Goal: Task Accomplishment & Management: Manage account settings

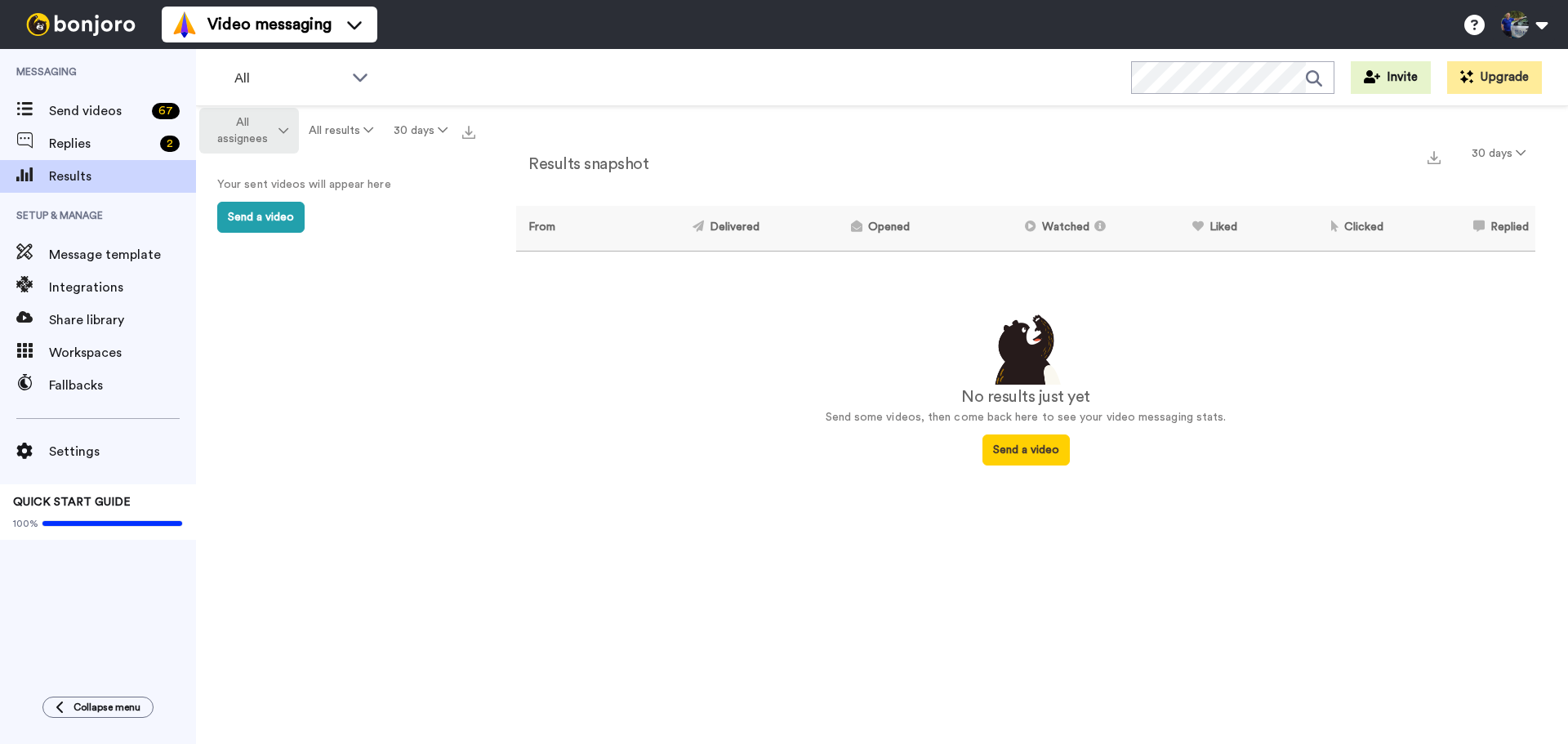
click at [291, 136] on button "All assignees" at bounding box center [249, 130] width 100 height 45
click at [214, 235] on span "Jen" at bounding box center [253, 230] width 105 height 12
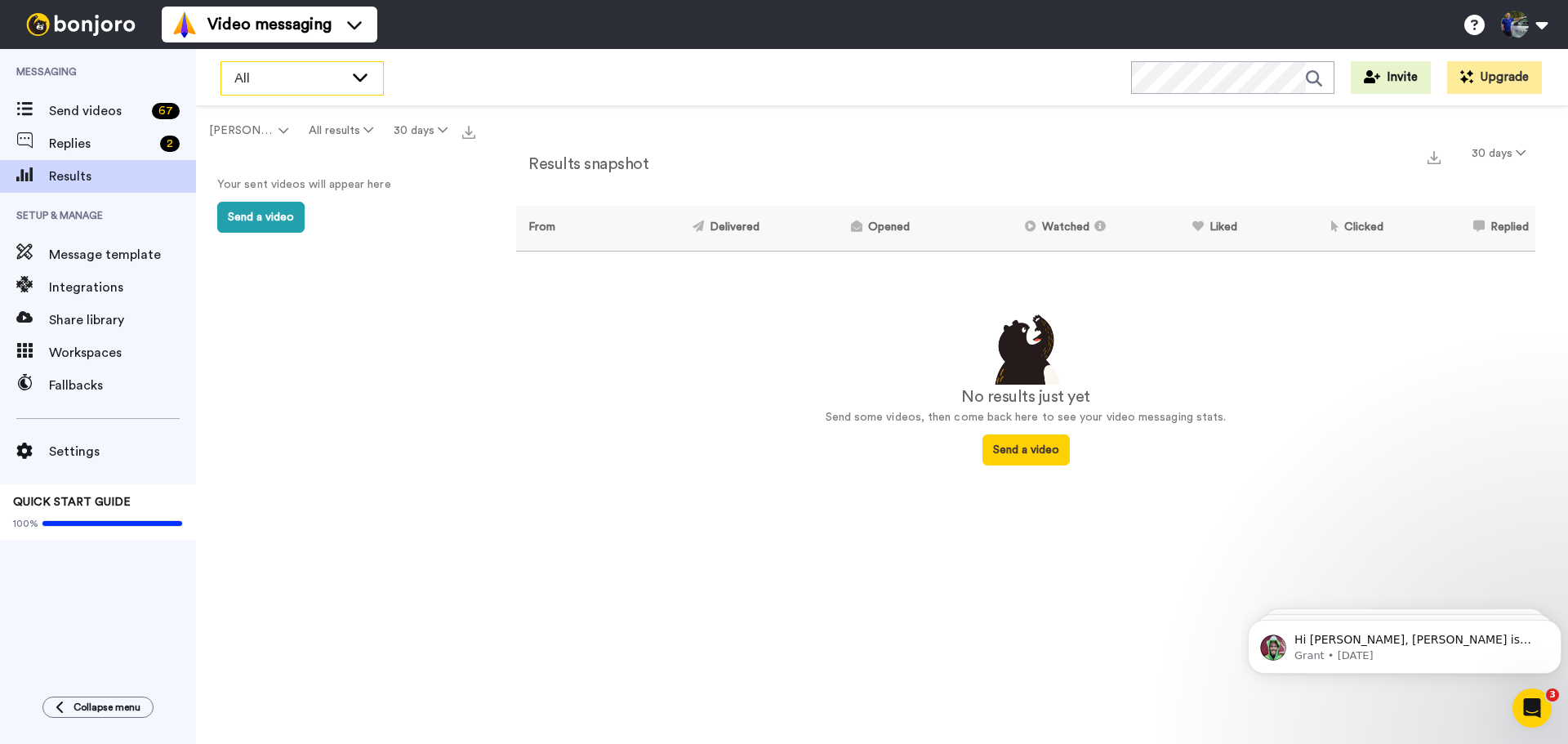
click at [344, 77] on div "All" at bounding box center [301, 78] width 162 height 32
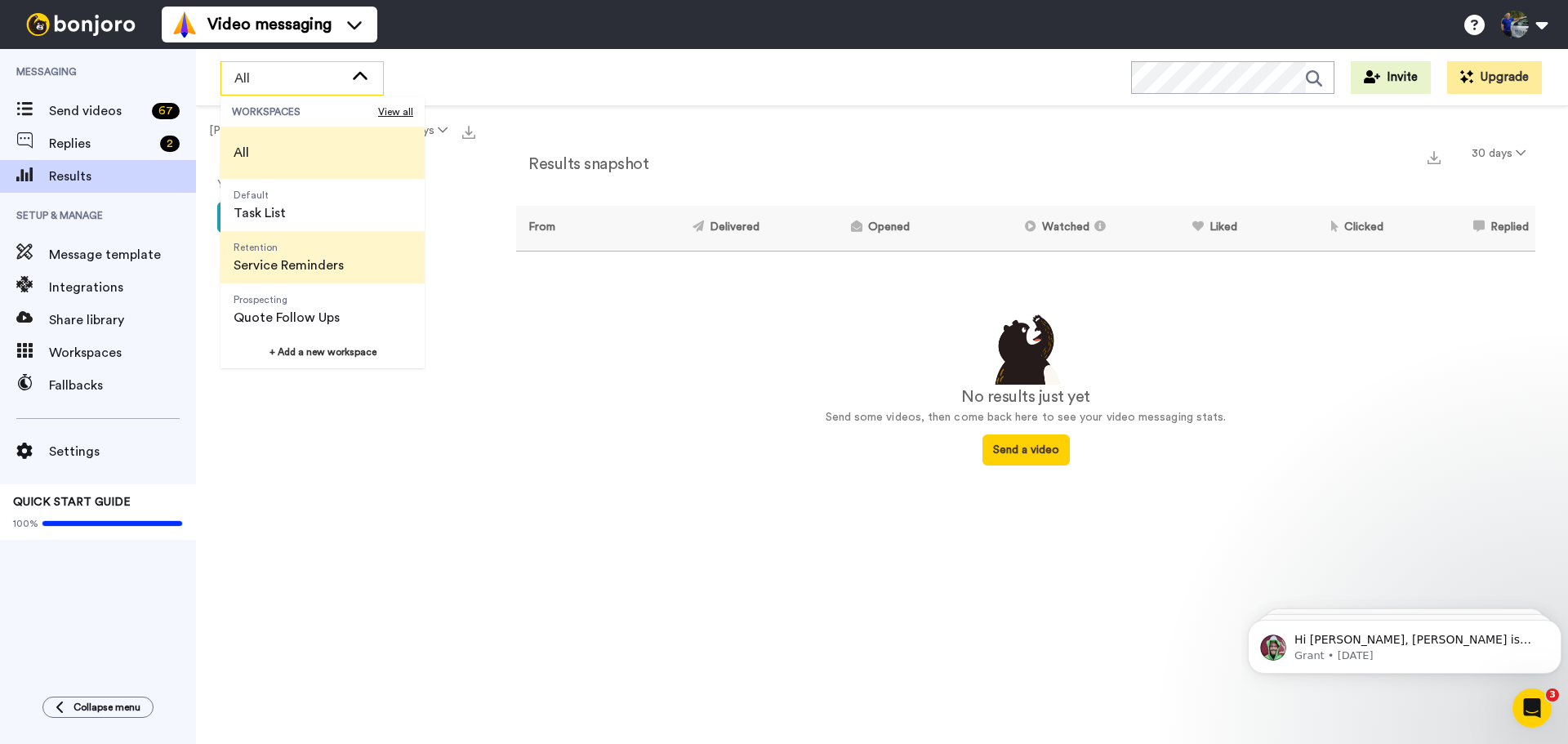
click at [271, 260] on span "Service Reminders" at bounding box center [288, 265] width 110 height 19
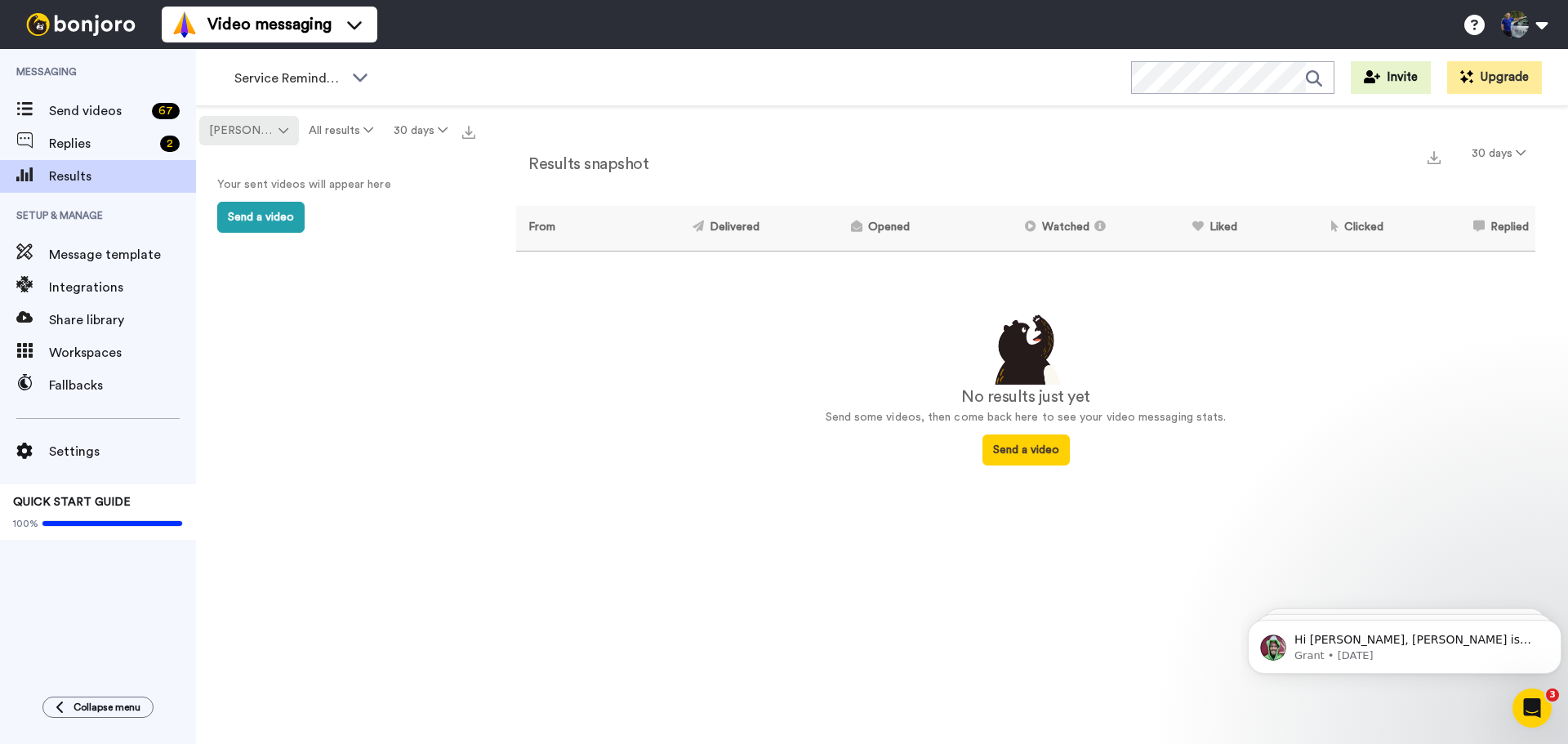
click at [278, 128] on icon at bounding box center [283, 130] width 10 height 11
click at [239, 195] on span "[PERSON_NAME]" at bounding box center [238, 192] width 105 height 12
click at [372, 138] on button "All results" at bounding box center [341, 130] width 85 height 30
click at [326, 379] on li "All results" at bounding box center [342, 372] width 101 height 30
click at [432, 134] on button "30 days" at bounding box center [419, 130] width 74 height 30
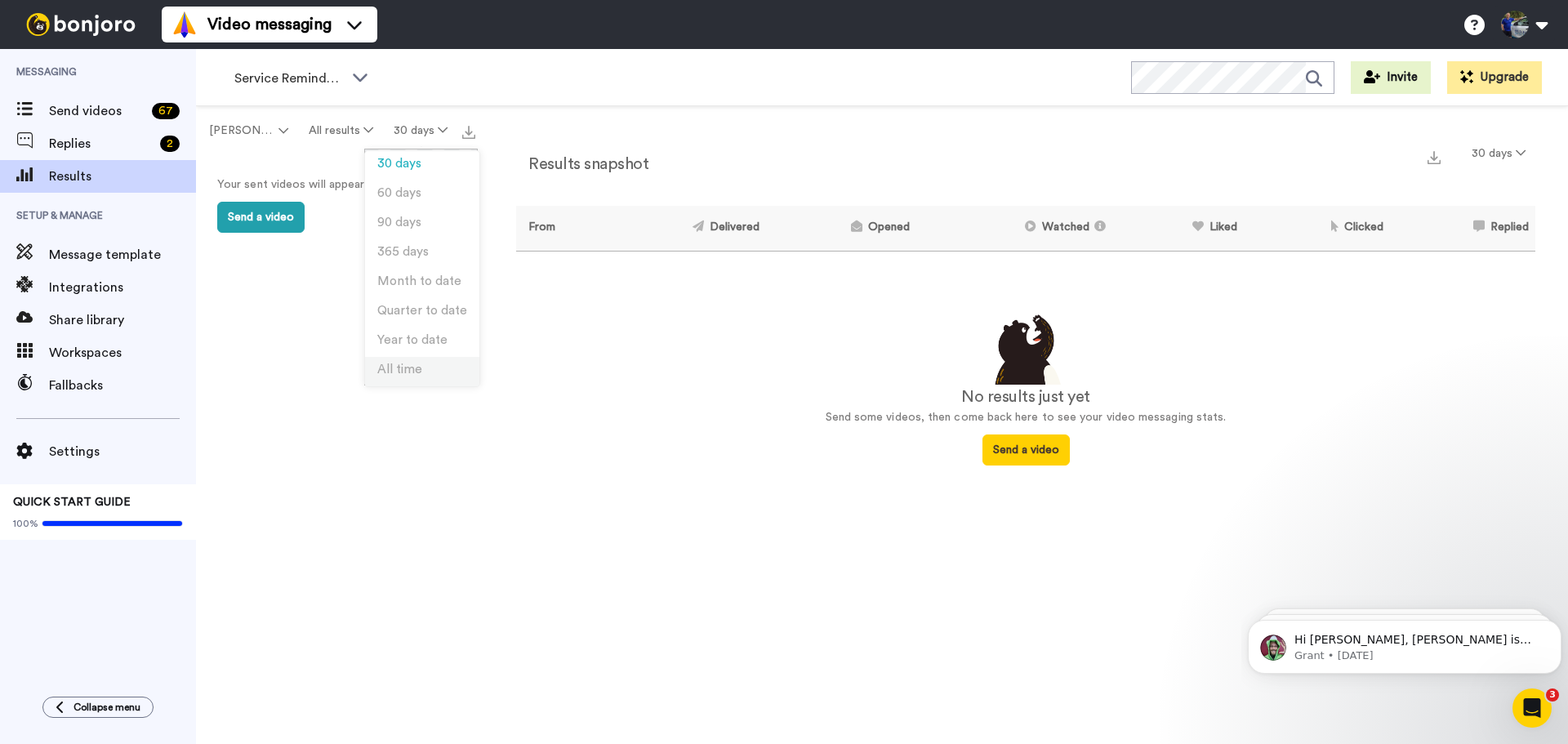
click at [394, 363] on span "All time" at bounding box center [399, 369] width 45 height 12
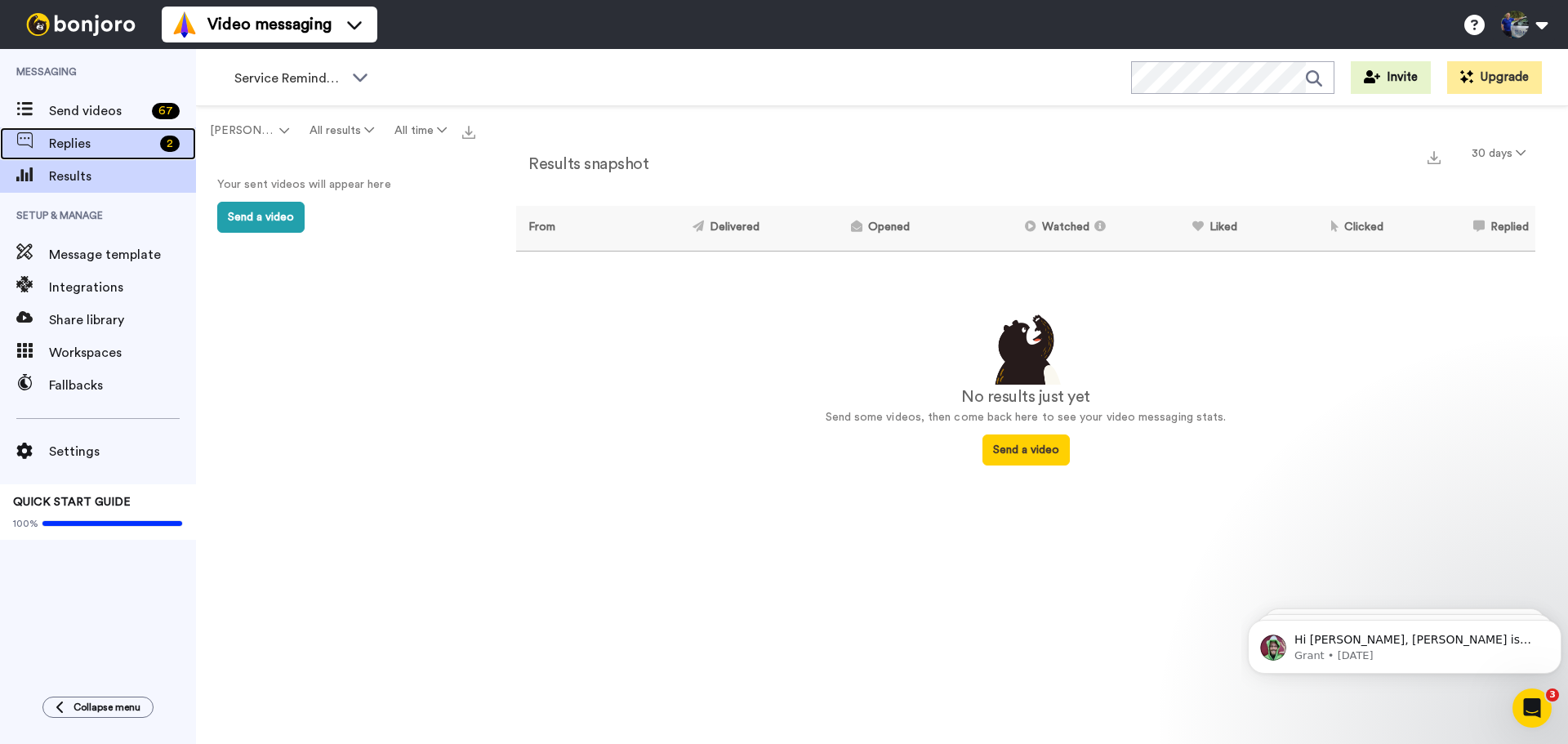
click at [64, 139] on span "Replies" at bounding box center [101, 143] width 104 height 19
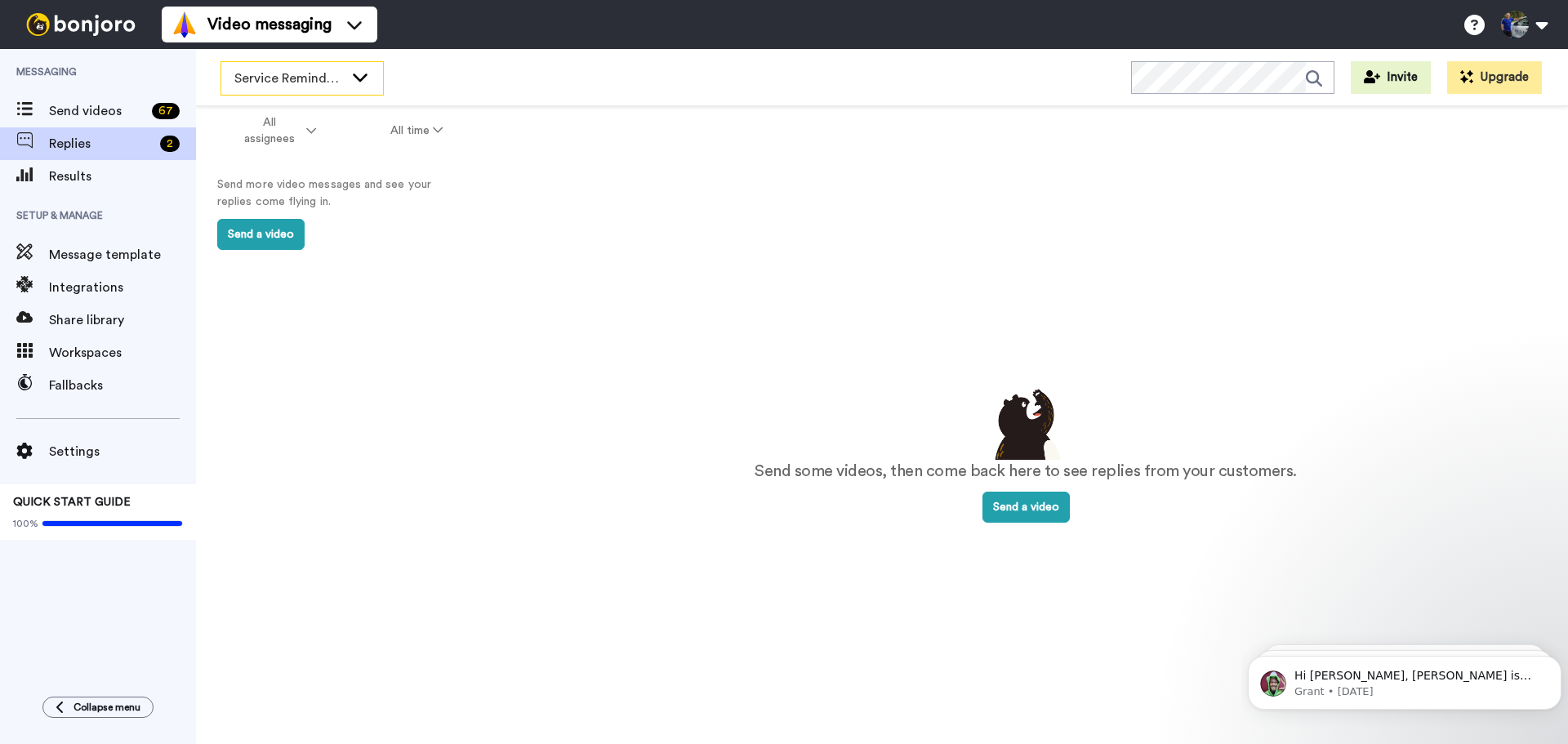
click at [308, 90] on div "Service Reminders" at bounding box center [301, 78] width 162 height 32
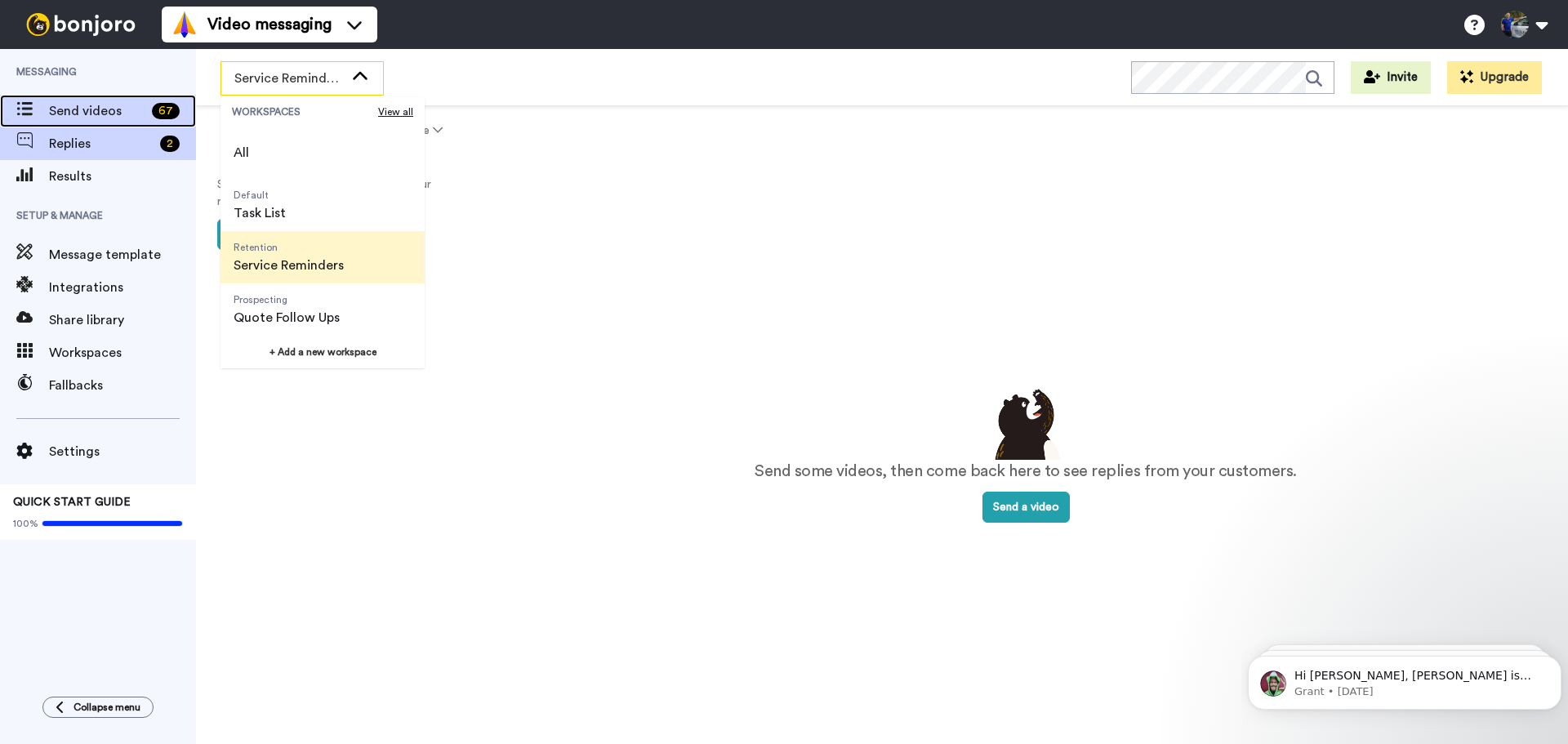
click at [115, 109] on span "Send videos" at bounding box center [97, 111] width 96 height 19
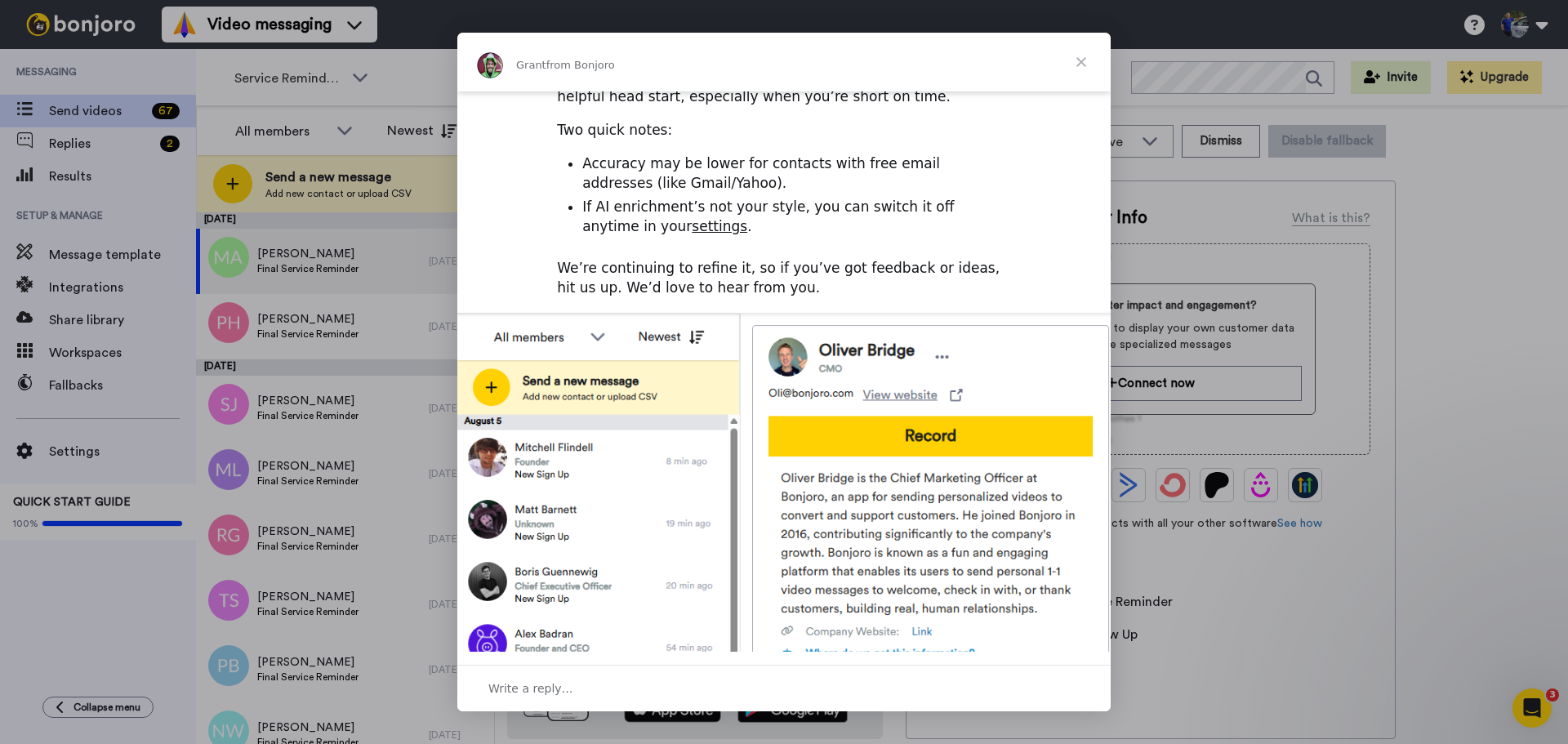
scroll to position [357, 0]
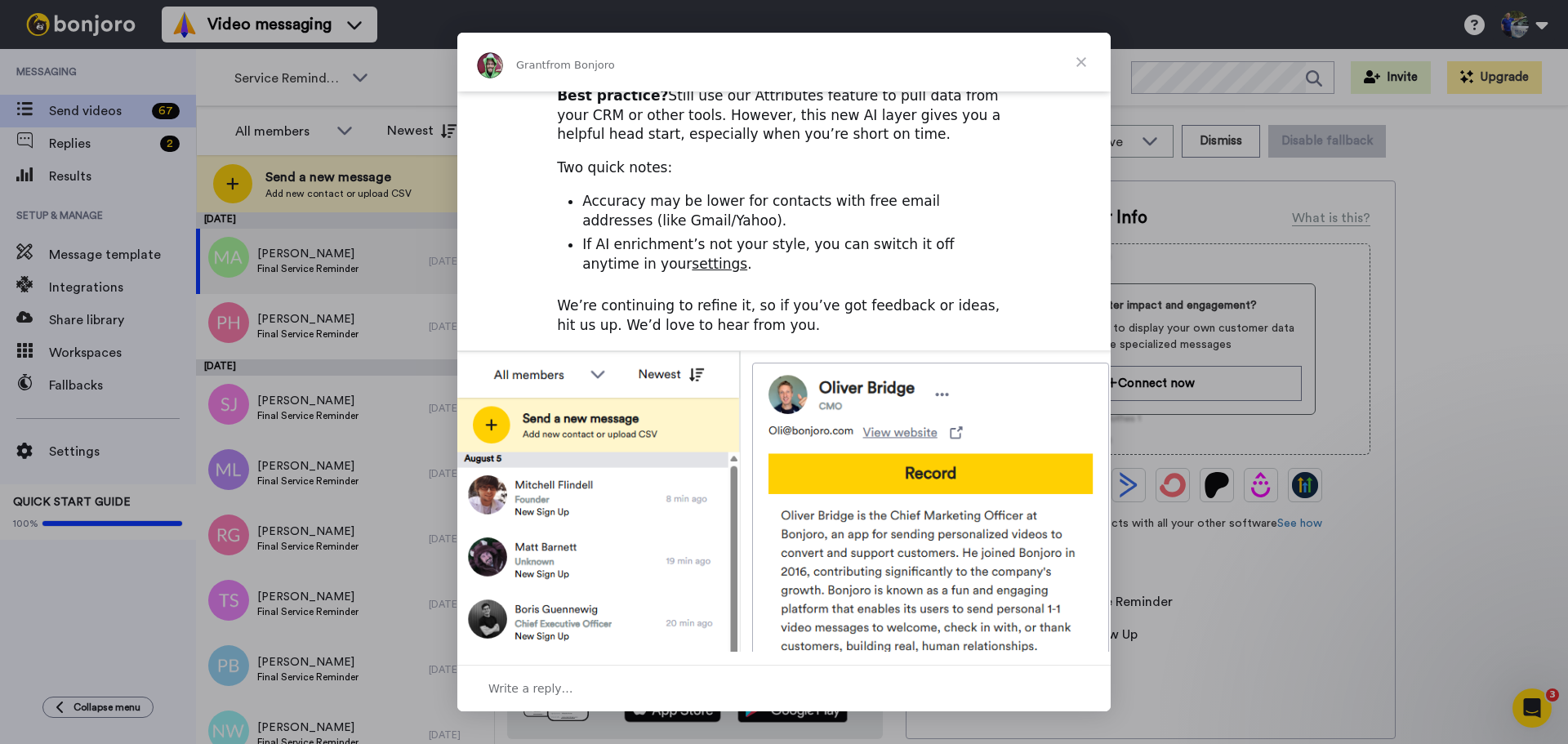
click at [1083, 55] on span "Close" at bounding box center [1081, 62] width 59 height 59
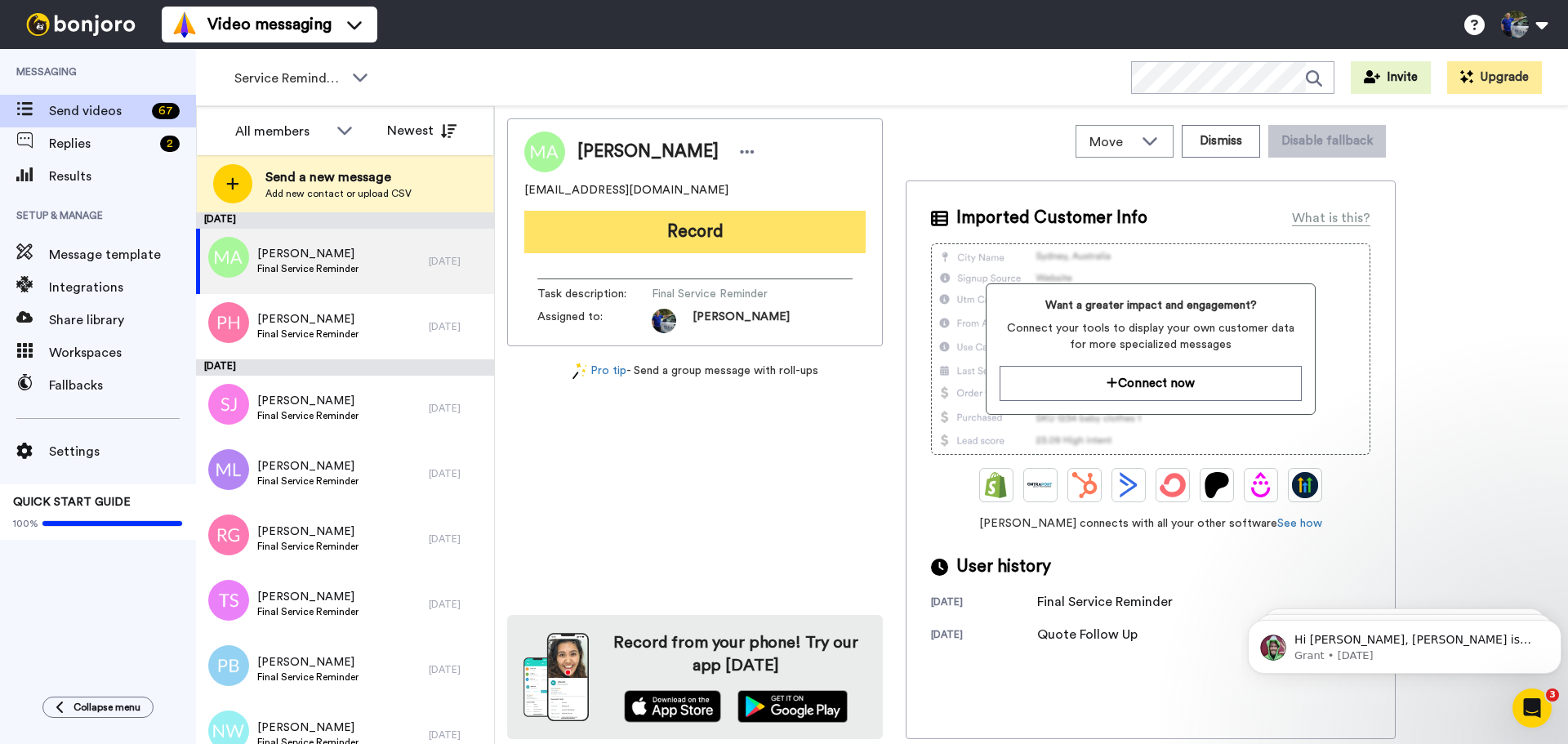
scroll to position [0, 0]
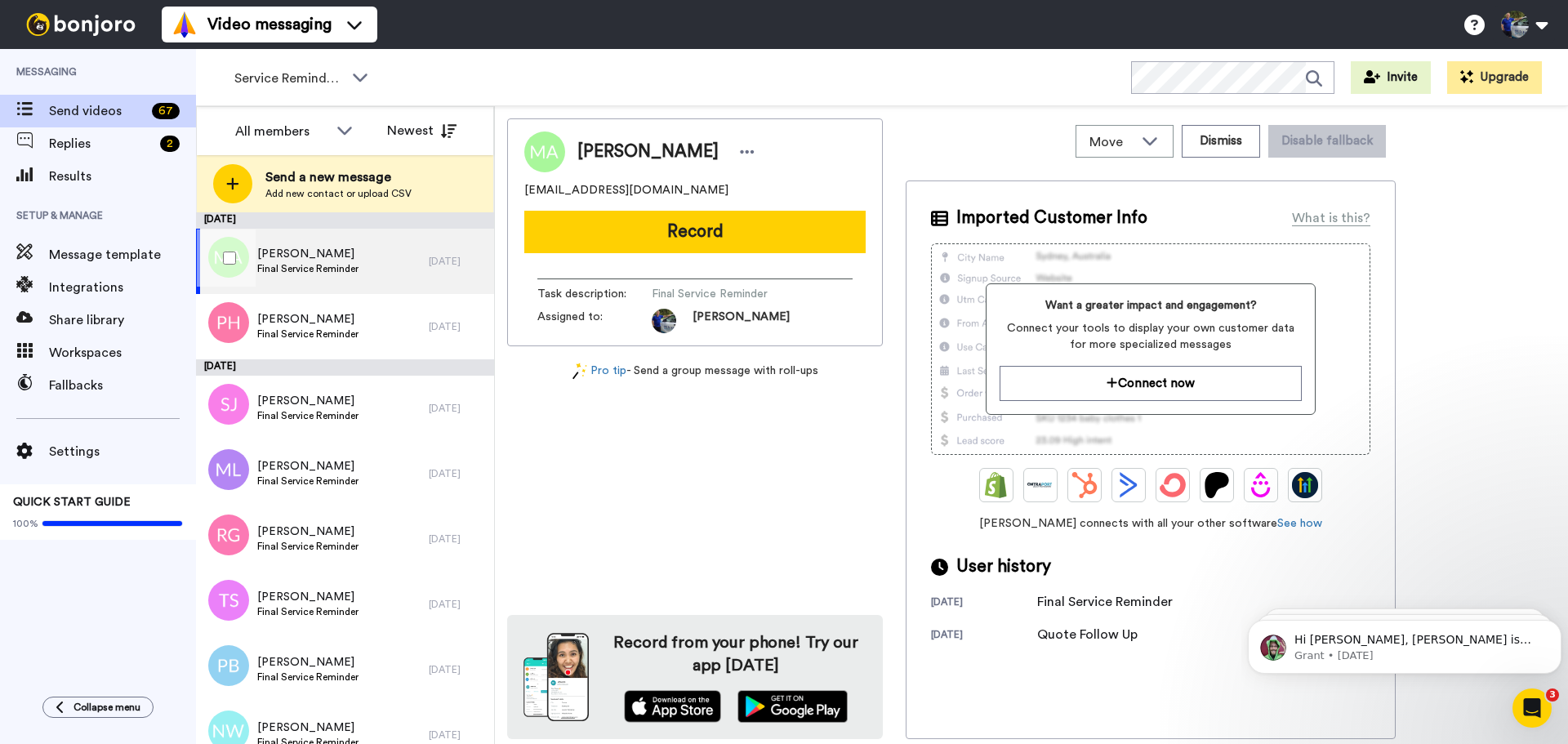
click at [309, 268] on span "Final Service Reminder" at bounding box center [308, 269] width 102 height 13
click at [344, 131] on icon at bounding box center [344, 130] width 19 height 17
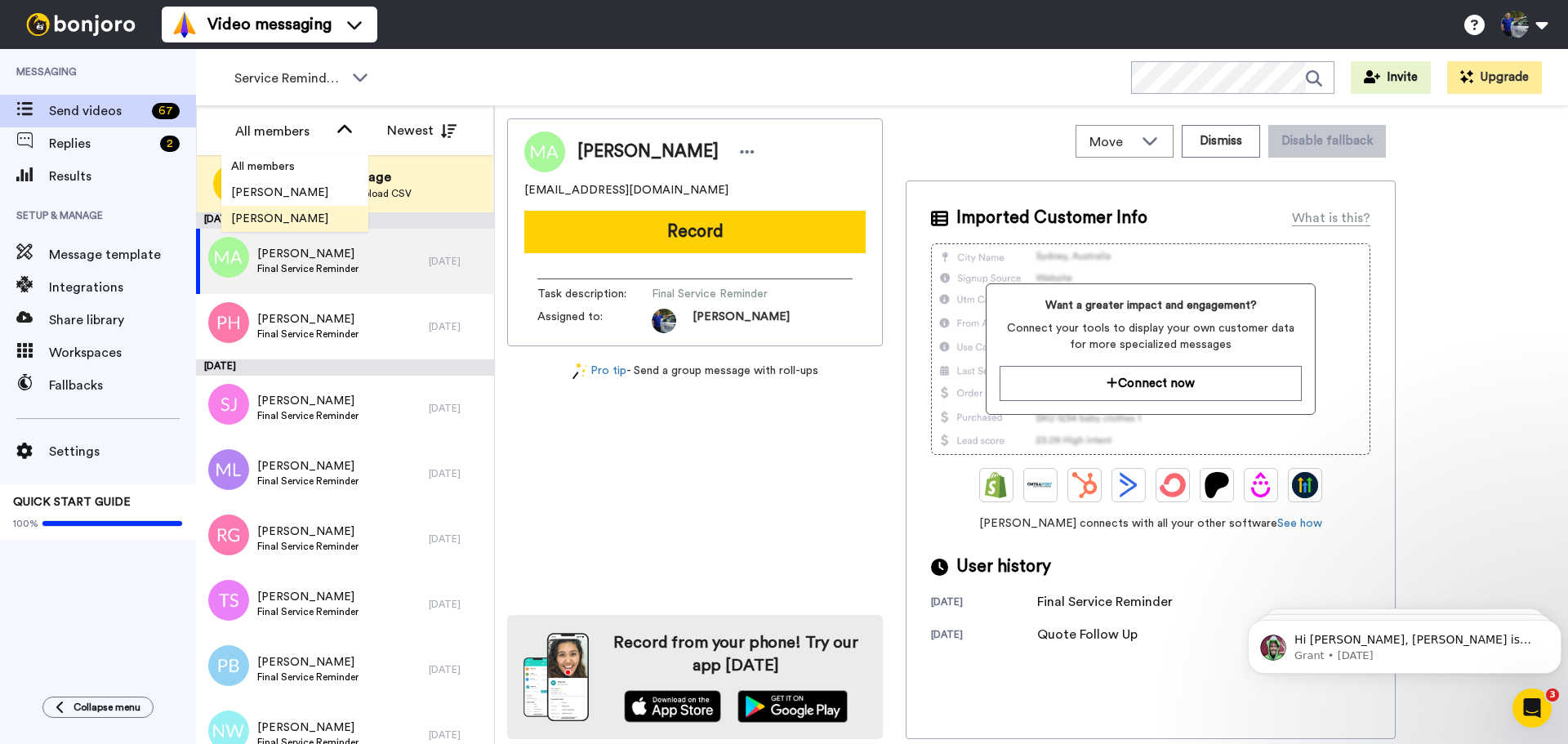
click at [259, 213] on span "[PERSON_NAME]" at bounding box center [279, 219] width 116 height 17
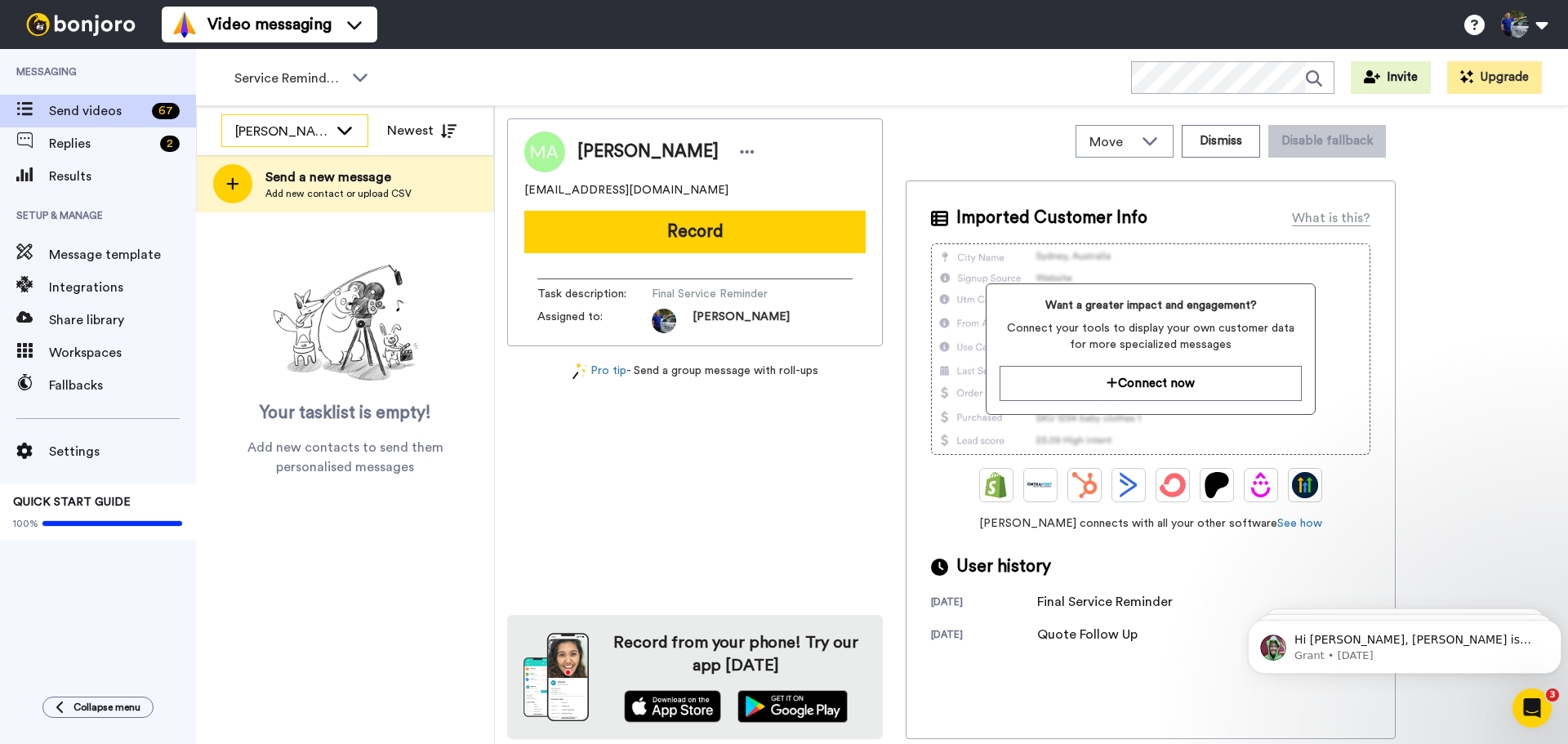
click at [343, 132] on icon at bounding box center [345, 130] width 15 height 8
click at [277, 163] on span "All members" at bounding box center [262, 166] width 83 height 17
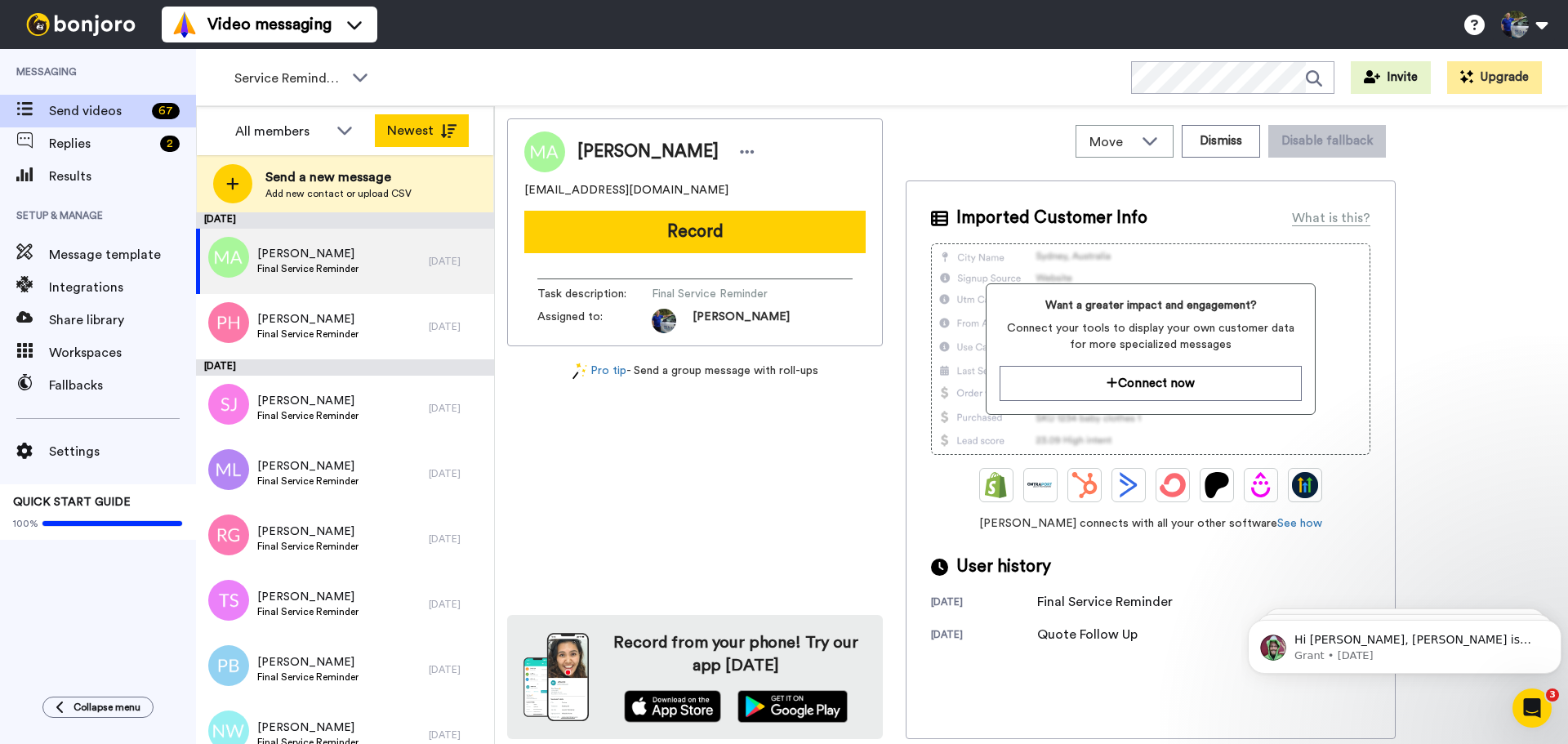
click at [411, 128] on button "Newest" at bounding box center [422, 130] width 94 height 32
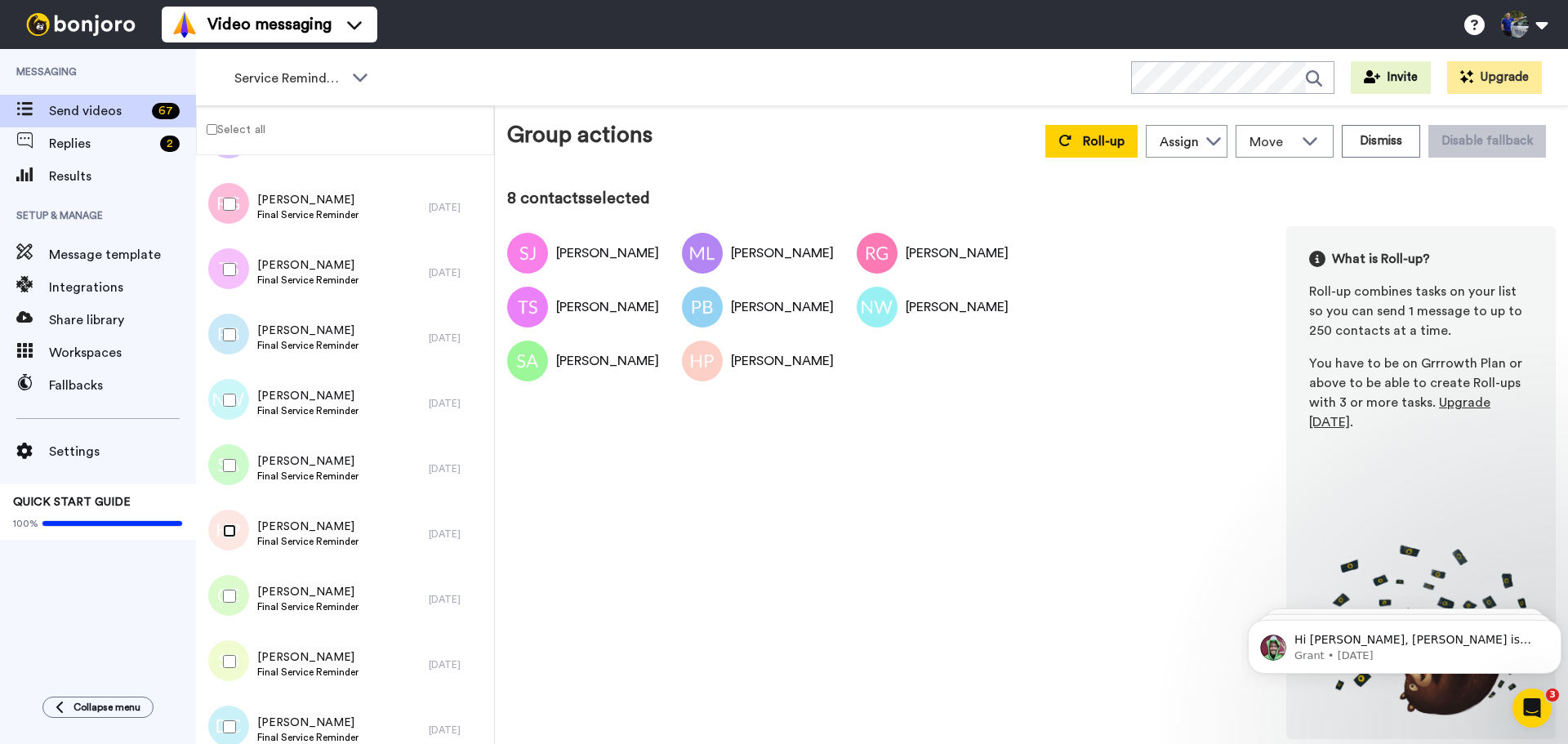
scroll to position [293, 0]
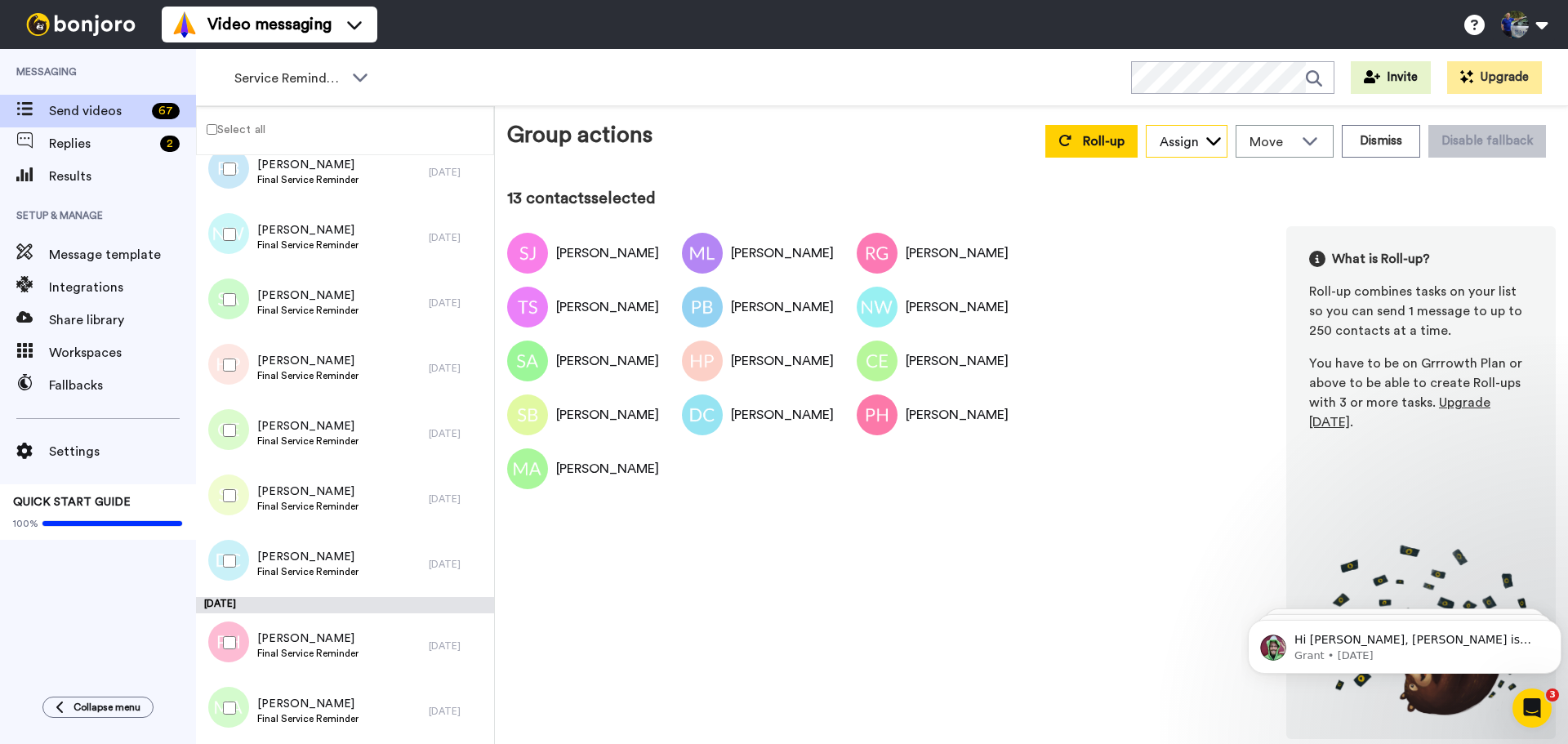
click at [1212, 143] on icon at bounding box center [1213, 140] width 17 height 17
click at [1179, 199] on span "Jen" at bounding box center [1204, 203] width 116 height 17
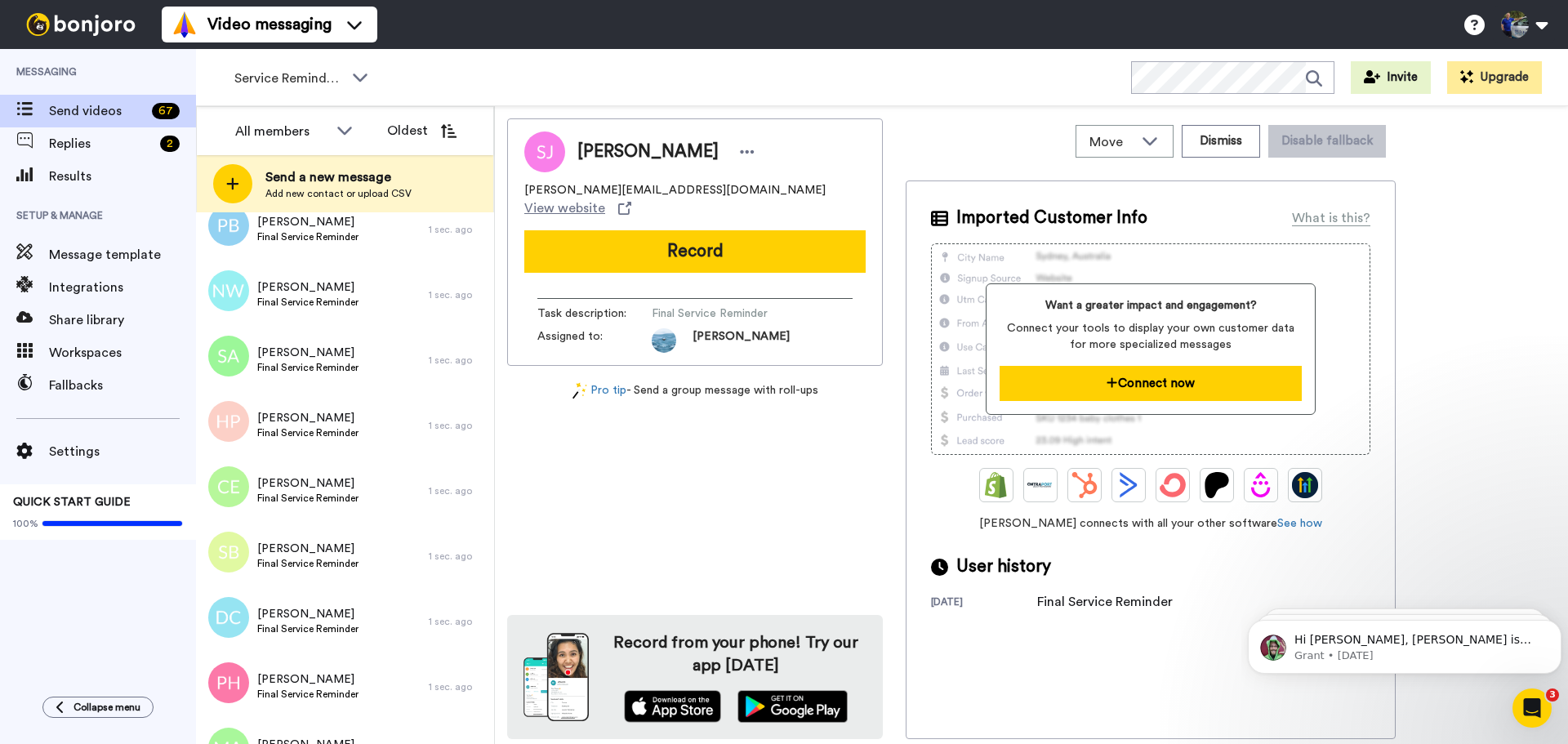
click at [1143, 377] on button "Connect now" at bounding box center [1150, 384] width 301 height 35
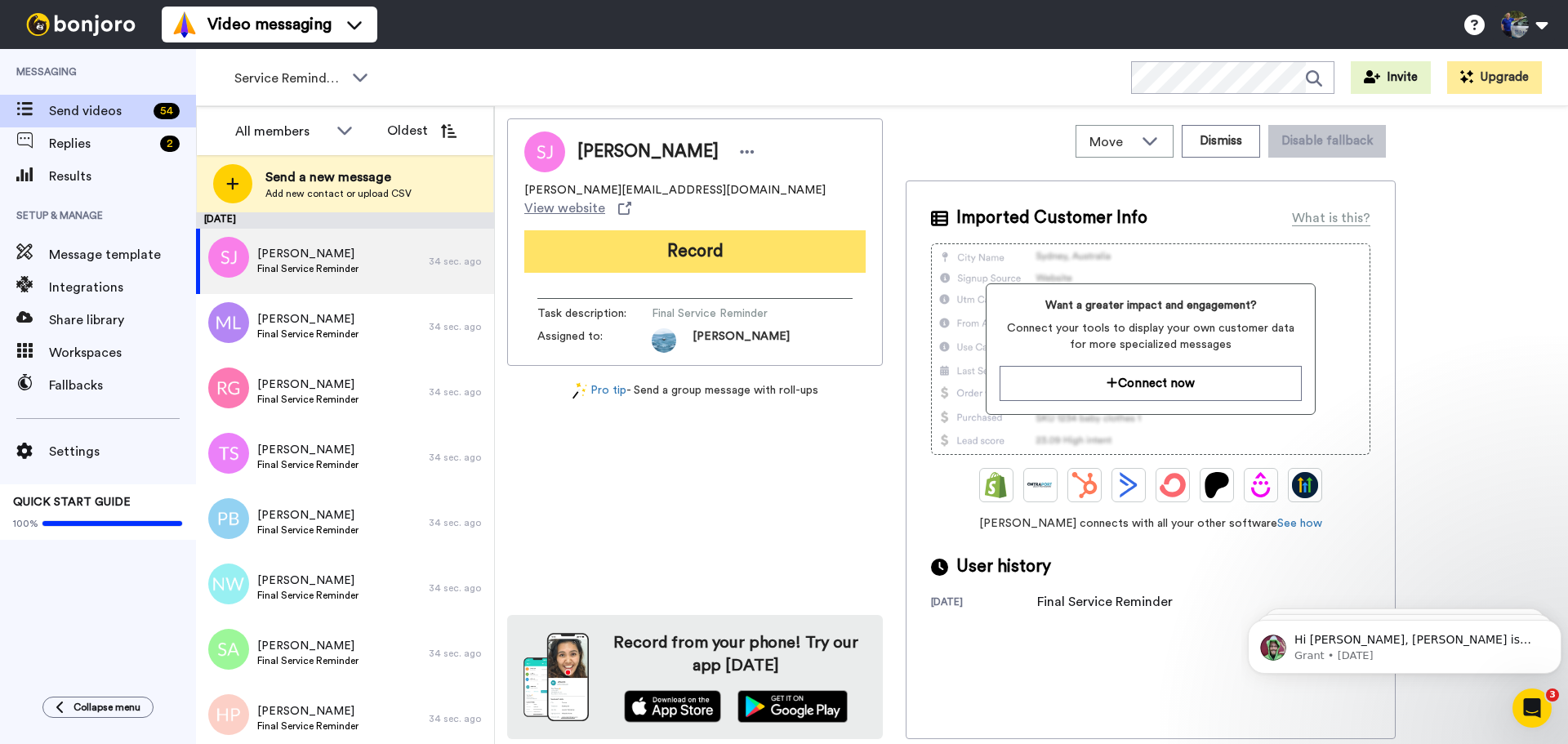
click at [704, 231] on button "Record" at bounding box center [694, 251] width 341 height 43
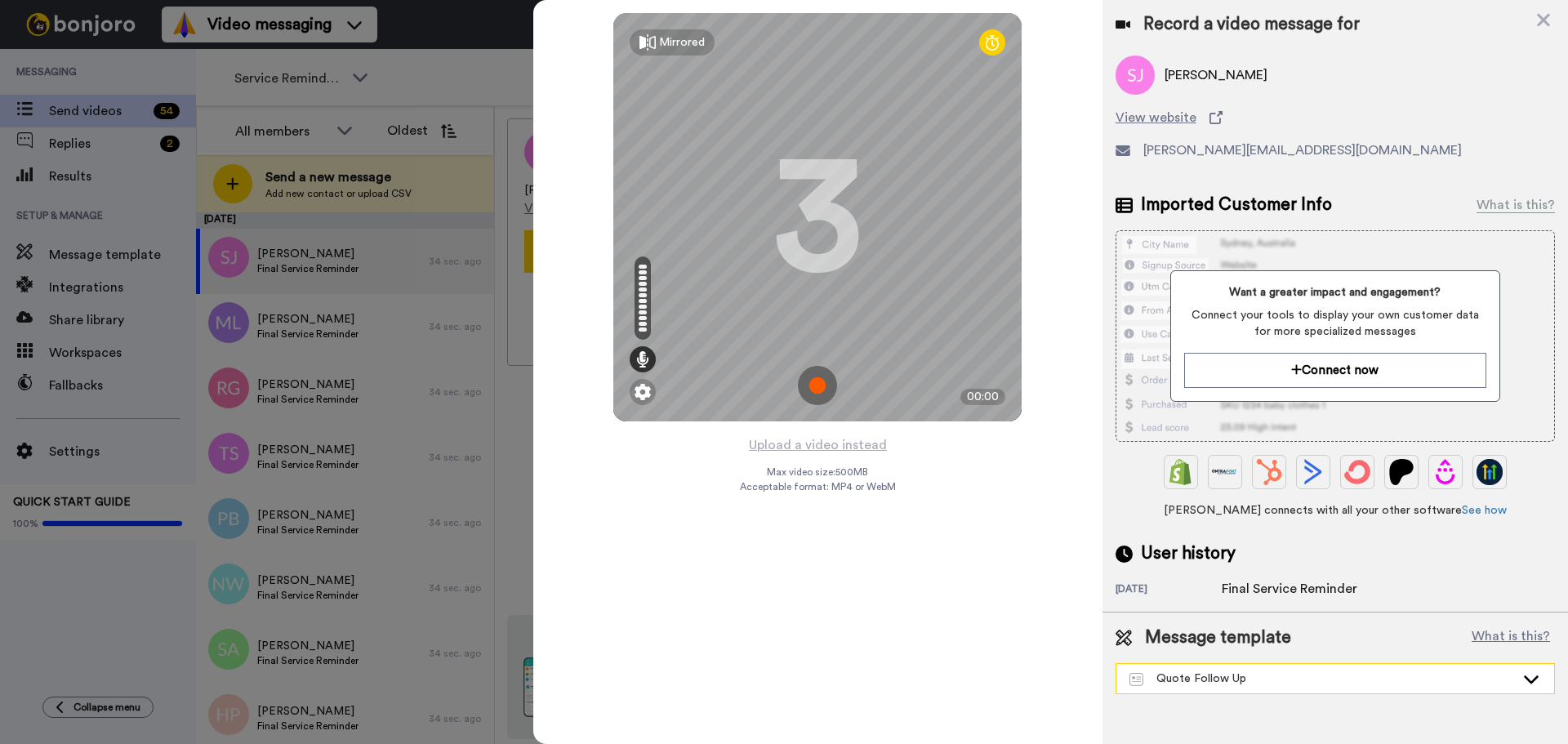
click at [1273, 677] on div "Quote Follow Up" at bounding box center [1321, 679] width 385 height 17
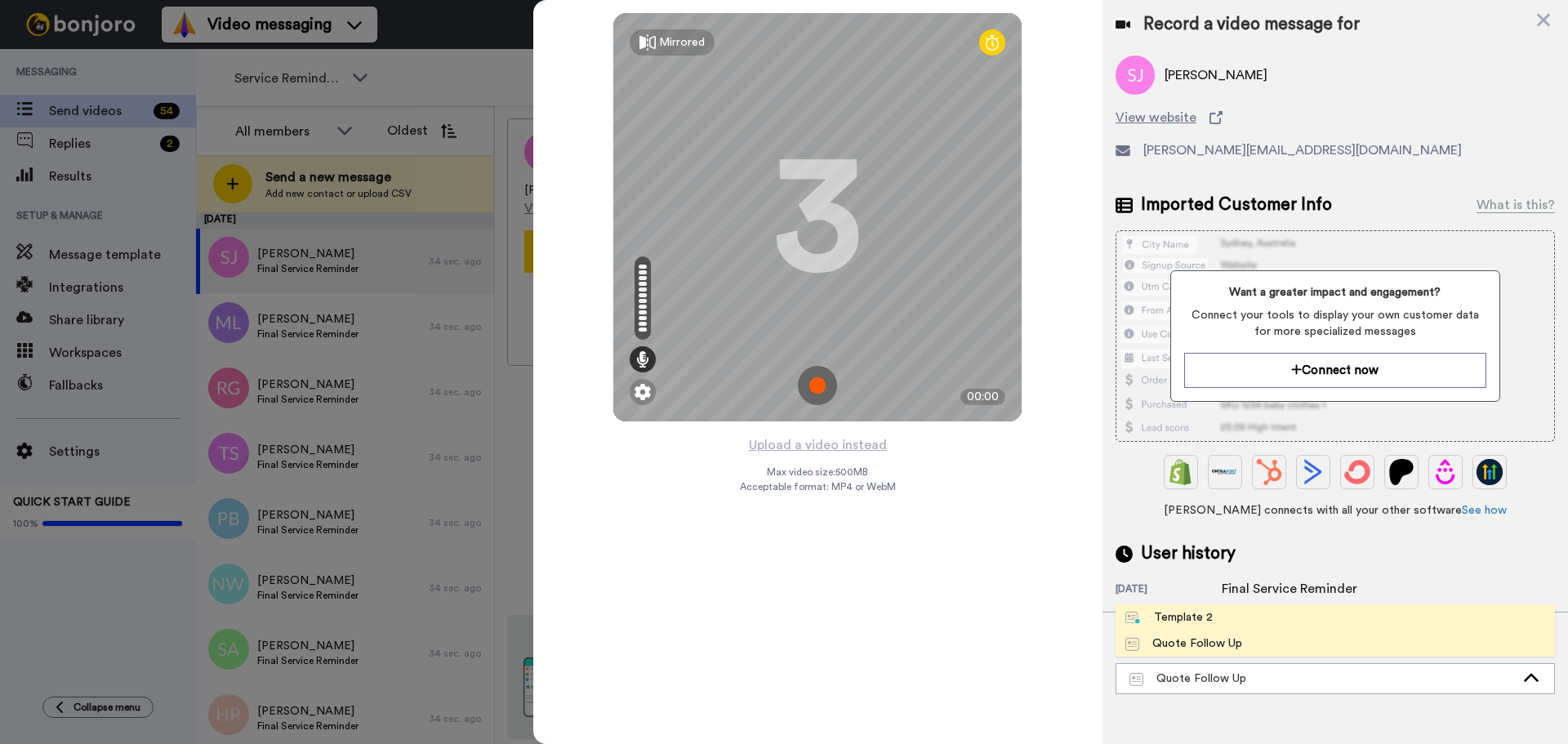
click at [1264, 619] on li "Template 2" at bounding box center [1334, 617] width 439 height 26
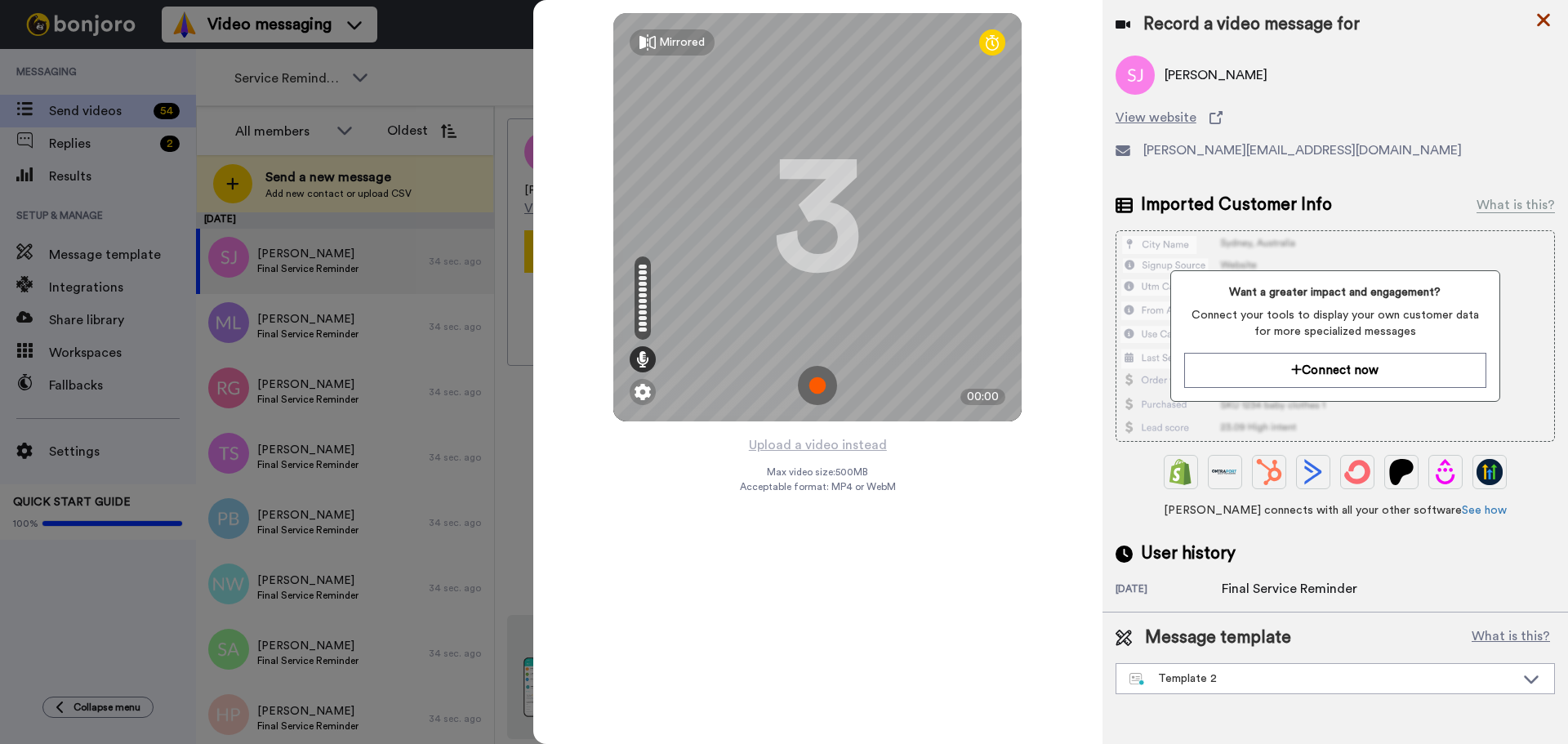
click at [1538, 23] on icon at bounding box center [1543, 20] width 17 height 20
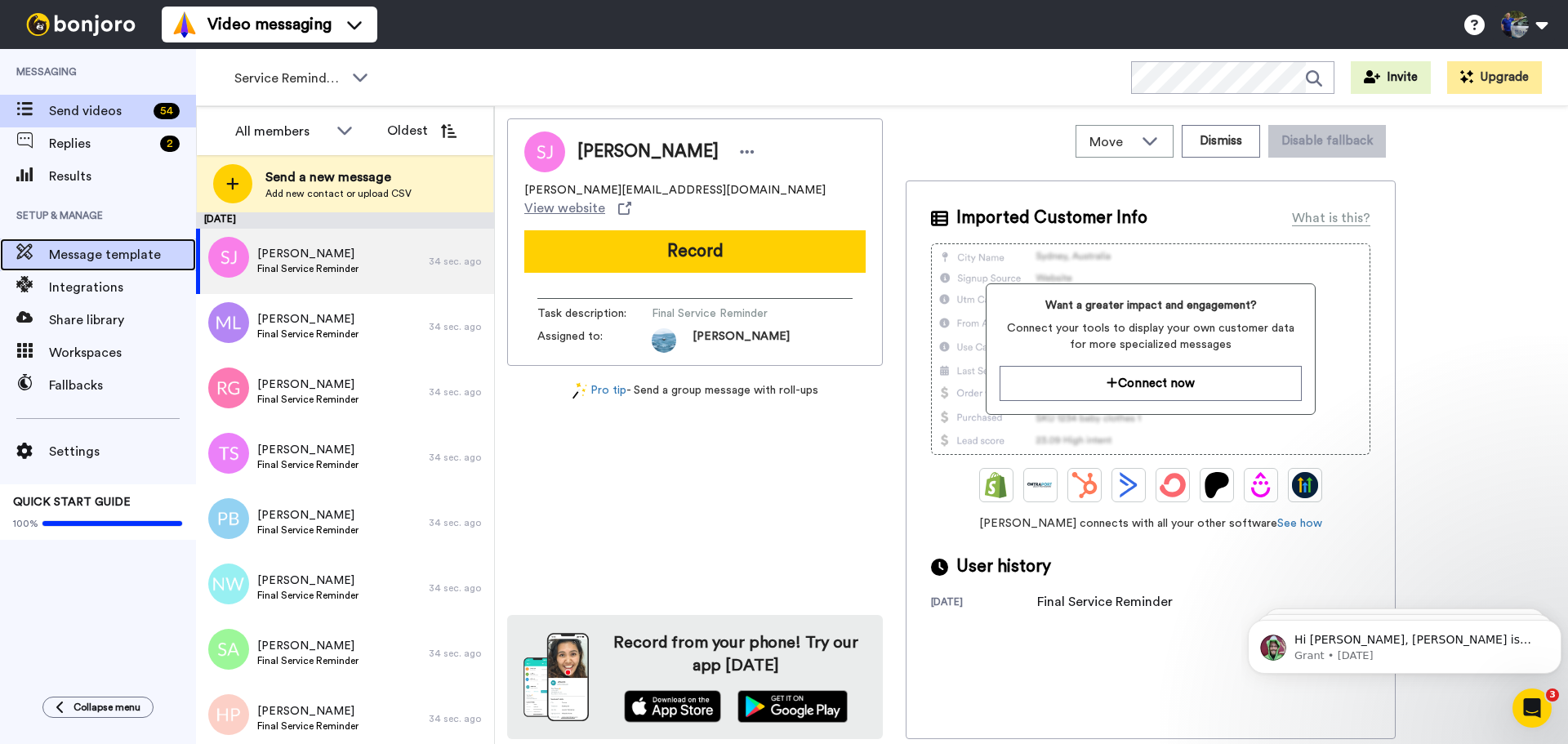
click at [83, 250] on span "Message template" at bounding box center [122, 254] width 147 height 19
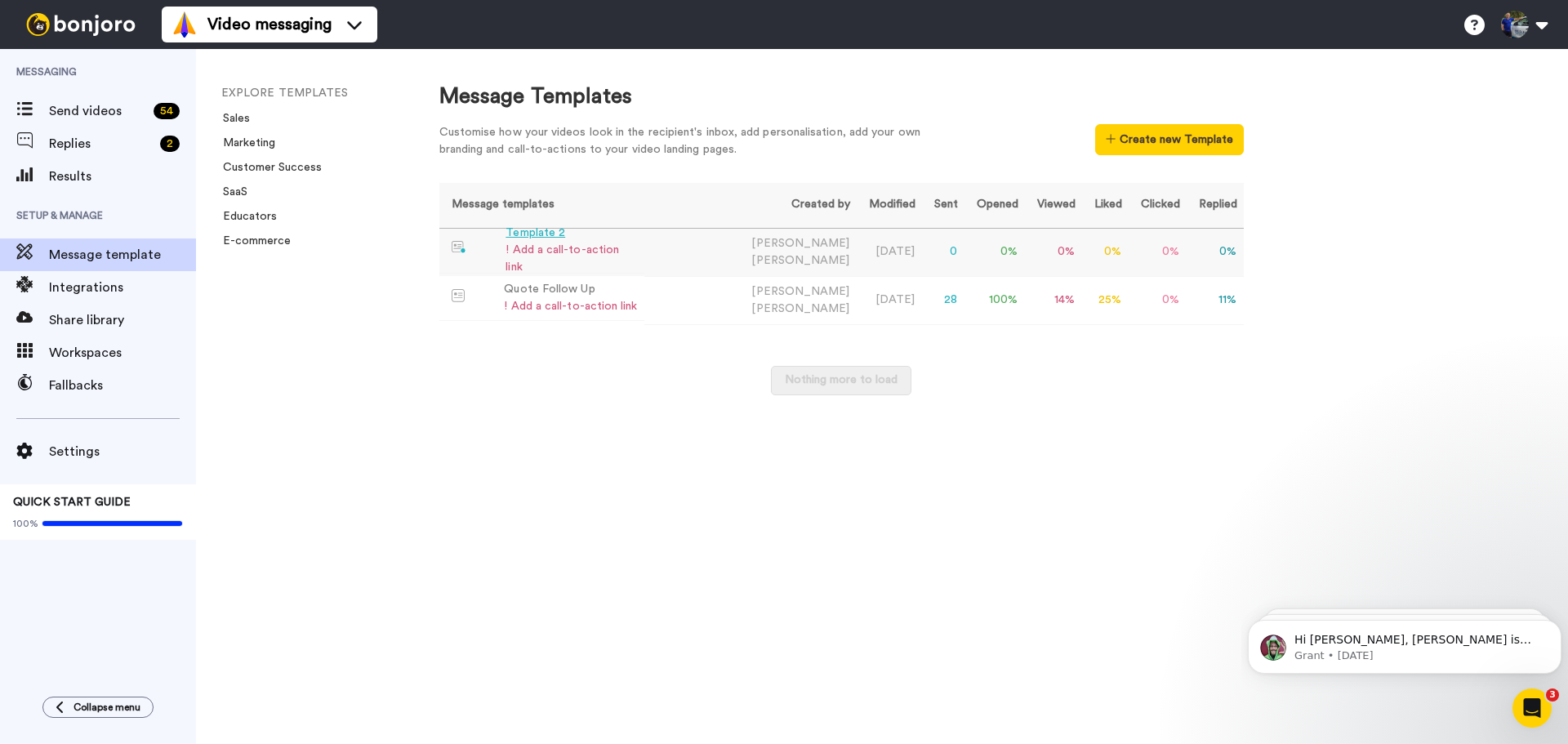
click at [602, 242] on div "Template 2" at bounding box center [571, 233] width 132 height 18
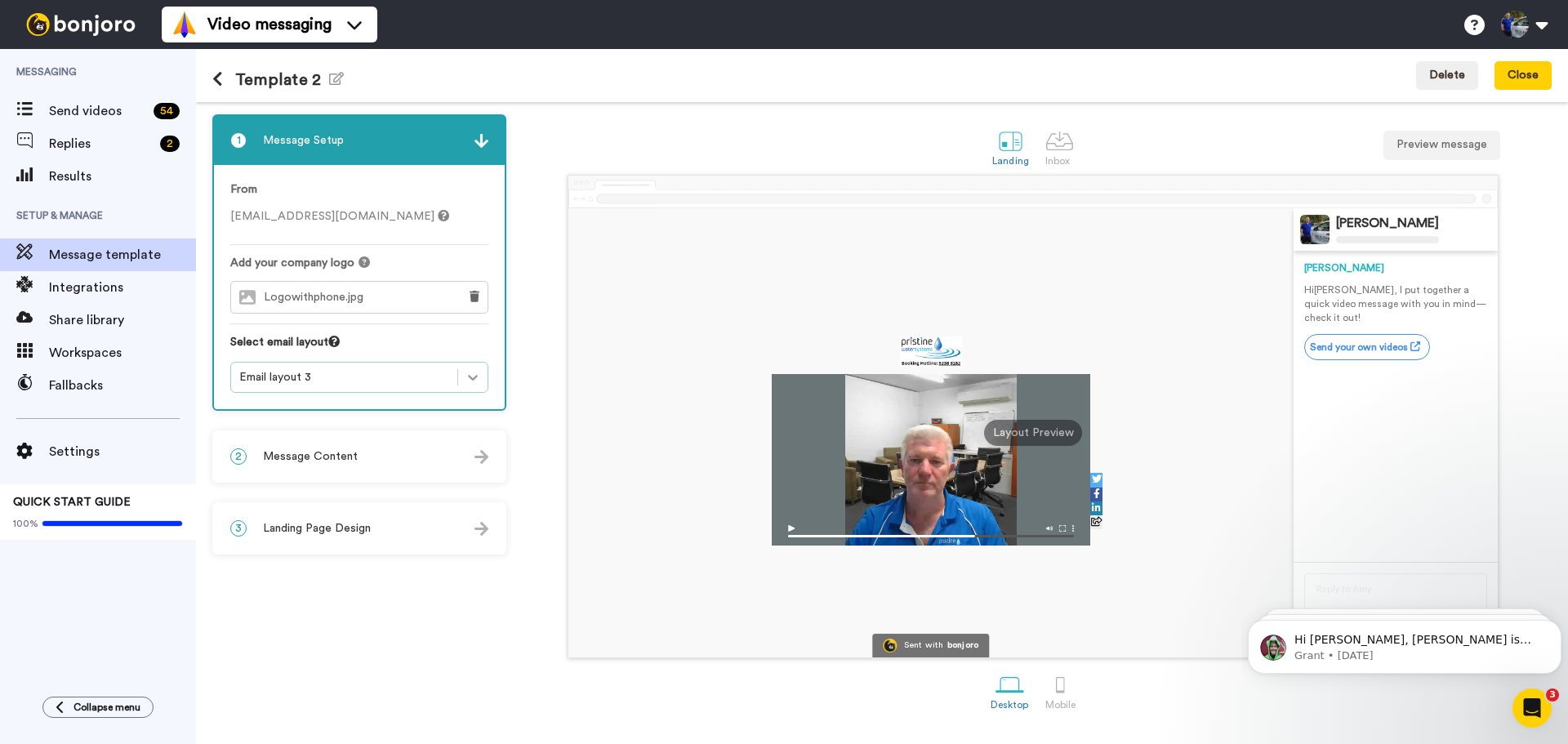
click at [472, 374] on icon at bounding box center [473, 377] width 17 height 17
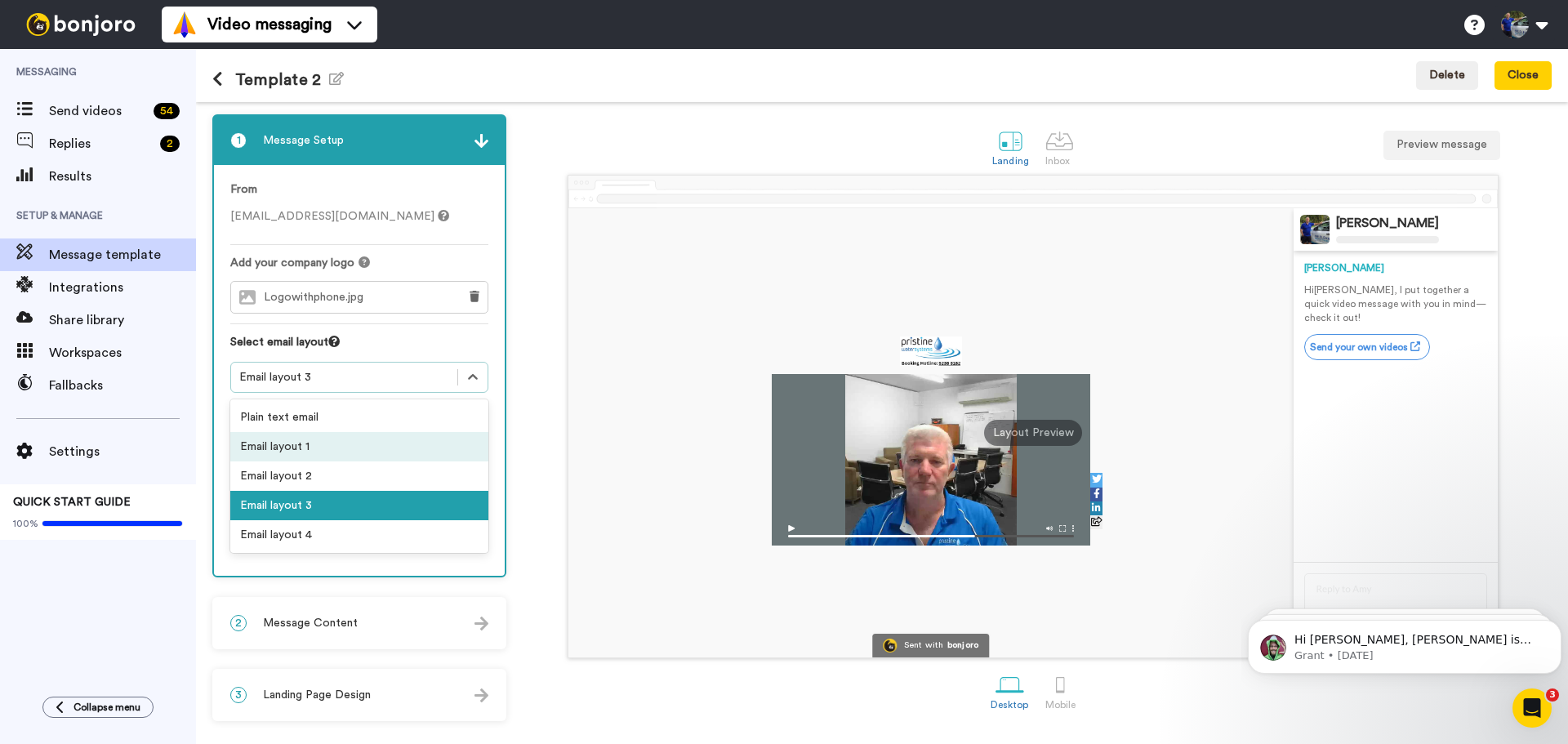
click at [377, 446] on div "Email layout 1" at bounding box center [359, 447] width 258 height 30
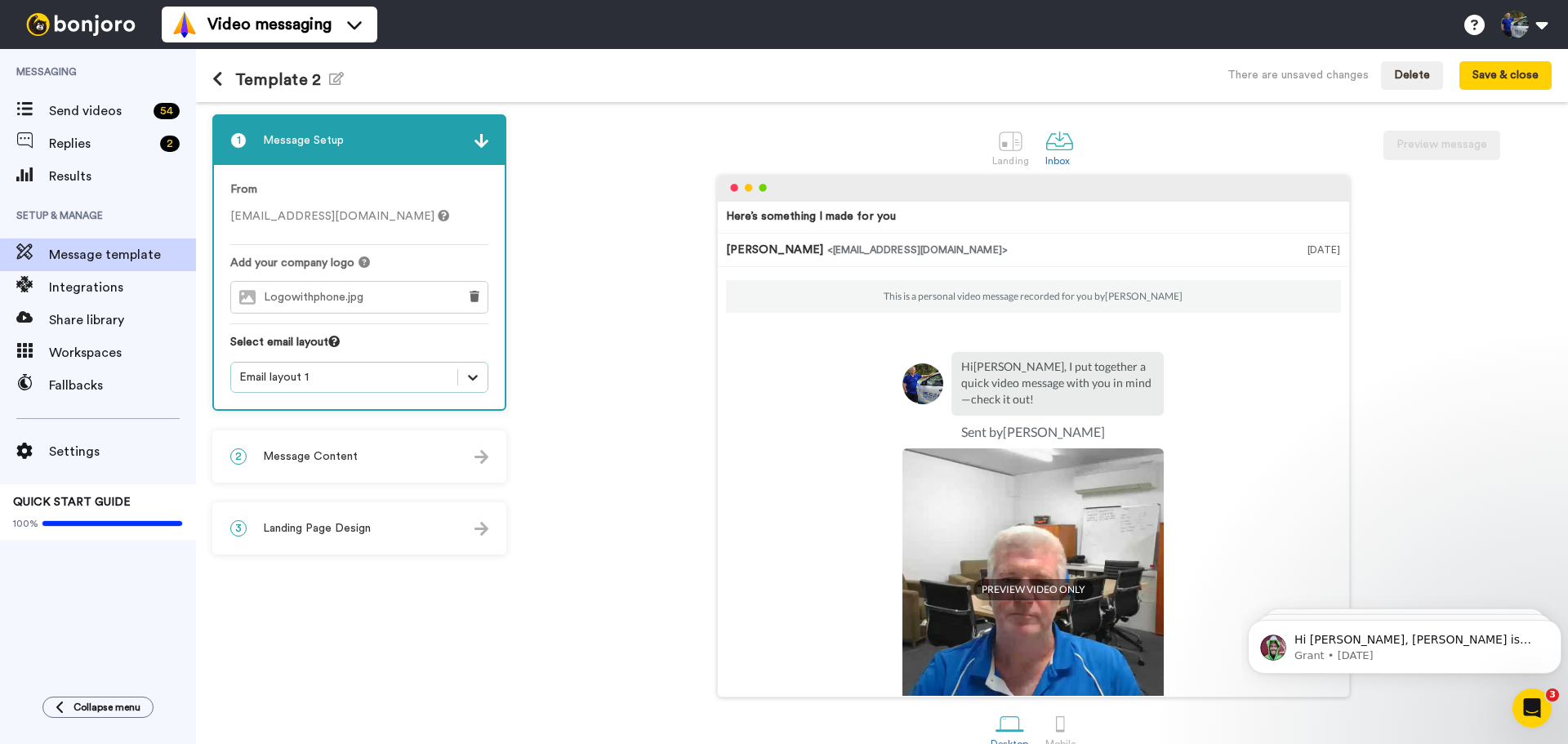
click at [467, 375] on icon at bounding box center [473, 377] width 17 height 17
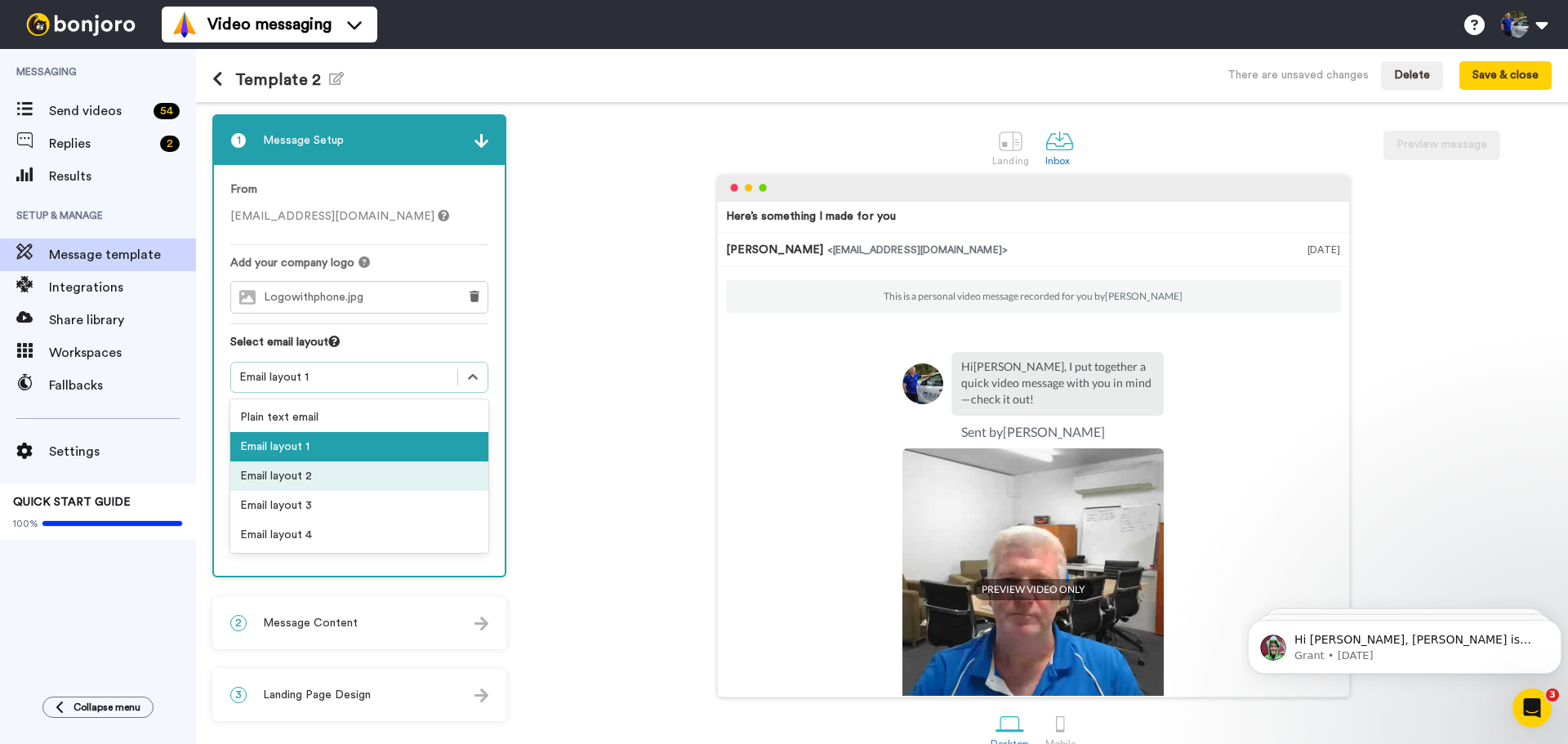
click at [367, 470] on div "Email layout 2" at bounding box center [359, 476] width 258 height 30
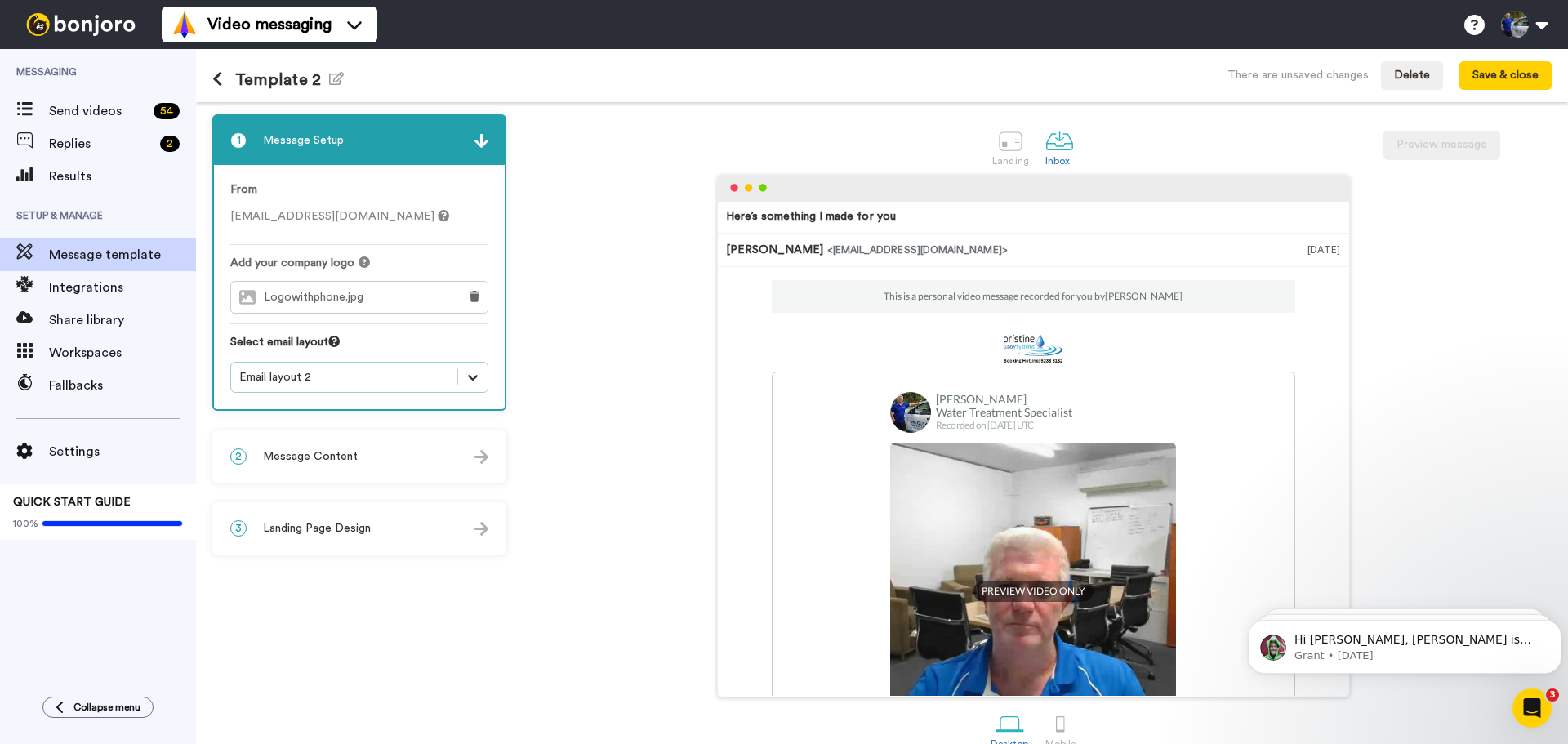
click at [464, 378] on div at bounding box center [473, 377] width 30 height 30
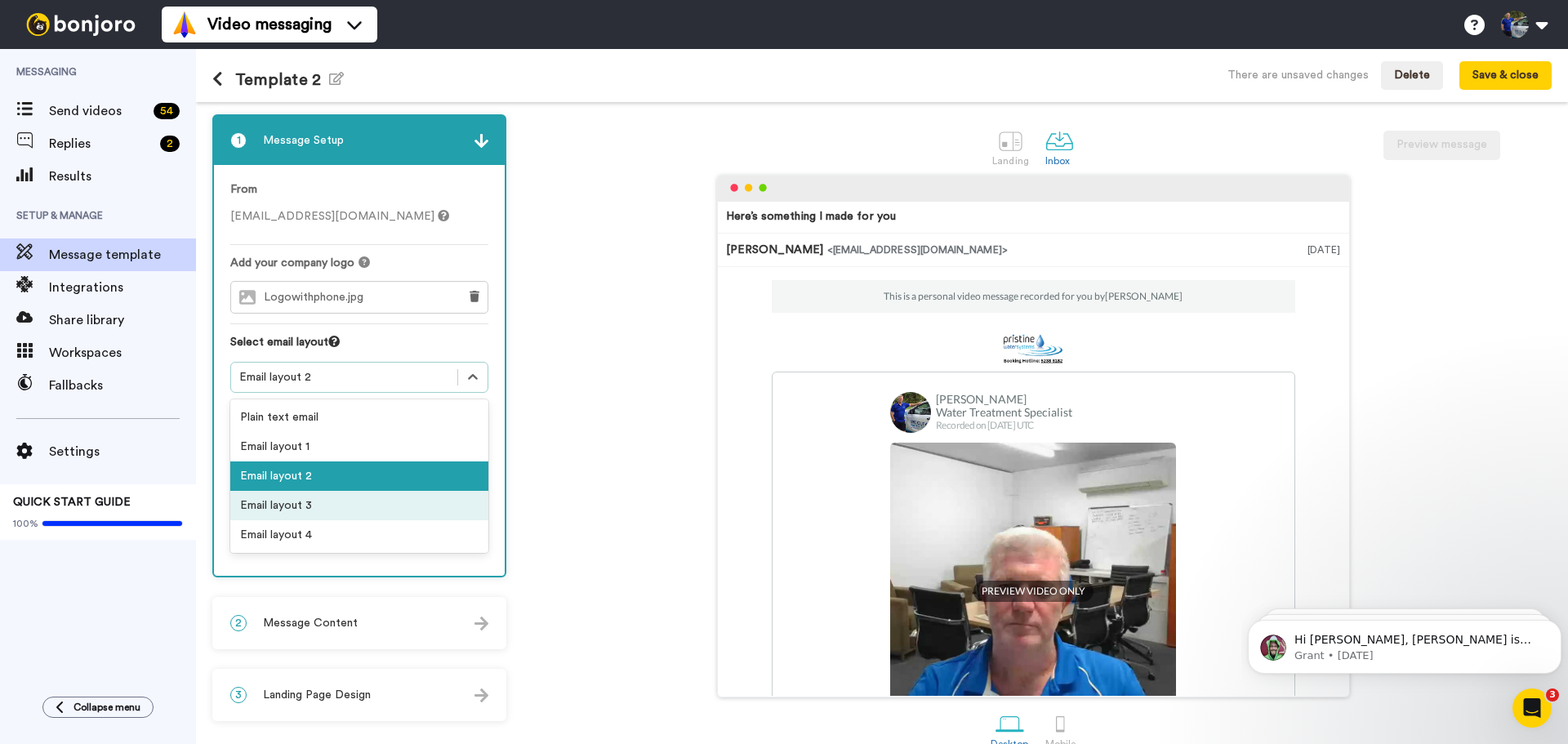
click at [377, 496] on div "Email layout 3" at bounding box center [359, 506] width 258 height 30
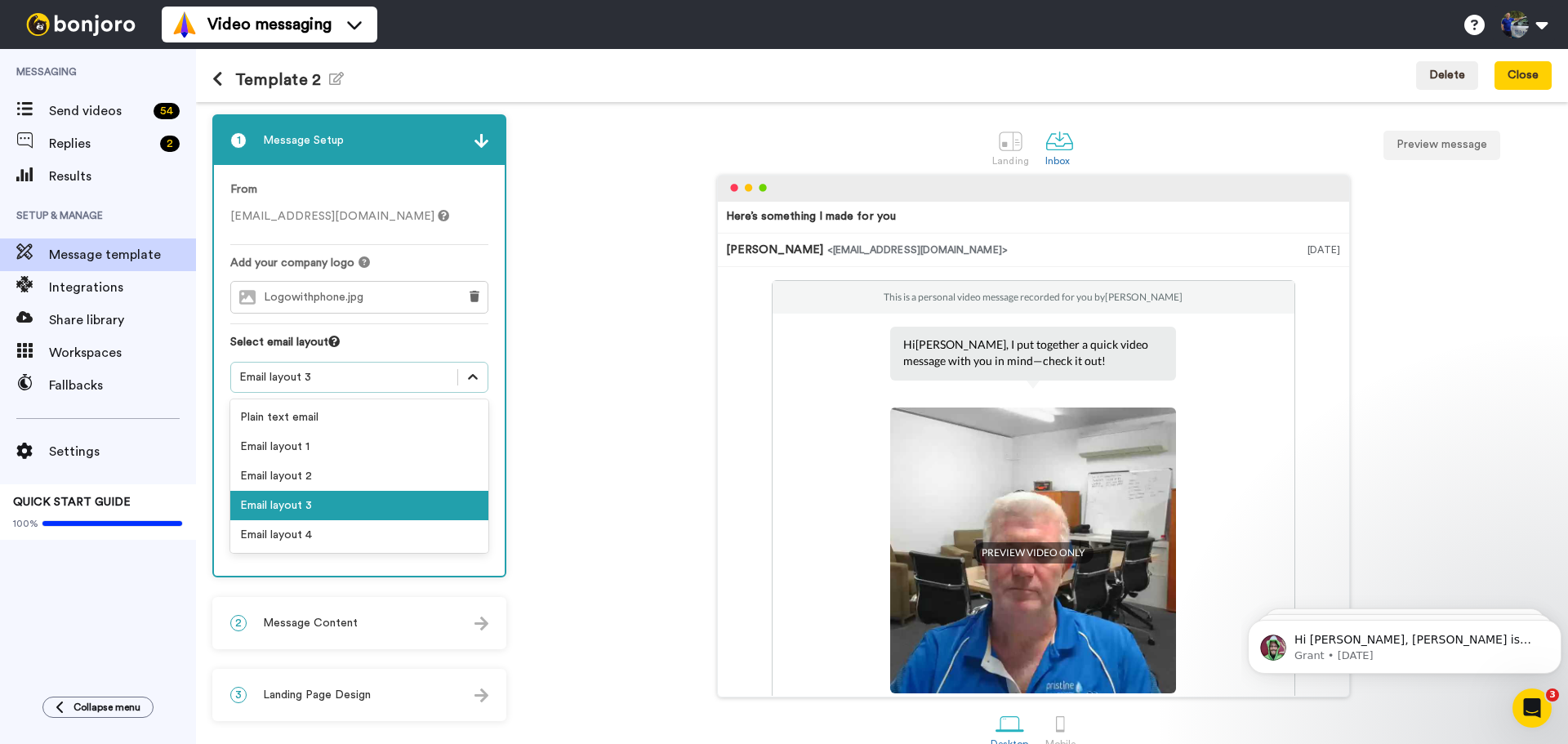
click at [476, 383] on icon at bounding box center [473, 377] width 17 height 17
click at [400, 527] on div "Email layout 4" at bounding box center [359, 535] width 258 height 30
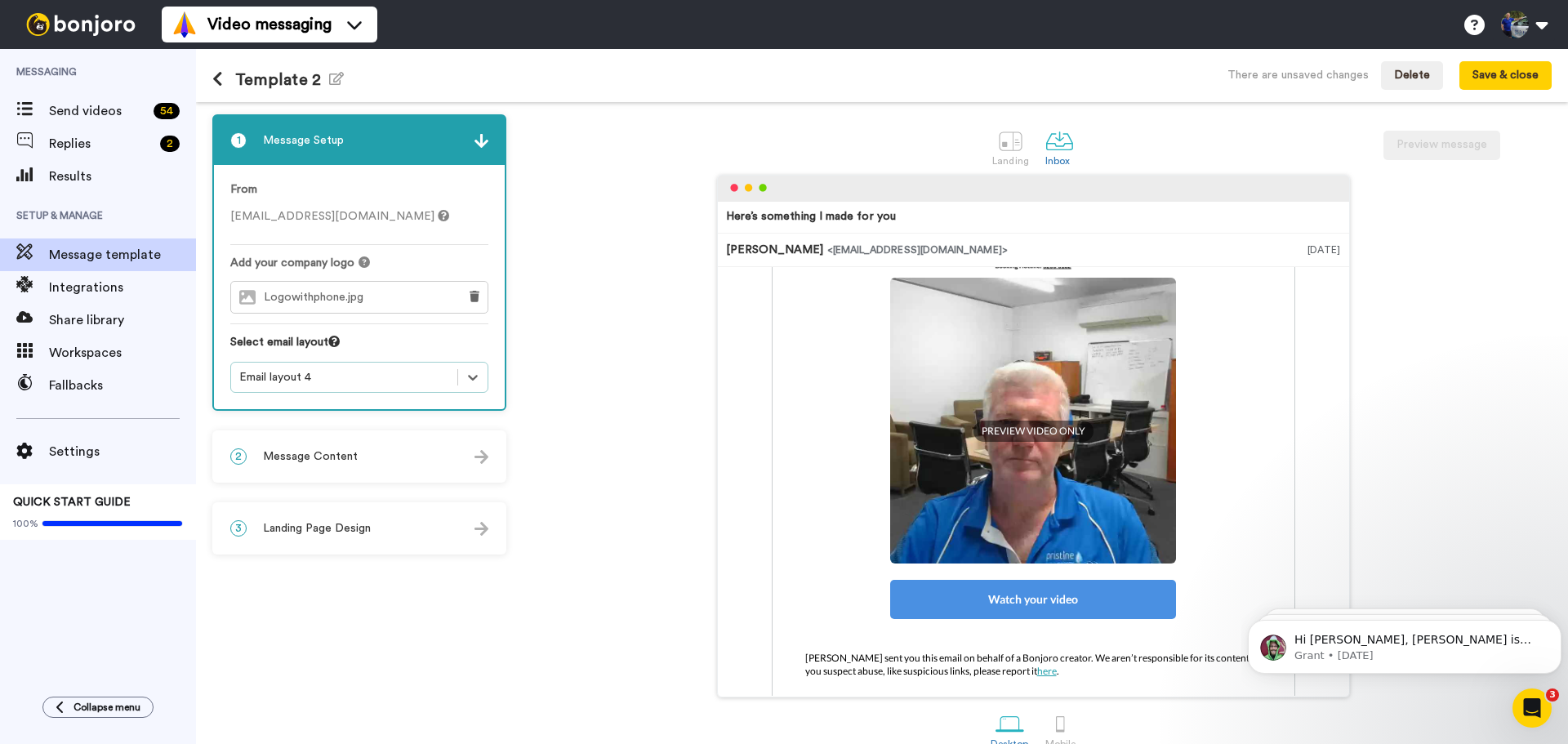
scroll to position [270, 0]
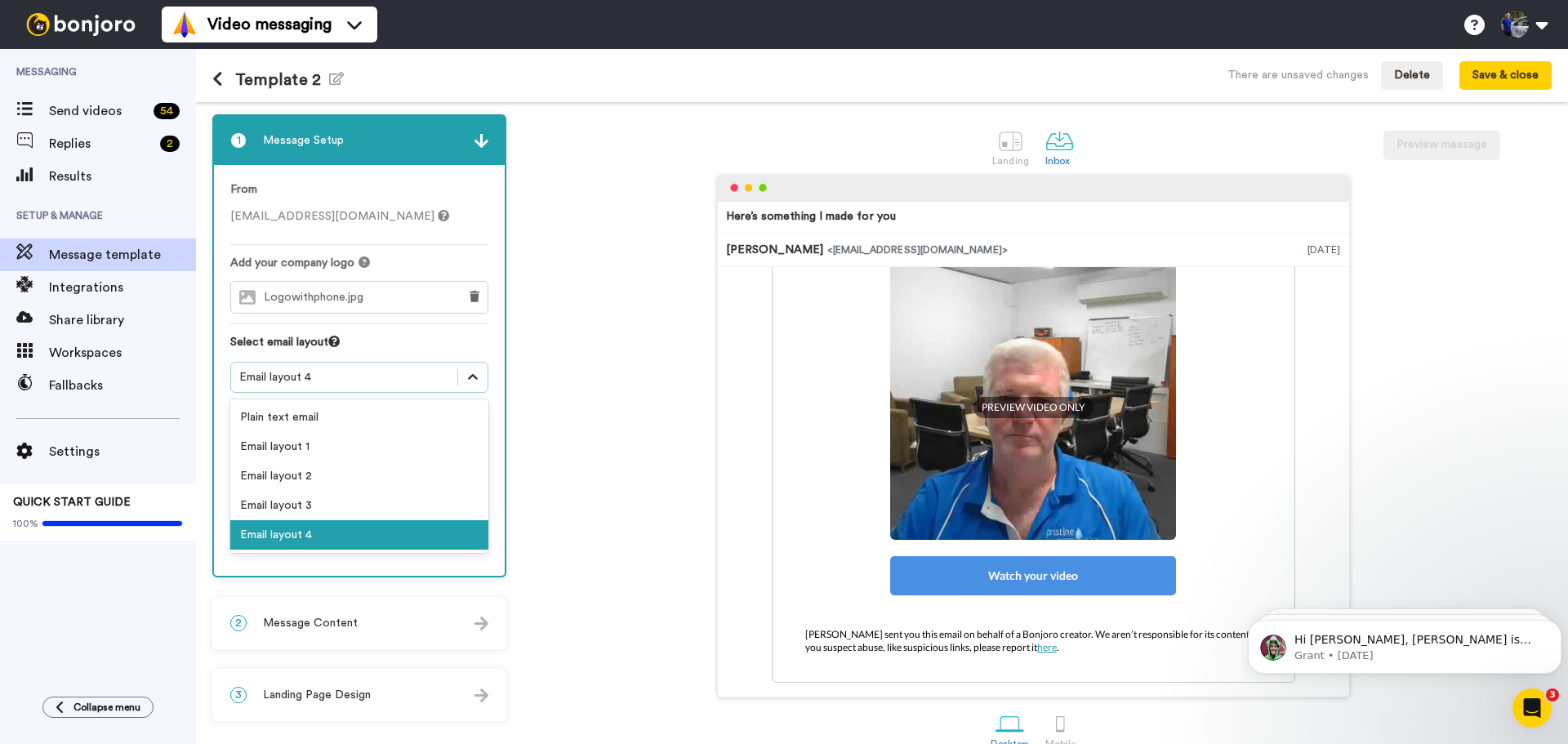
click at [470, 376] on icon at bounding box center [473, 377] width 17 height 17
click at [343, 494] on div "Email layout 3" at bounding box center [359, 506] width 258 height 30
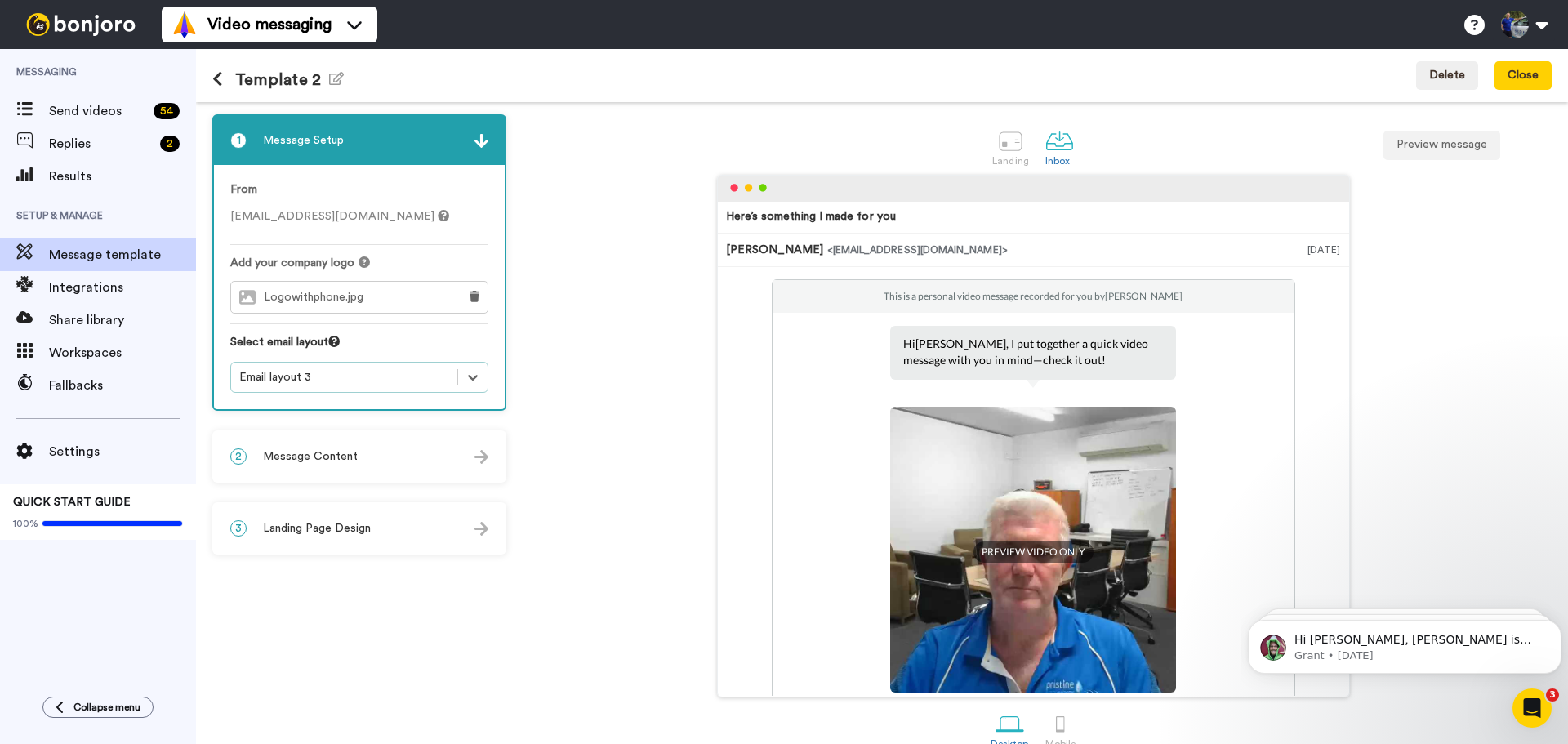
scroll to position [0, 0]
click at [359, 453] on div "2 Message Content" at bounding box center [359, 457] width 291 height 49
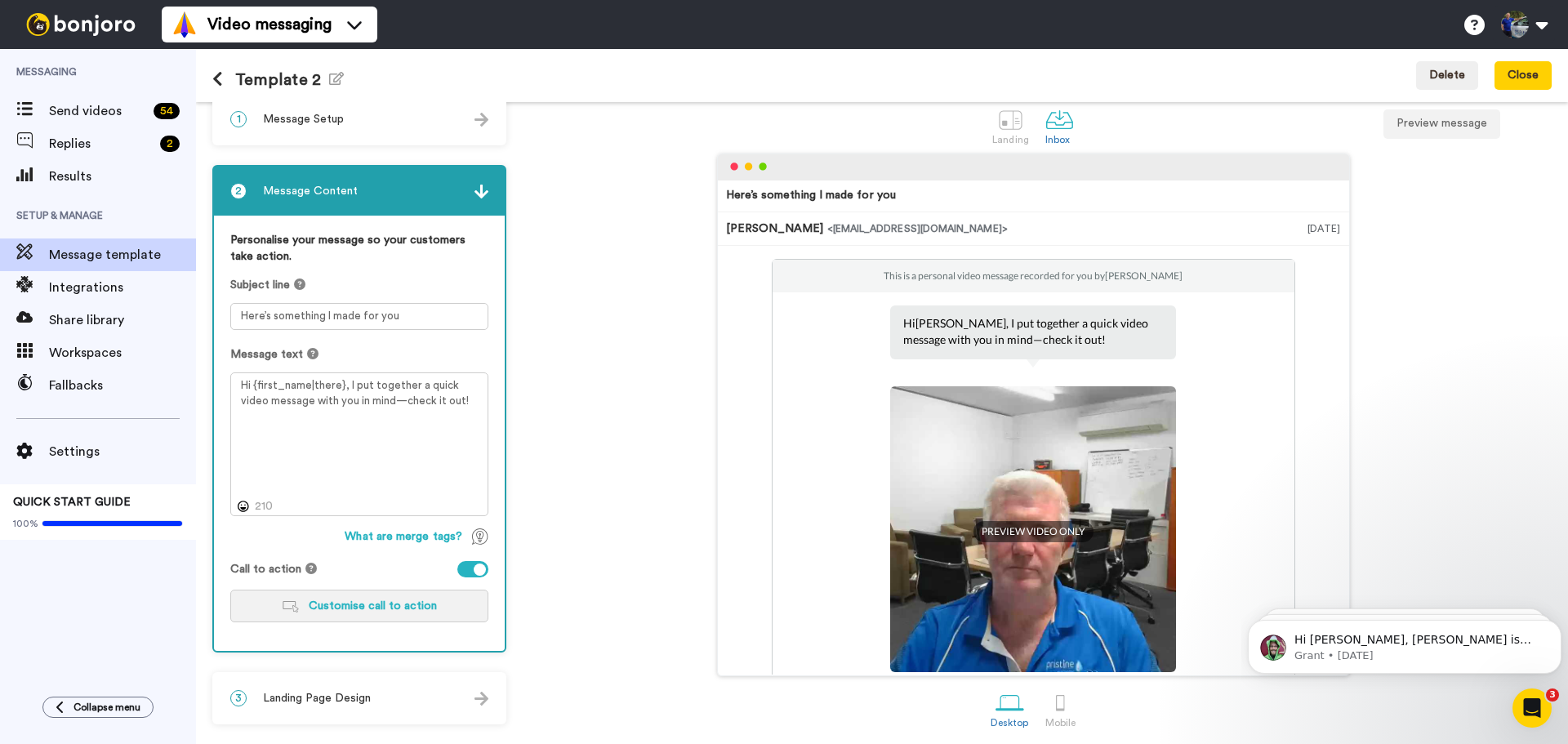
scroll to position [26, 0]
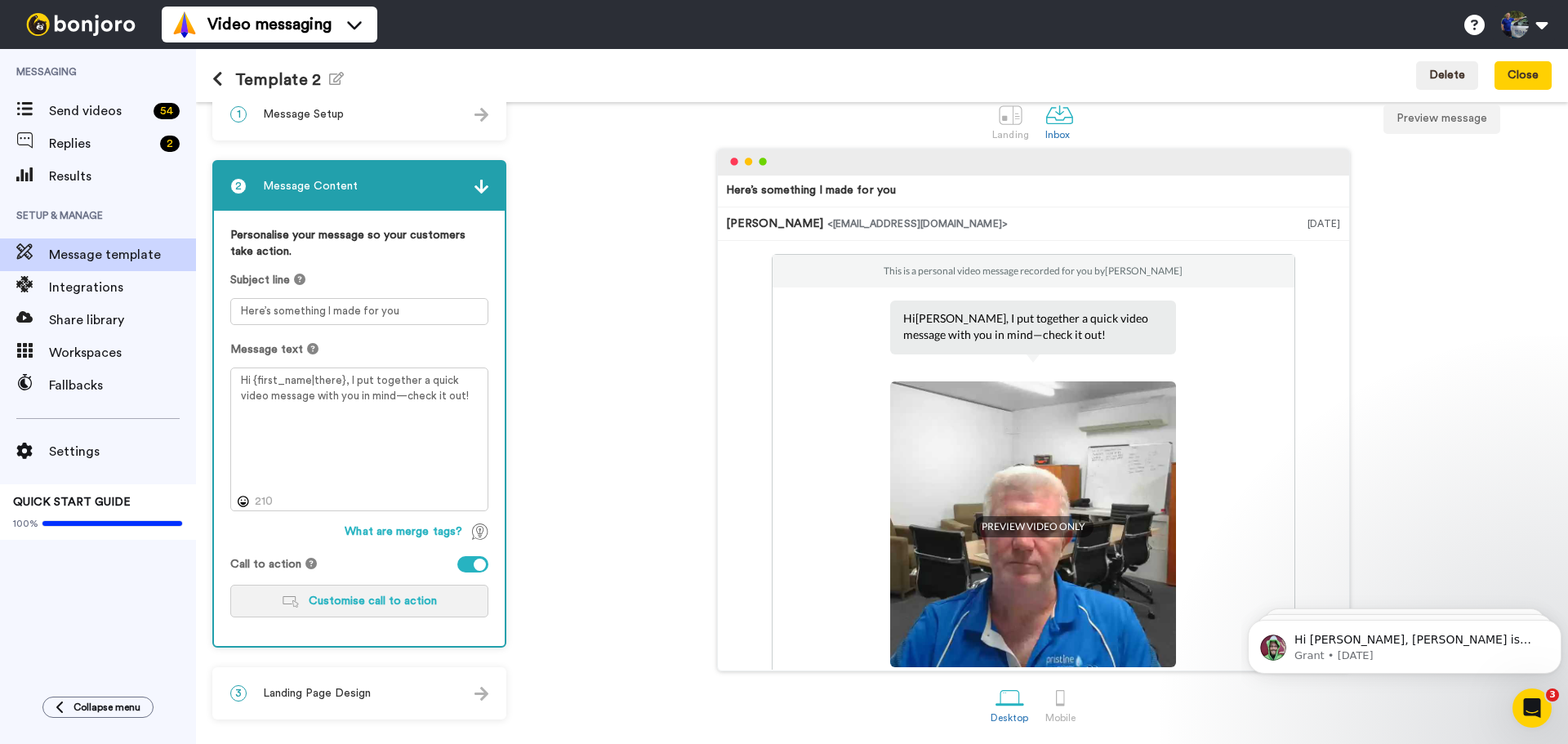
click at [380, 604] on span "Customise call to action" at bounding box center [372, 601] width 128 height 11
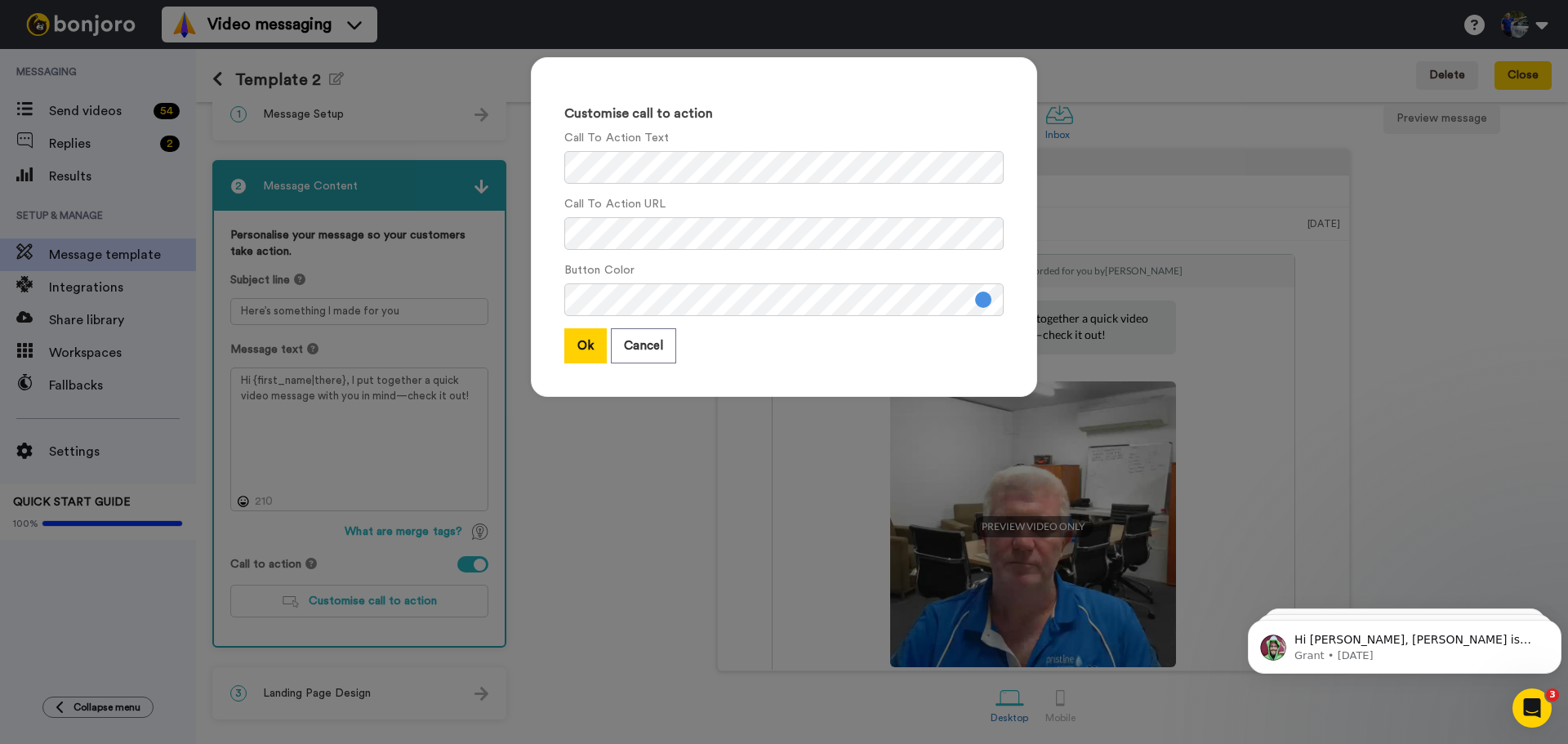
drag, startPoint x: 637, startPoint y: 494, endPoint x: 671, endPoint y: 432, distance: 70.7
click at [636, 494] on div "Customise call to action Call To Action Text Call To Action URL Button Color Ok…" at bounding box center [784, 372] width 1568 height 744
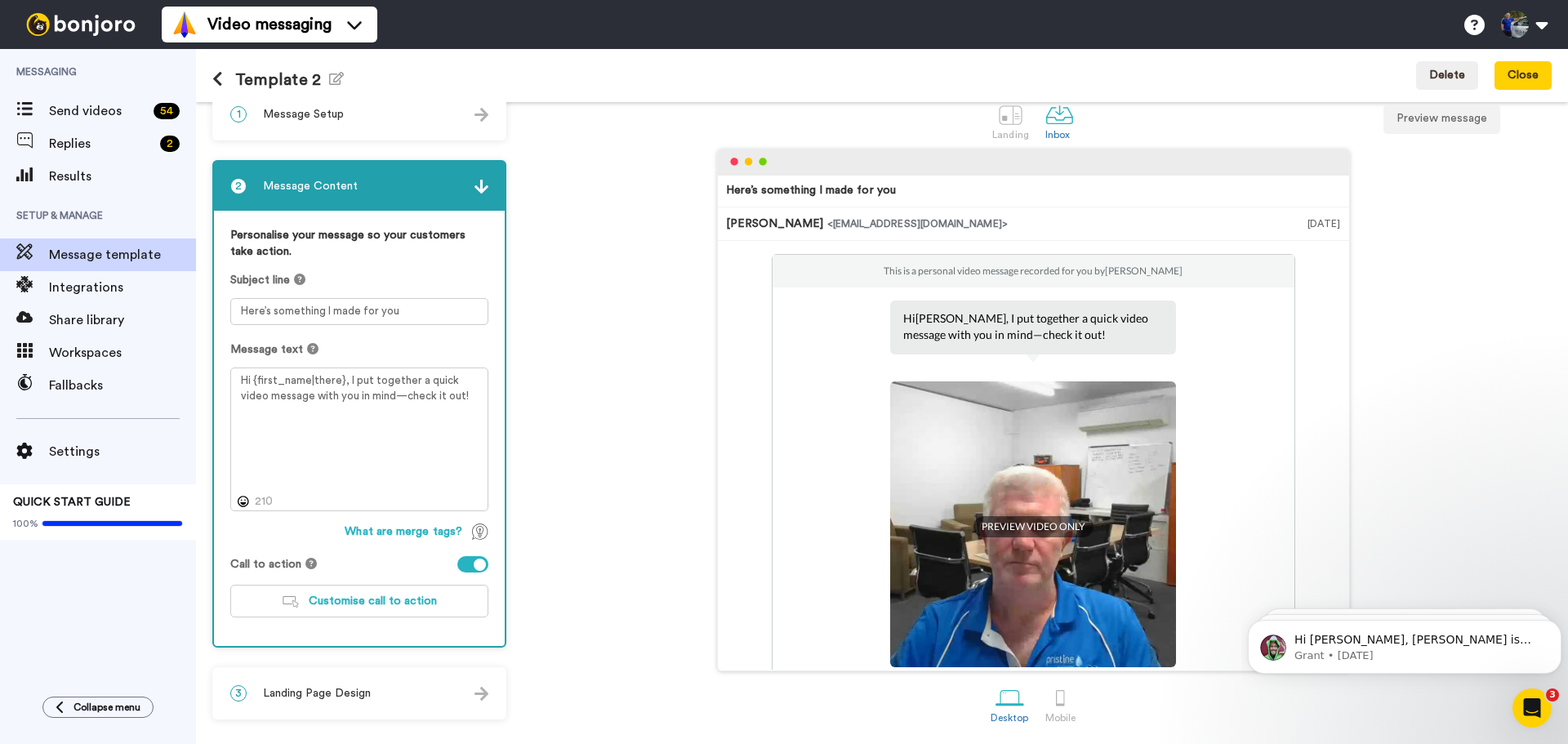
click at [464, 559] on div at bounding box center [473, 565] width 31 height 17
click at [482, 565] on div at bounding box center [473, 565] width 31 height 17
click at [465, 564] on div at bounding box center [473, 565] width 31 height 17
click at [480, 560] on div at bounding box center [473, 565] width 31 height 17
click at [416, 585] on button "Customise call to action" at bounding box center [359, 601] width 258 height 32
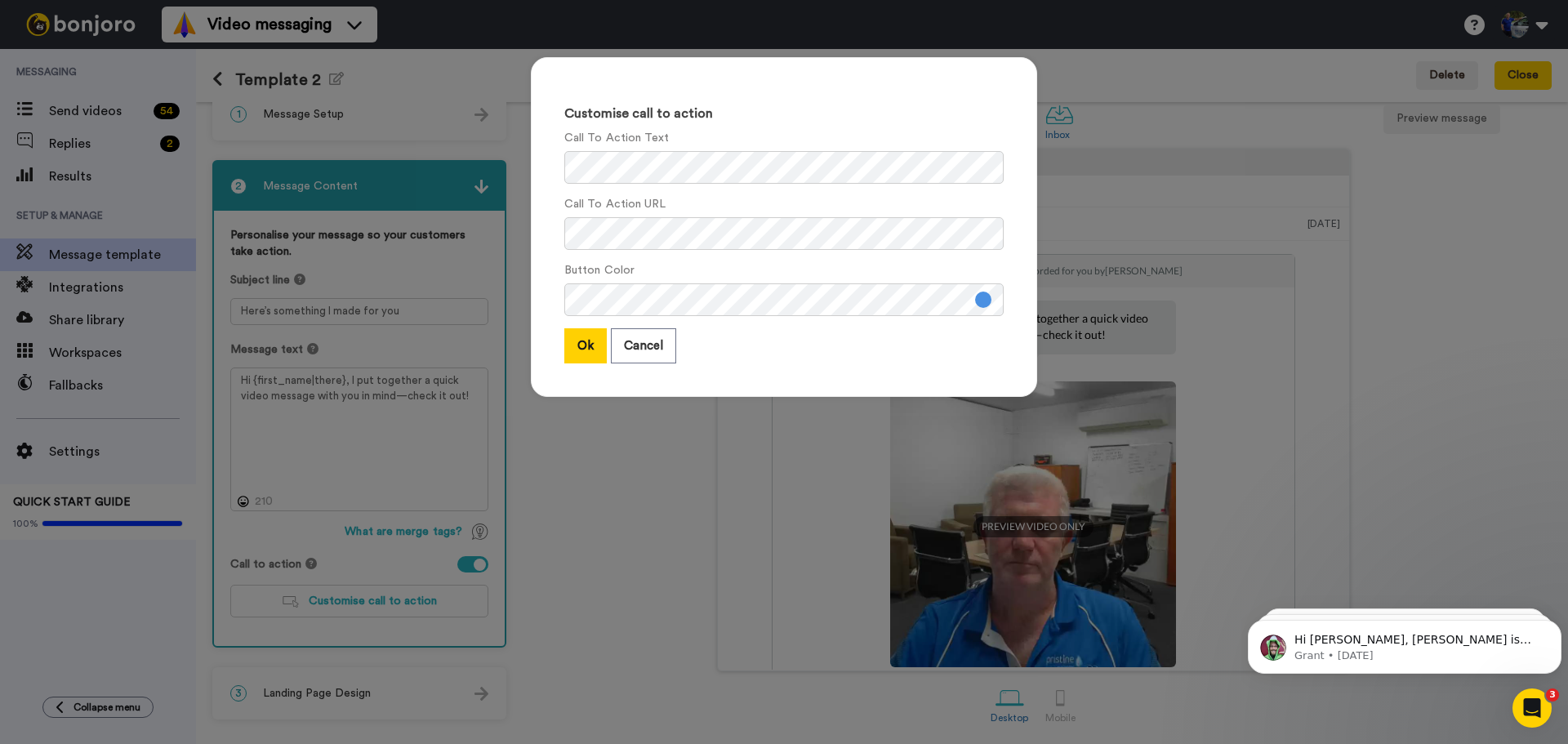
click at [407, 566] on div "Customise call to action Call To Action Text Call To Action URL Button Color Ok…" at bounding box center [784, 372] width 1568 height 744
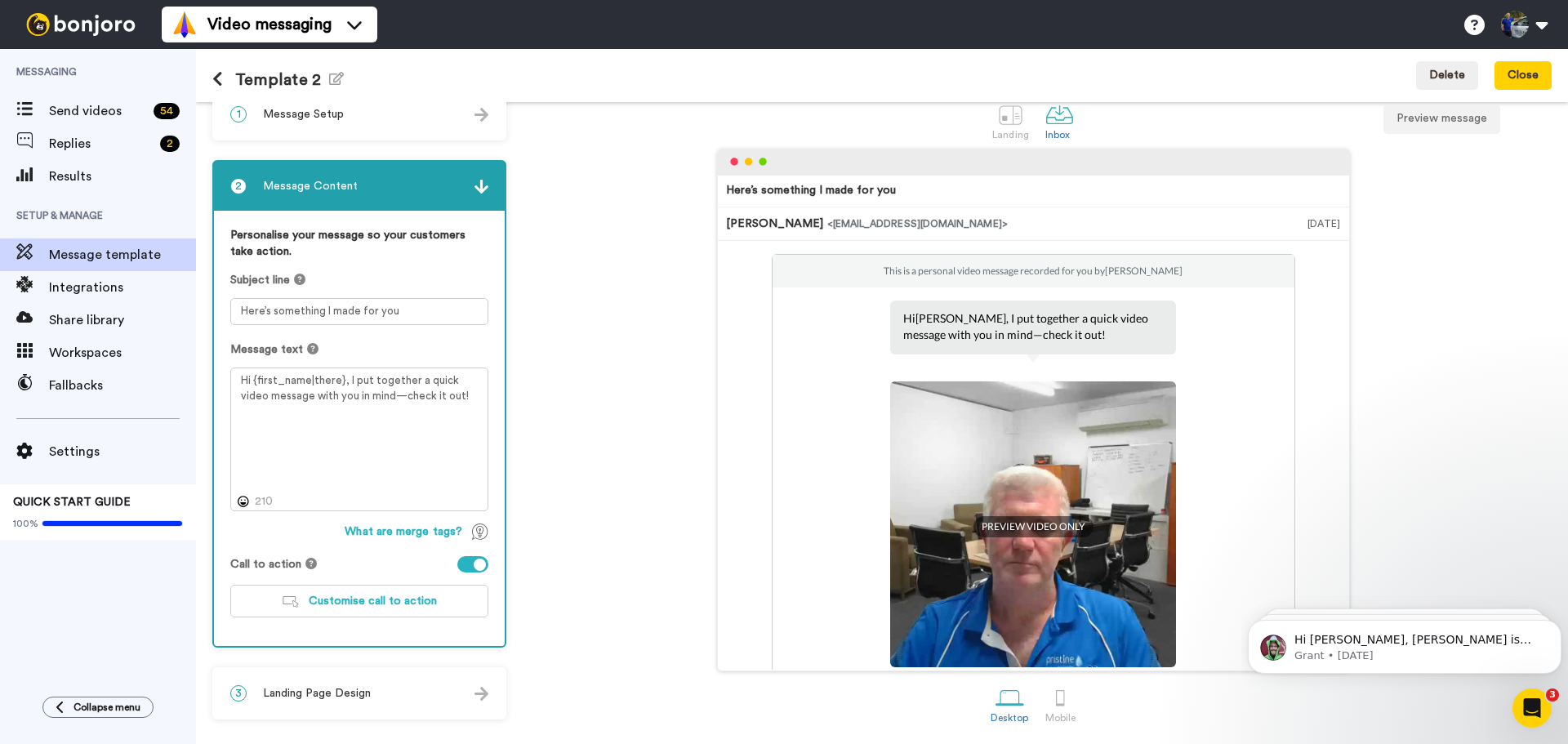
click at [466, 566] on div at bounding box center [473, 565] width 31 height 17
click at [599, 517] on div "Here’s something I made for you [PERSON_NAME] <[EMAIL_ADDRESS][DOMAIN_NAME]> [D…" at bounding box center [1033, 410] width 1037 height 523
click at [468, 701] on div "3 Landing Page Design" at bounding box center [359, 693] width 291 height 49
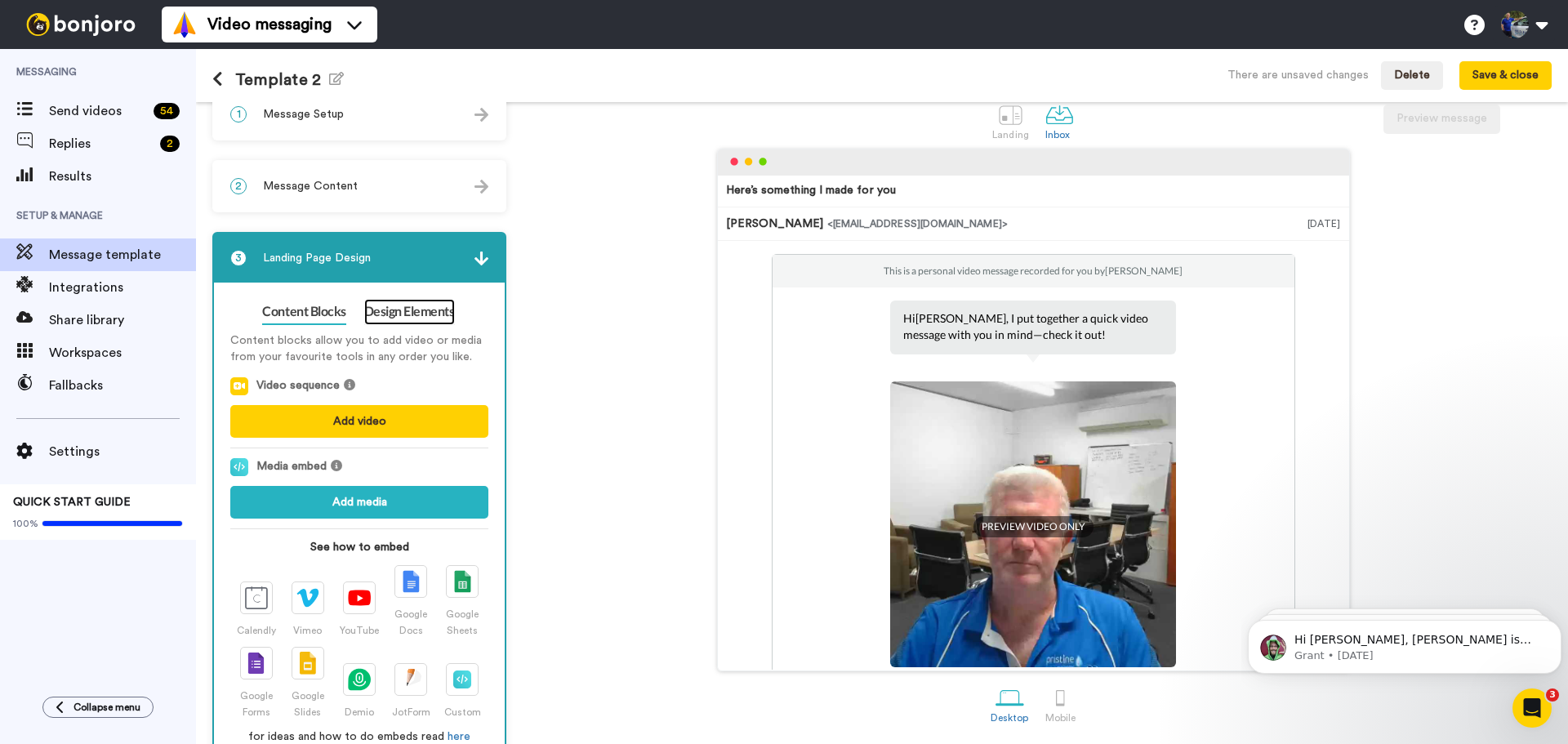
click at [401, 315] on link "Design Elements" at bounding box center [409, 311] width 91 height 26
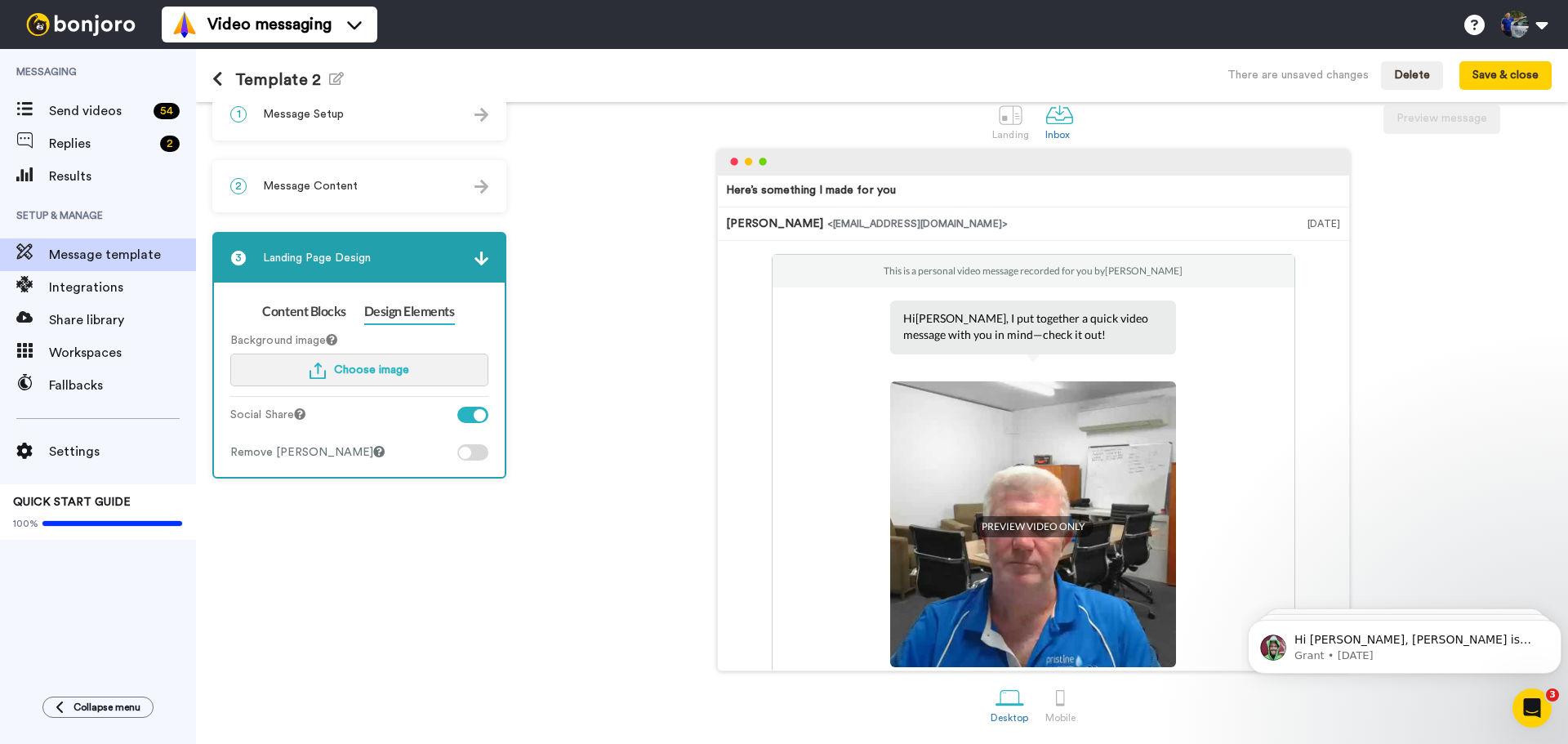
click at [361, 373] on span "Choose image" at bounding box center [371, 370] width 75 height 11
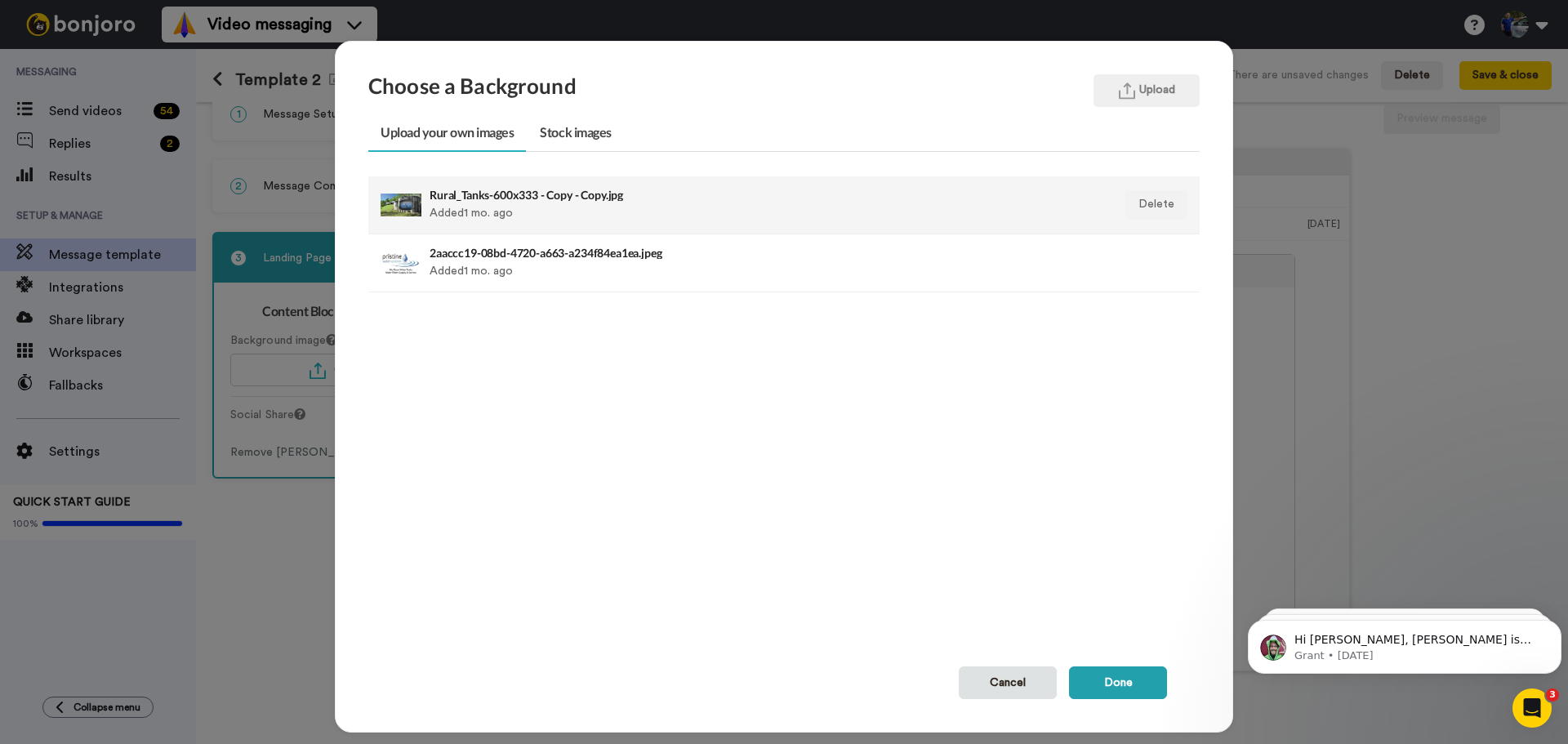
click at [448, 207] on div "Rural_Tanks-600x333 - Copy - Copy.jpg Added 1 mo. ago" at bounding box center [704, 205] width 549 height 41
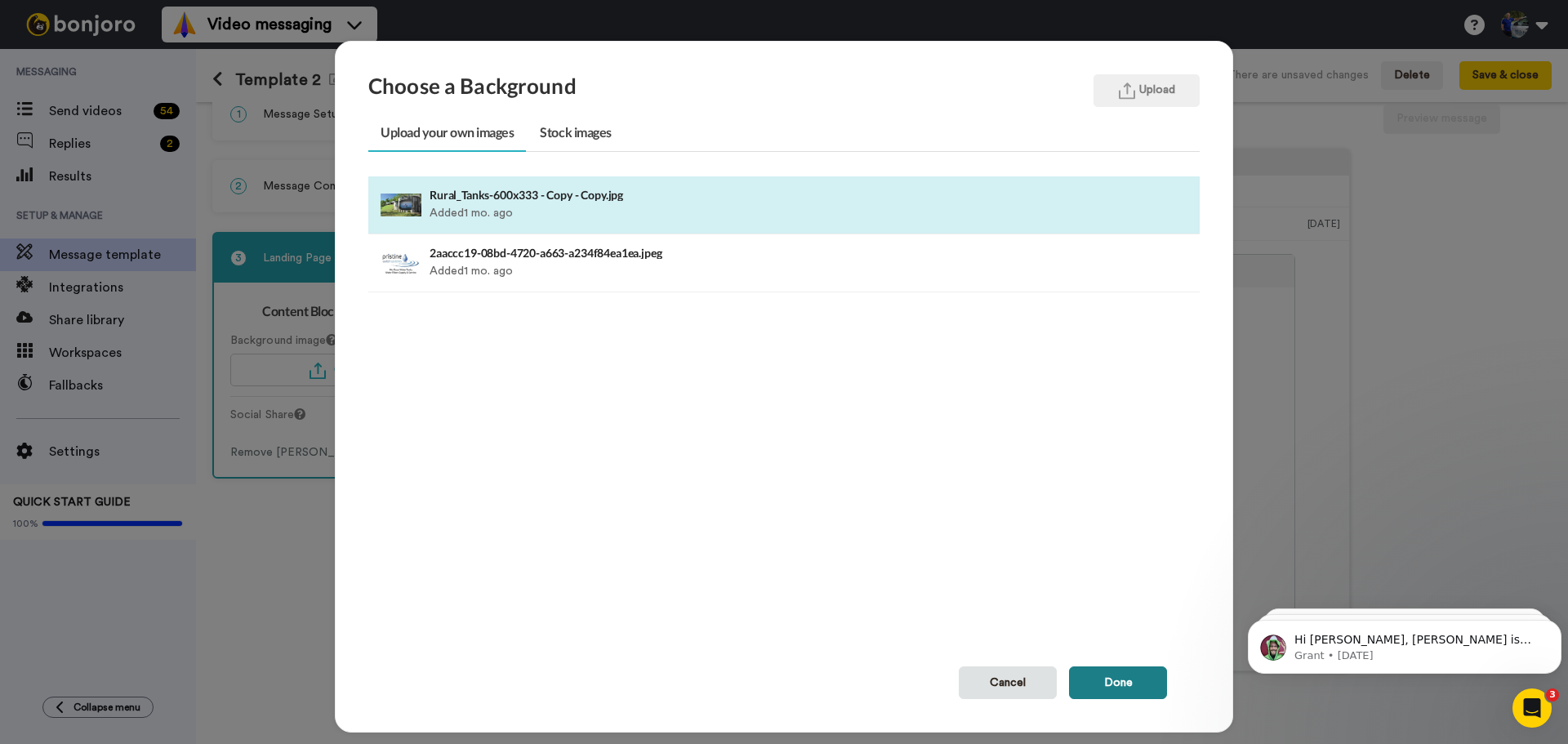
click at [1114, 686] on button "Done" at bounding box center [1118, 682] width 98 height 32
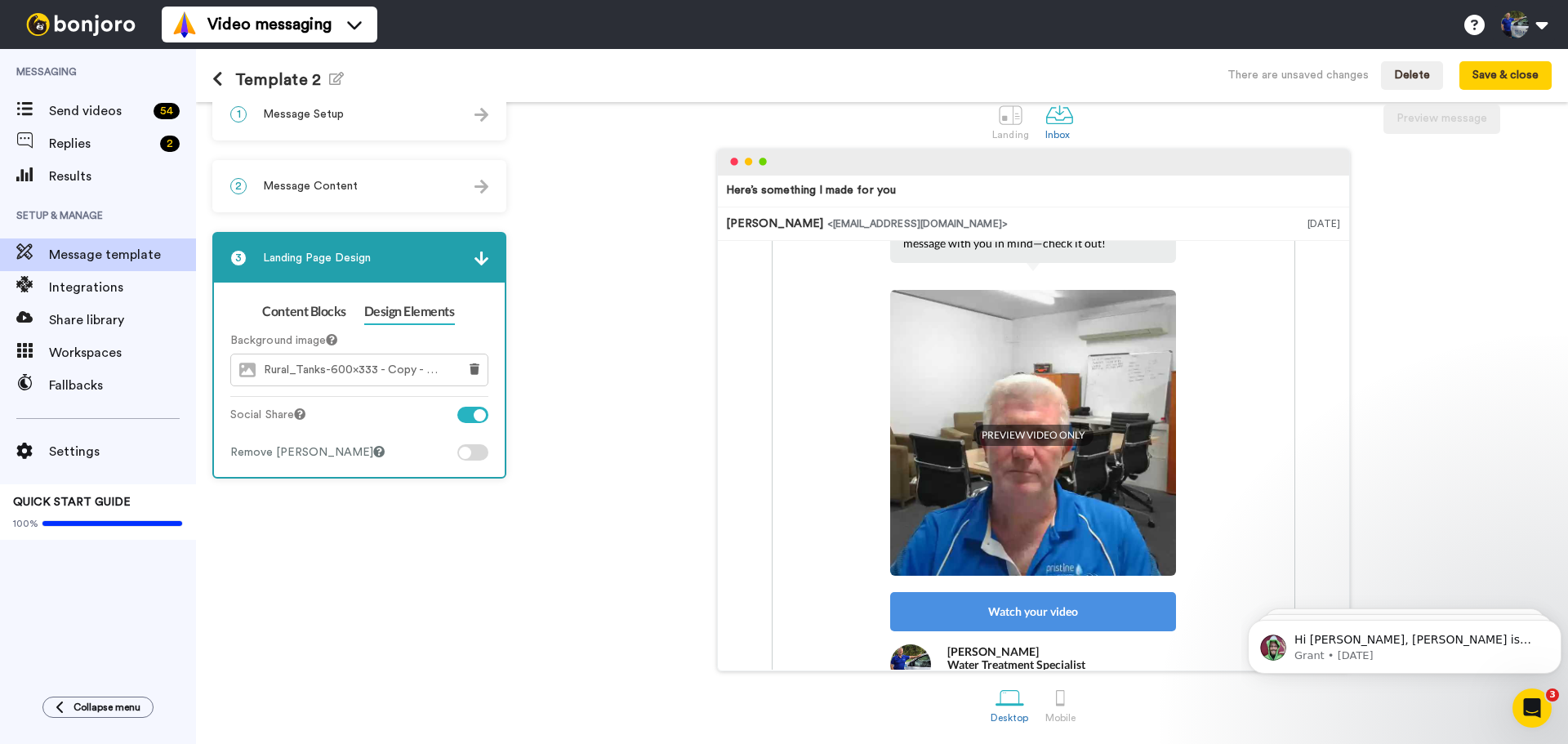
scroll to position [0, 0]
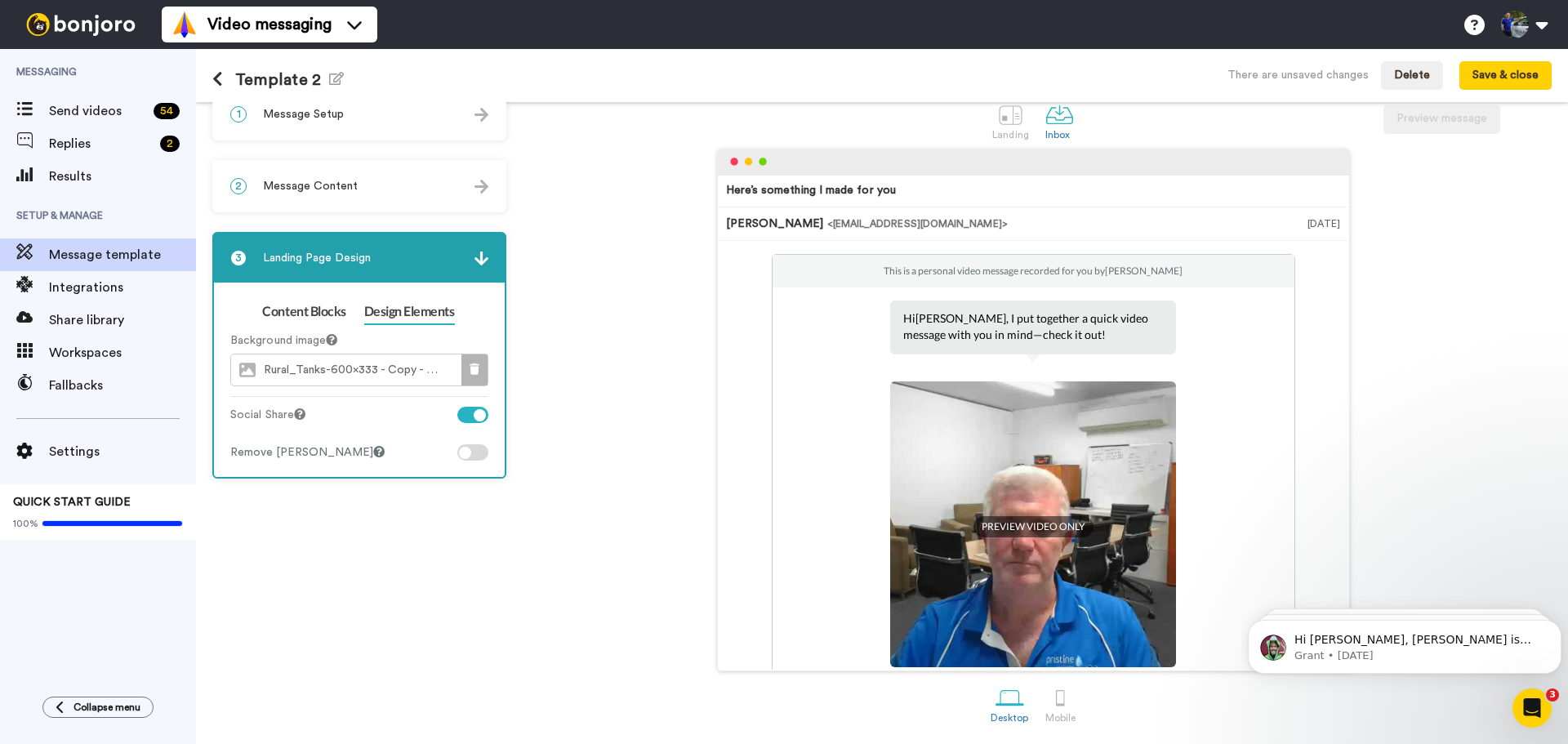
click at [470, 369] on icon at bounding box center [474, 369] width 10 height 11
click at [298, 314] on link "Content Blocks" at bounding box center [304, 311] width 83 height 26
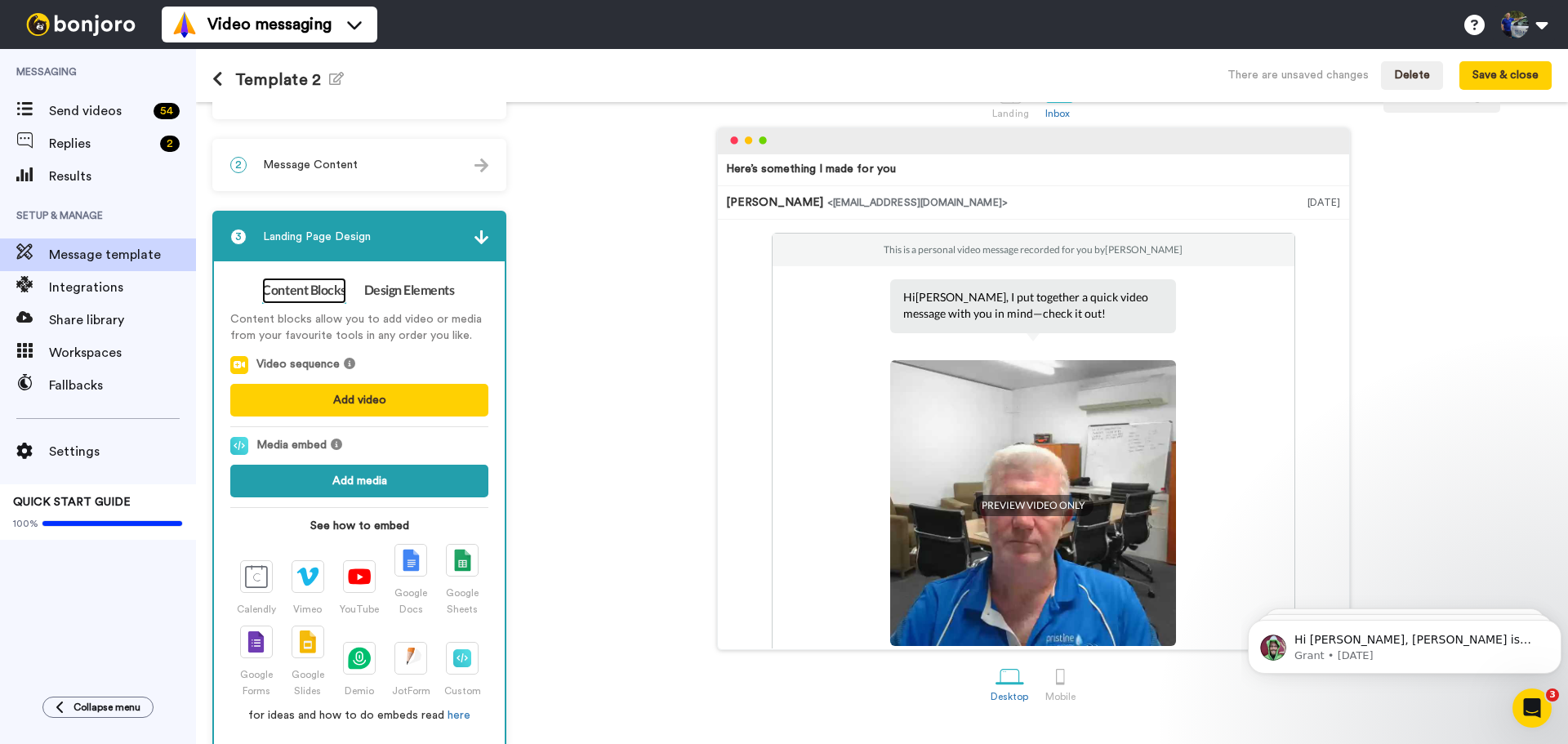
scroll to position [66, 0]
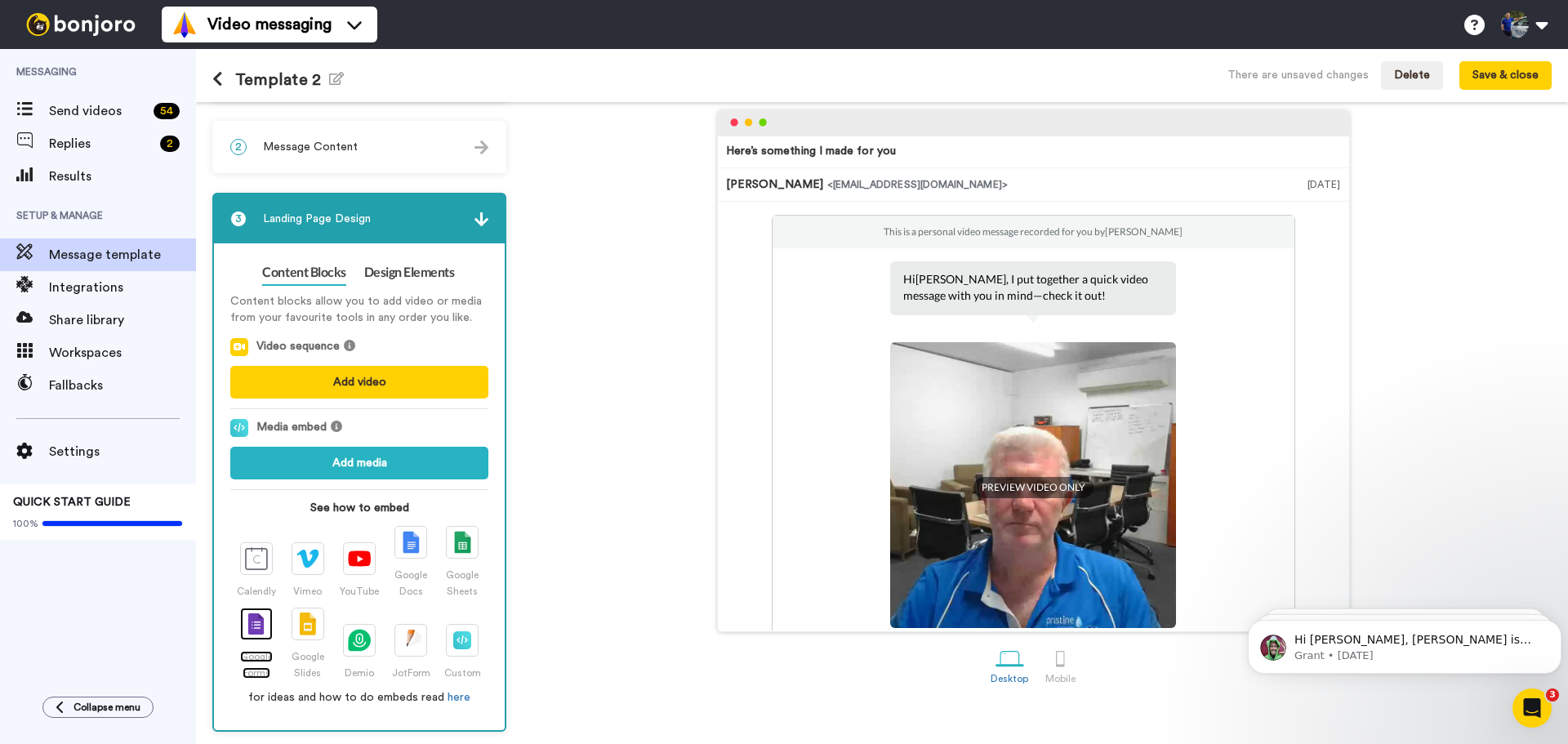
click at [272, 627] on div at bounding box center [256, 624] width 32 height 32
click at [455, 695] on link "here" at bounding box center [458, 698] width 23 height 11
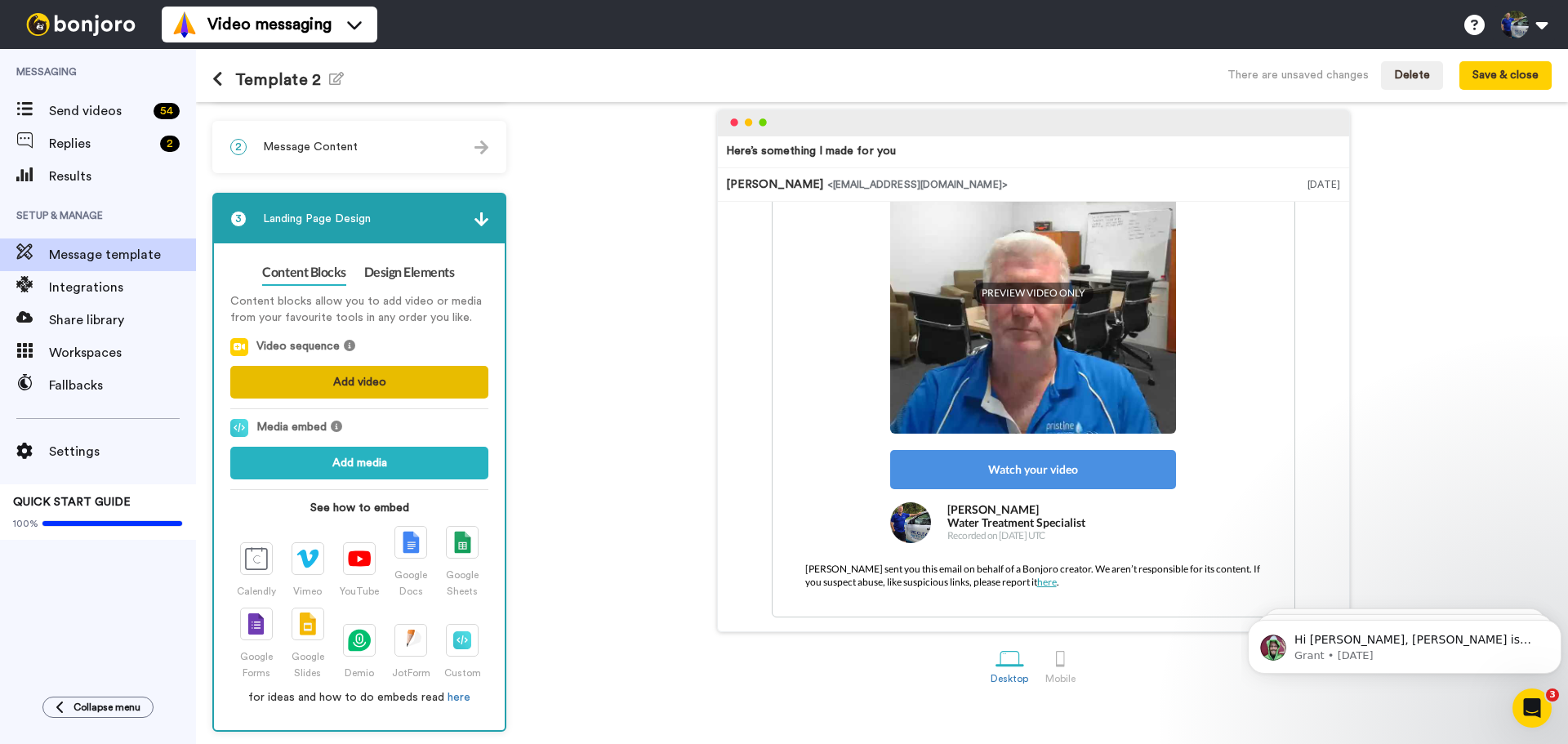
click at [359, 376] on button "Add video" at bounding box center [359, 382] width 258 height 32
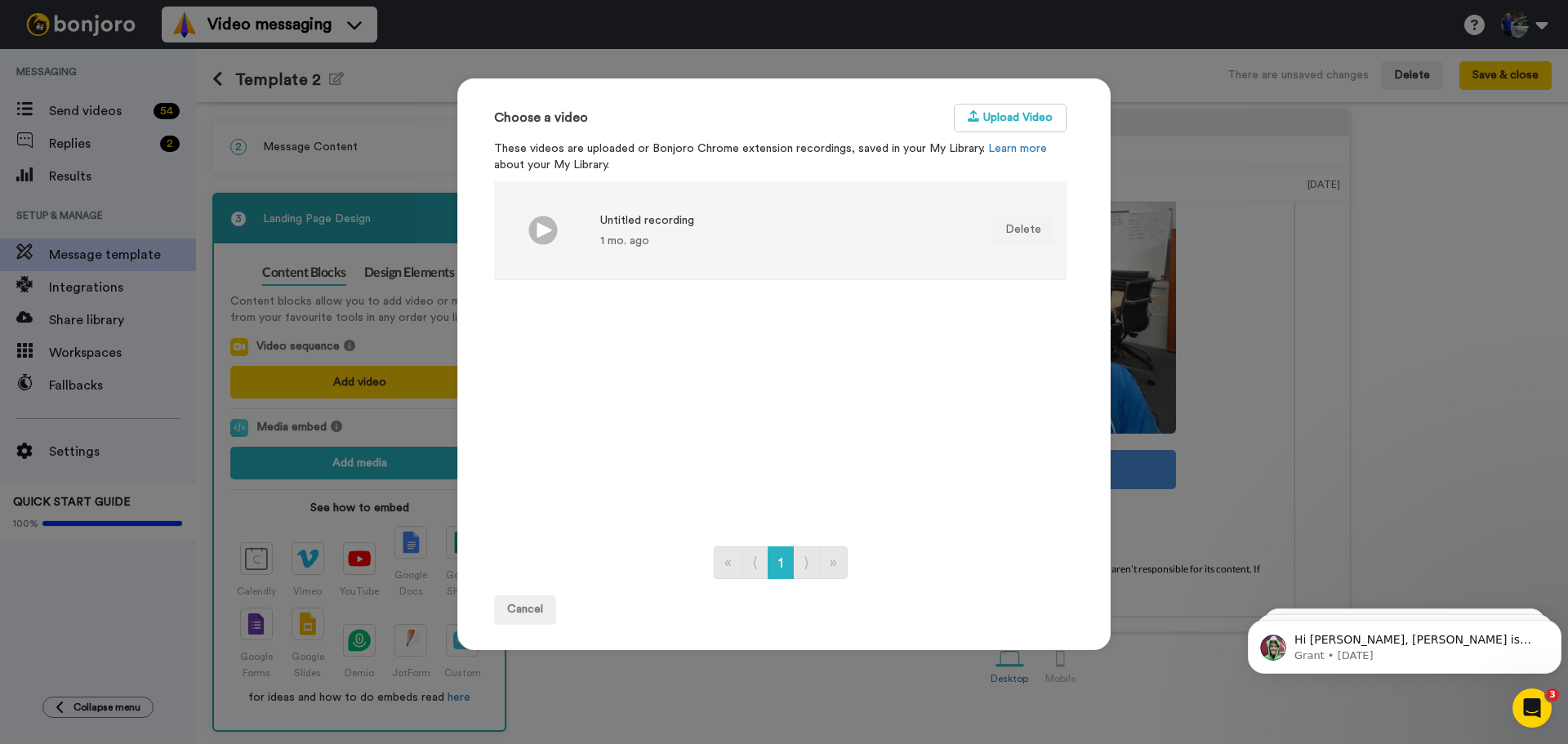
click at [558, 245] on video at bounding box center [543, 230] width 74 height 74
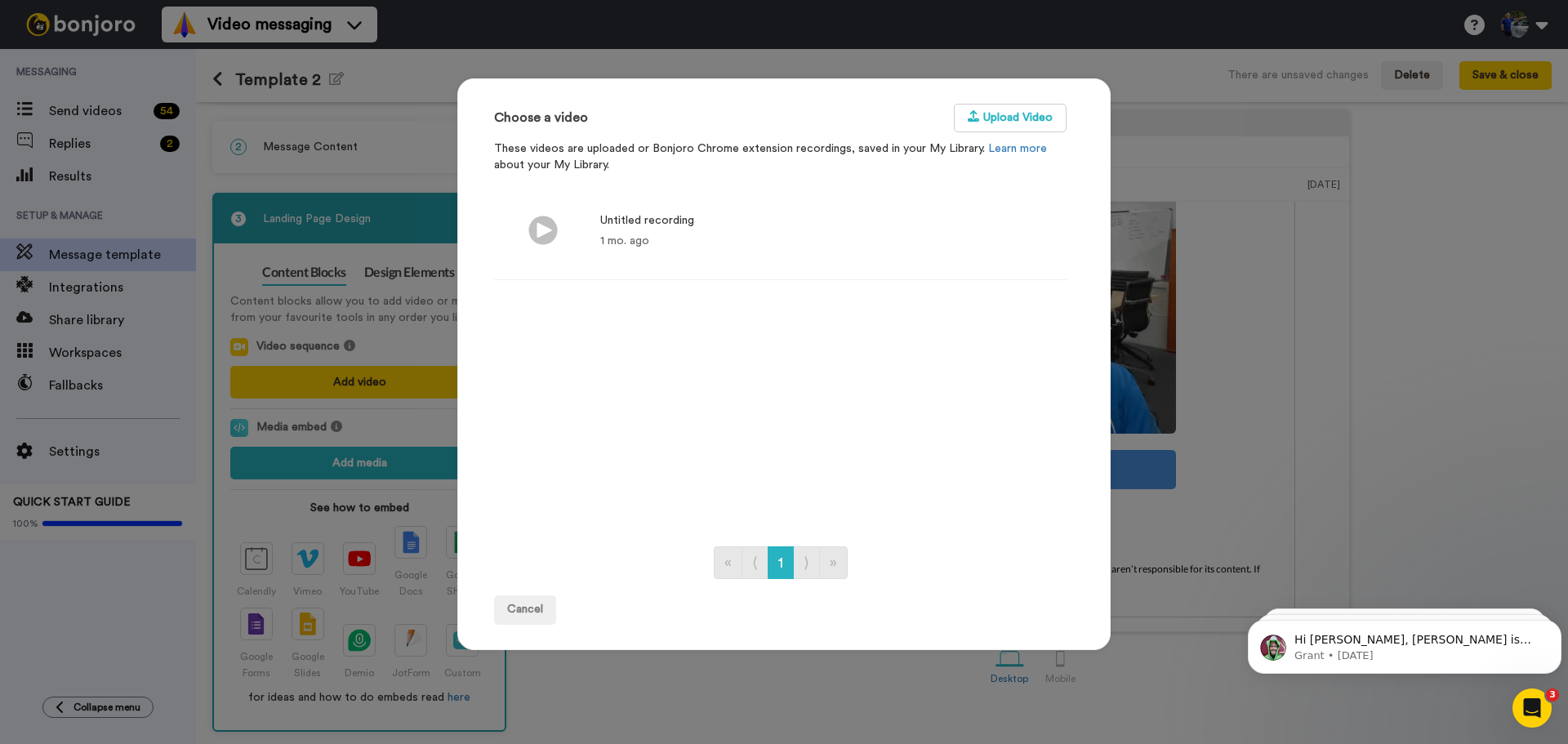
scroll to position [26, 0]
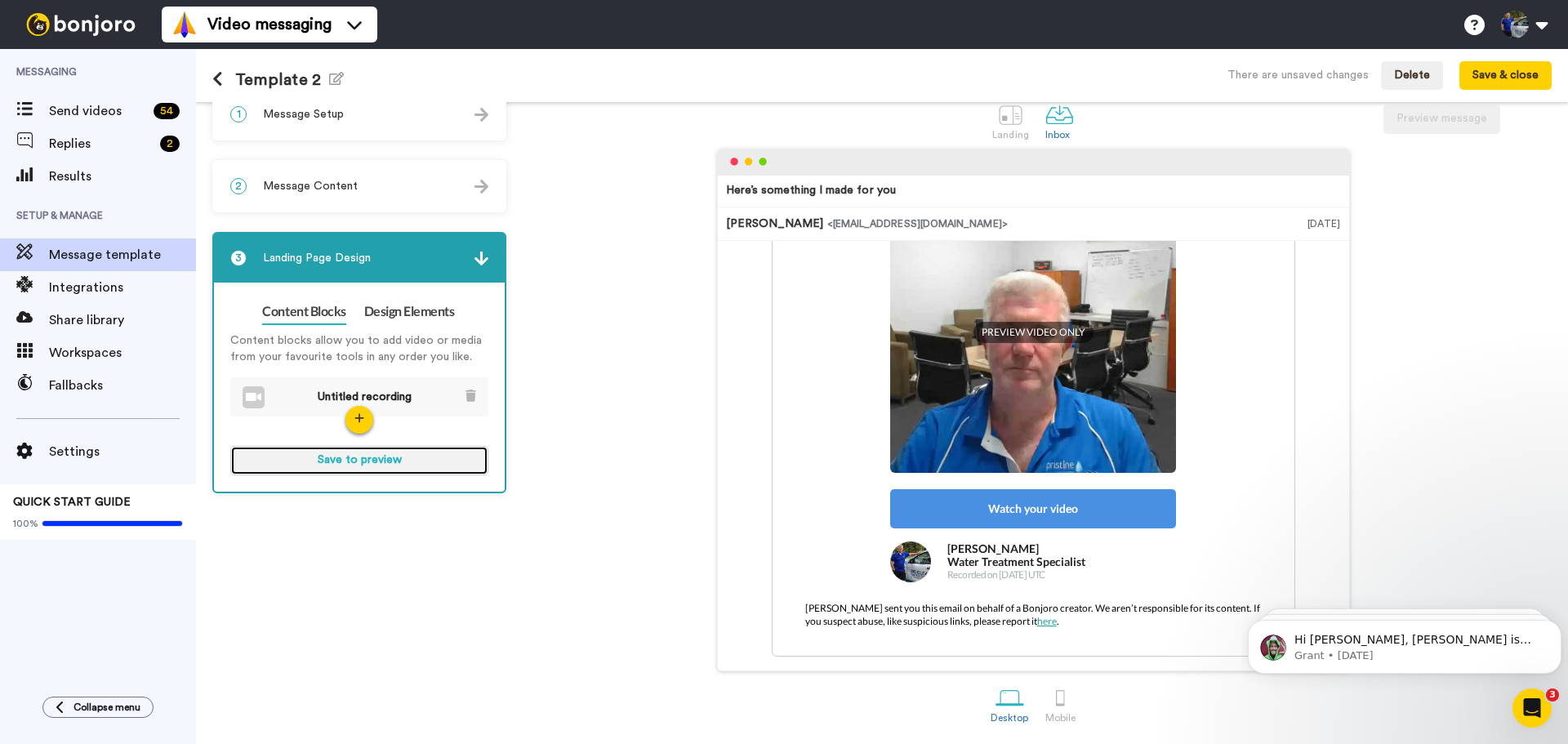
click at [366, 459] on button "Save to preview" at bounding box center [359, 461] width 258 height 30
click at [1009, 122] on div at bounding box center [1010, 115] width 29 height 29
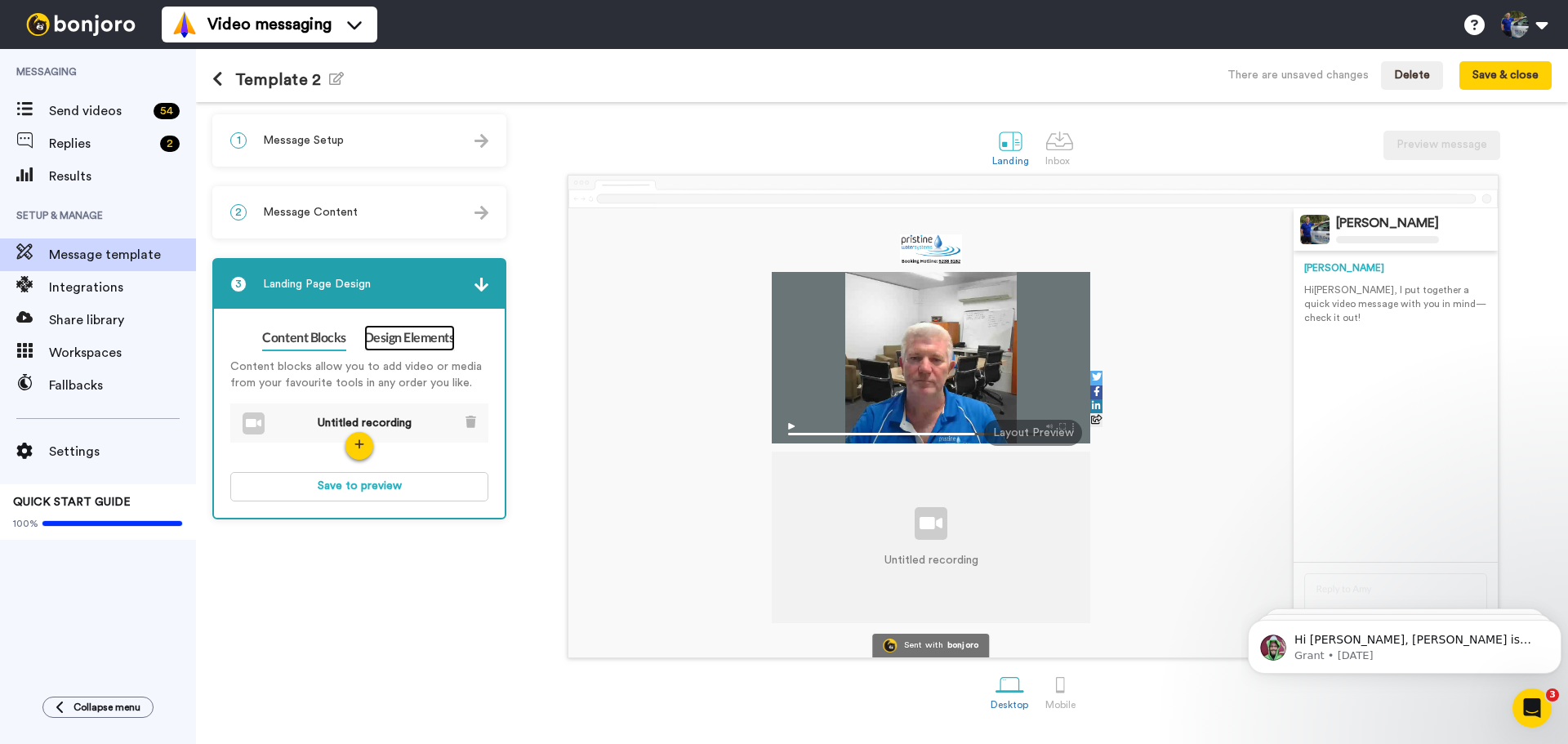
click at [385, 344] on link "Design Elements" at bounding box center [409, 338] width 91 height 26
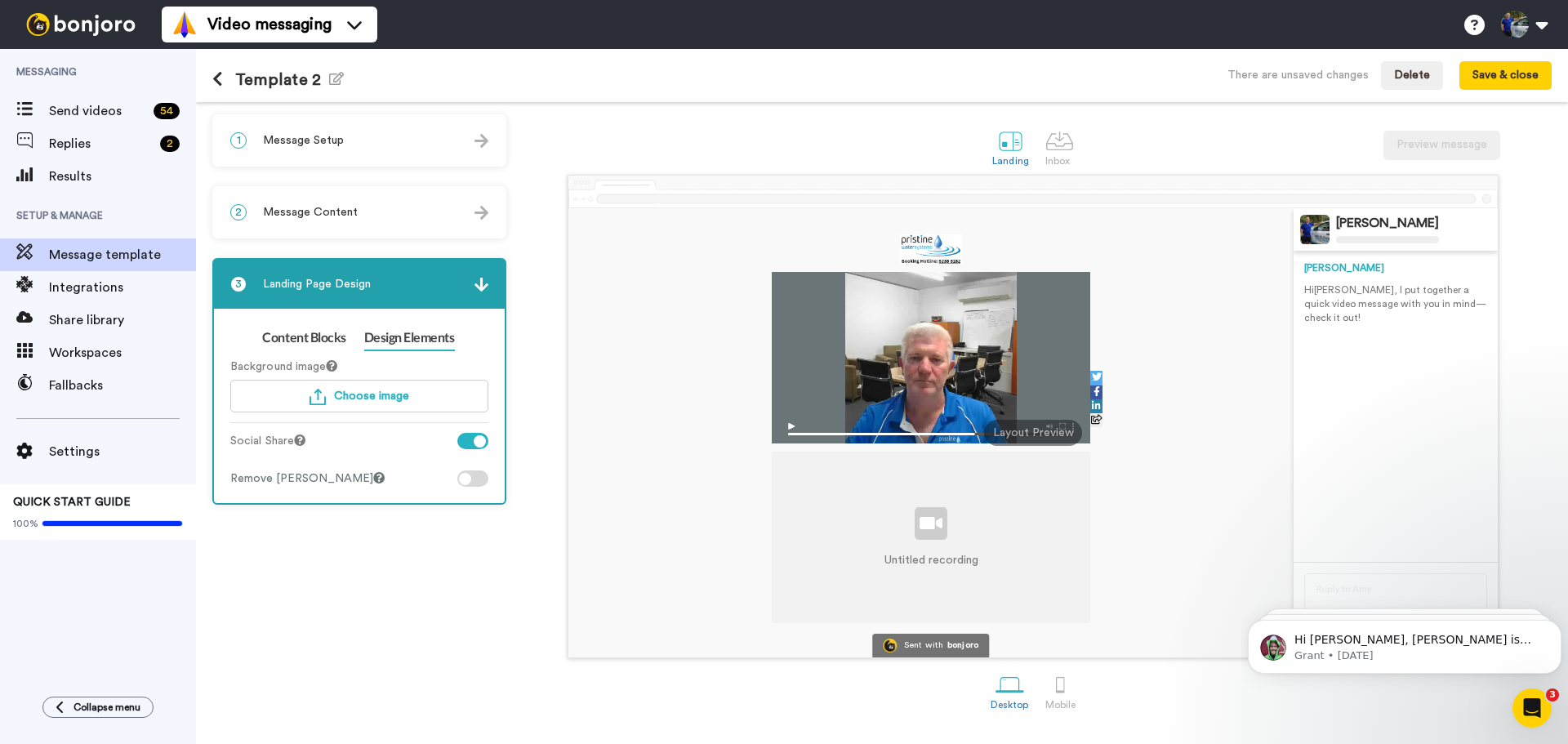
click at [390, 143] on div "1 Message Setup" at bounding box center [359, 140] width 291 height 49
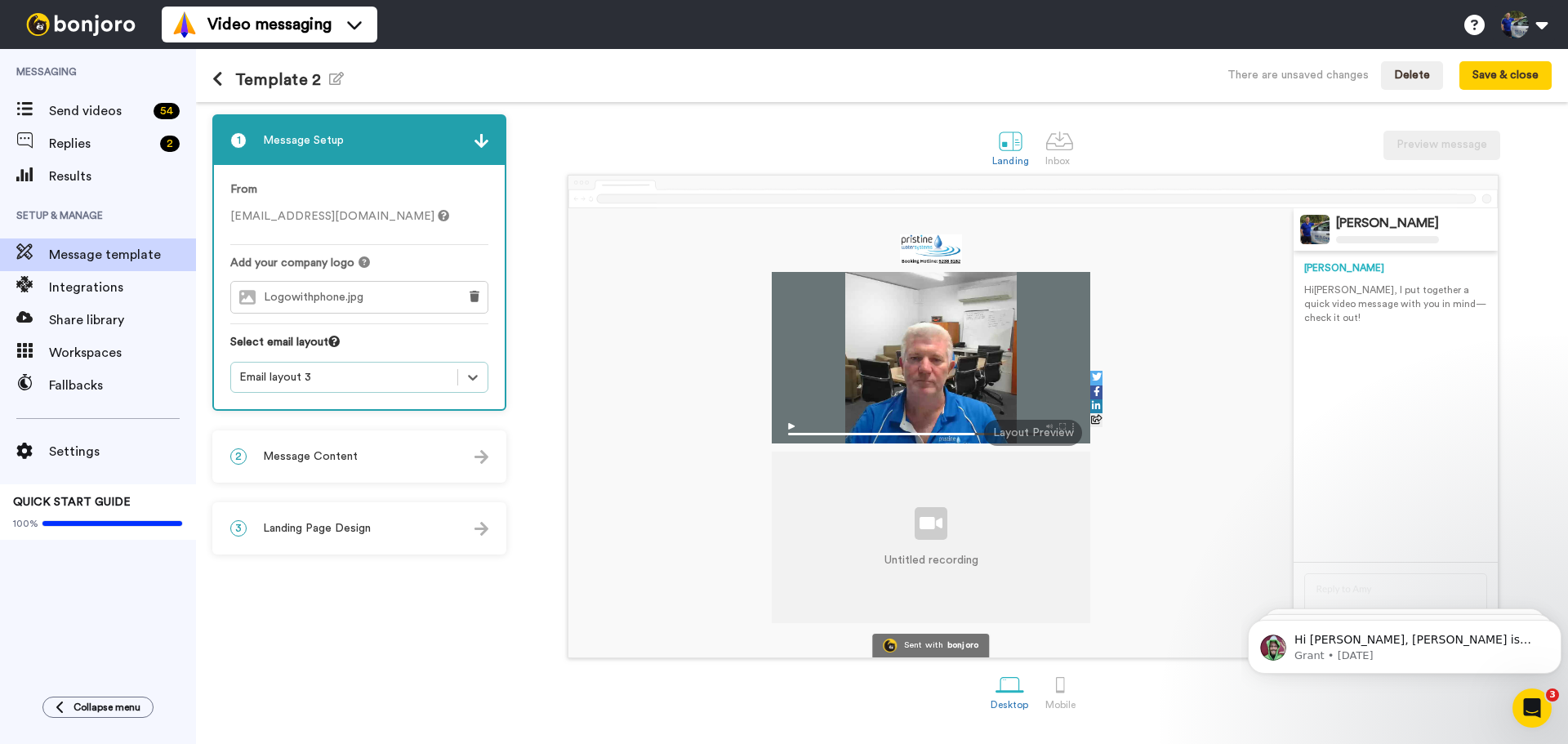
click at [380, 299] on div "Logowithphone.jpg" at bounding box center [340, 298] width 218 height 31
click at [474, 299] on icon at bounding box center [474, 297] width 10 height 11
click at [386, 300] on span "Choose a Logo" at bounding box center [372, 297] width 81 height 11
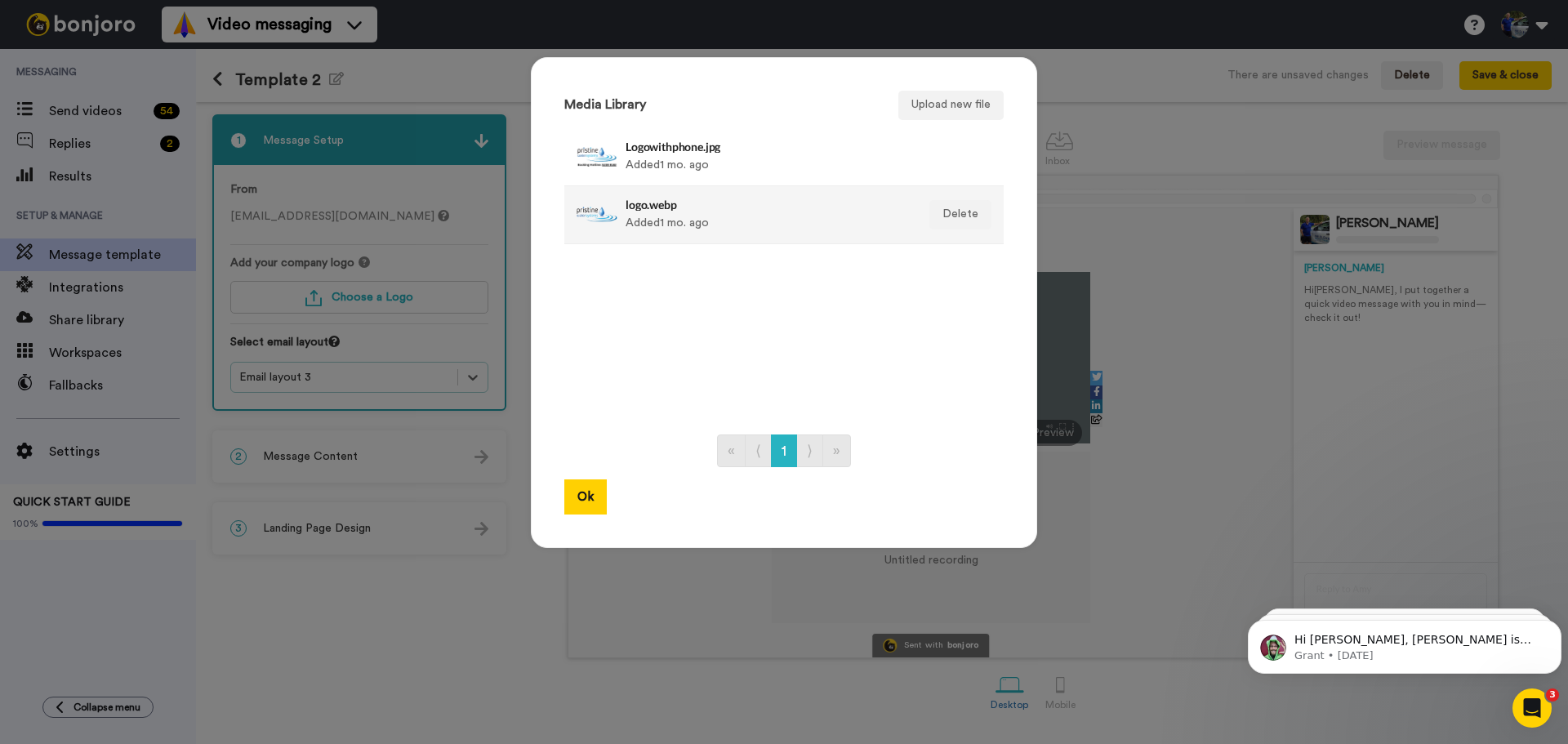
click at [621, 240] on li "logo.webp Added 1 mo. ago Delete" at bounding box center [784, 214] width 439 height 58
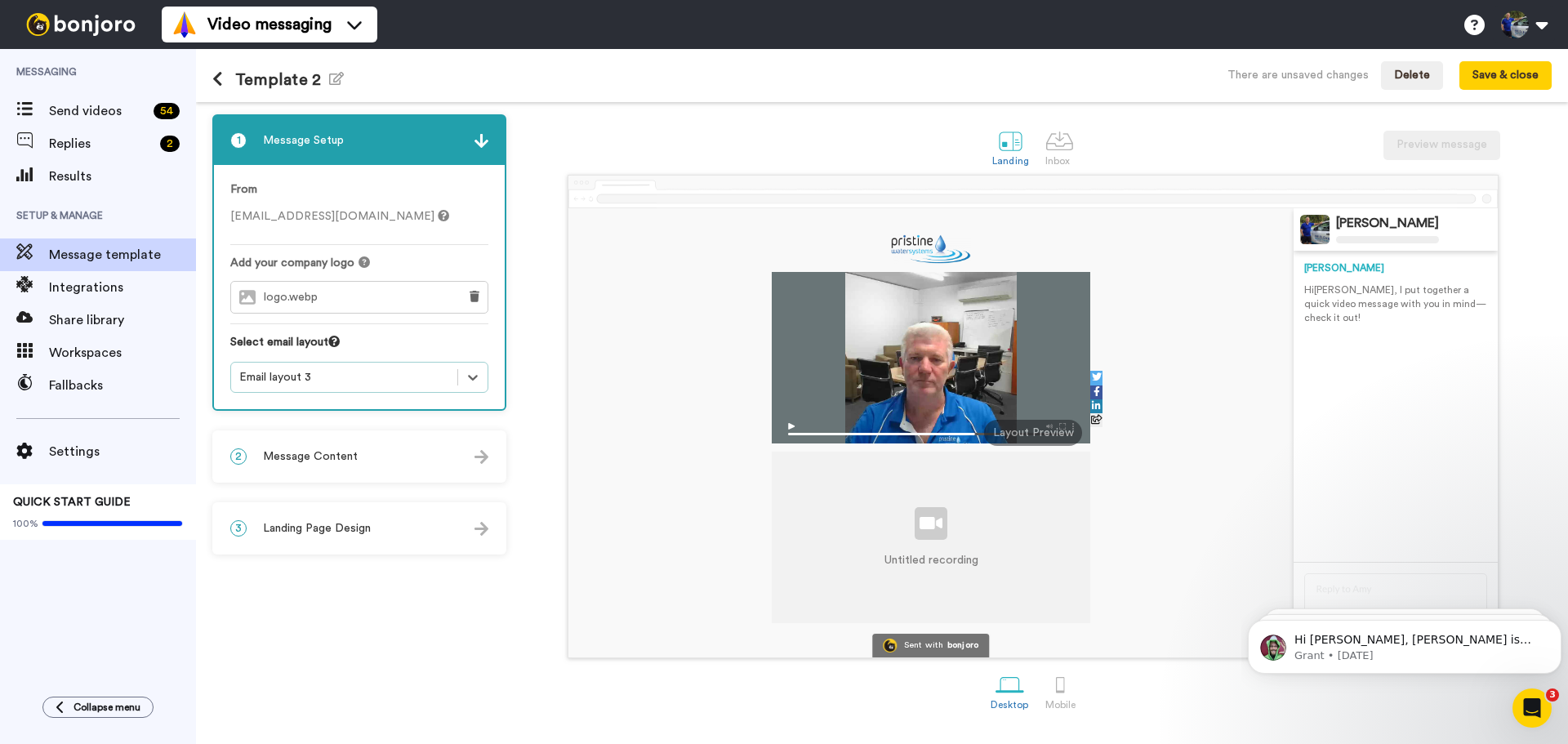
click at [448, 457] on div "2 Message Content" at bounding box center [359, 457] width 291 height 49
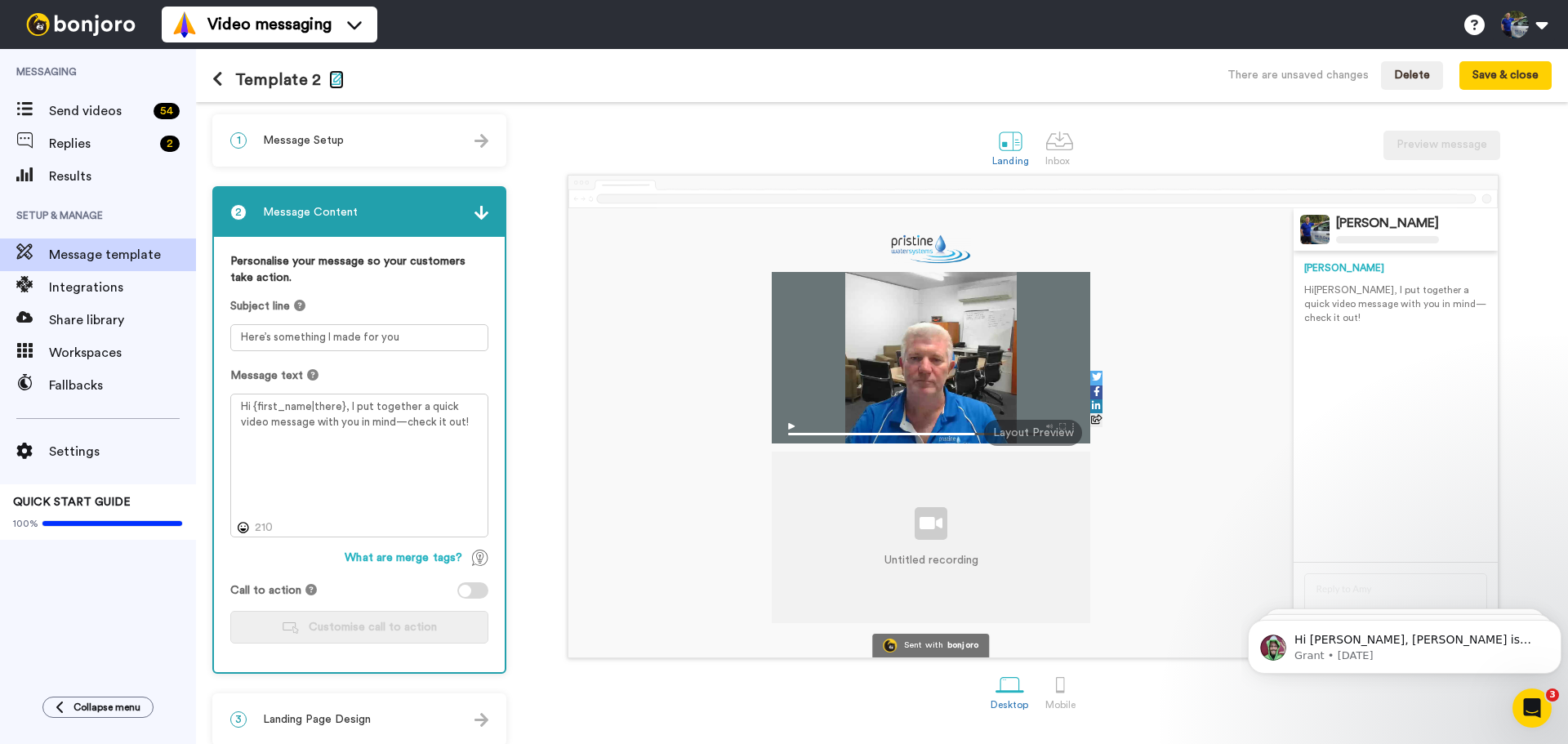
click at [330, 79] on icon "button" at bounding box center [336, 79] width 15 height 13
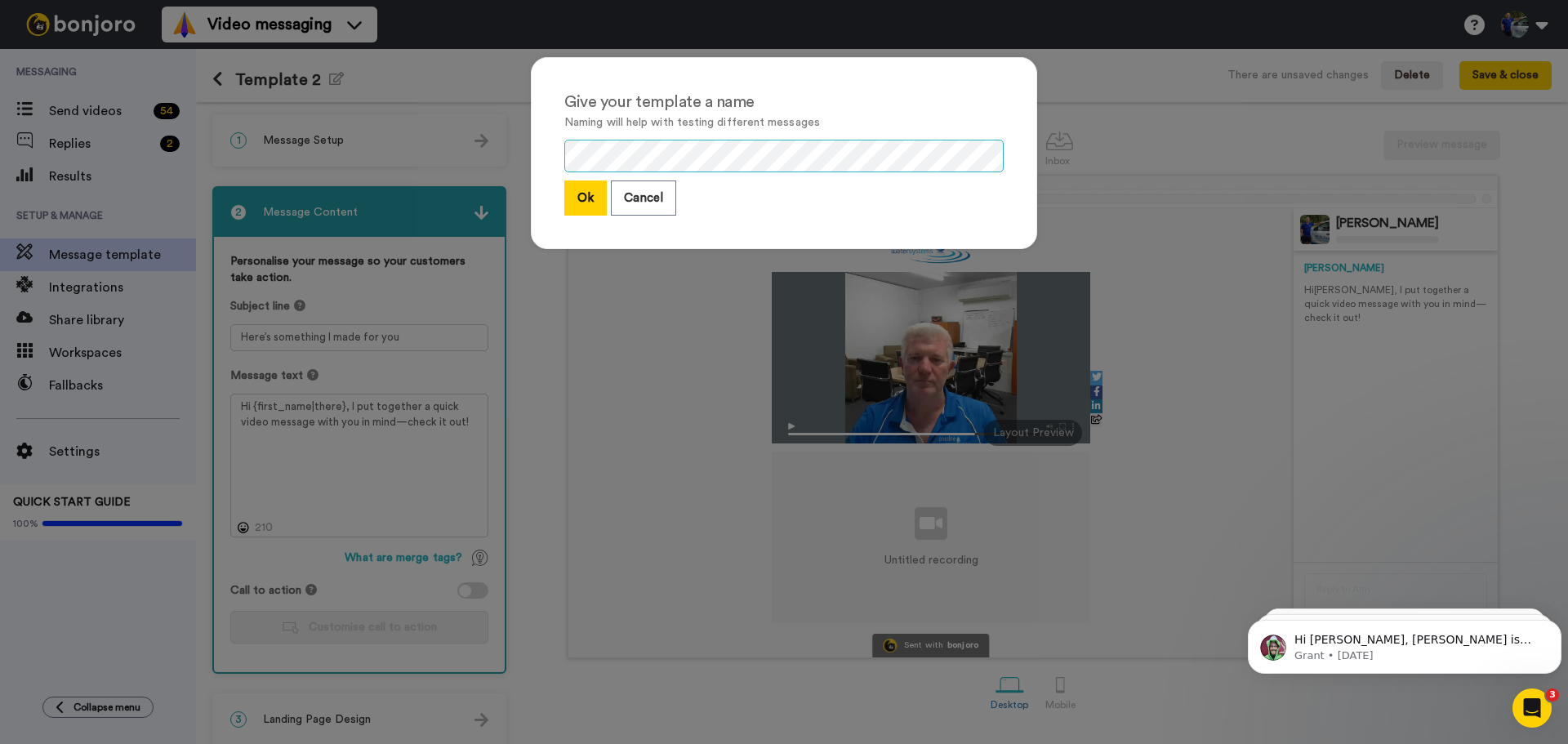
click at [468, 144] on div "Give your template a name Naming will help with testing different messages Ok C…" at bounding box center [784, 372] width 1568 height 744
click at [565, 199] on button "Ok" at bounding box center [586, 198] width 43 height 35
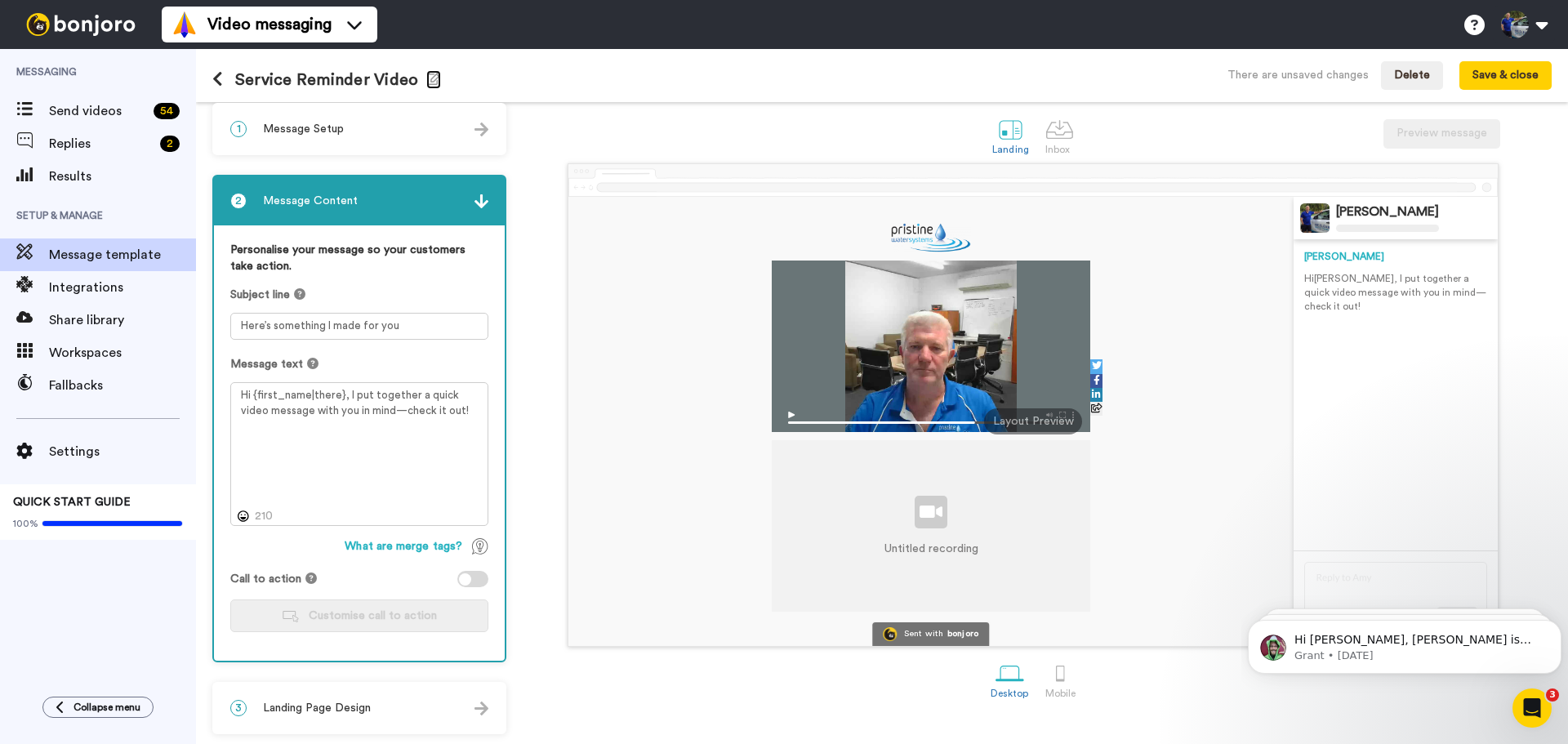
scroll to position [14, 0]
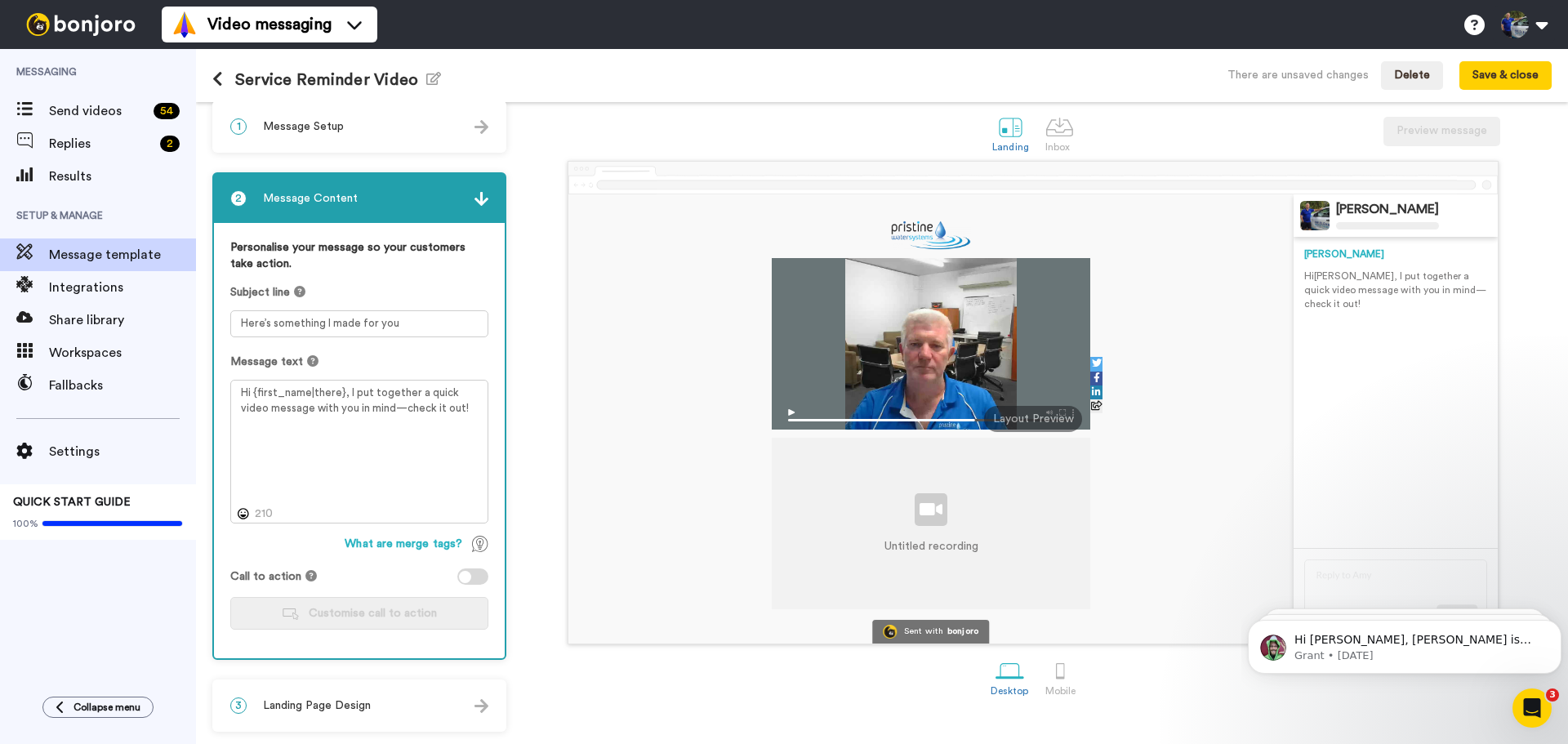
click at [380, 701] on div "3 Landing Page Design" at bounding box center [359, 705] width 291 height 49
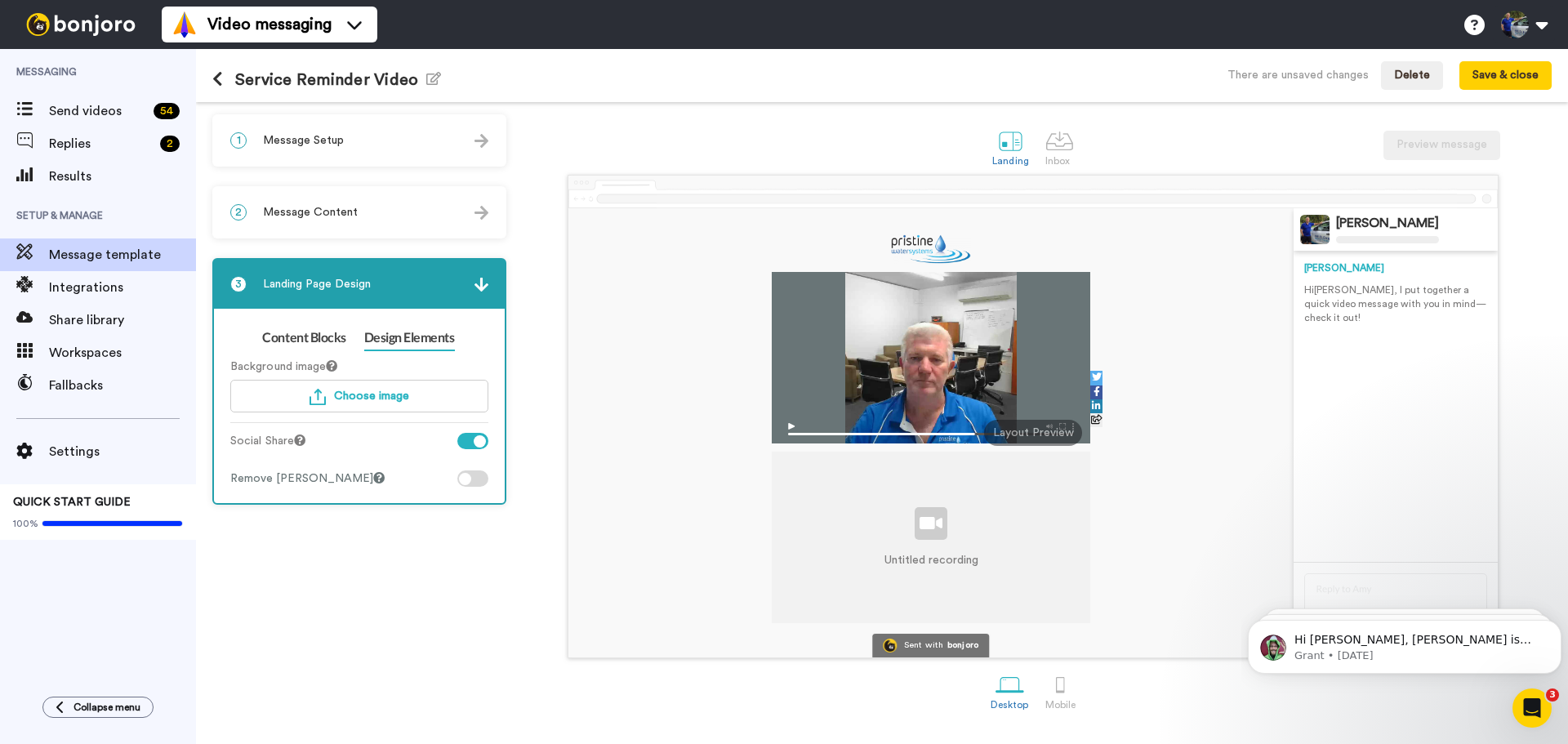
scroll to position [0, 0]
click at [1527, 78] on button "Save & close" at bounding box center [1505, 76] width 92 height 30
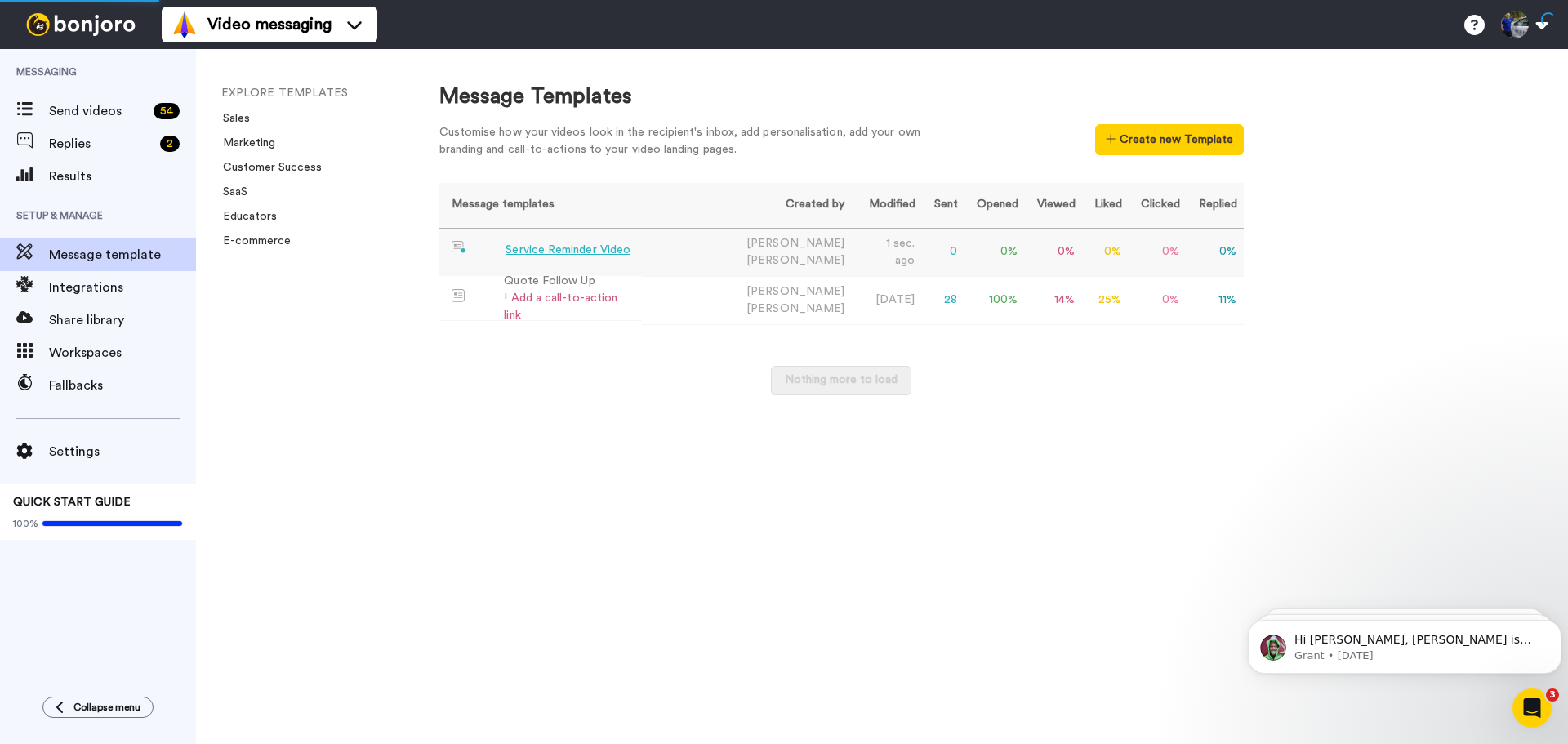
click at [615, 255] on div "Service Reminder Video" at bounding box center [567, 250] width 125 height 18
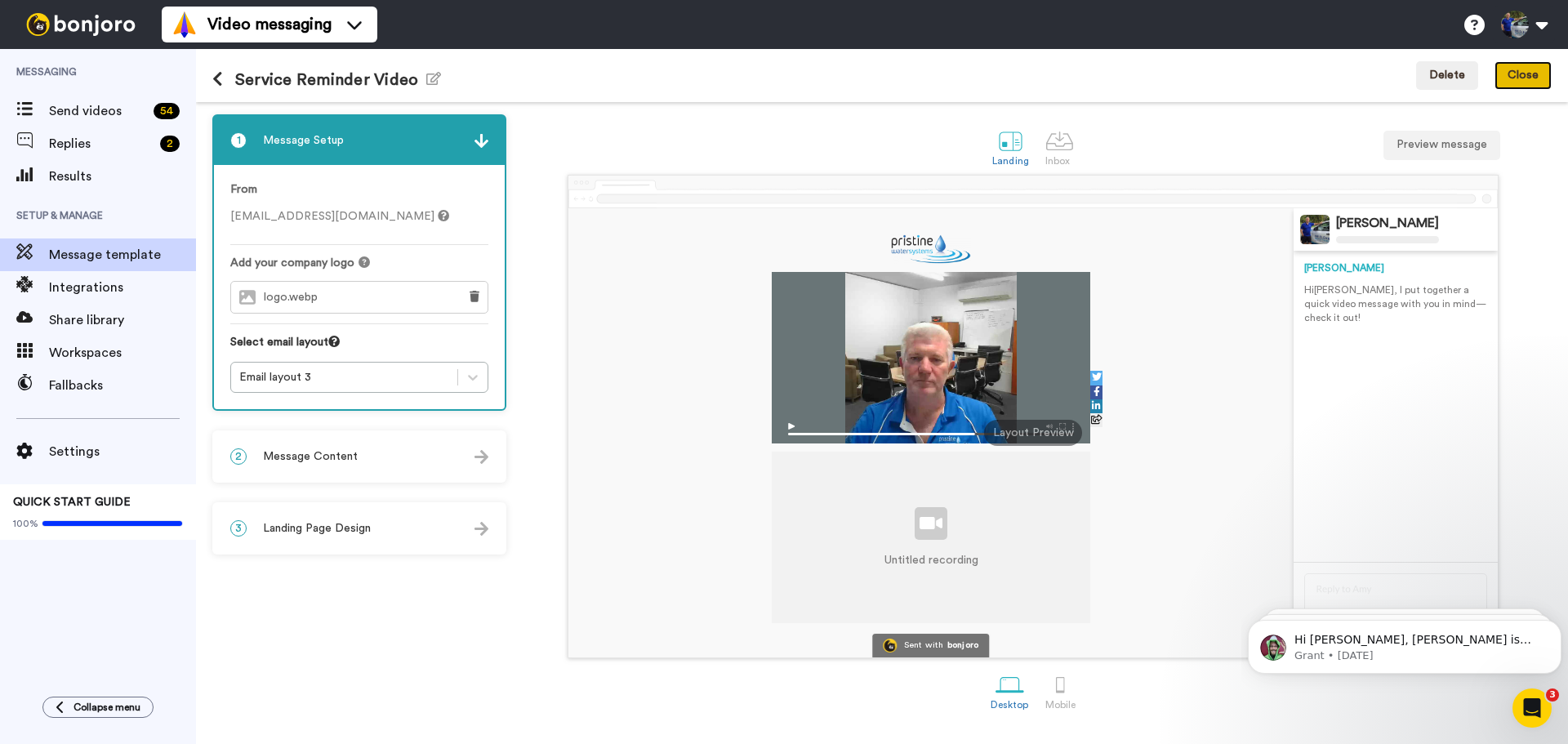
click at [1512, 75] on button "Close" at bounding box center [1523, 76] width 57 height 30
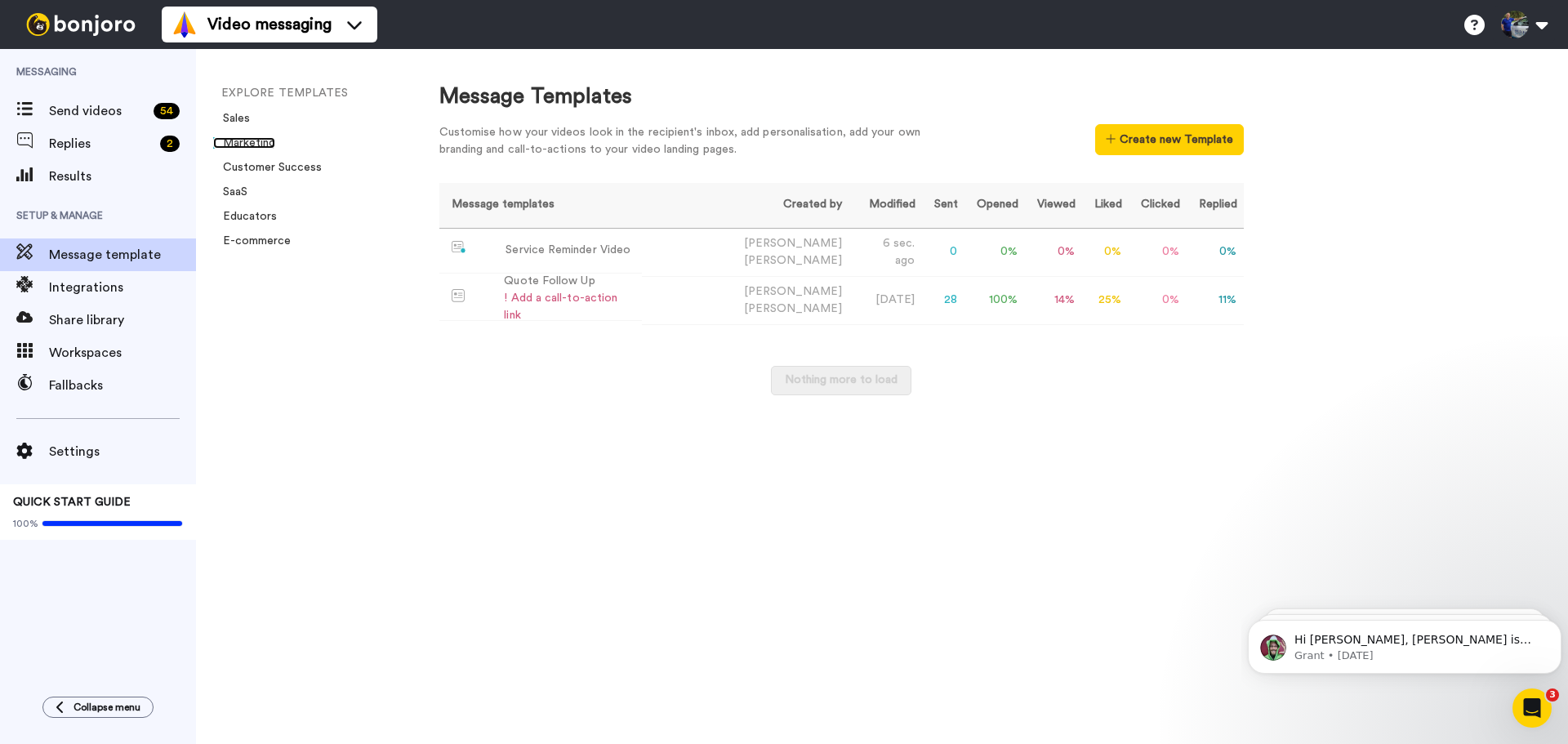
click at [249, 140] on link "Marketing" at bounding box center [244, 142] width 62 height 11
click at [601, 306] on div "! Add a call-to-action link" at bounding box center [568, 307] width 130 height 34
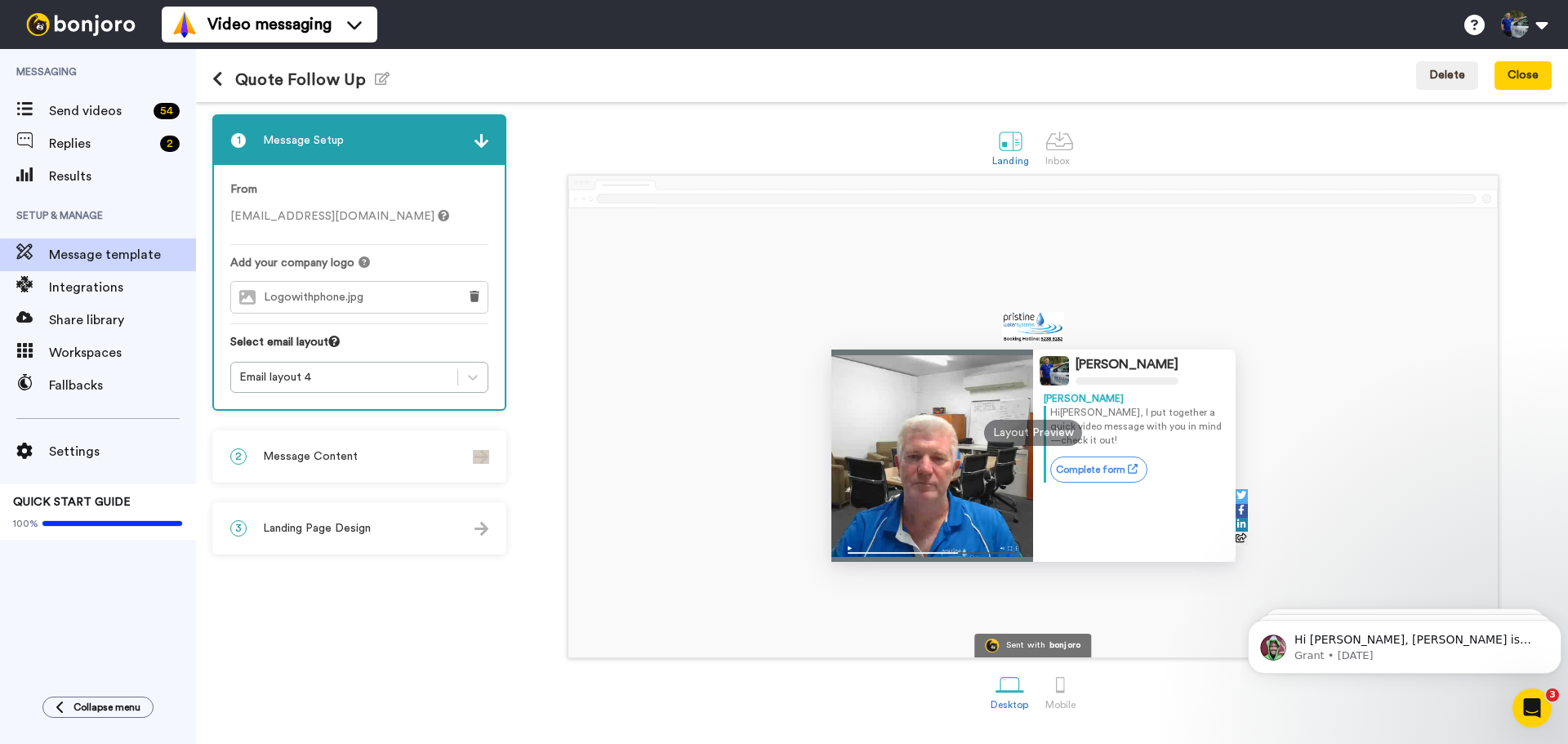
click at [414, 443] on div "2 Message Content" at bounding box center [359, 457] width 291 height 49
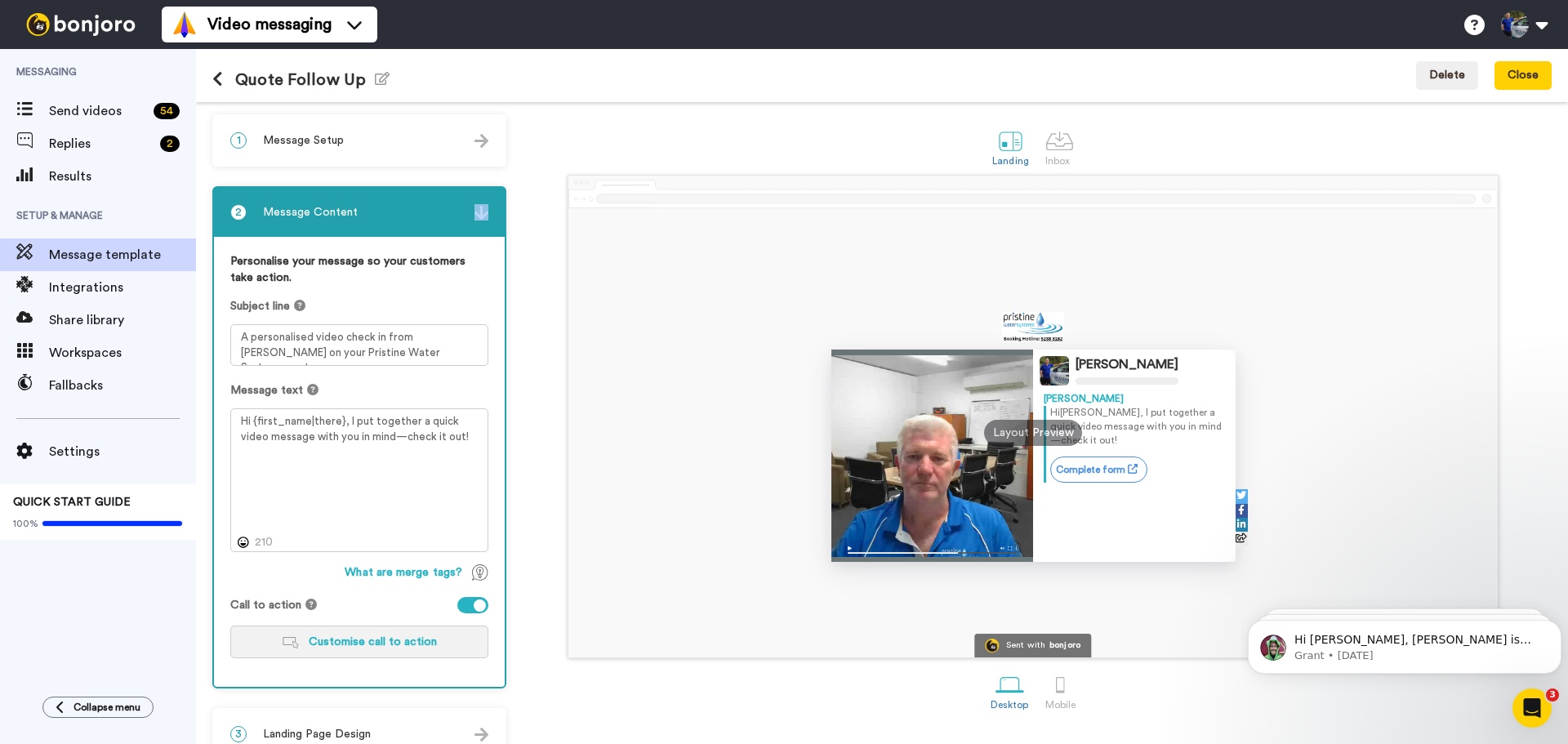
click at [391, 641] on span "Customise call to action" at bounding box center [372, 641] width 128 height 11
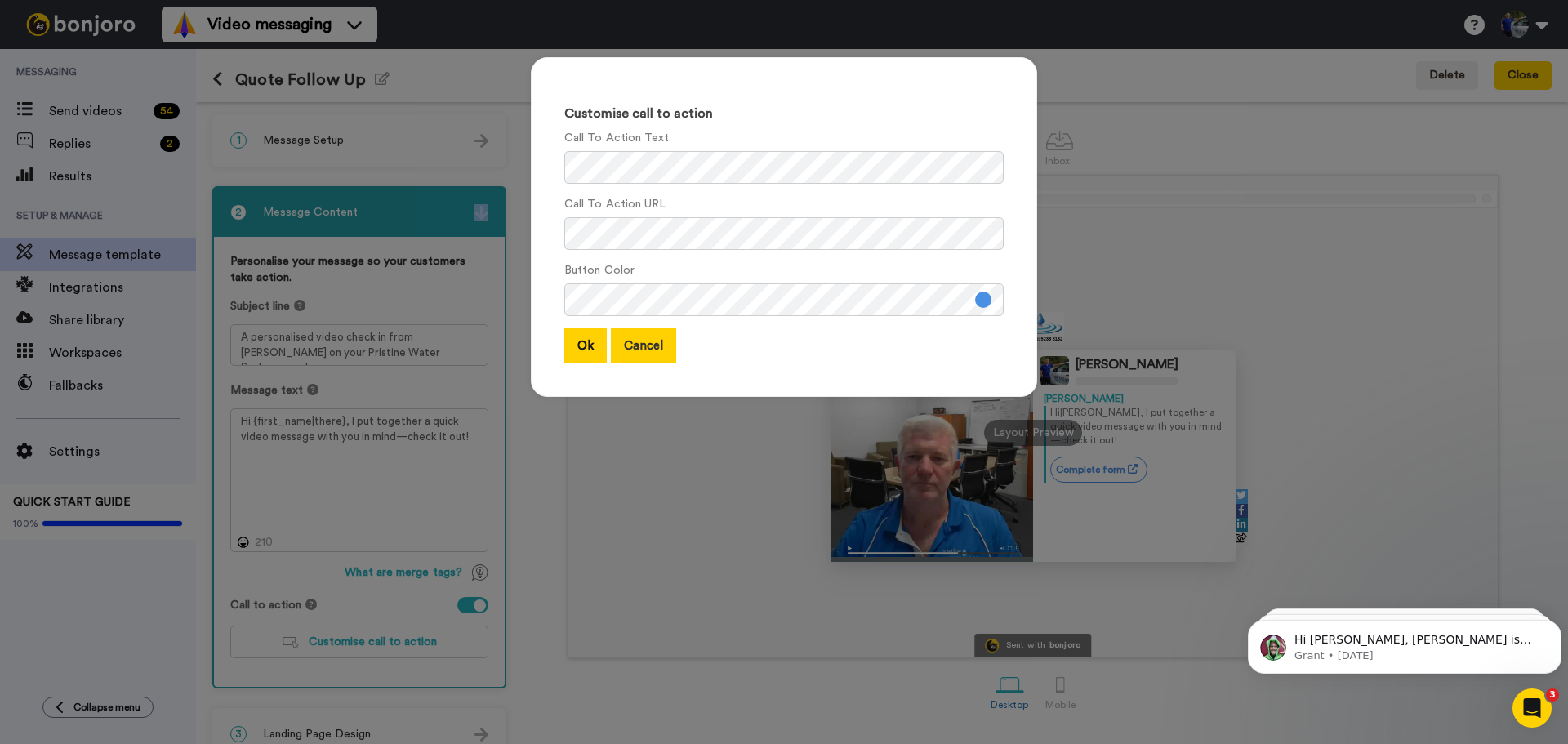
click at [626, 348] on button "Cancel" at bounding box center [643, 346] width 66 height 35
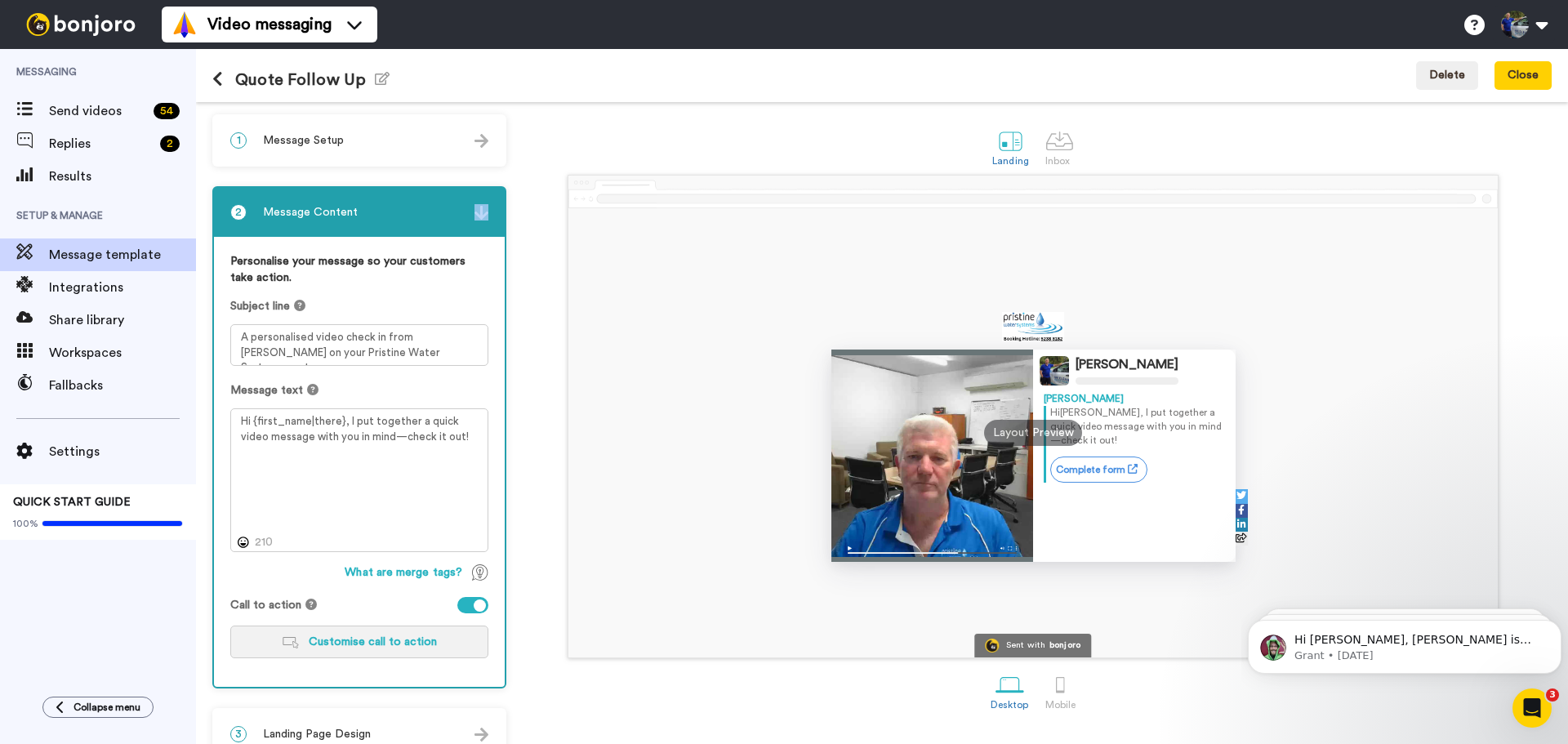
click at [367, 640] on span "Customise call to action" at bounding box center [372, 641] width 128 height 11
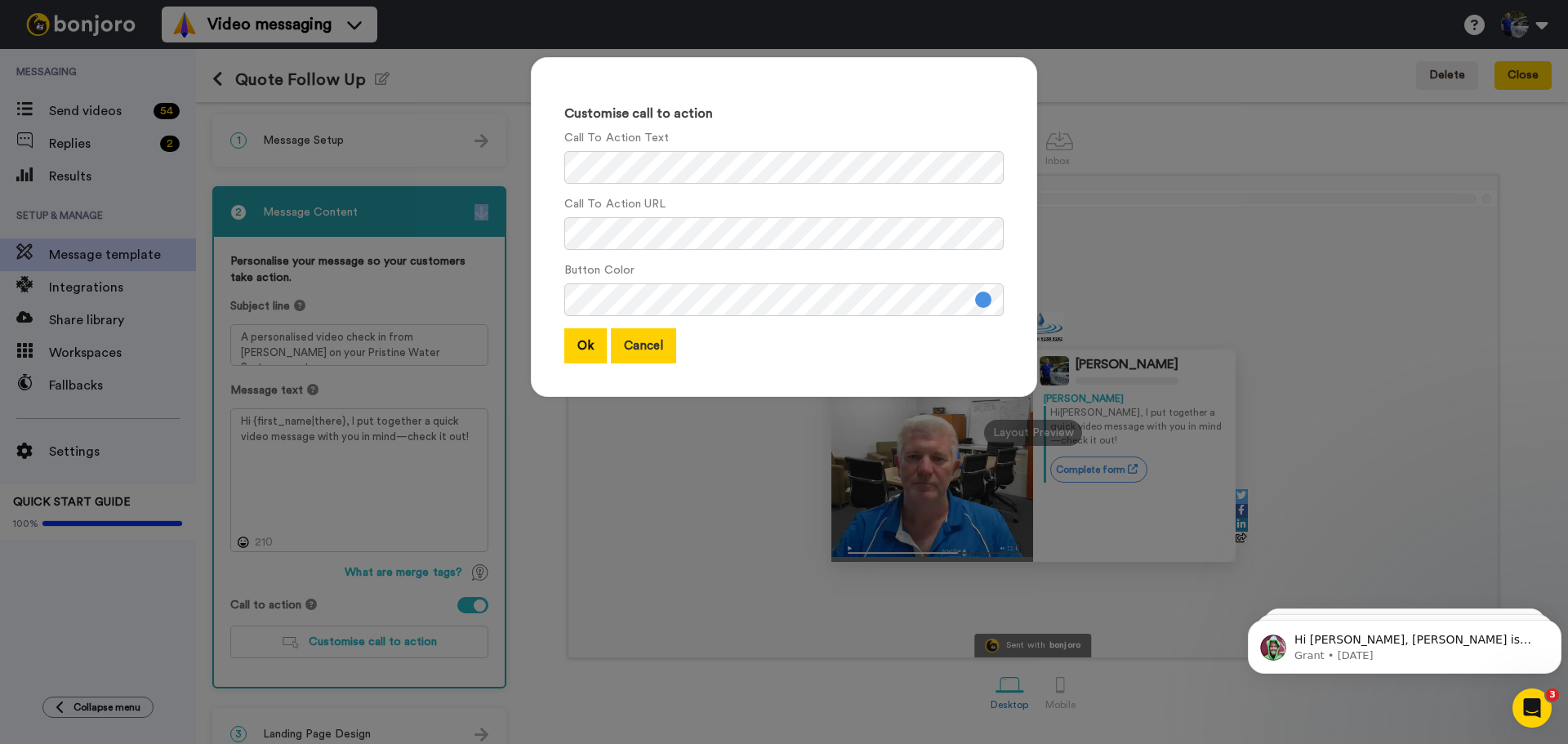
click at [626, 344] on button "Cancel" at bounding box center [643, 346] width 66 height 35
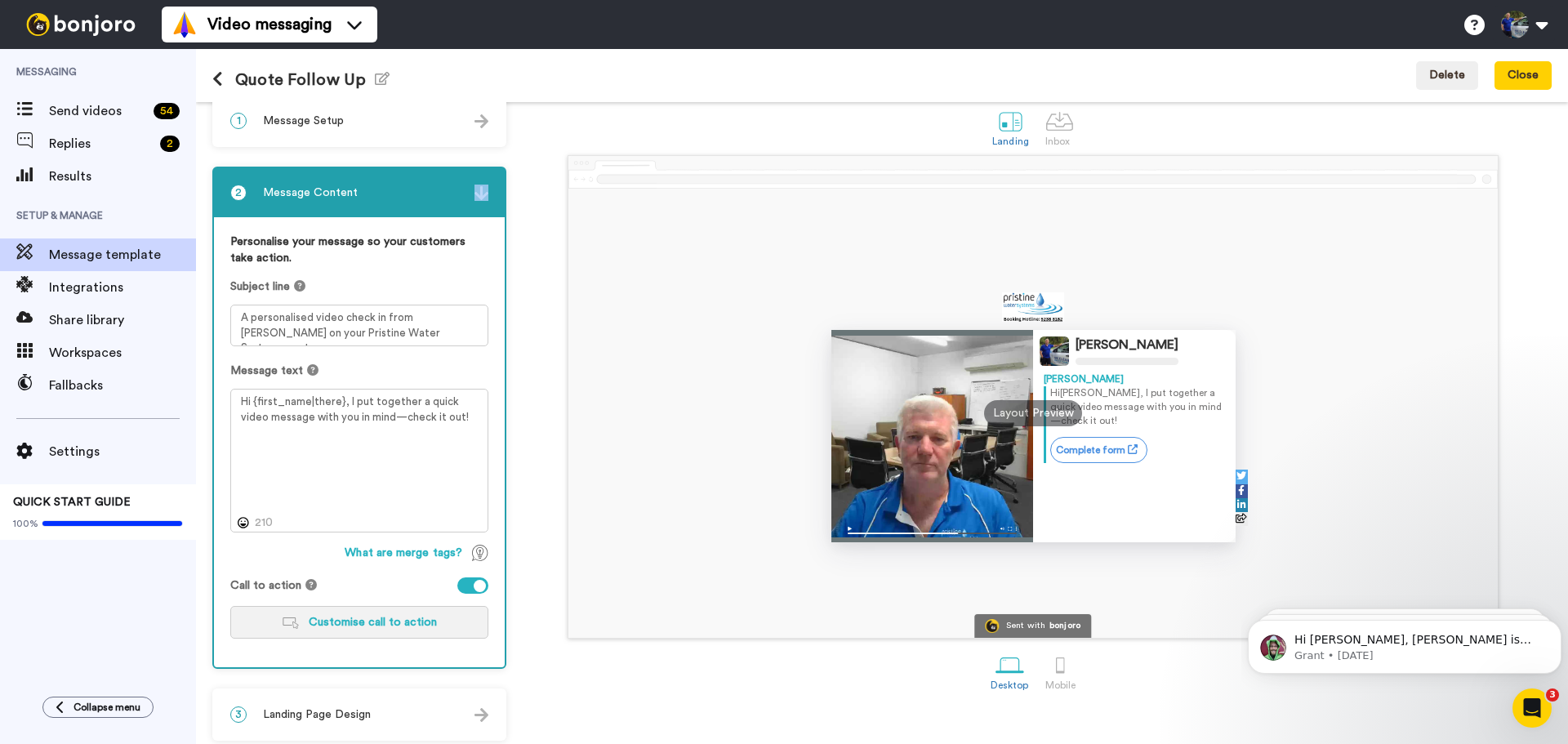
scroll to position [29, 0]
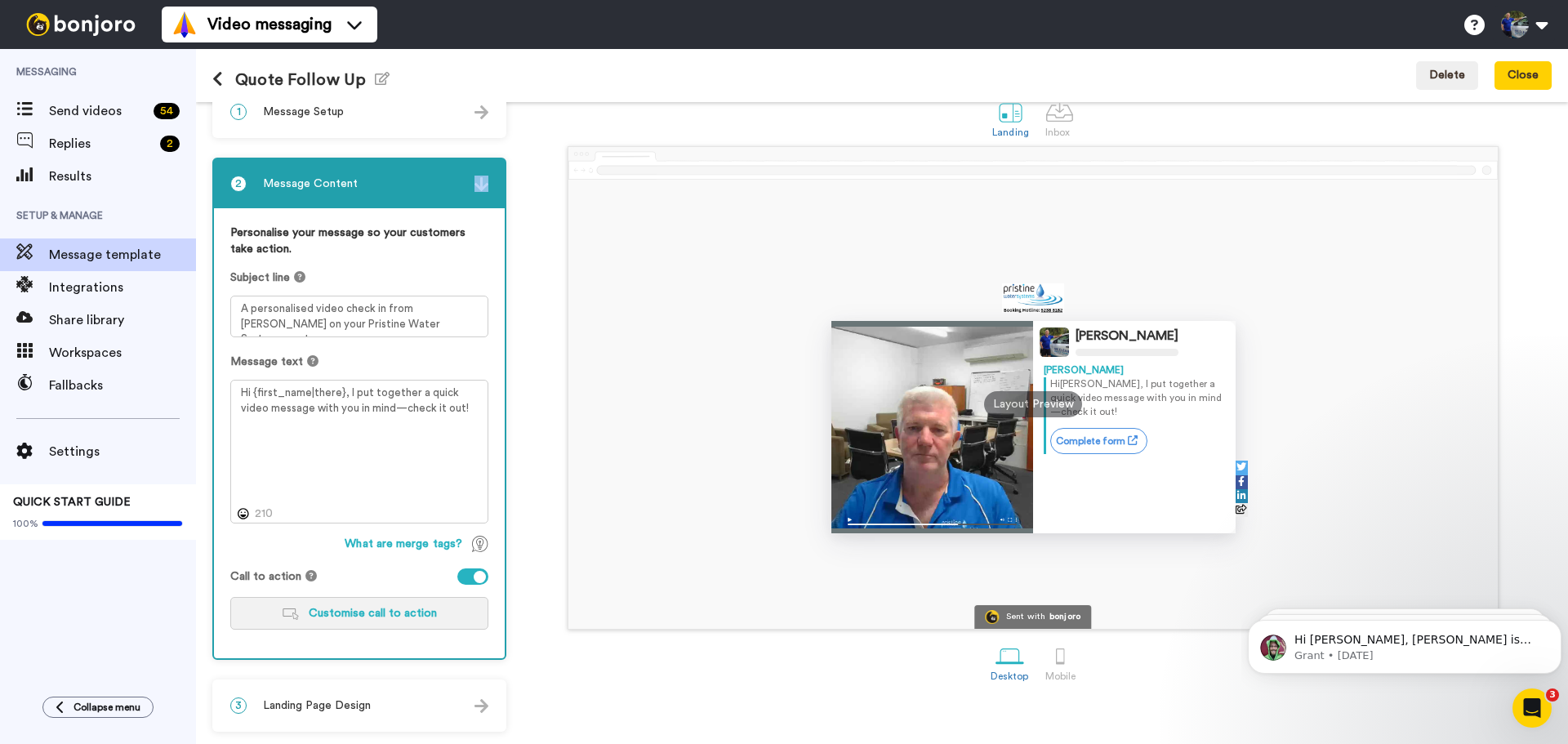
click at [357, 615] on span "Customise call to action" at bounding box center [372, 614] width 128 height 11
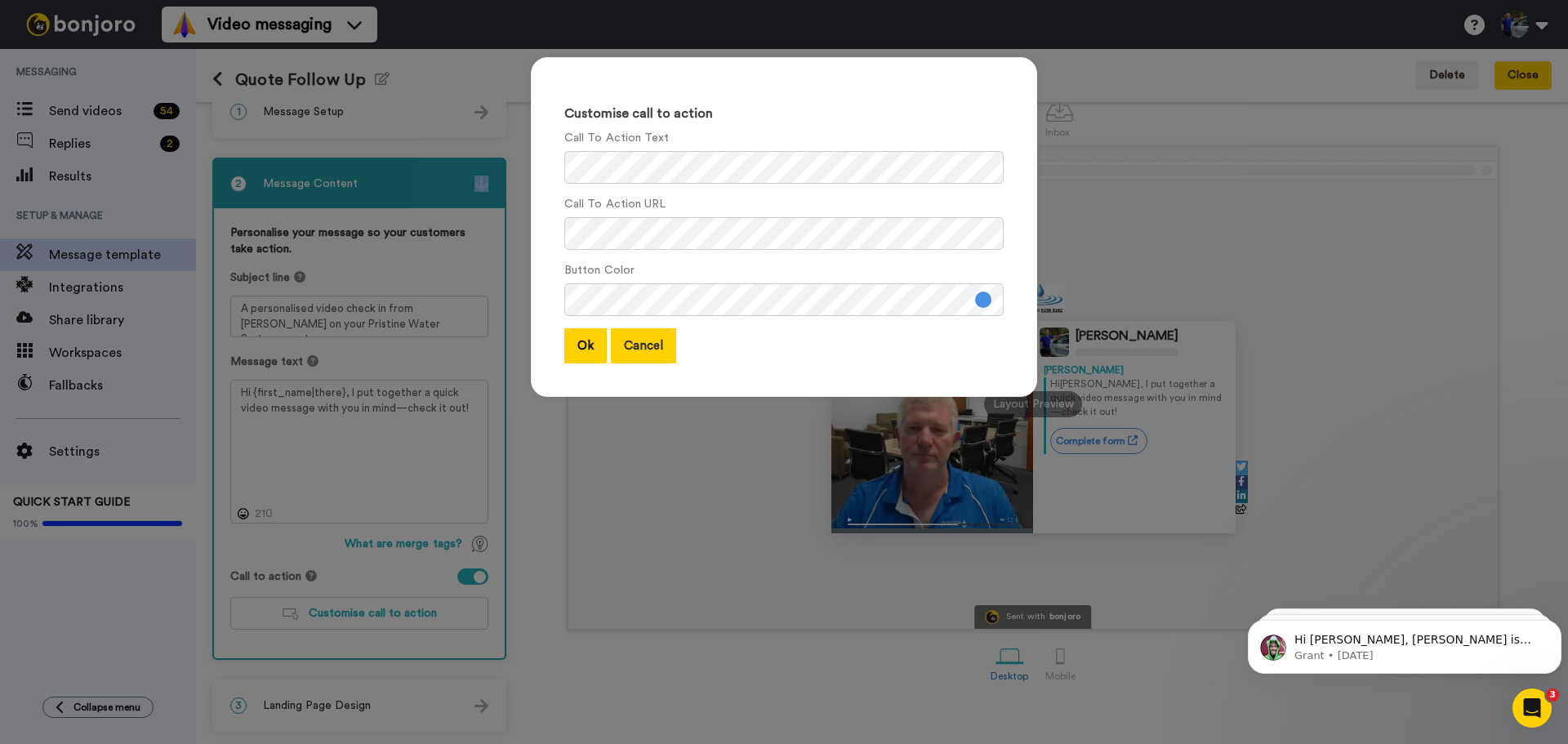
click at [620, 348] on button "Cancel" at bounding box center [643, 346] width 66 height 35
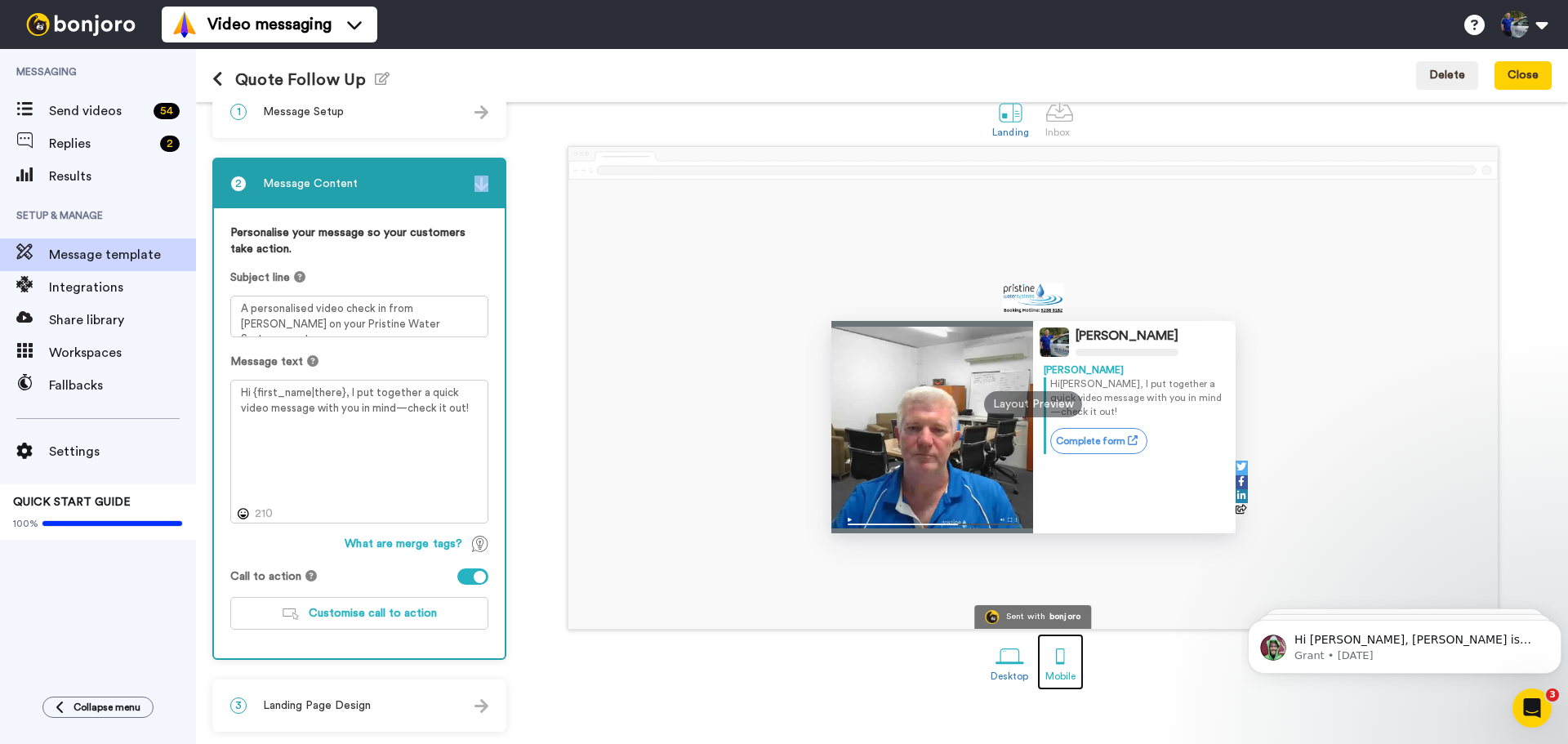
click at [1056, 663] on div at bounding box center [1060, 656] width 29 height 29
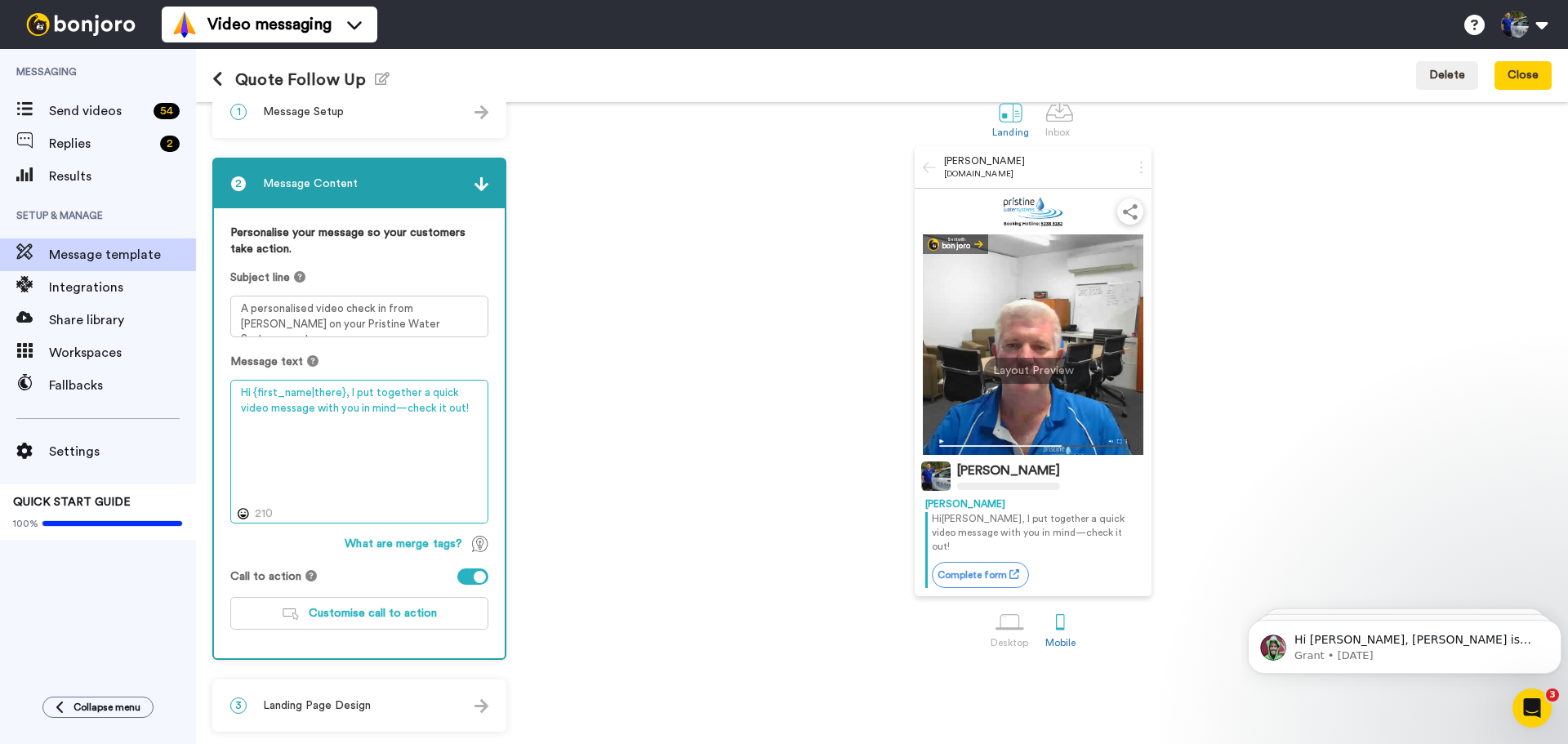
click at [469, 409] on textarea "Hi {first_name|there}, I put together a quick video message with you in mind—ch…" at bounding box center [359, 452] width 258 height 144
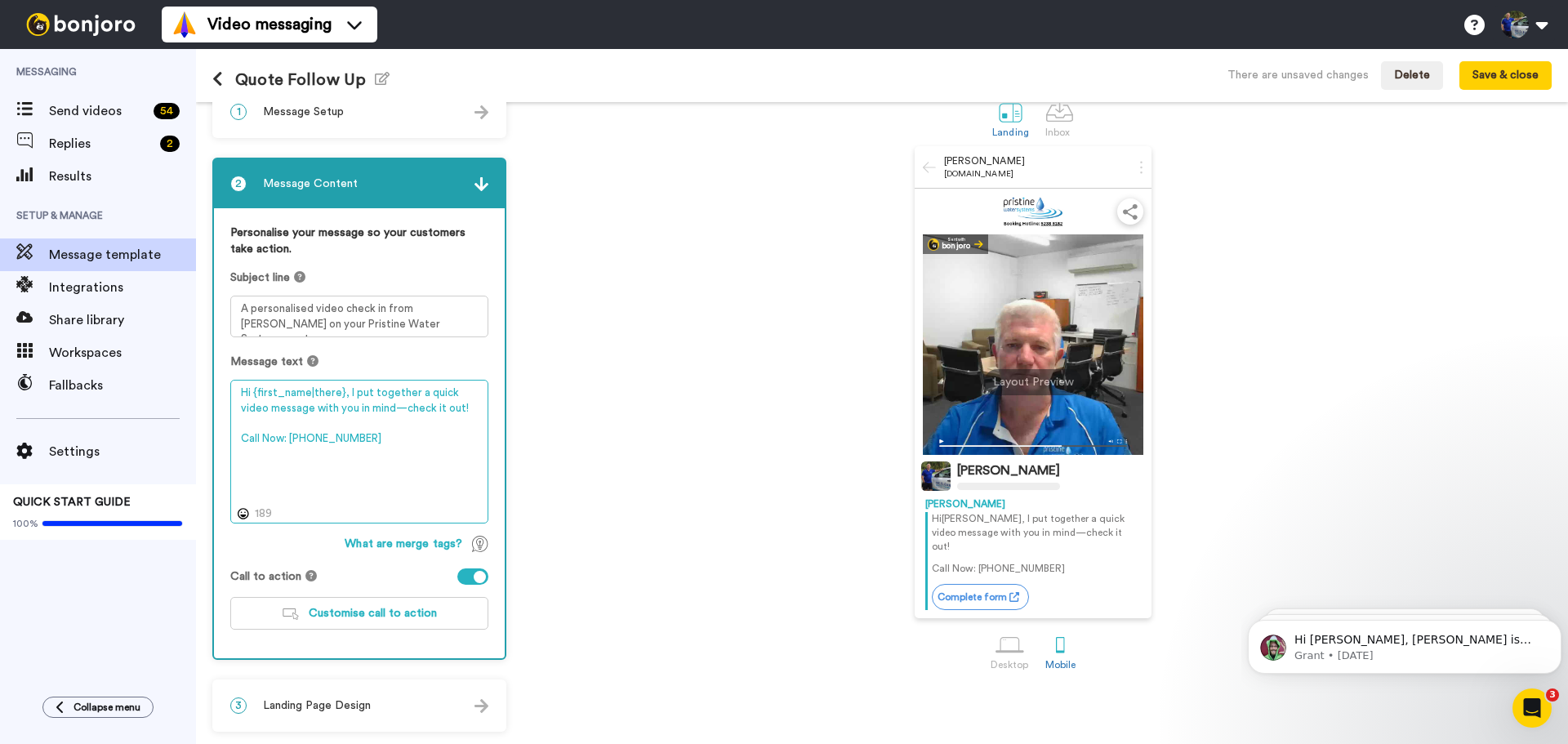
click at [283, 435] on textarea "Hi {first_name|there}, I put together a quick video message with you in mind—ch…" at bounding box center [359, 452] width 258 height 144
drag, startPoint x: 289, startPoint y: 438, endPoint x: 238, endPoint y: 438, distance: 51.0
click at [238, 438] on textarea "Hi {first_name|there}, I put together a quick video message with you in mind—ch…" at bounding box center [359, 452] width 258 height 144
click at [367, 439] on textarea "Hi {first_name|there}, I put together a quick video message with you in mind—ch…" at bounding box center [359, 452] width 258 height 144
click at [238, 440] on textarea "Hi {first_name|there}, I put together a quick video message with you in mind—ch…" at bounding box center [359, 452] width 258 height 144
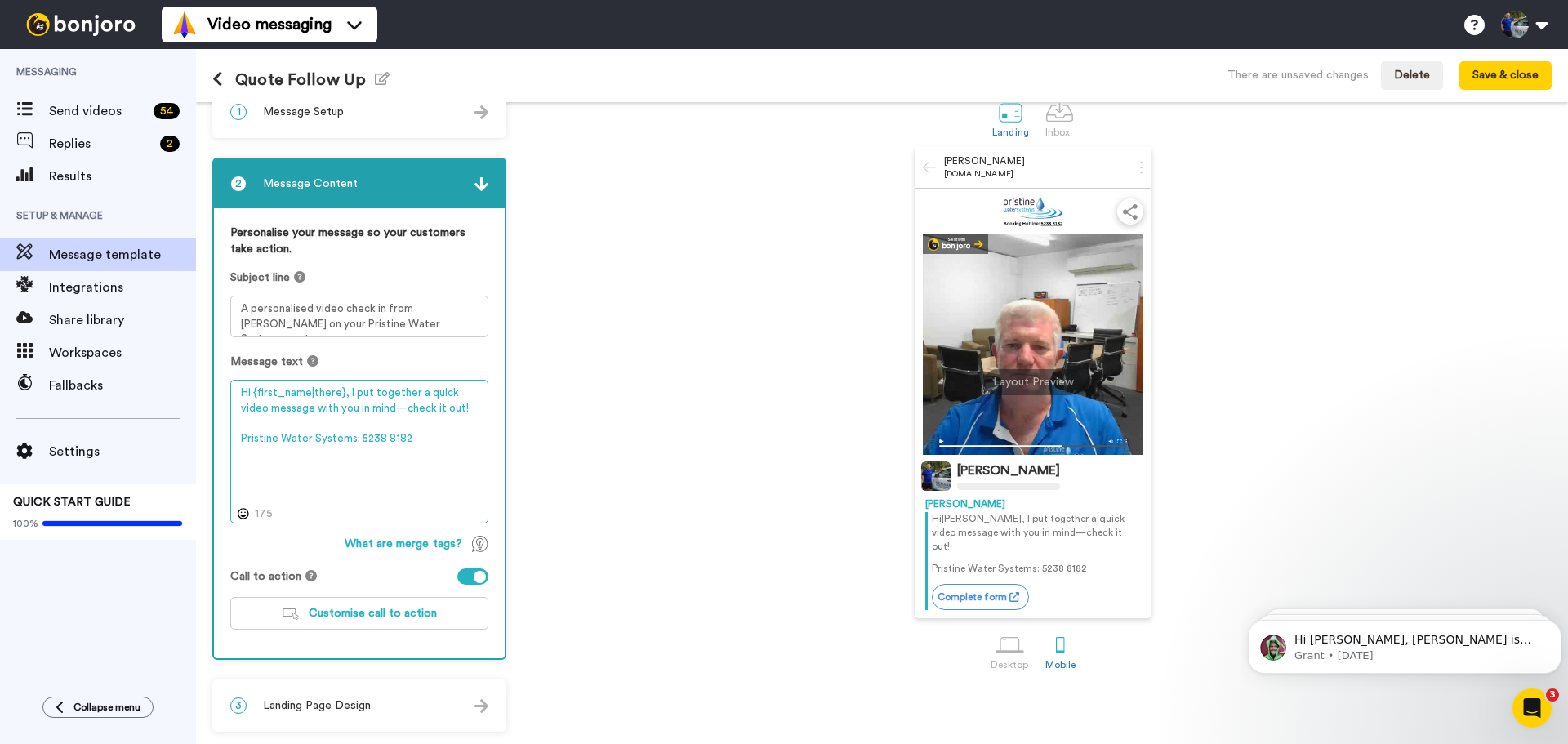
click at [447, 480] on textarea "Hi {first_name|there}, I put together a quick video message with you in mind—ch…" at bounding box center [359, 452] width 258 height 144
type textarea "Hi {first_name|there}, I put together a quick video message with you in mind—ch…"
click at [462, 575] on div at bounding box center [473, 577] width 31 height 17
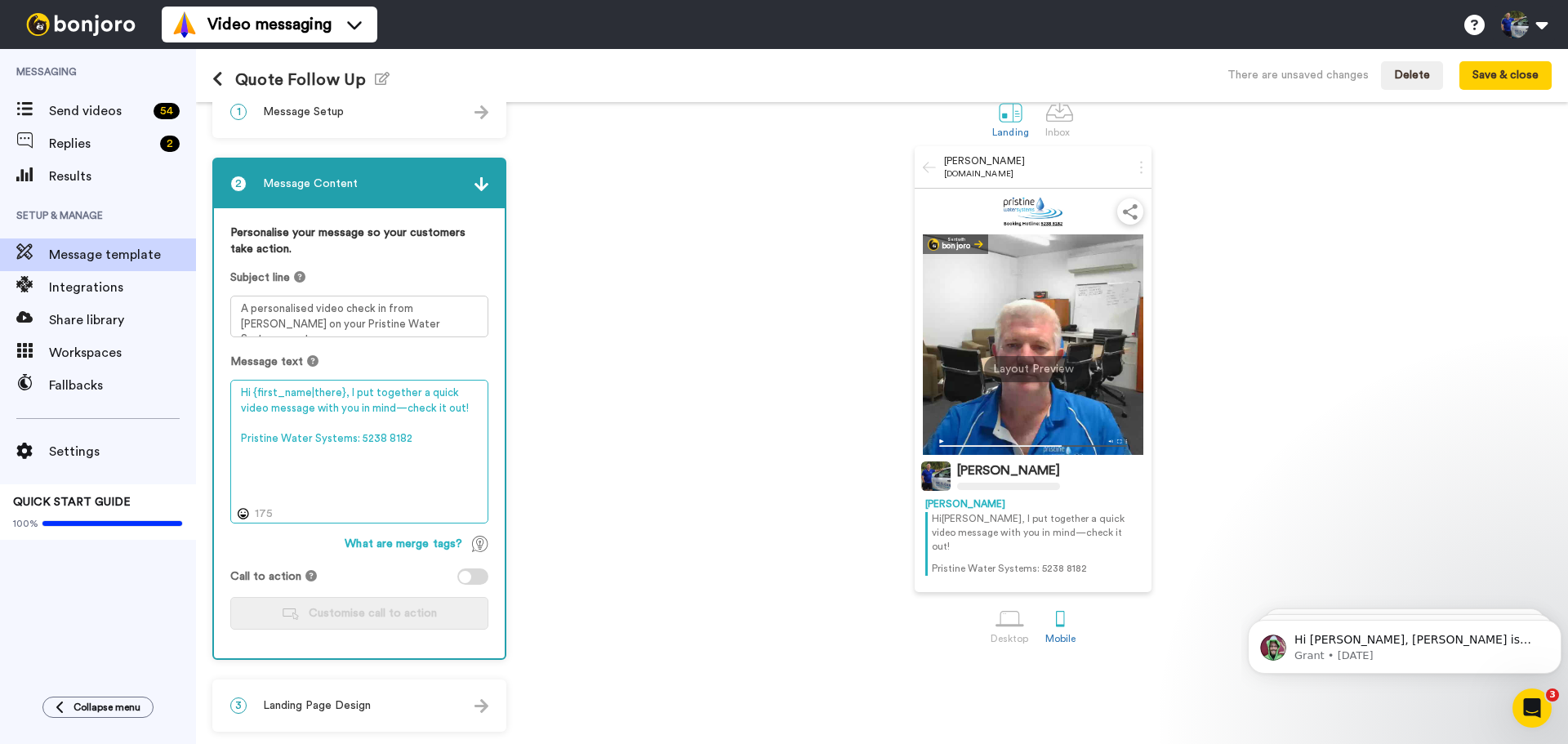
drag, startPoint x: 421, startPoint y: 439, endPoint x: 237, endPoint y: 440, distance: 184.0
click at [237, 440] on textarea "Hi {first_name|there}, I put together a quick video message with you in mind—ch…" at bounding box center [359, 452] width 258 height 144
click at [319, 709] on span "Landing Page Design" at bounding box center [317, 706] width 108 height 17
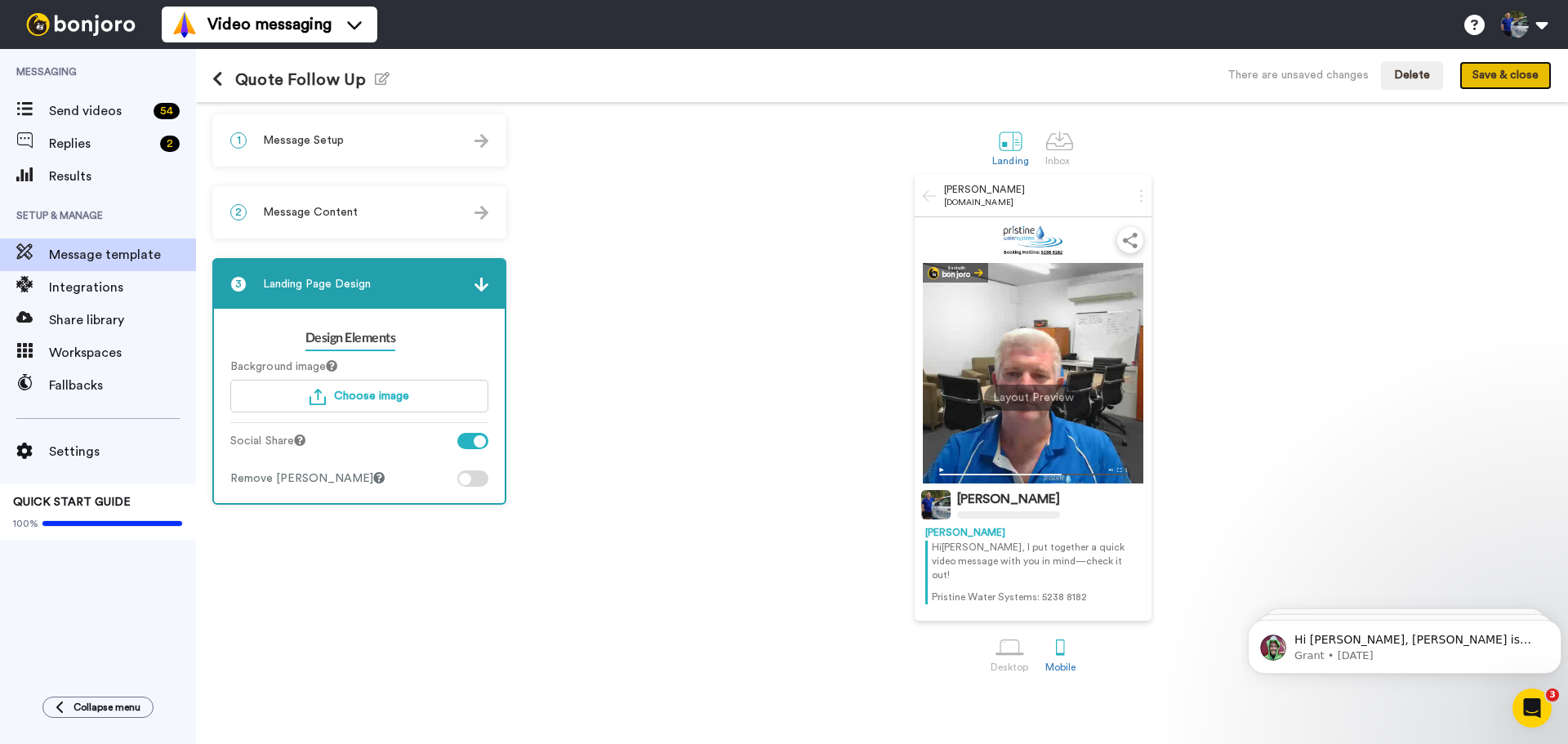
drag, startPoint x: 1495, startPoint y: 80, endPoint x: 1465, endPoint y: 83, distance: 30.1
click at [1495, 80] on button "Save & close" at bounding box center [1505, 76] width 92 height 30
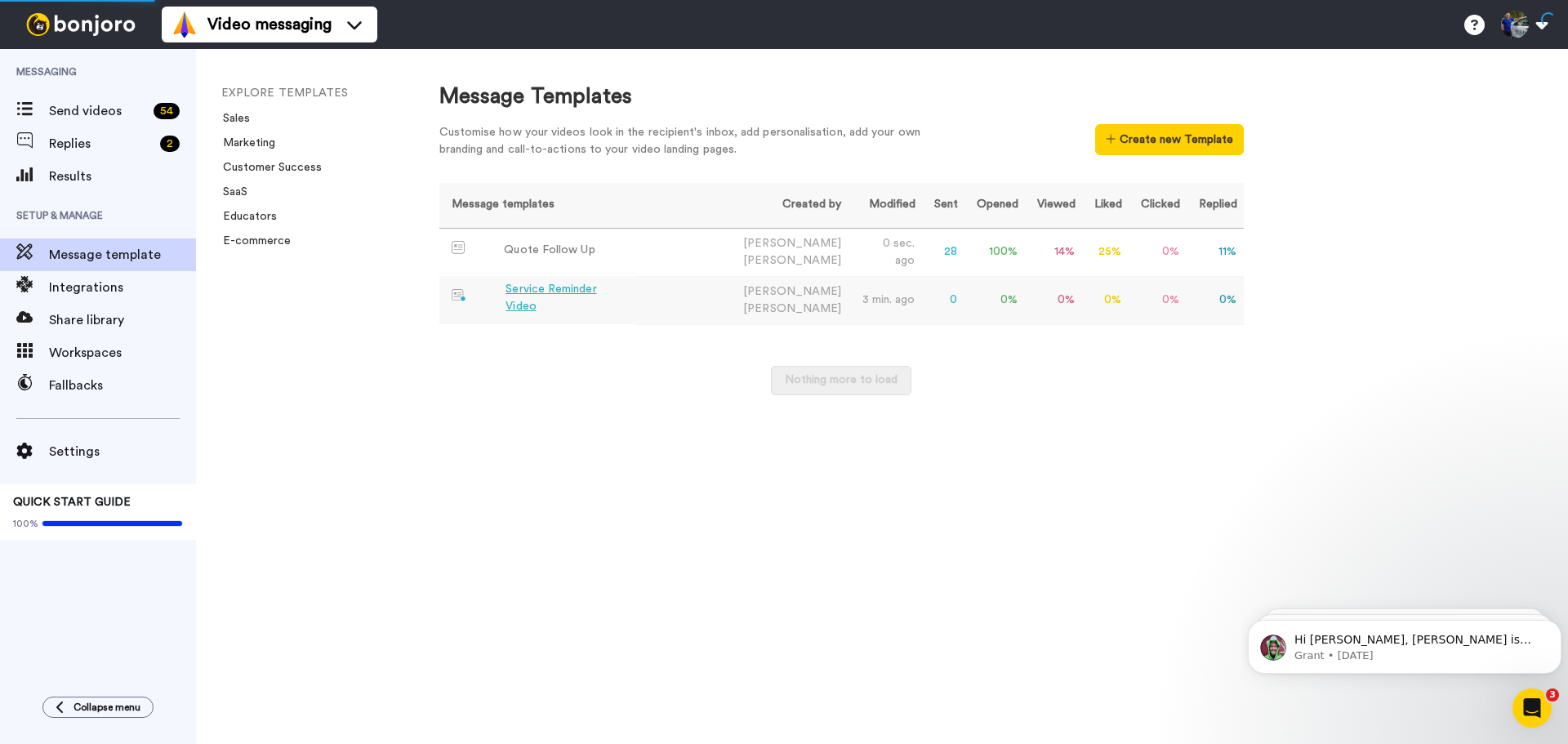
click at [558, 287] on div "Service Reminder Video" at bounding box center [567, 298] width 124 height 34
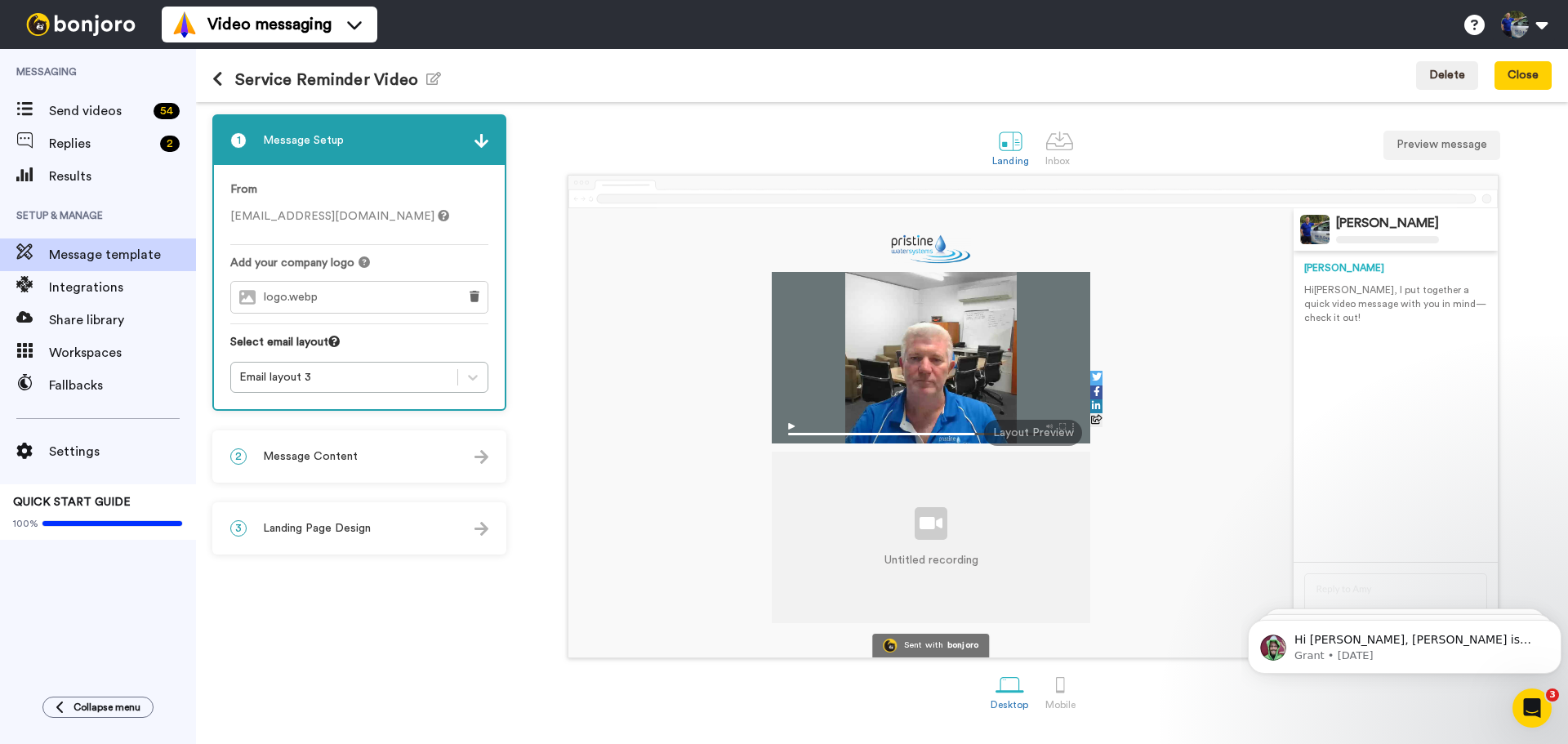
click at [416, 443] on div "2 Message Content" at bounding box center [359, 457] width 291 height 49
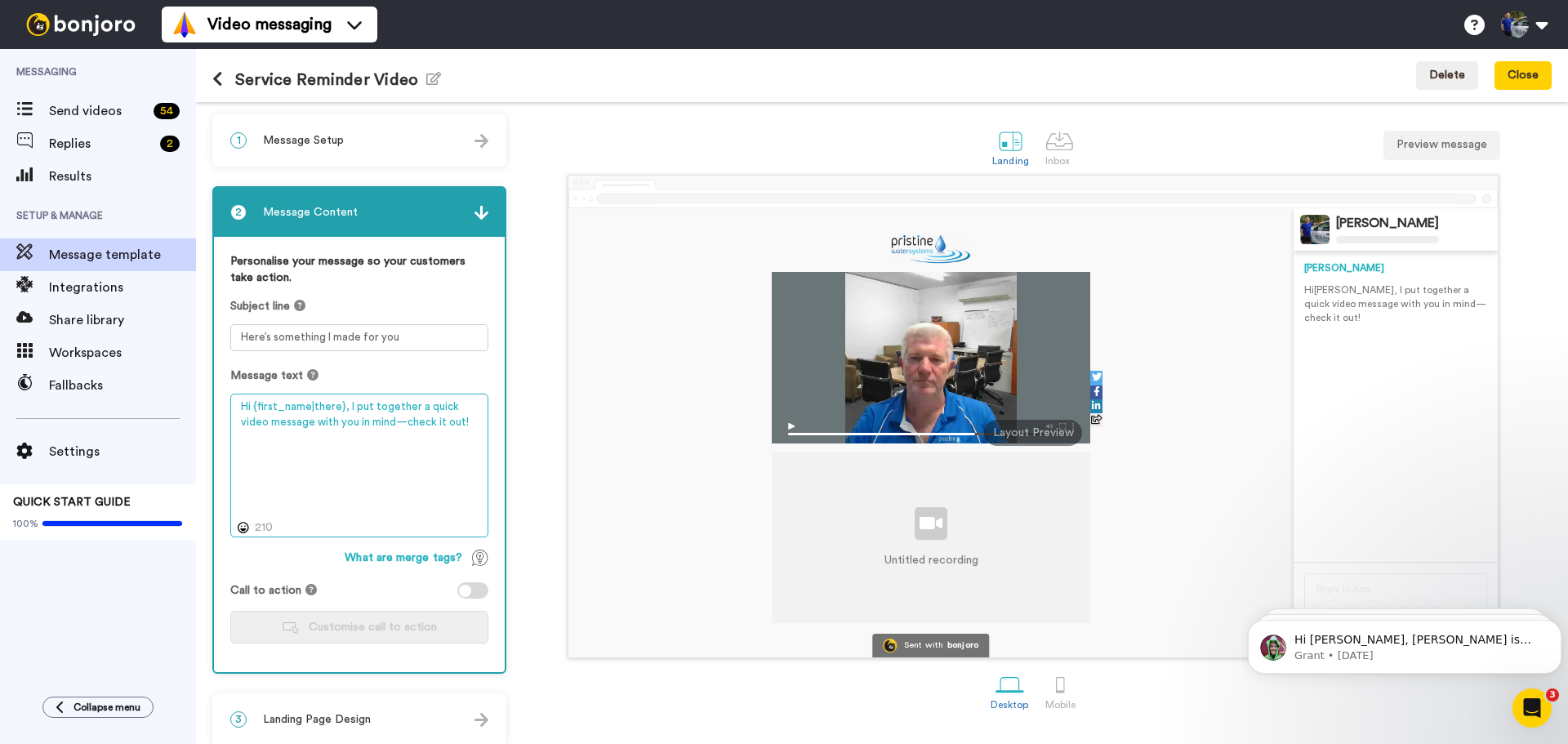
click at [453, 421] on textarea "Hi {first_name|there}, I put together a quick video message with you in mind—ch…" at bounding box center [359, 466] width 258 height 144
paste textarea "Pristine Water Systems: 5238 8182"
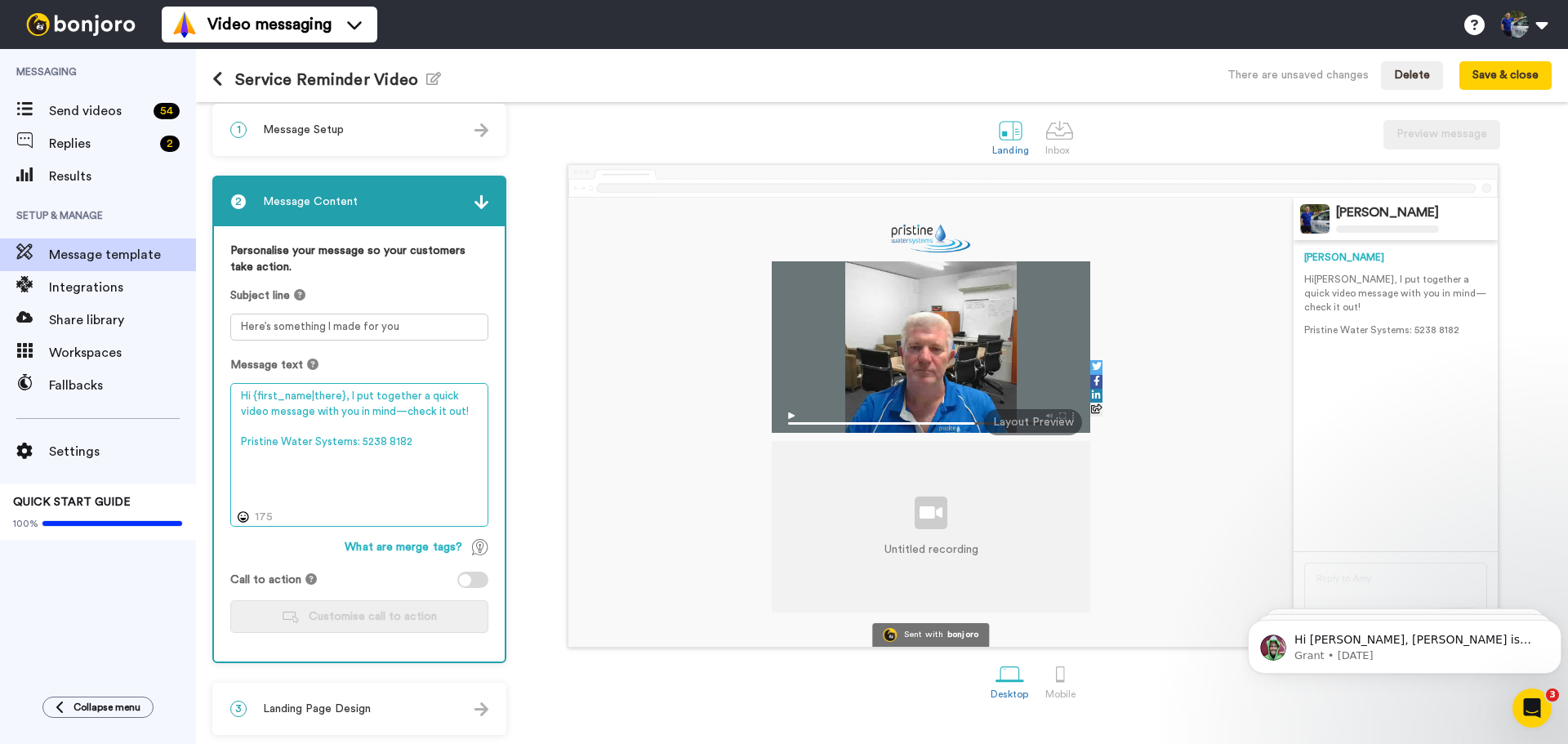
scroll to position [14, 0]
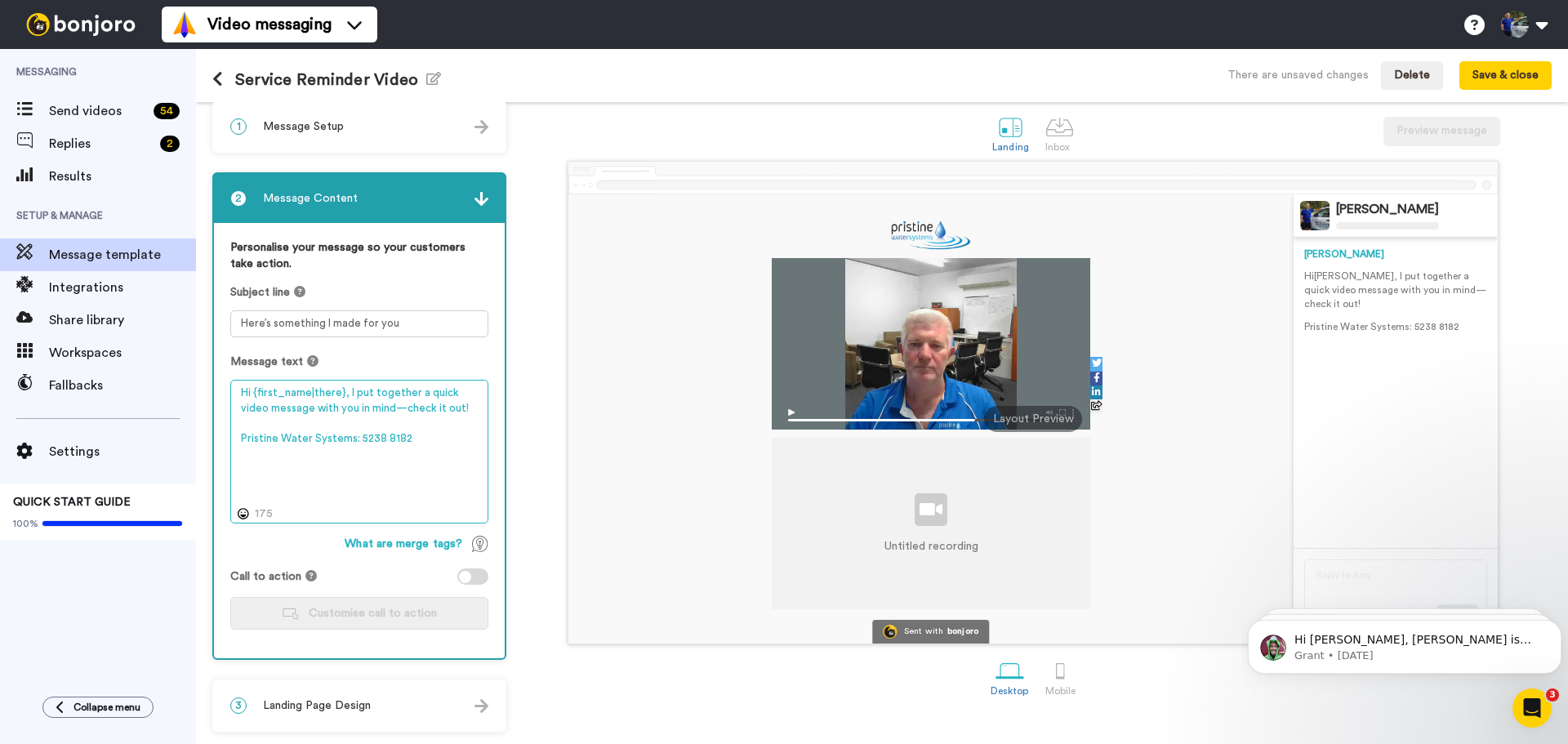
type textarea "Hi {first_name|there}, I put together a quick video message with you in mind—ch…"
click at [397, 703] on div "3 Landing Page Design" at bounding box center [359, 705] width 291 height 49
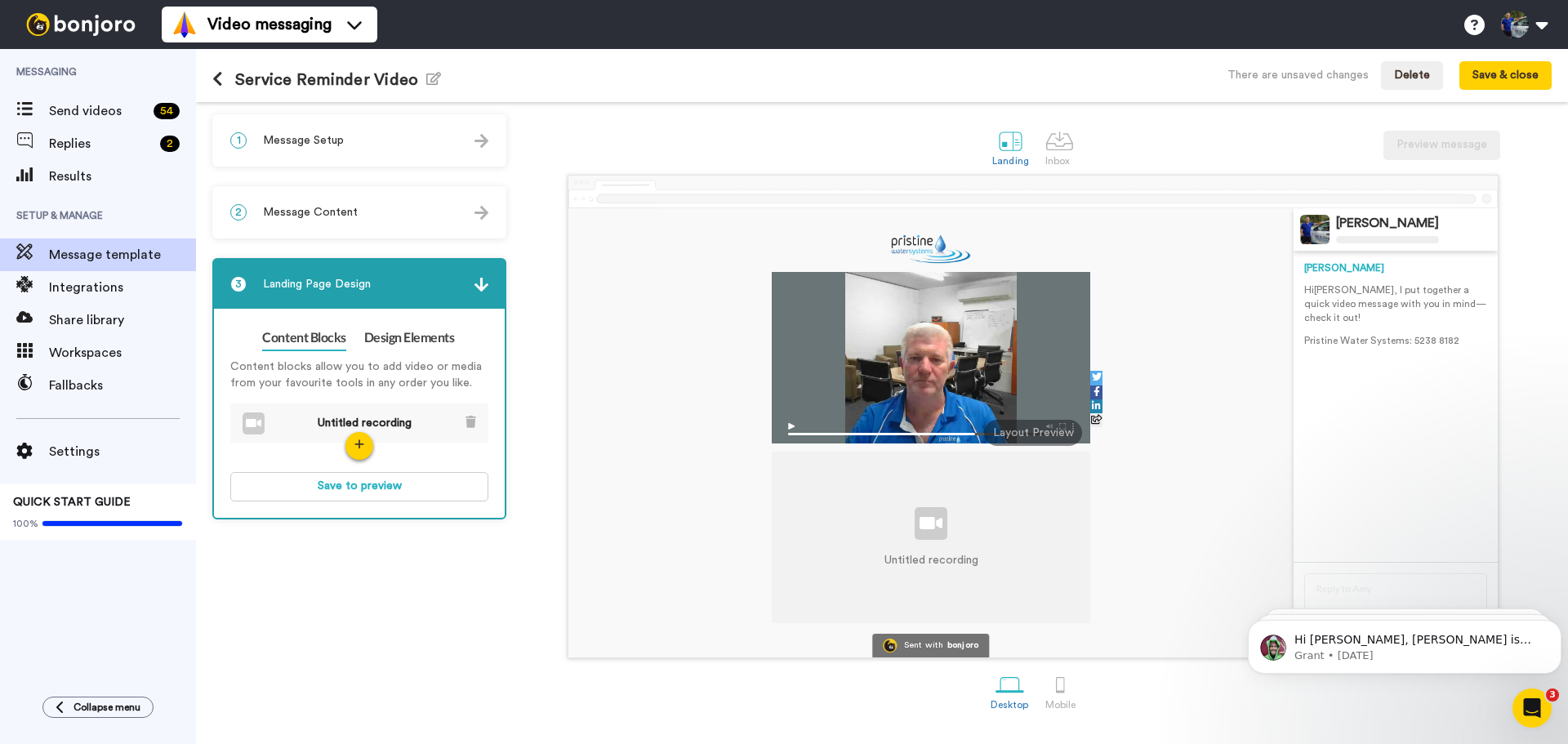
scroll to position [0, 0]
click at [415, 343] on link "Design Elements" at bounding box center [409, 338] width 91 height 26
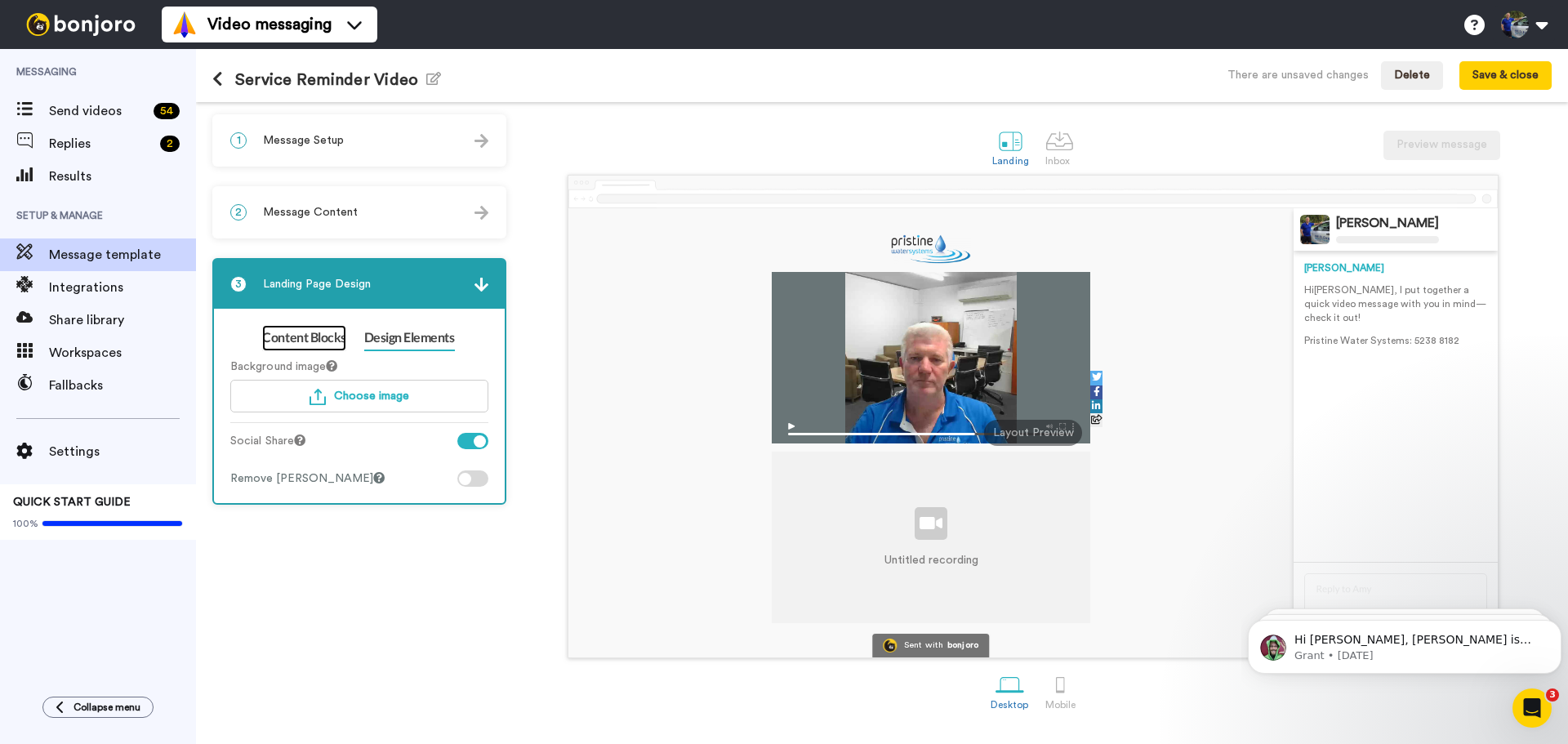
click at [290, 338] on link "Content Blocks" at bounding box center [304, 338] width 83 height 26
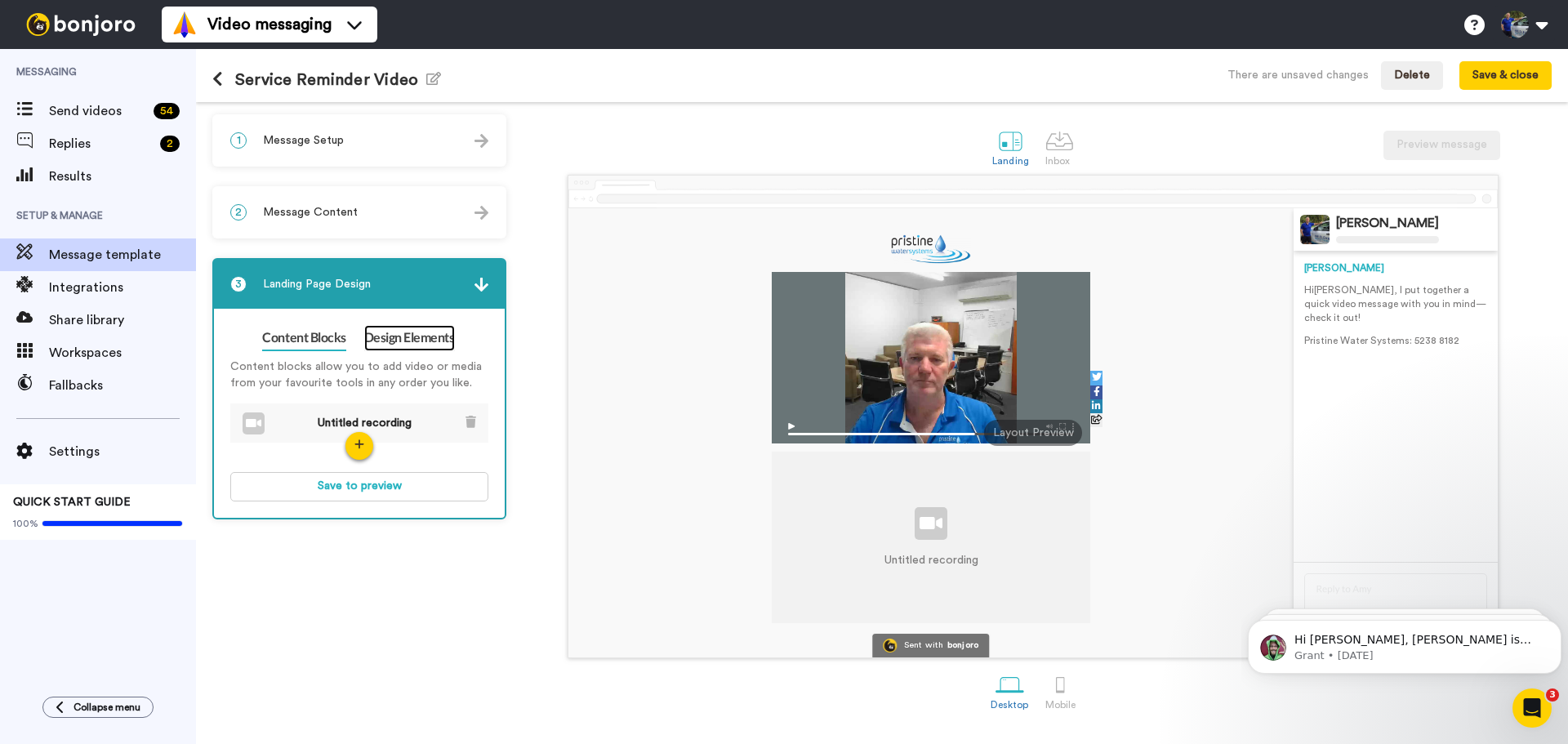
click at [428, 330] on link "Design Elements" at bounding box center [409, 338] width 91 height 26
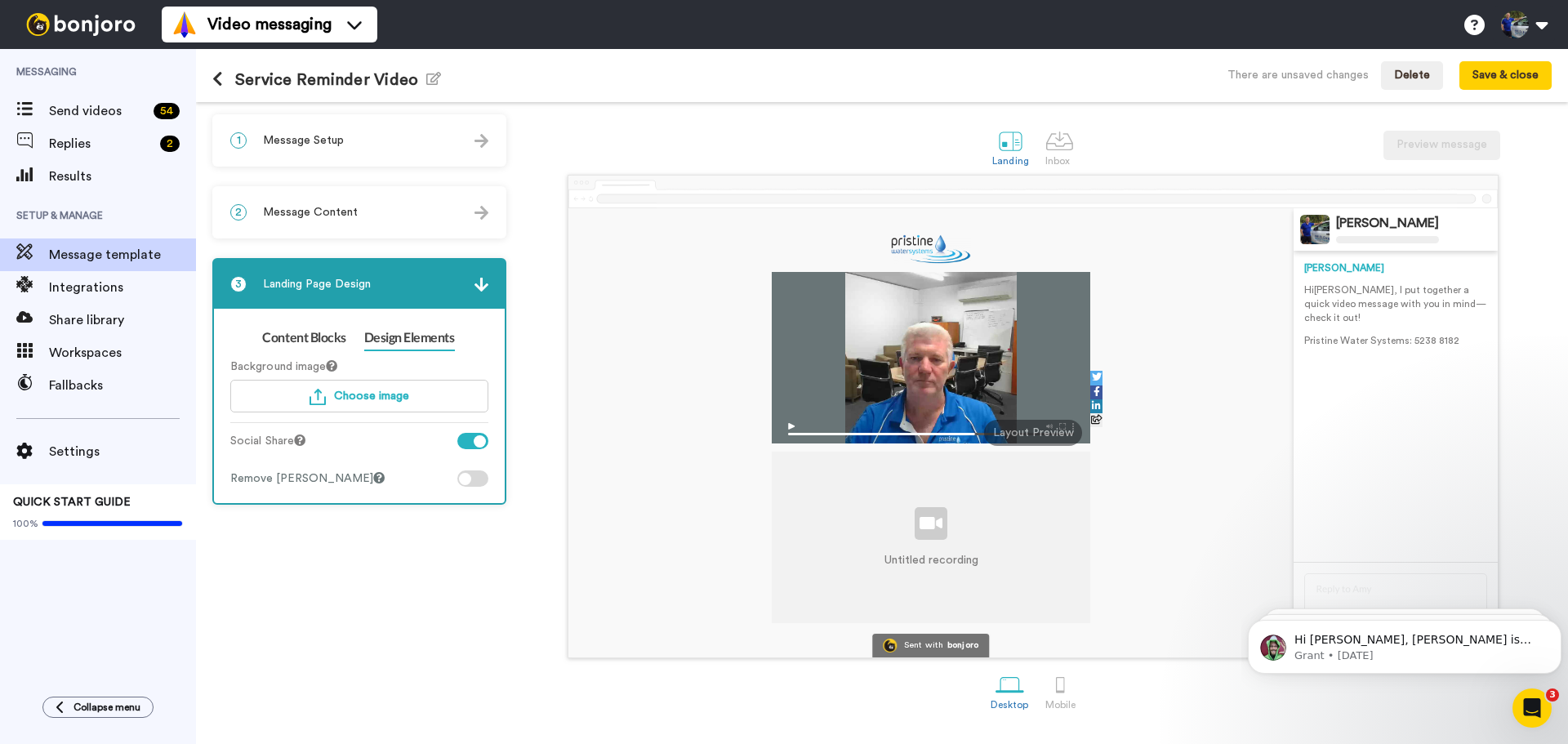
click at [466, 444] on div at bounding box center [473, 441] width 31 height 17
click at [481, 440] on div at bounding box center [473, 441] width 31 height 17
click at [1520, 67] on button "Save & close" at bounding box center [1505, 76] width 92 height 30
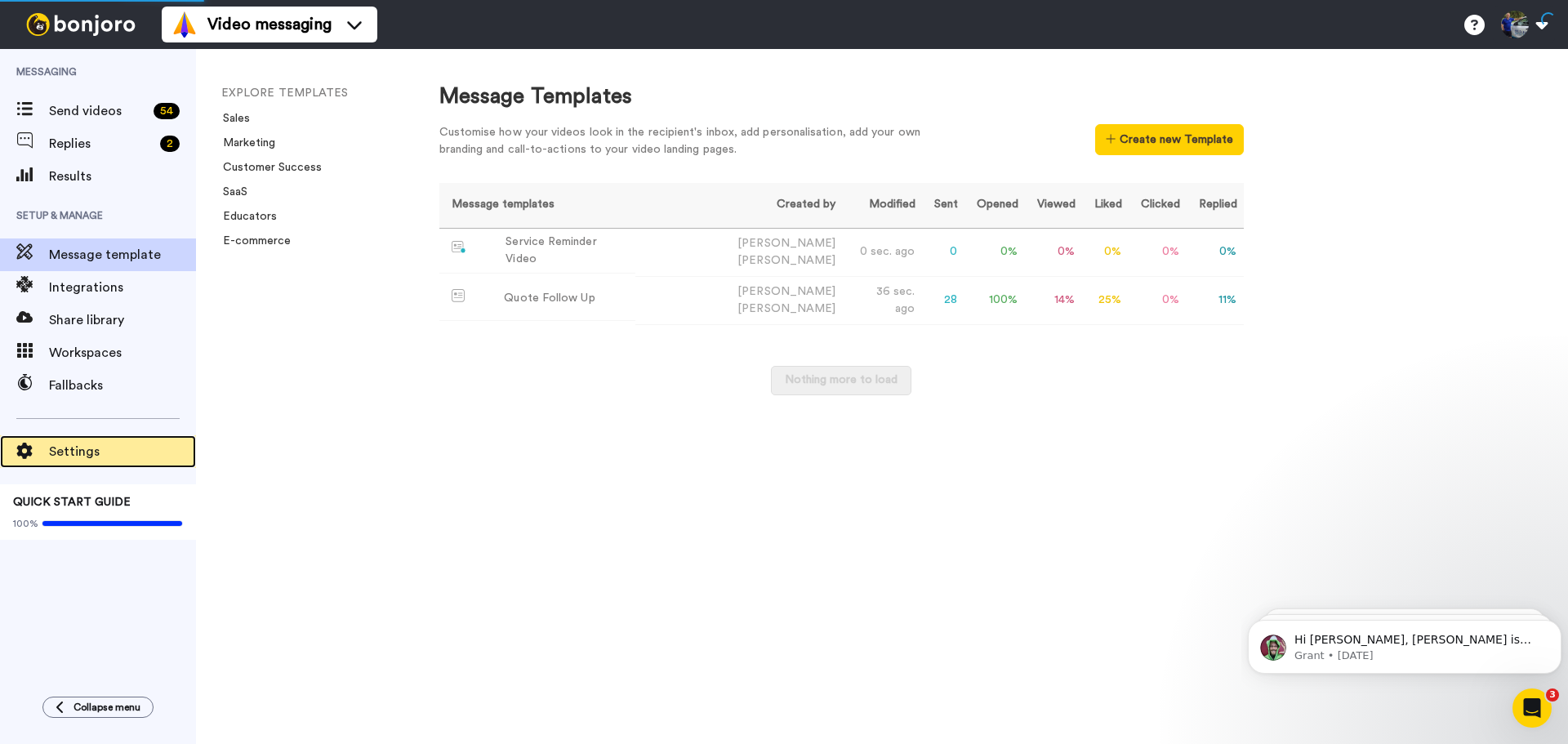
click at [98, 448] on span "Settings" at bounding box center [122, 451] width 147 height 19
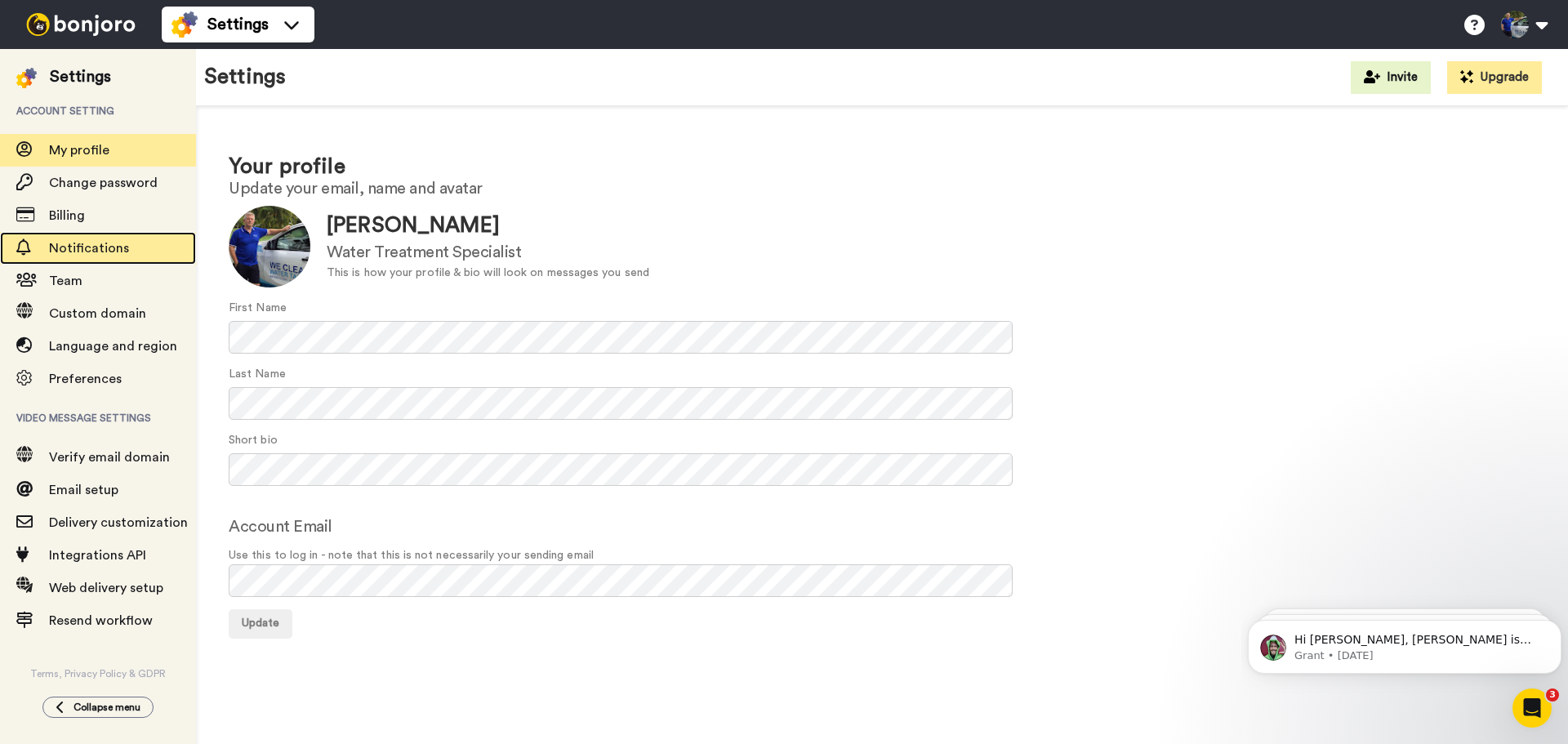
click at [77, 240] on span "Notifications" at bounding box center [122, 248] width 147 height 19
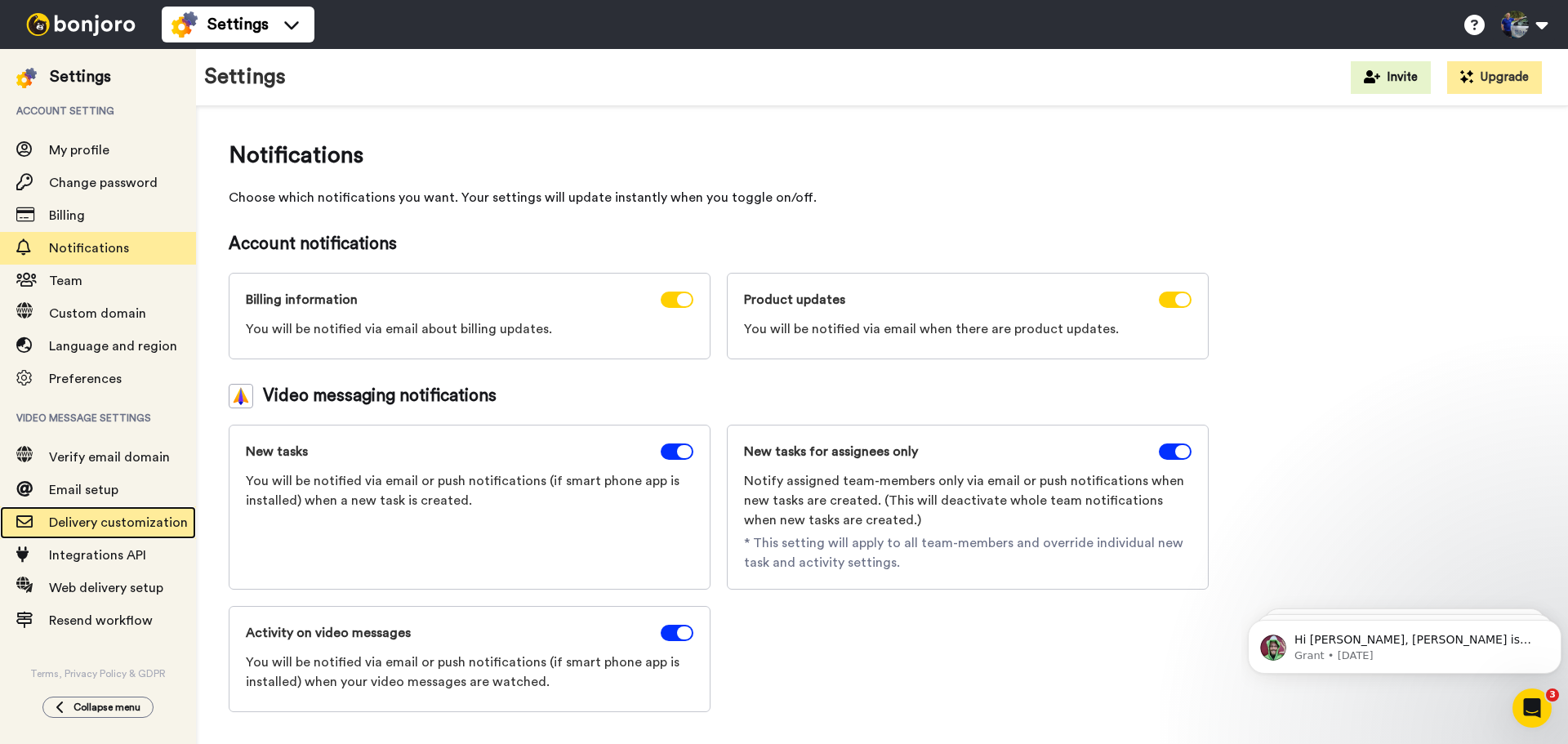
click at [83, 526] on span "Delivery customization" at bounding box center [118, 523] width 139 height 13
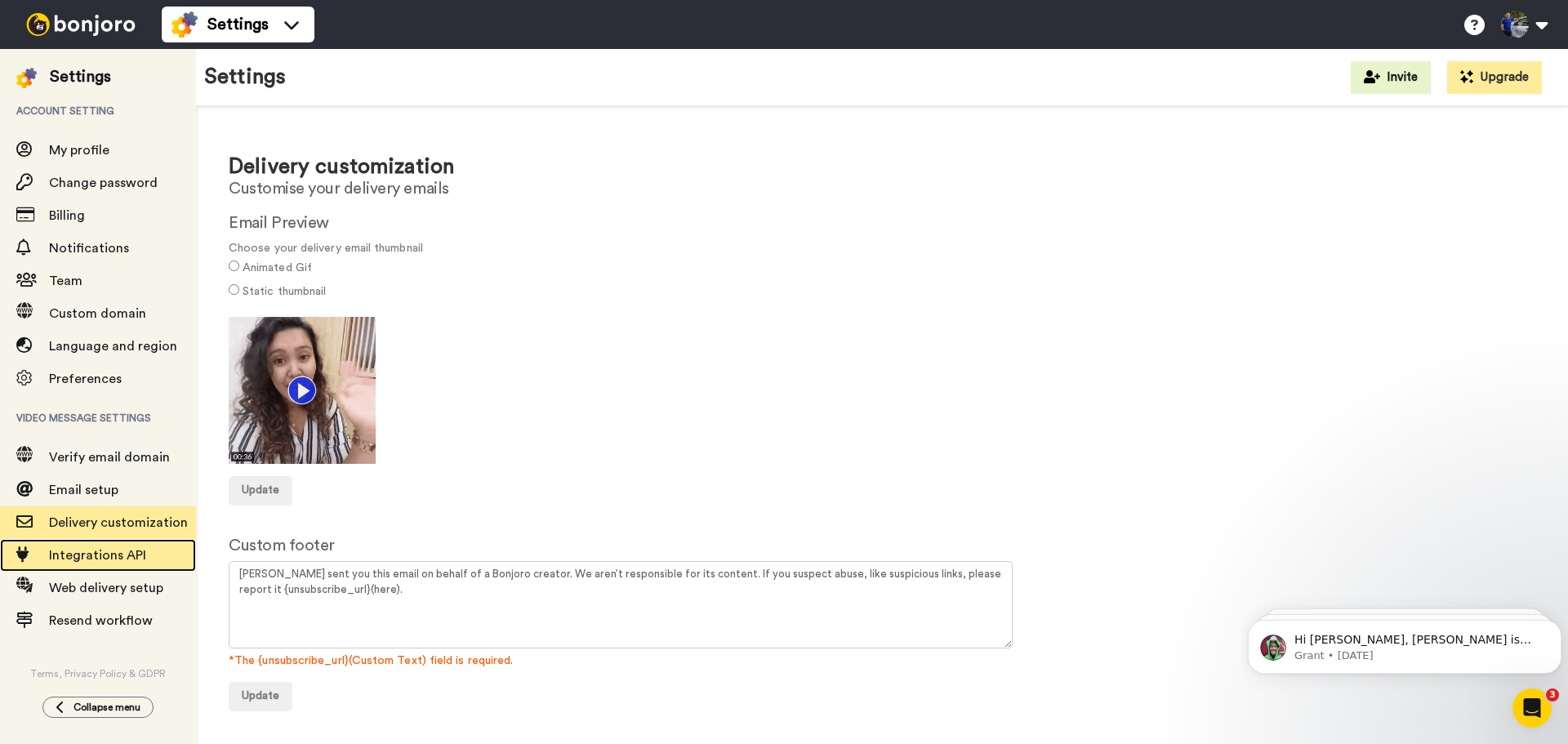
click at [88, 559] on span "Integrations API" at bounding box center [97, 555] width 97 height 13
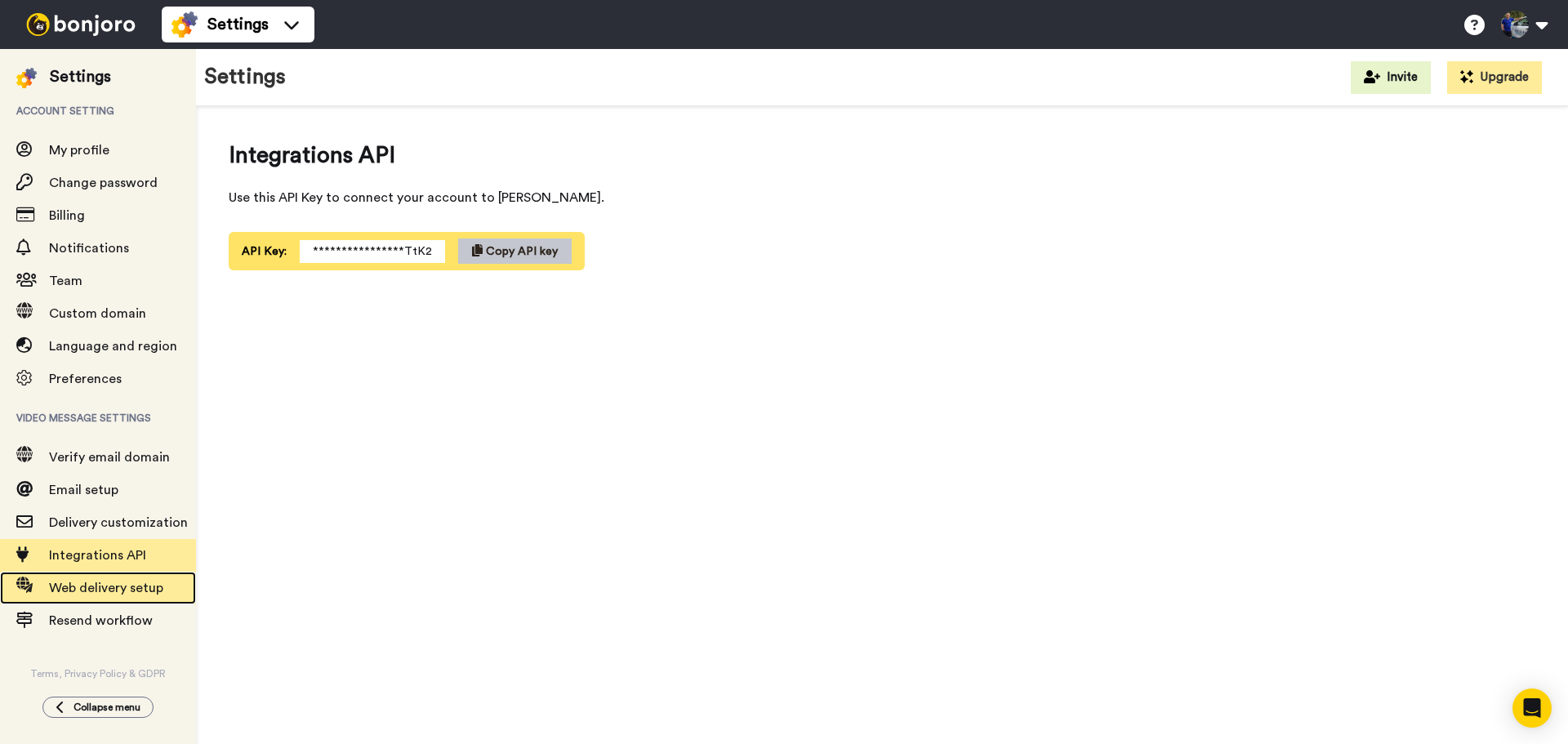
click at [100, 592] on span "Web delivery setup" at bounding box center [106, 588] width 115 height 13
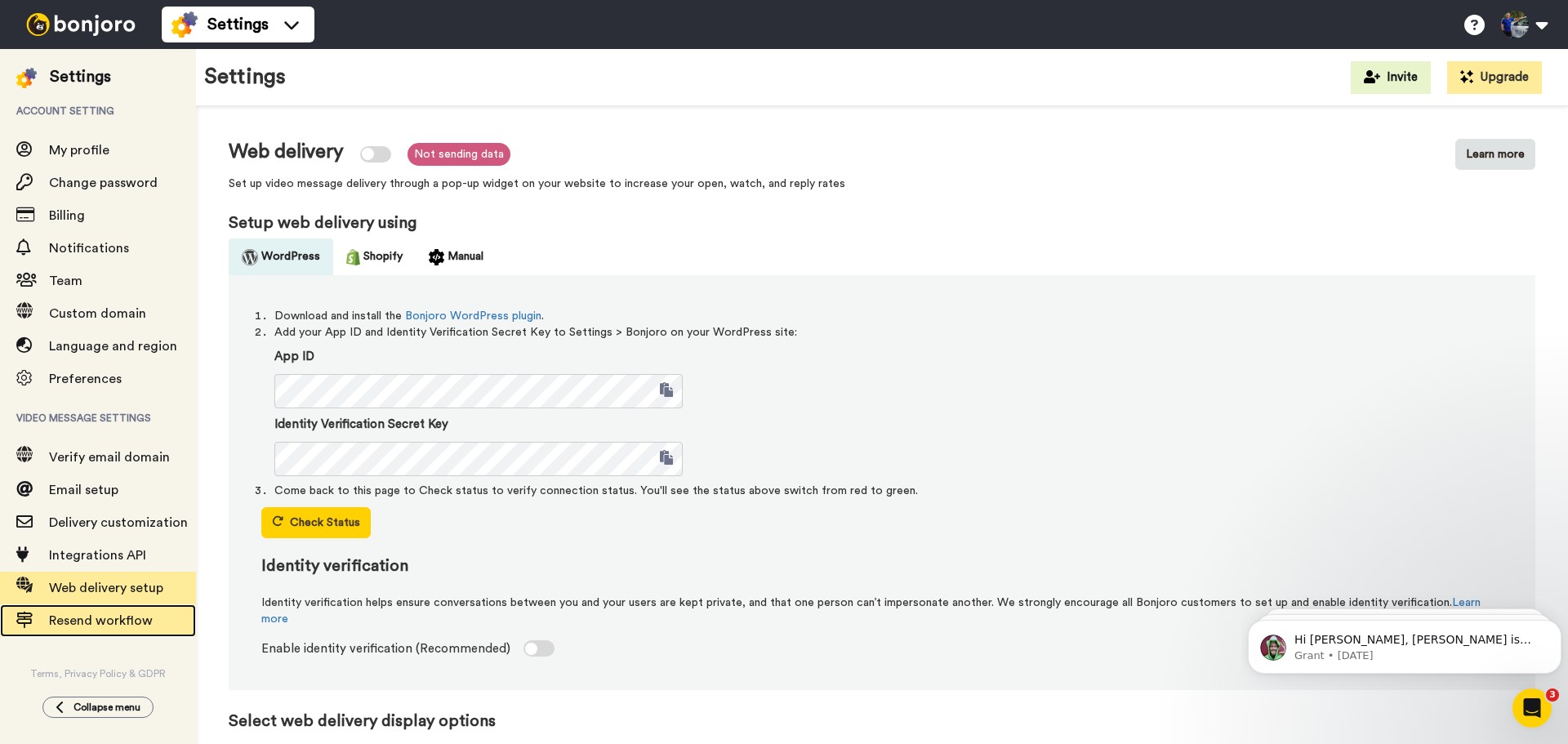
click at [114, 618] on span "Resend workflow" at bounding box center [101, 621] width 103 height 13
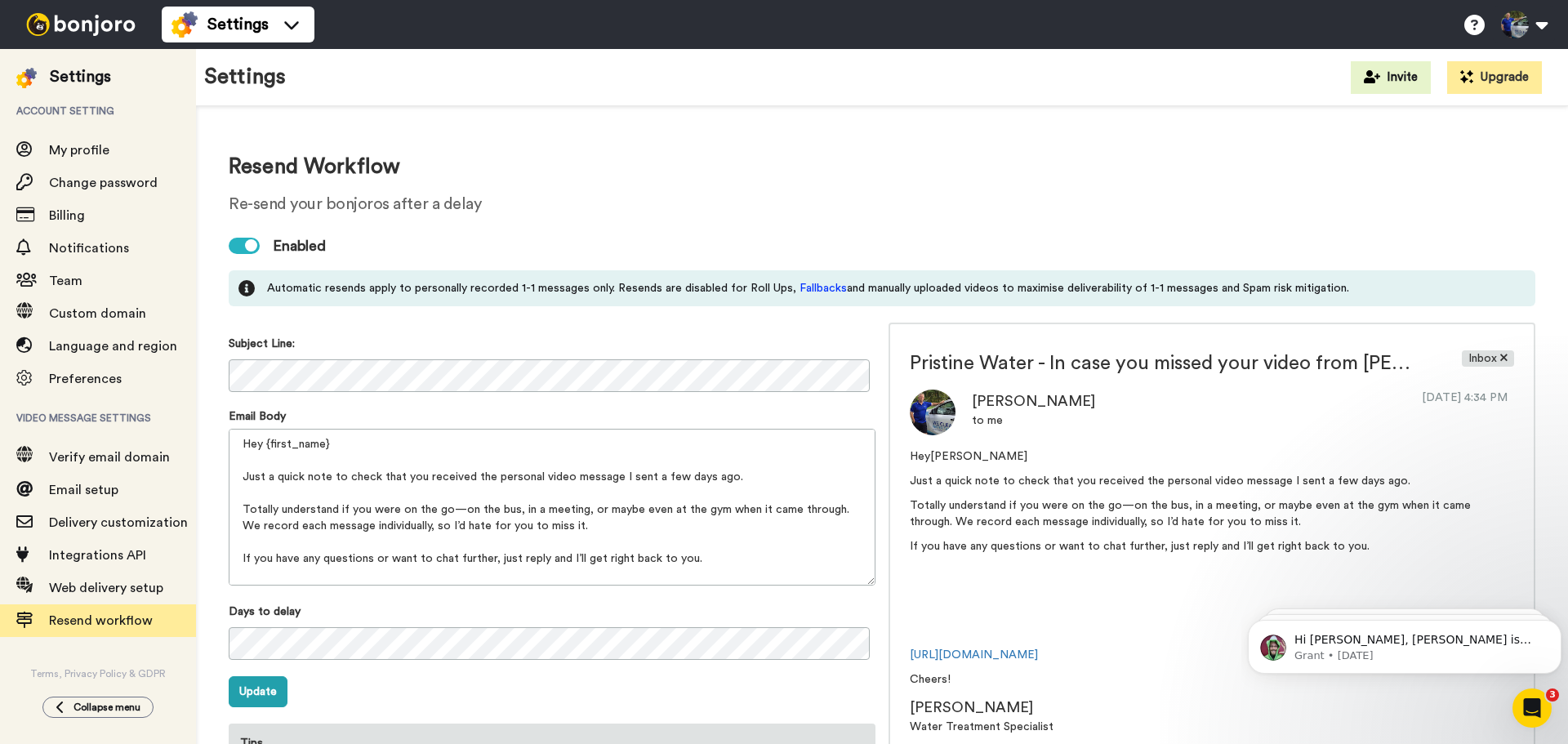
scroll to position [139, 0]
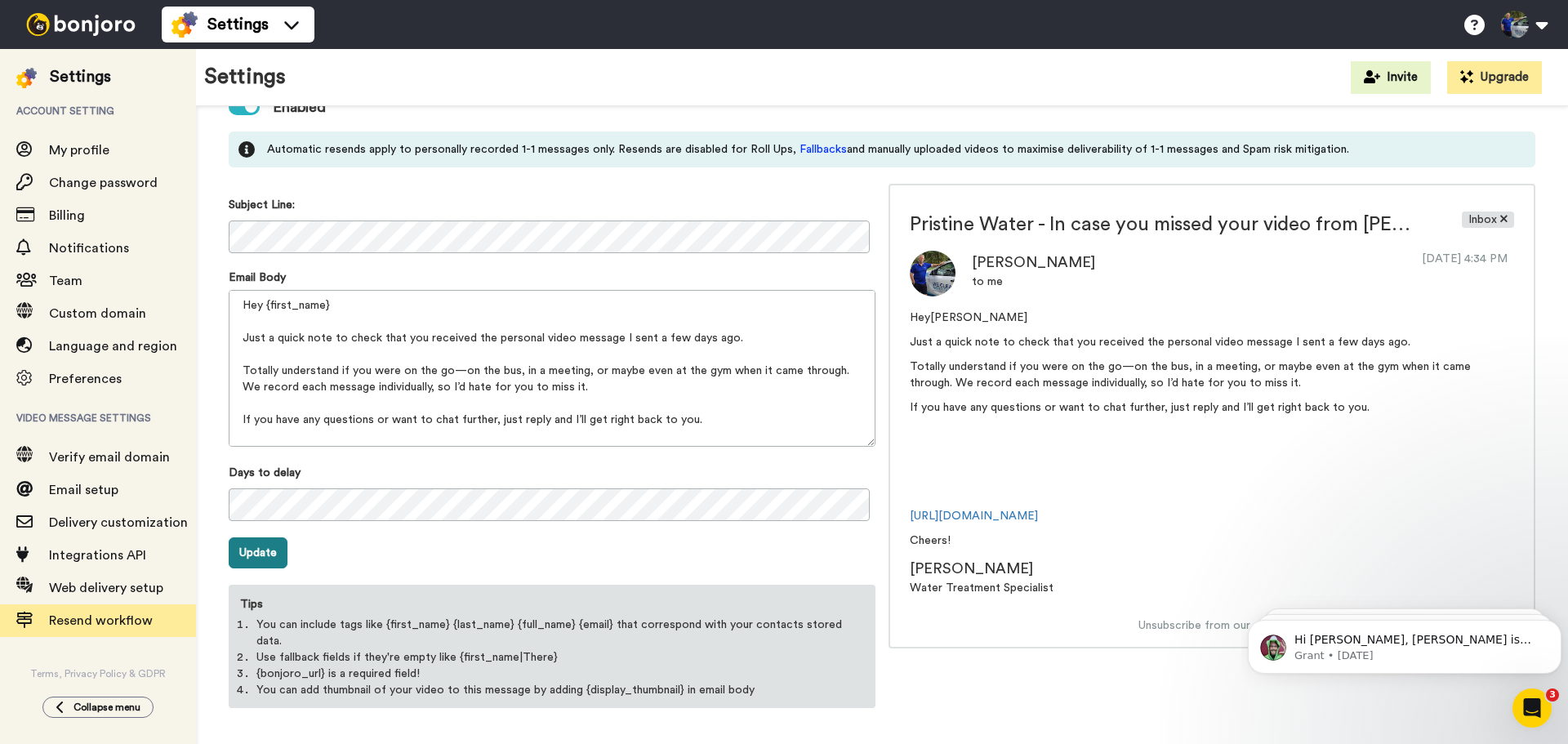
click at [252, 558] on button "Update" at bounding box center [258, 554] width 59 height 31
click at [93, 145] on span "My profile" at bounding box center [79, 151] width 60 height 13
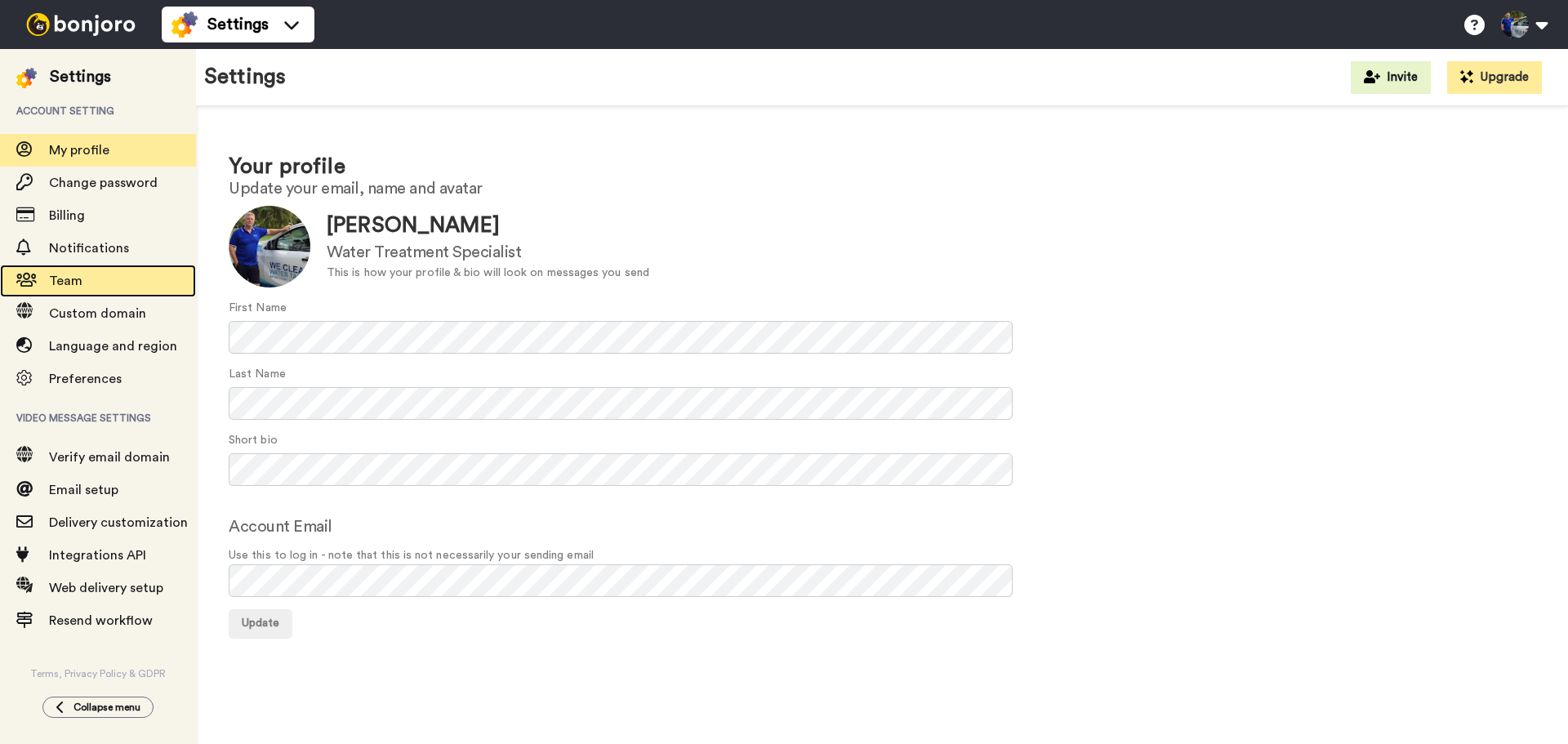
click at [79, 286] on span "Team" at bounding box center [66, 281] width 33 height 13
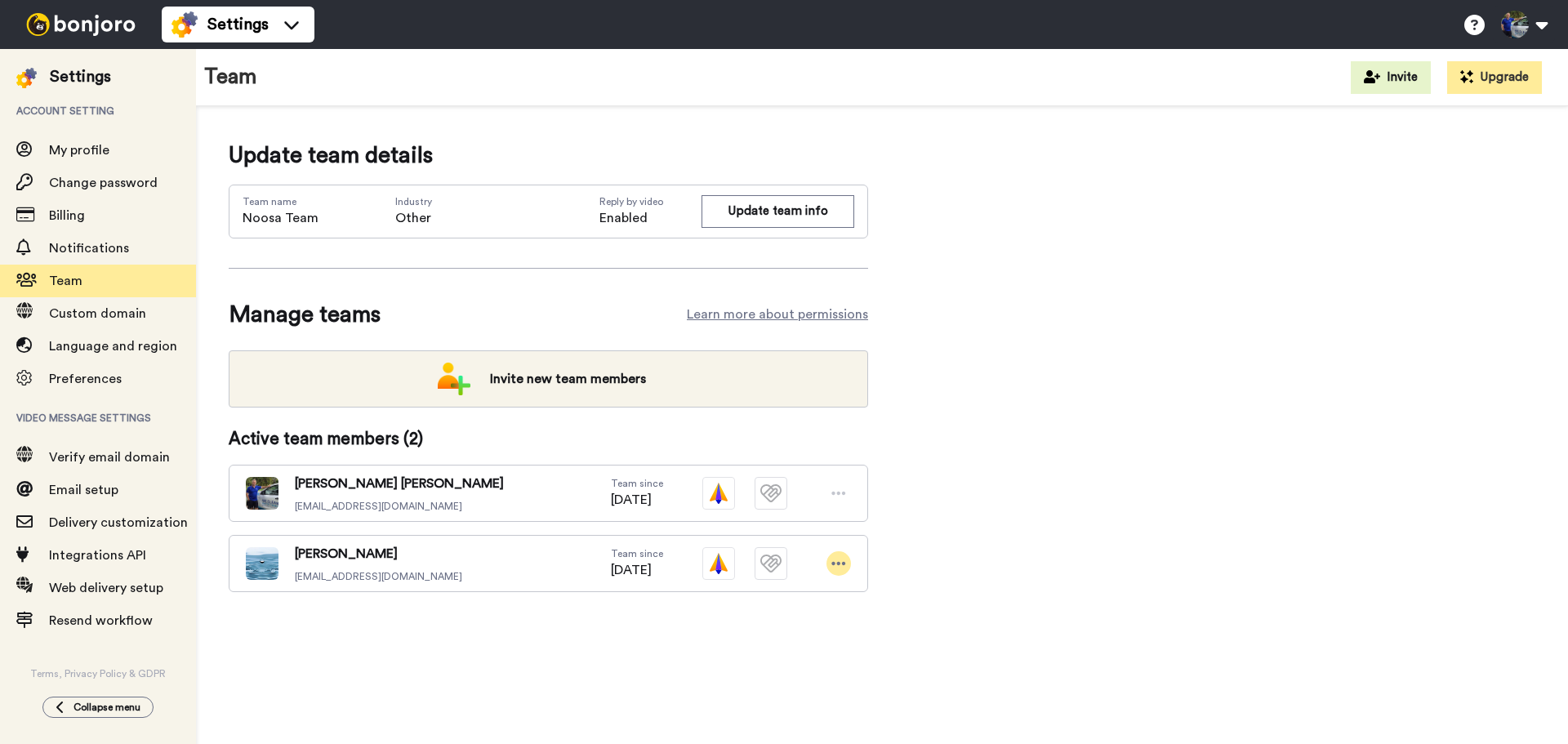
click at [835, 562] on icon at bounding box center [839, 564] width 15 height 17
click at [747, 590] on li "Edit user" at bounding box center [768, 592] width 165 height 26
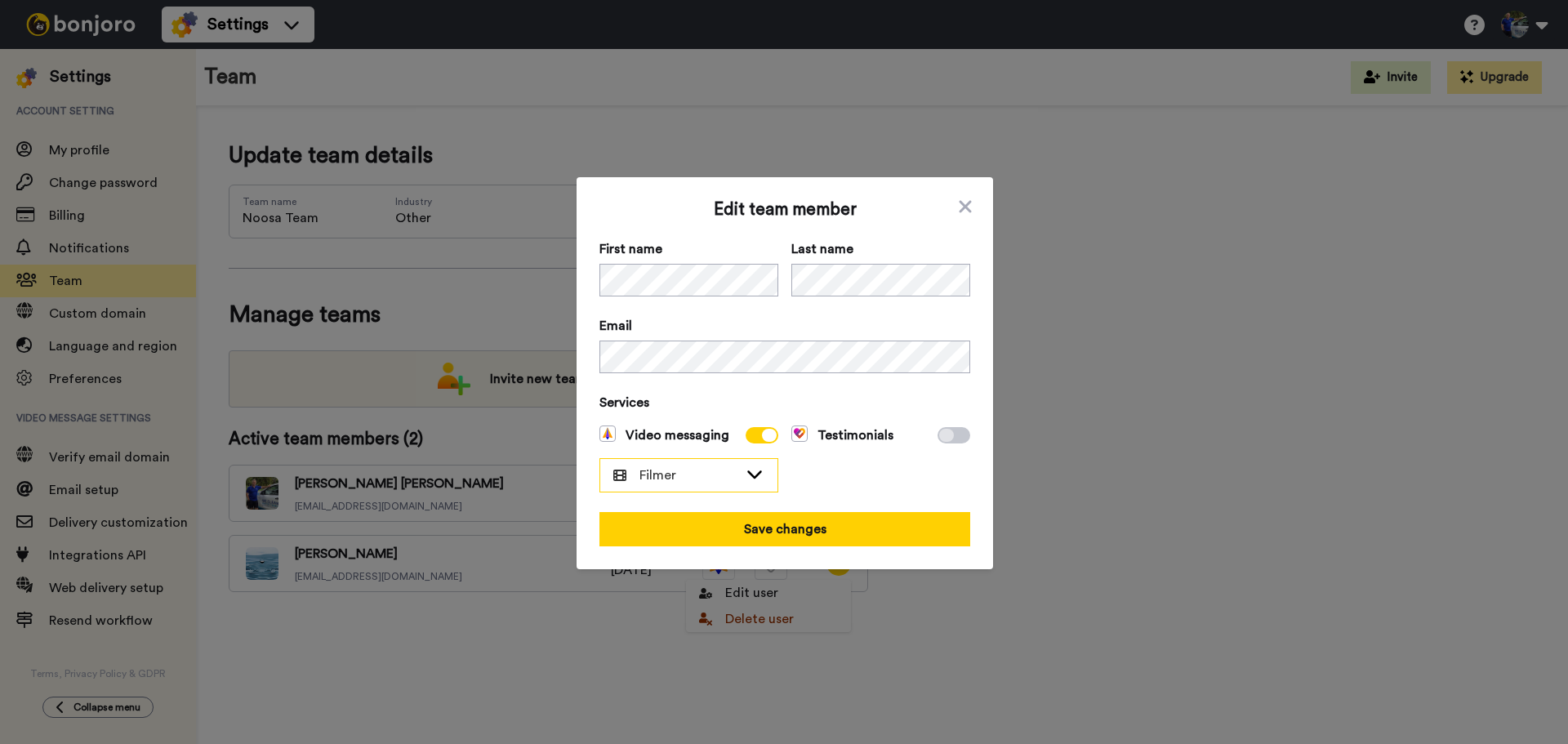
click at [745, 472] on icon at bounding box center [754, 474] width 19 height 17
click at [828, 475] on div "Testimonials" at bounding box center [881, 458] width 179 height 67
click at [745, 478] on icon at bounding box center [754, 474] width 19 height 17
click at [833, 488] on div "Testimonials" at bounding box center [881, 458] width 179 height 67
click at [748, 474] on icon at bounding box center [755, 474] width 15 height 8
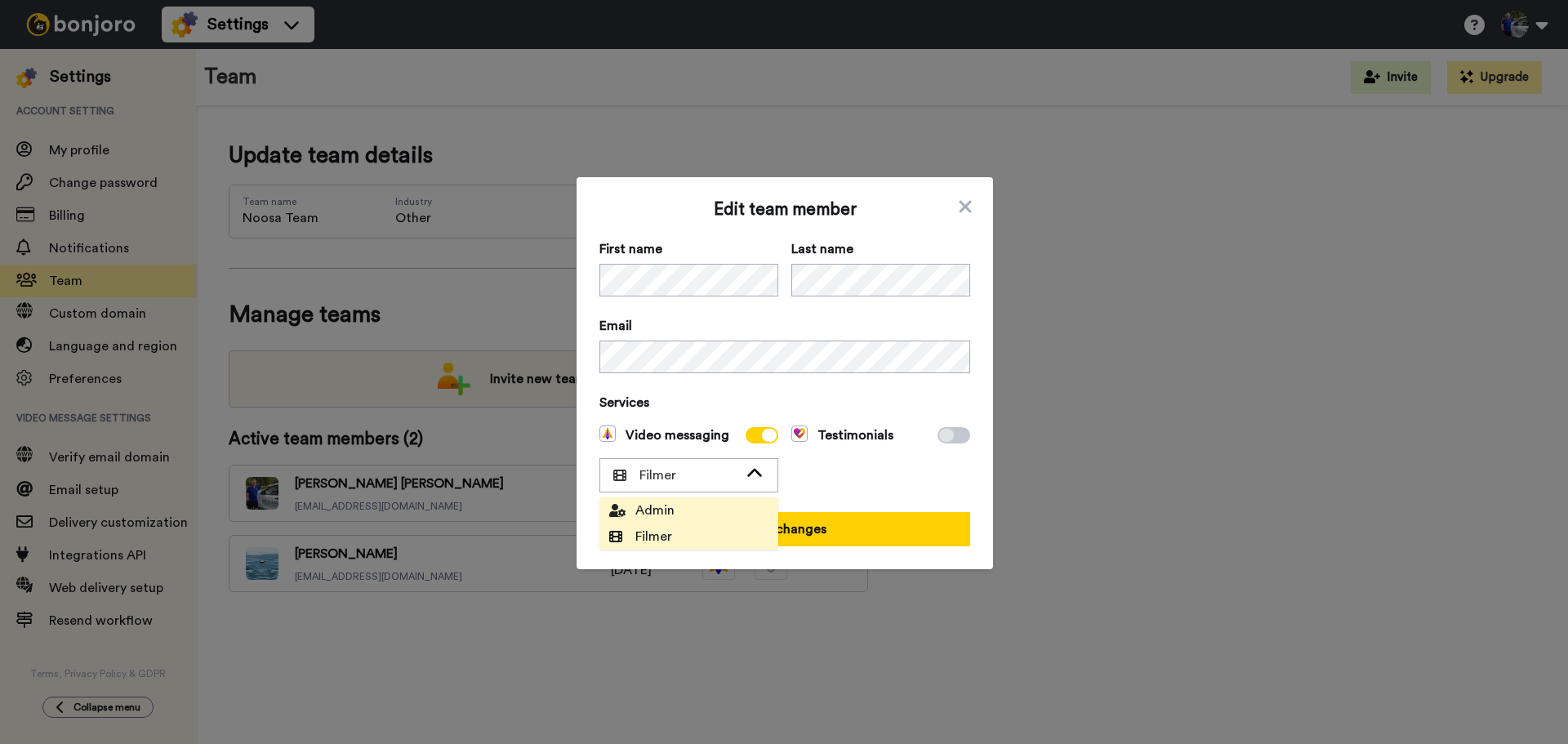
click at [652, 513] on span "Admin" at bounding box center [641, 510] width 66 height 19
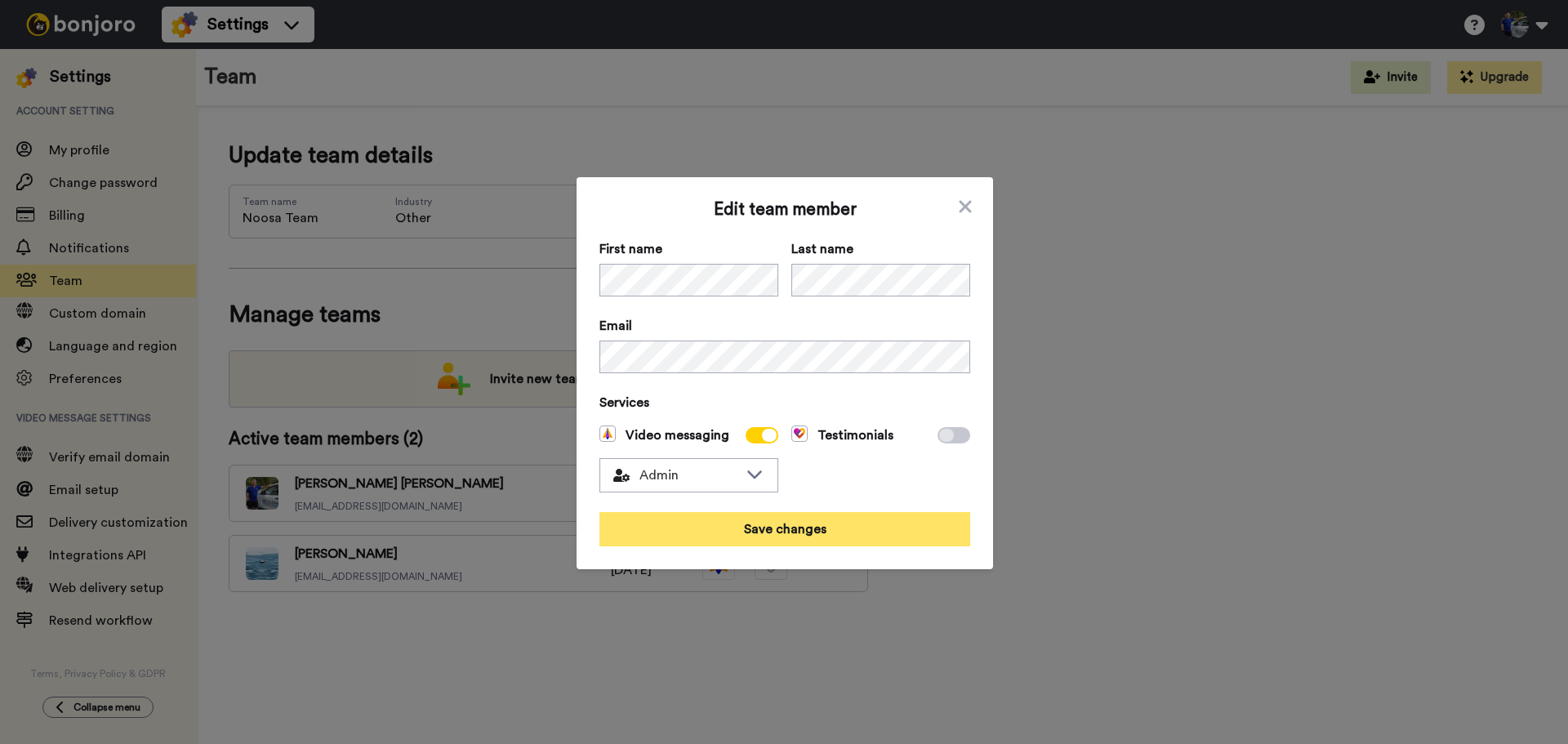
click at [769, 534] on button "Save changes" at bounding box center [784, 529] width 371 height 34
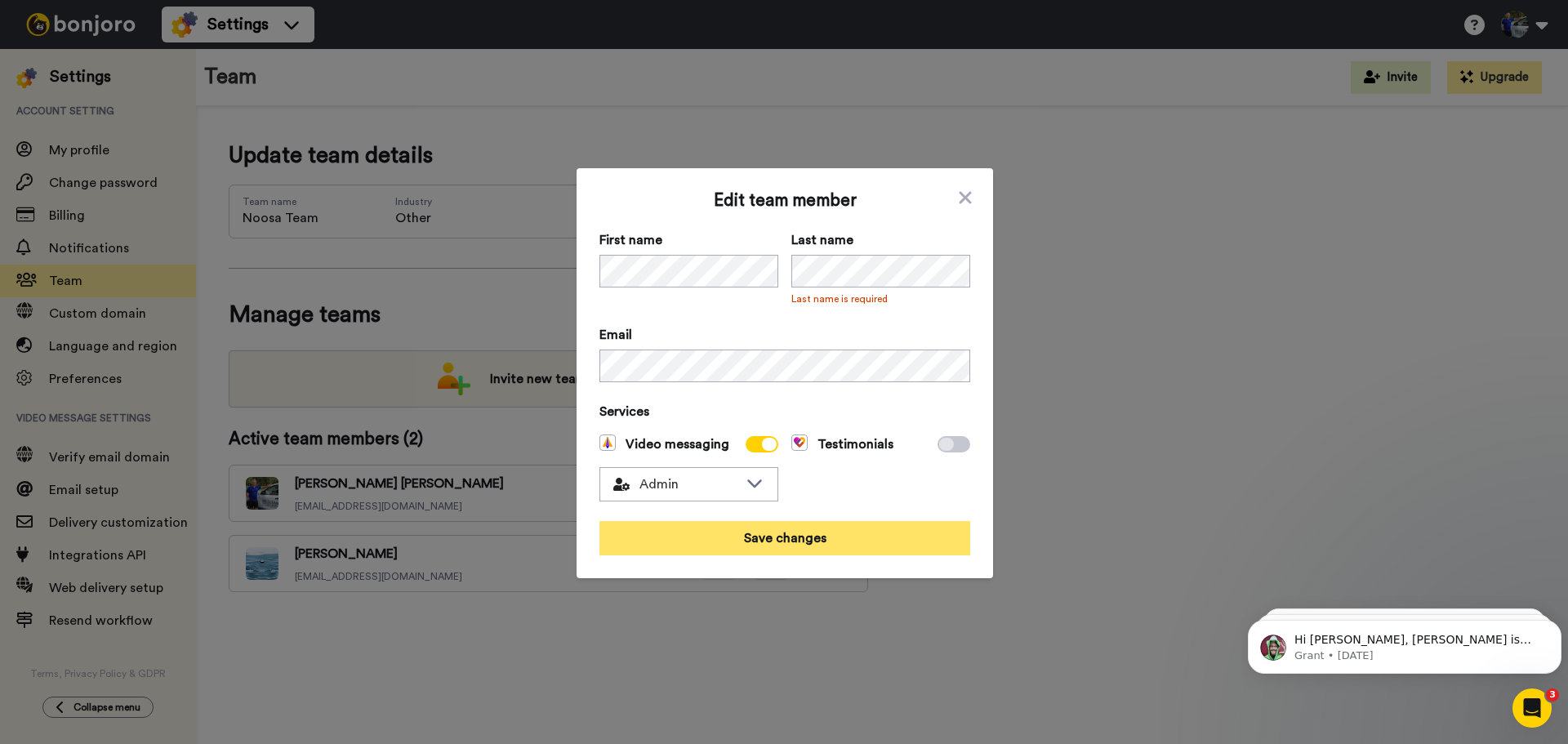
click at [792, 536] on button "Save changes" at bounding box center [784, 538] width 371 height 34
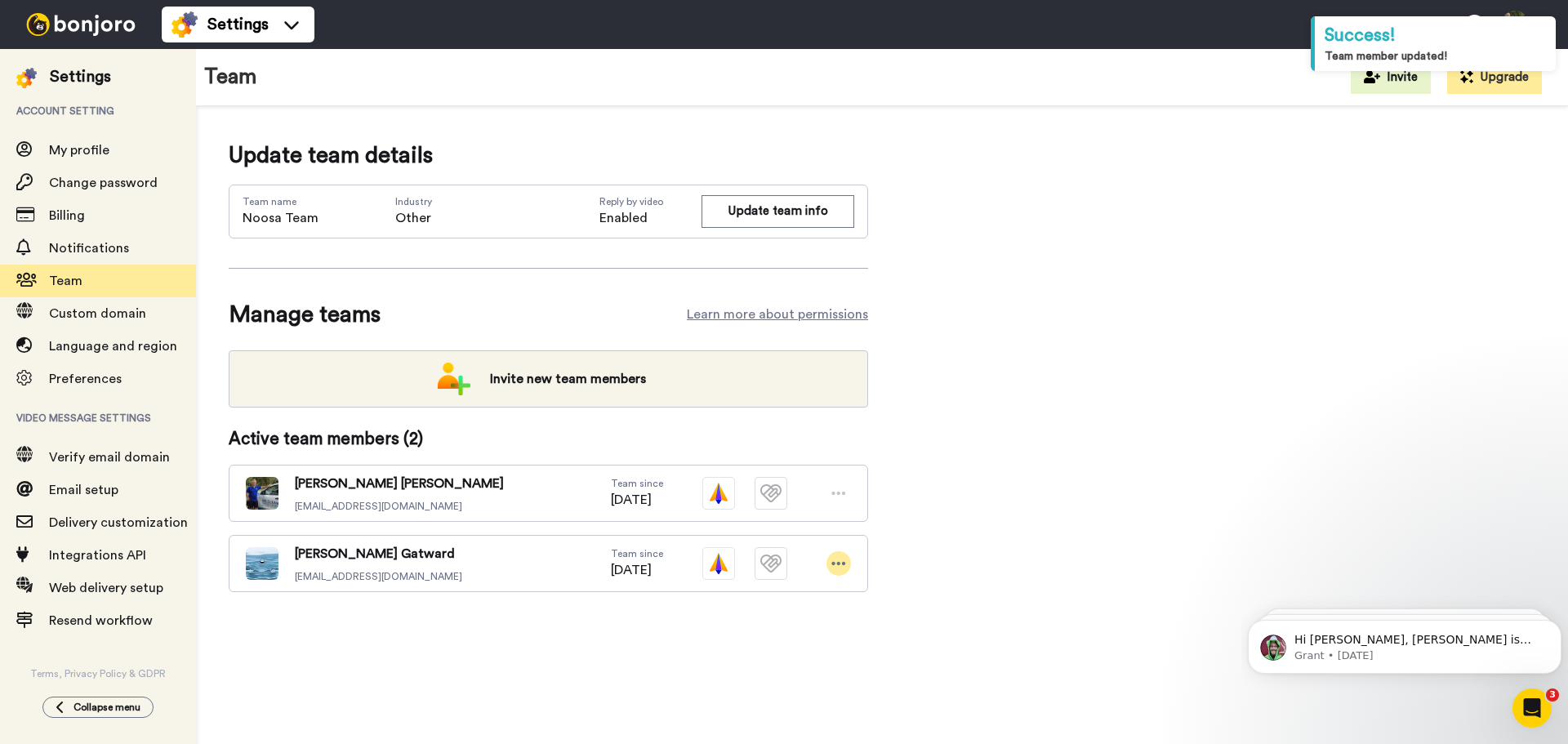
click at [833, 558] on icon at bounding box center [839, 564] width 15 height 17
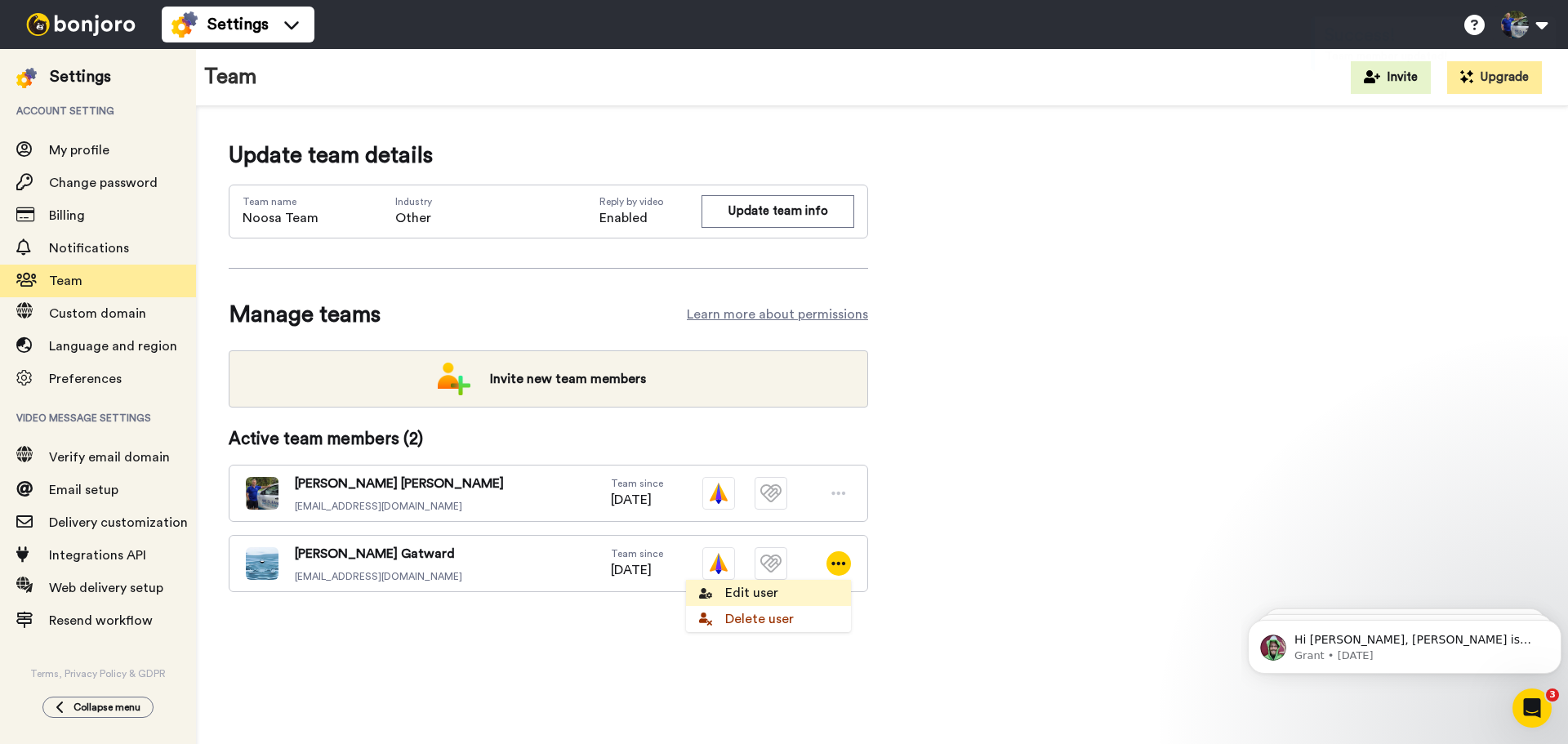
click at [803, 597] on li "Edit user" at bounding box center [768, 592] width 165 height 26
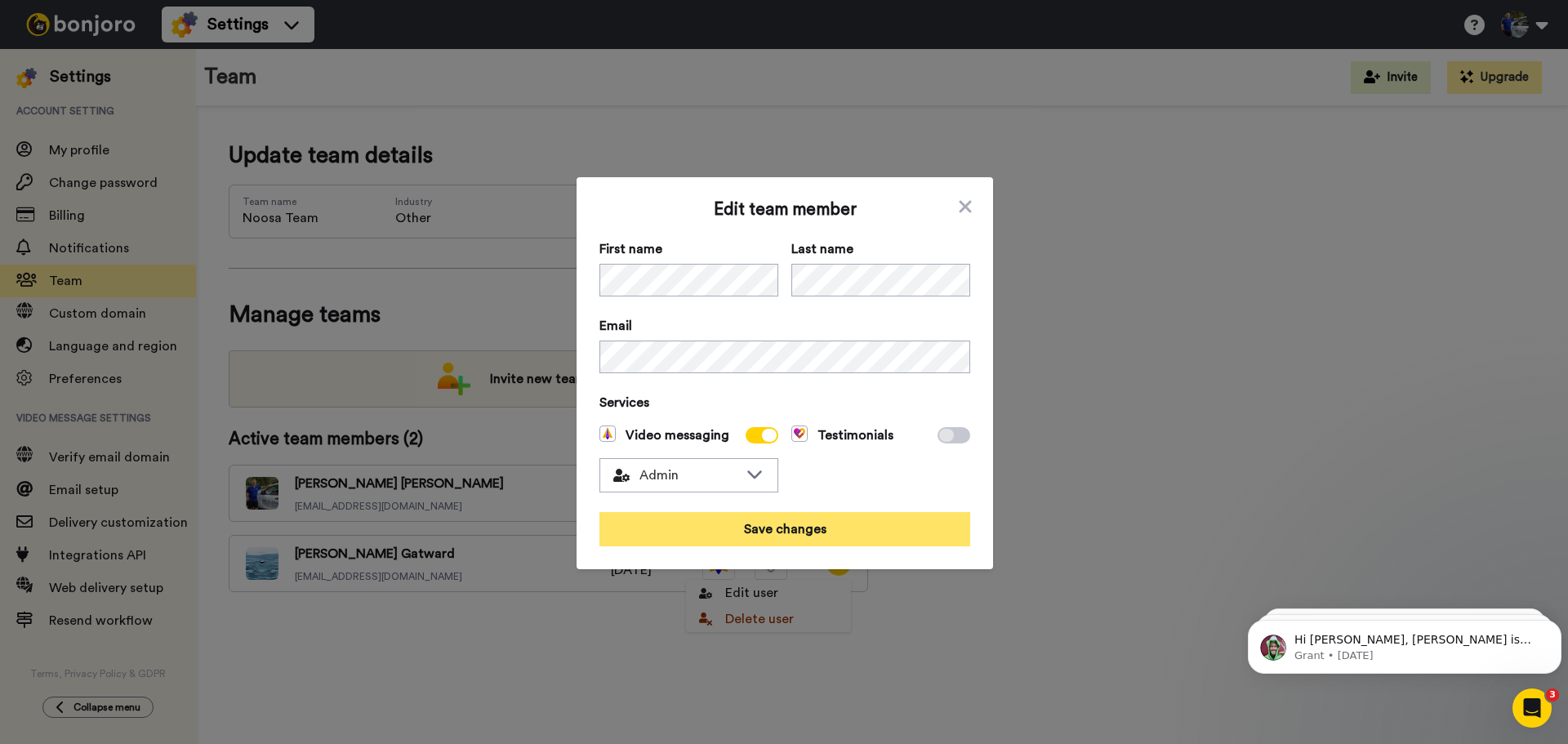
click at [800, 531] on button "Save changes" at bounding box center [784, 529] width 371 height 34
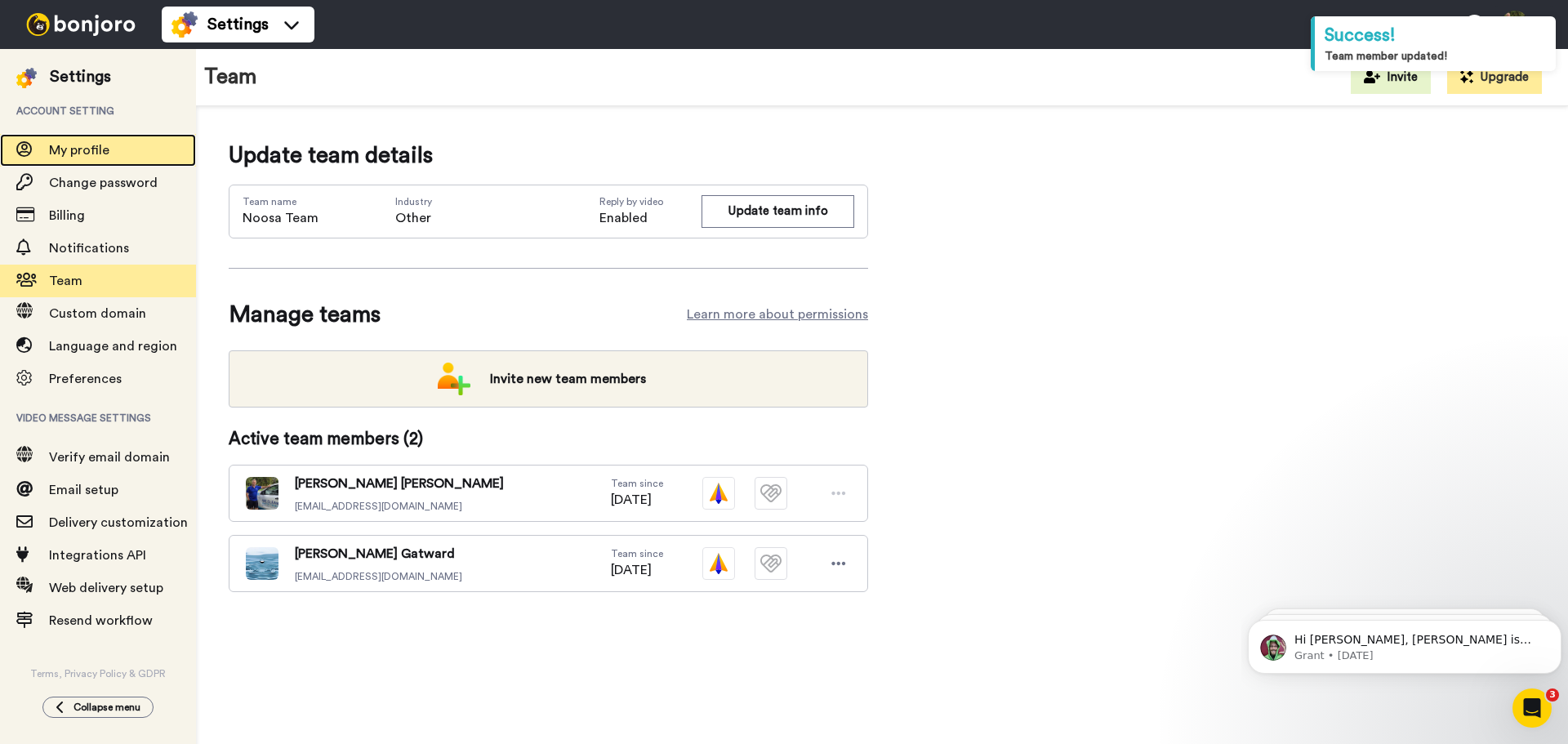
click at [95, 141] on span "My profile" at bounding box center [122, 150] width 147 height 19
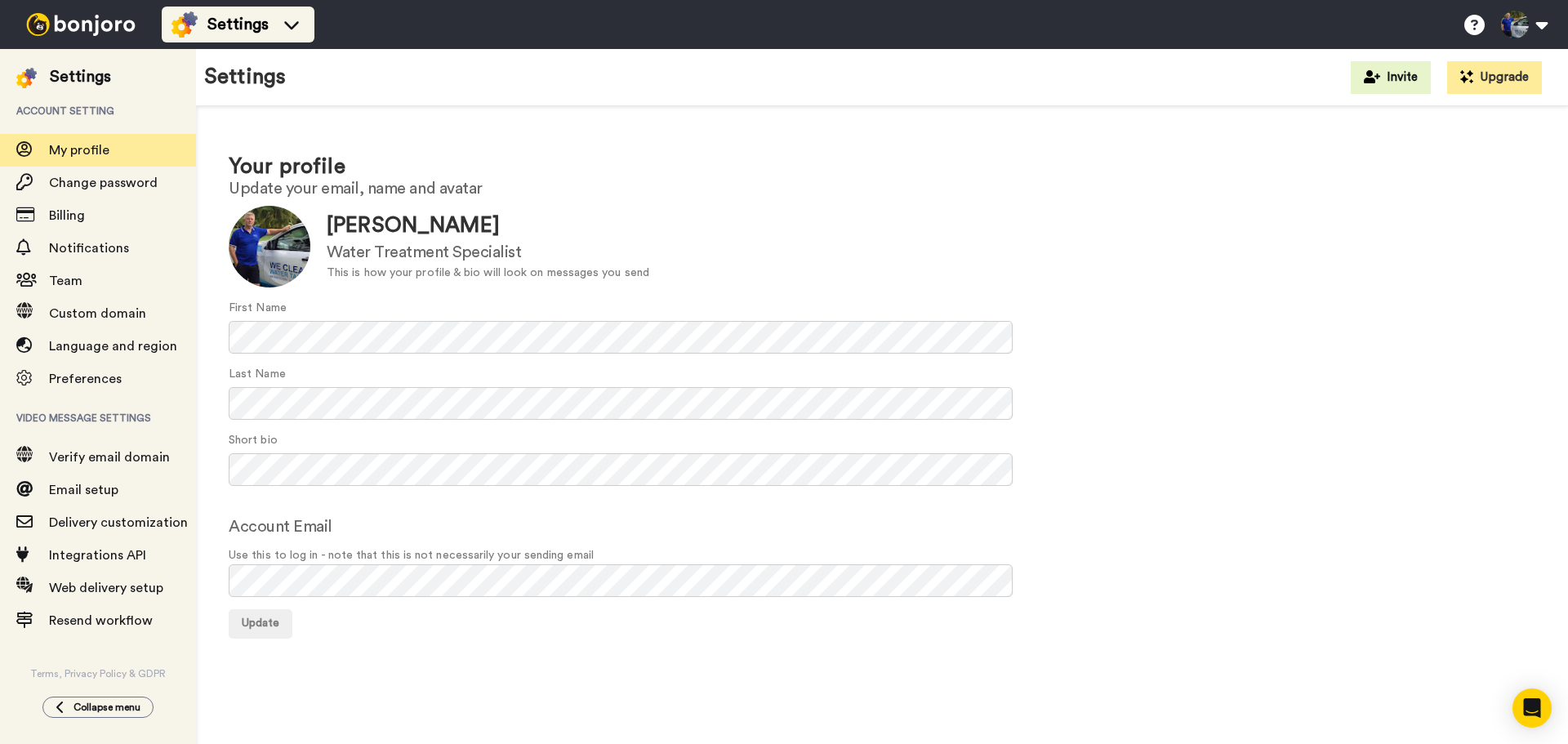
click at [239, 25] on span "Settings" at bounding box center [237, 24] width 61 height 23
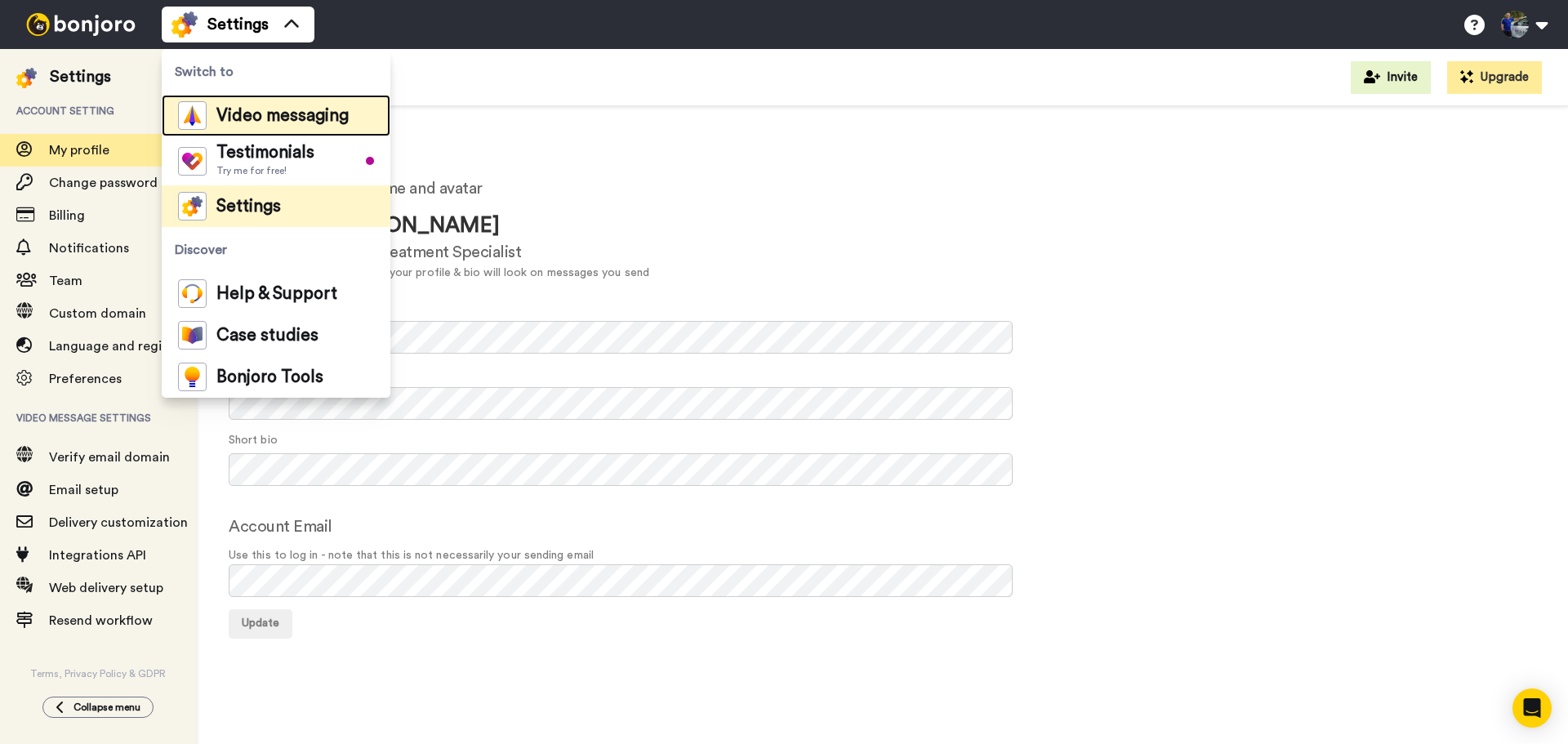
click at [263, 122] on span "Video messaging" at bounding box center [282, 116] width 132 height 17
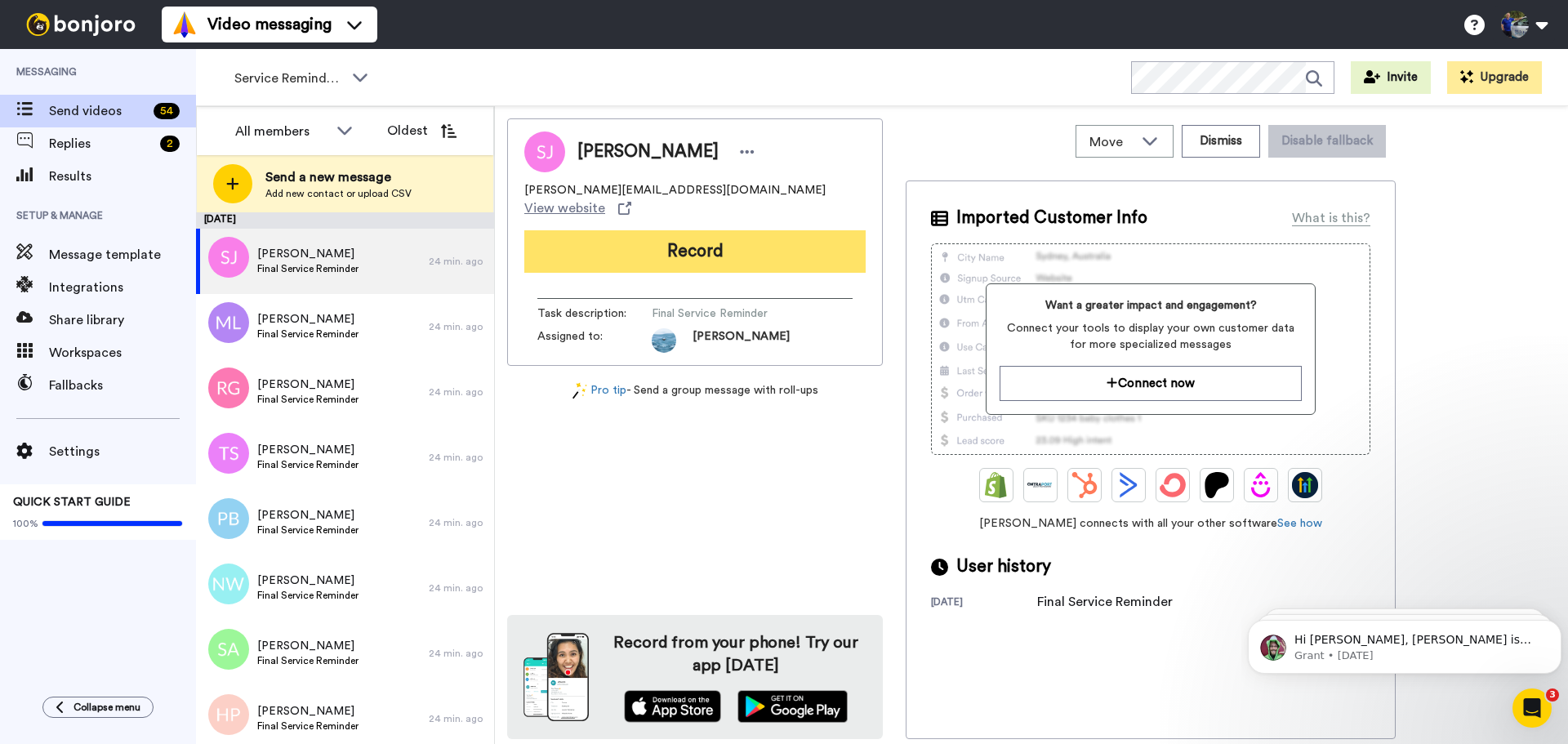
click at [727, 242] on button "Record" at bounding box center [694, 251] width 341 height 43
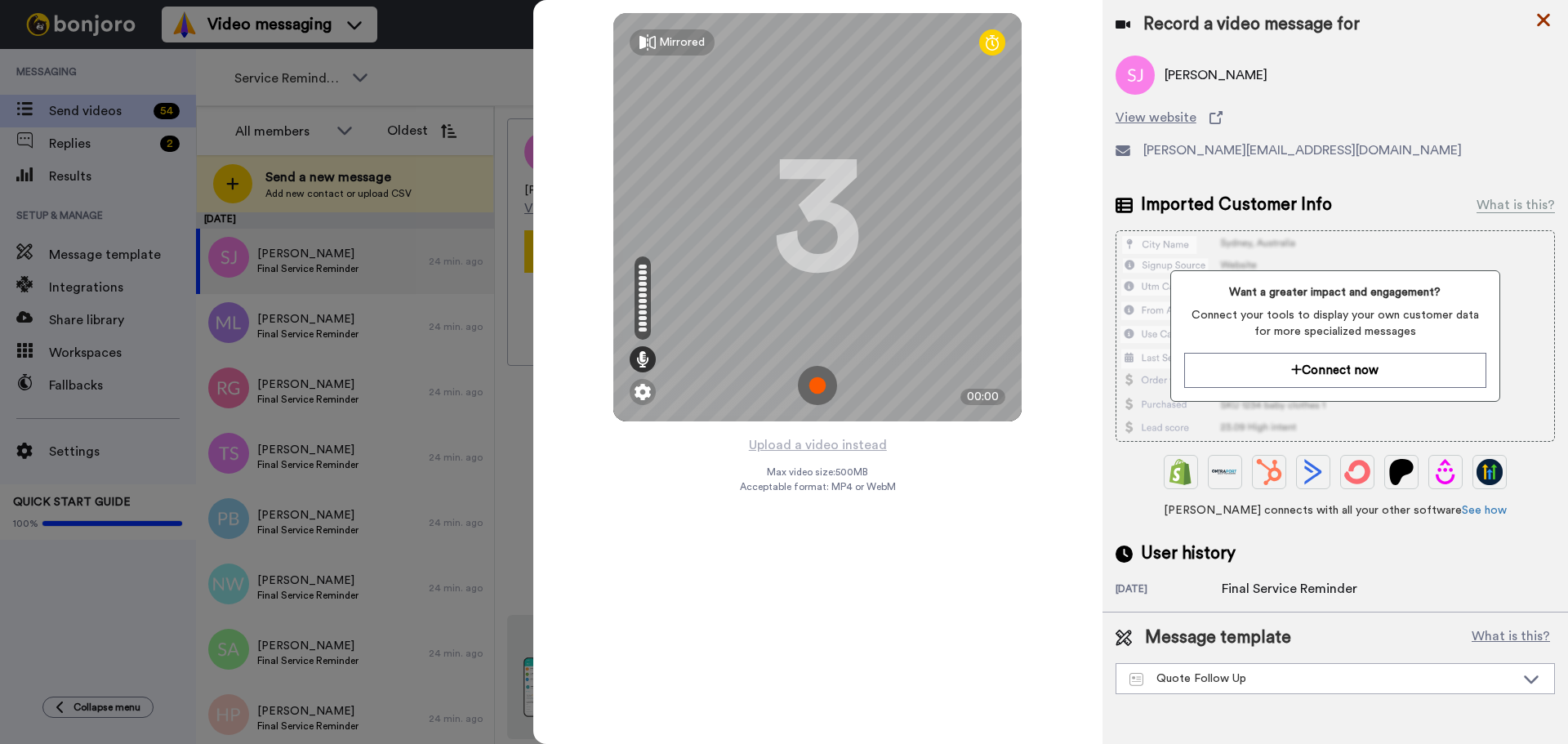
click at [1542, 17] on icon at bounding box center [1543, 20] width 17 height 20
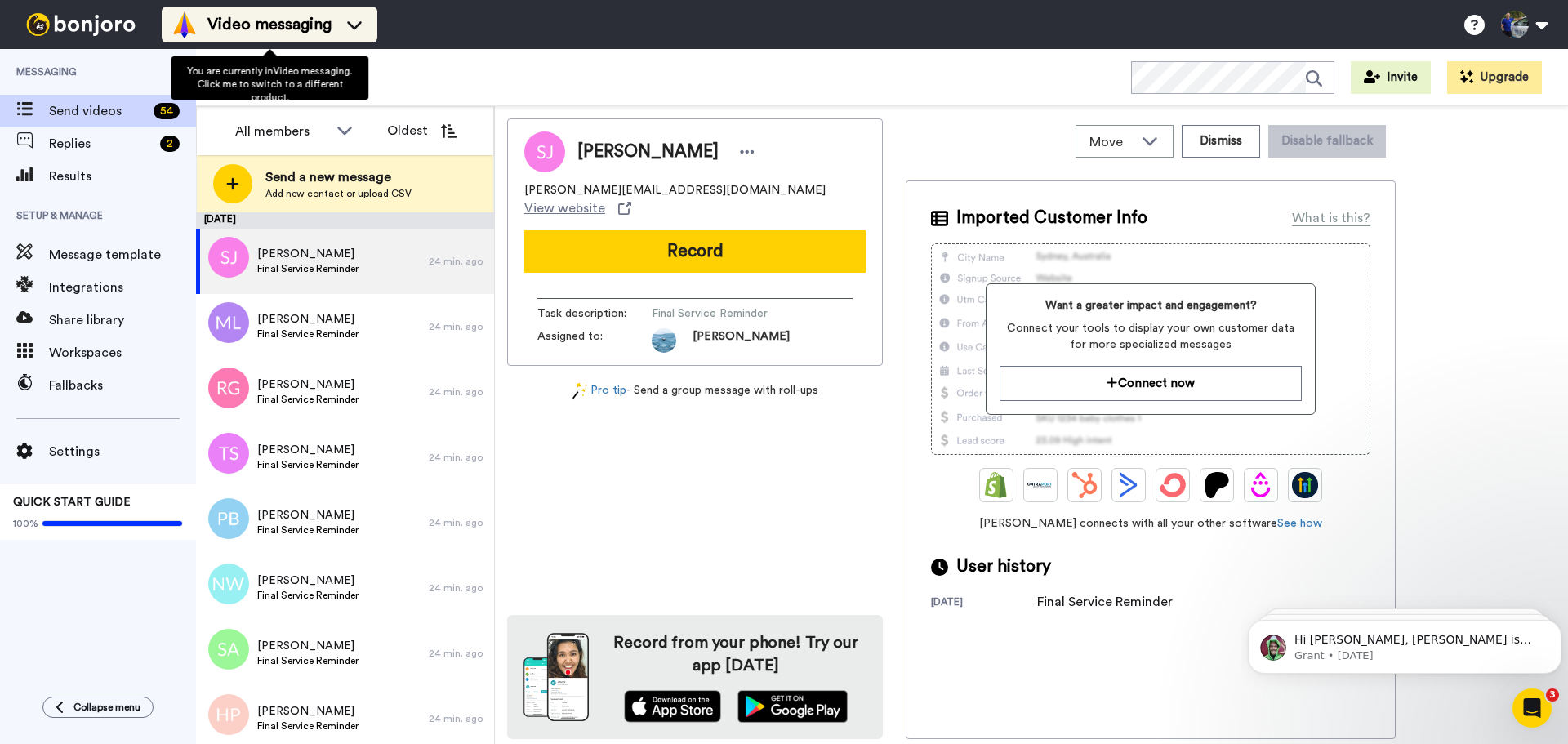
click at [334, 29] on div "Video messaging" at bounding box center [270, 24] width 196 height 26
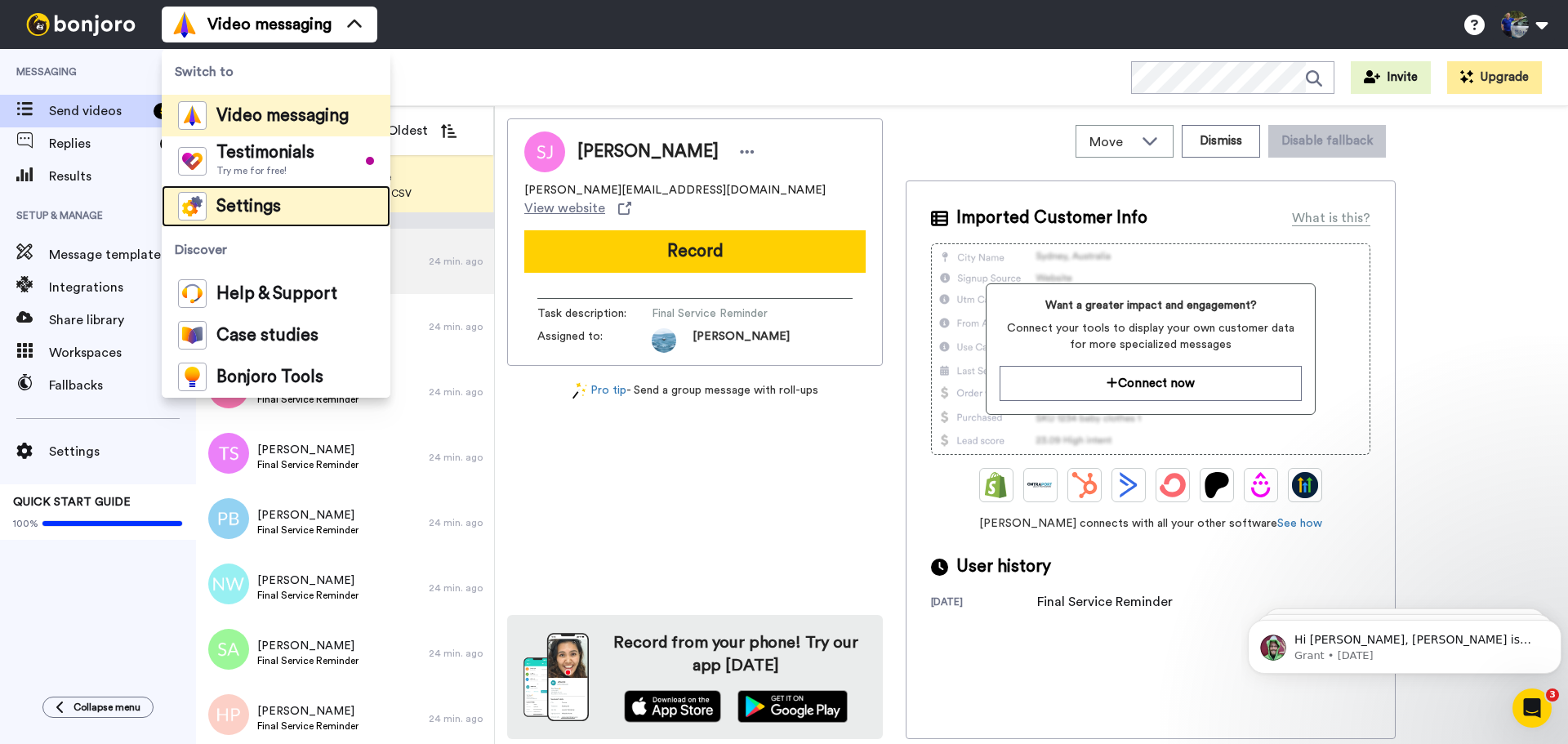
click at [270, 208] on span "Settings" at bounding box center [249, 207] width 65 height 17
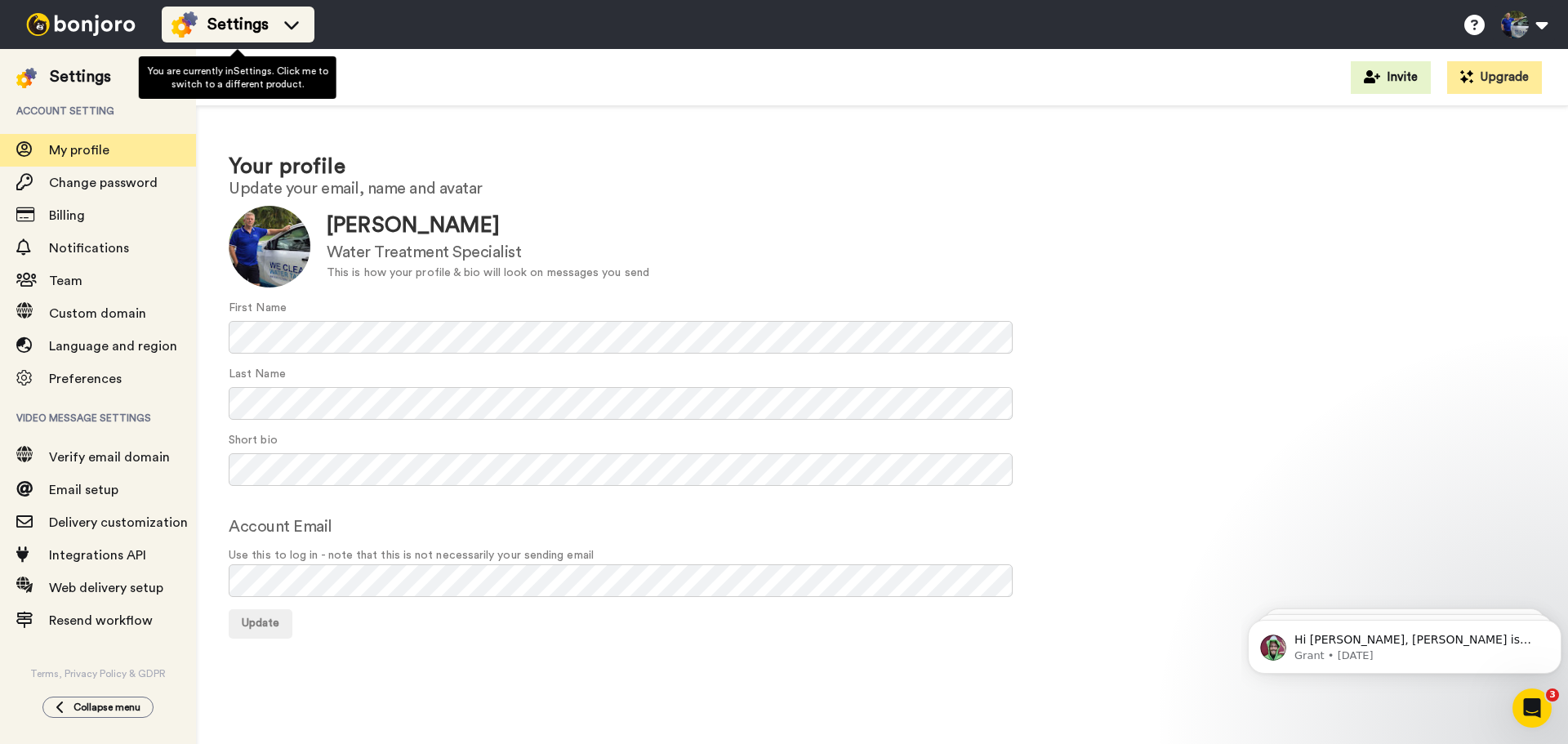
click at [235, 26] on span "Settings" at bounding box center [237, 24] width 61 height 23
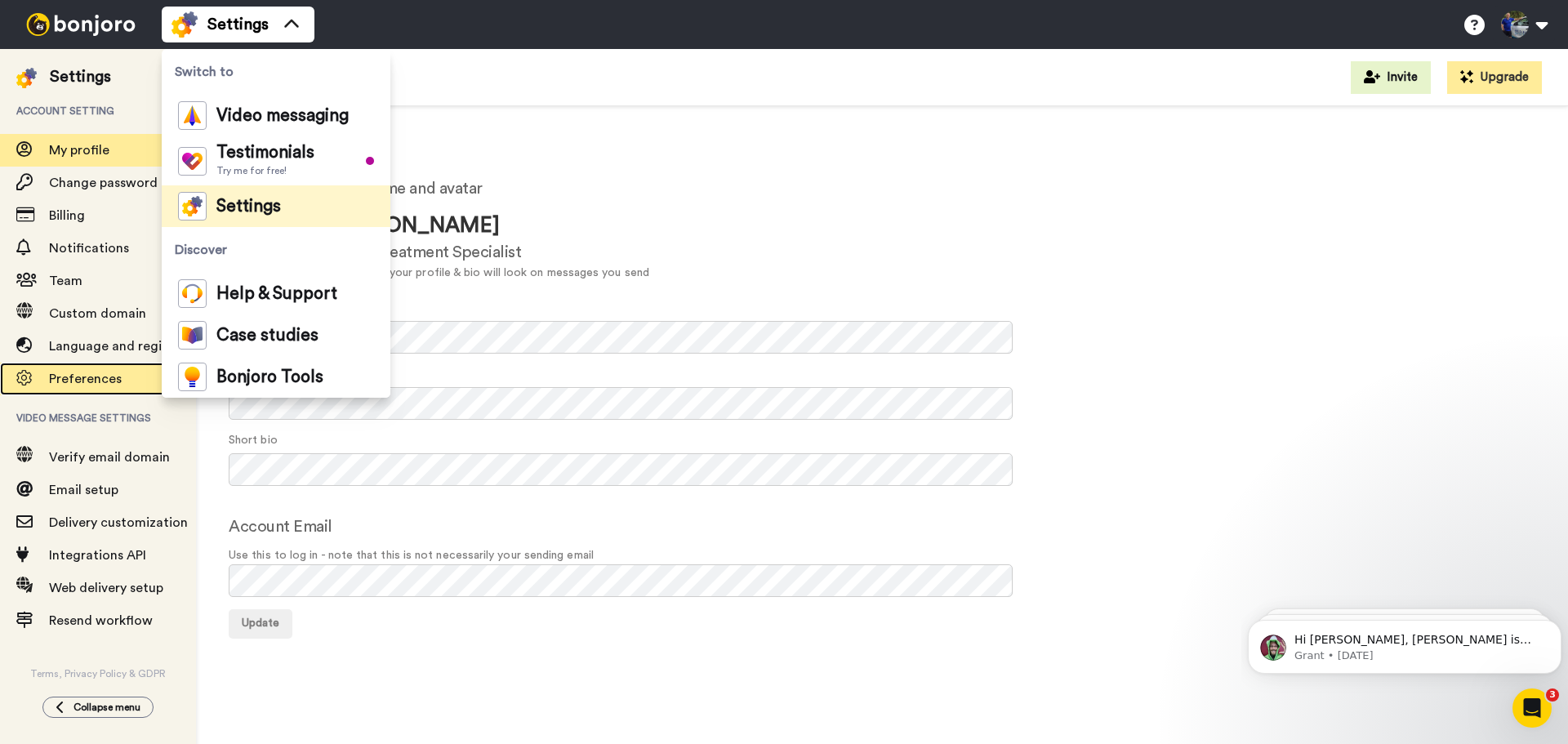
click at [120, 385] on span "Preferences" at bounding box center [122, 378] width 147 height 19
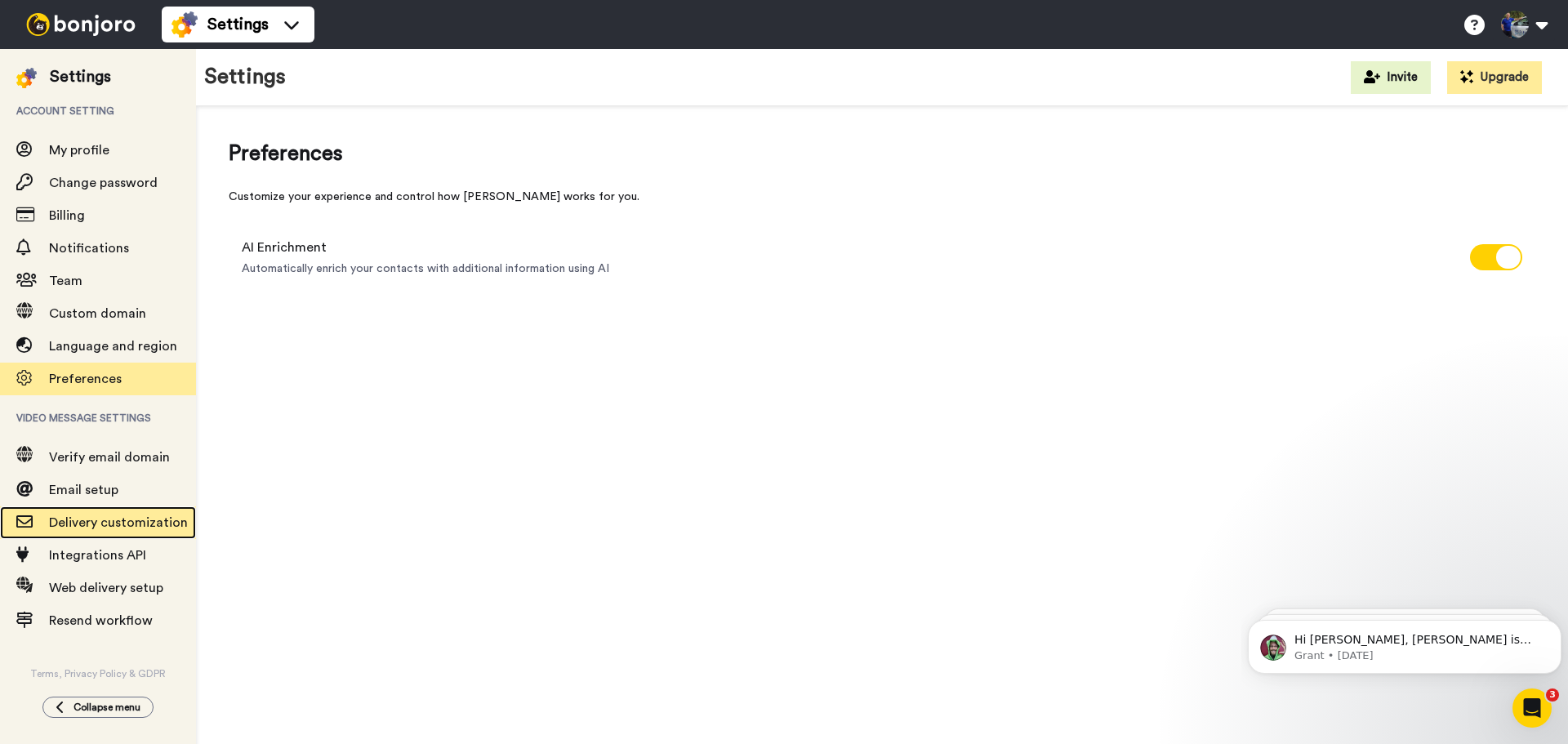
click at [138, 523] on span "Delivery customization" at bounding box center [118, 523] width 139 height 13
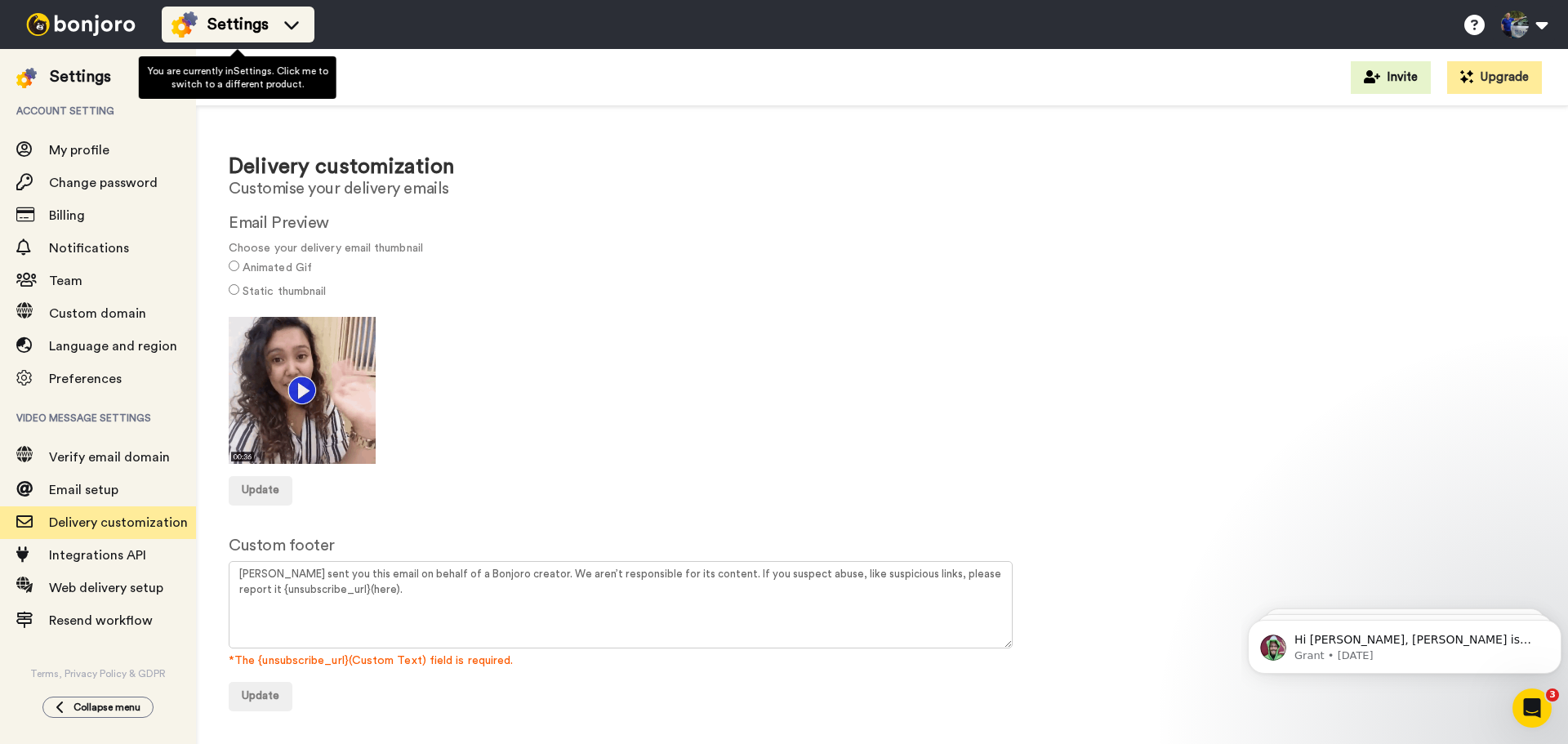
click at [293, 25] on icon at bounding box center [292, 25] width 15 height 8
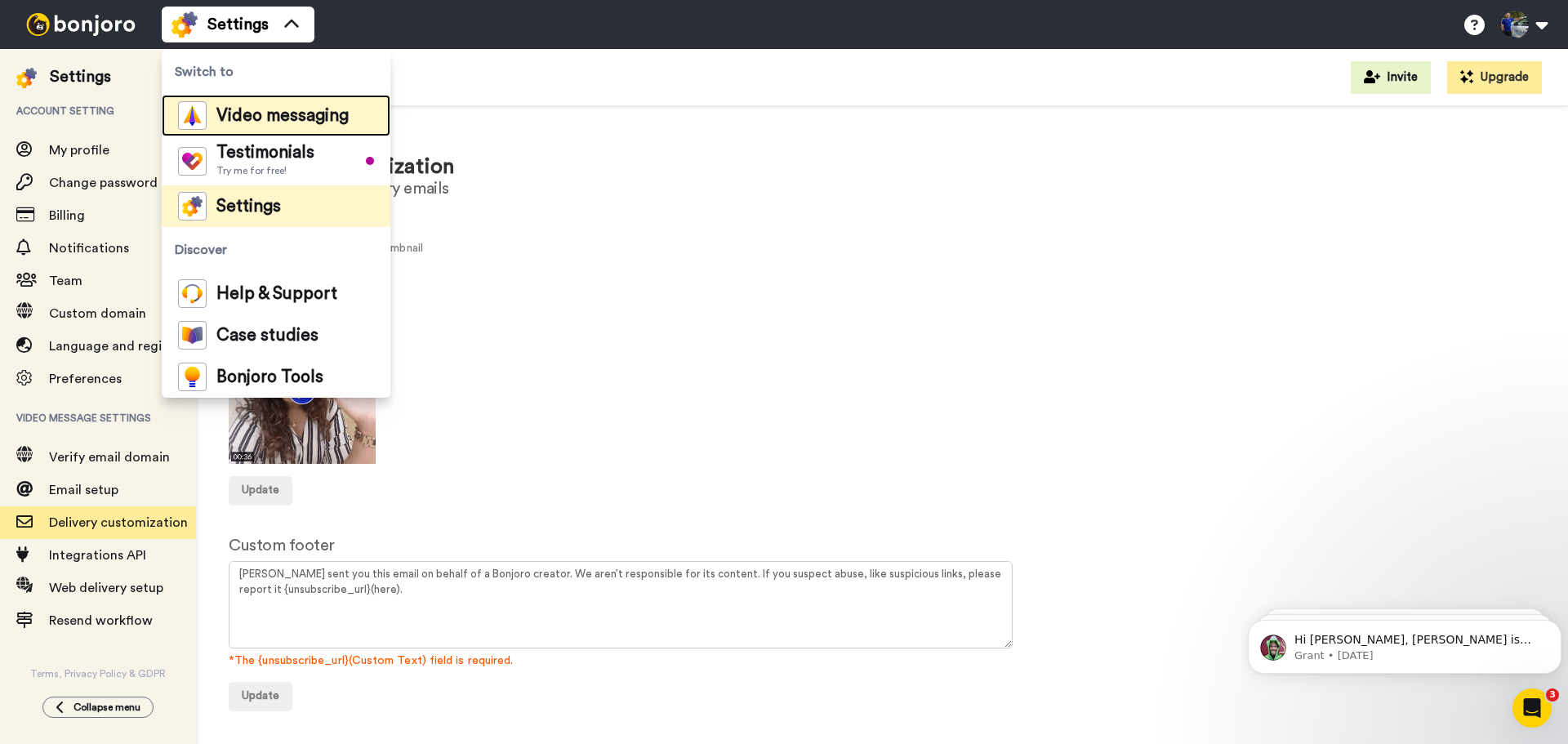
click at [303, 117] on span "Video messaging" at bounding box center [282, 116] width 132 height 17
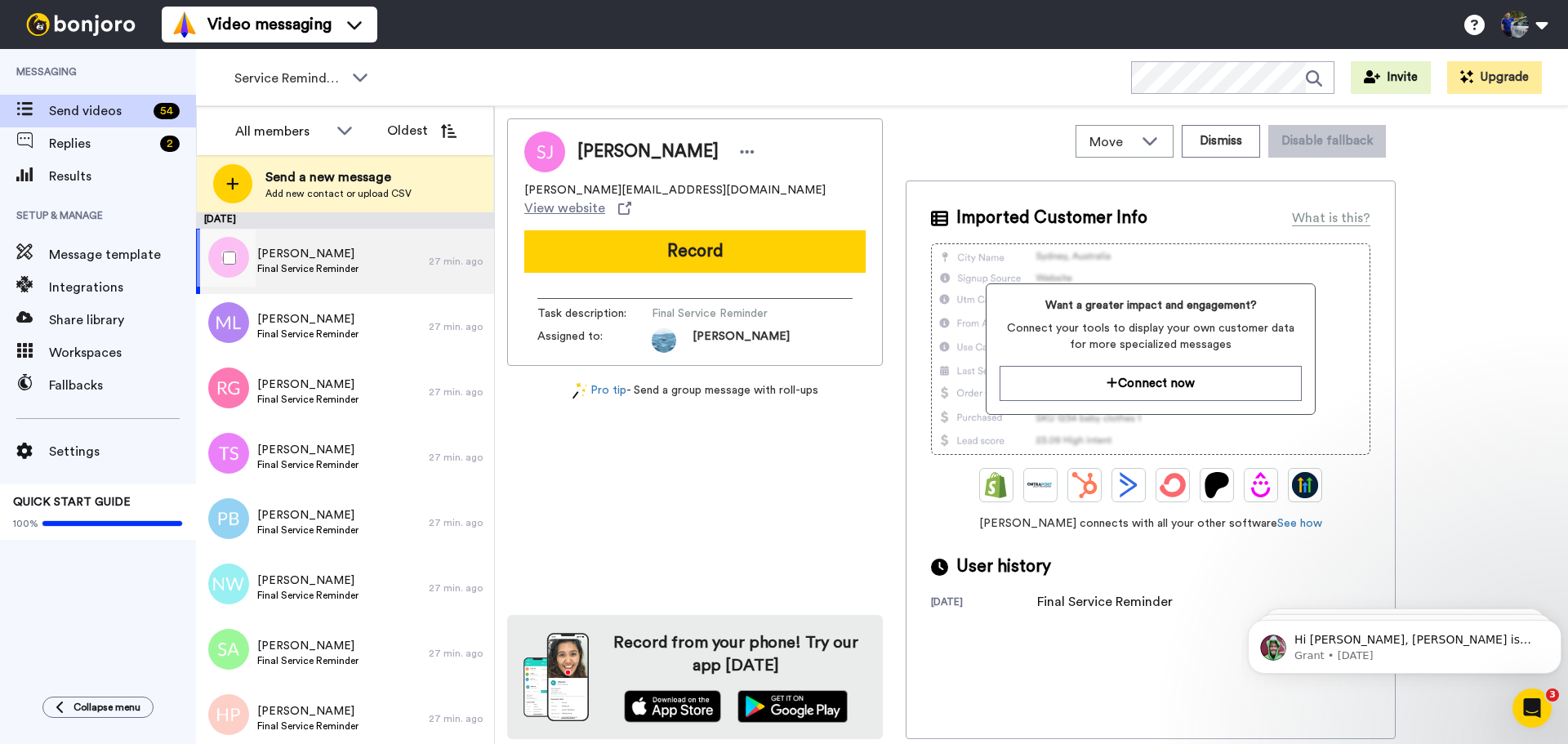
click at [319, 256] on span "[PERSON_NAME]" at bounding box center [308, 254] width 102 height 17
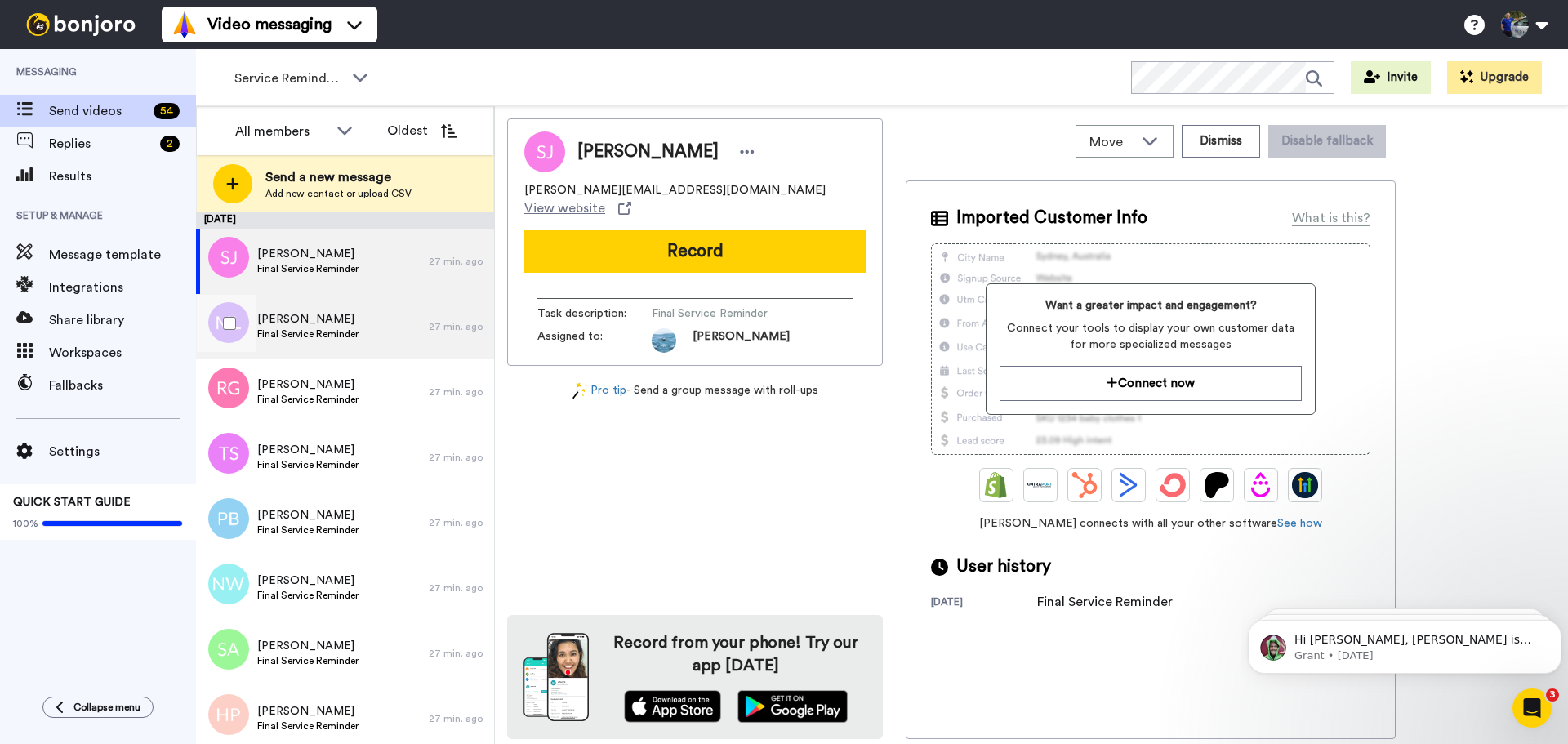
click at [310, 307] on div "[PERSON_NAME] Final Service Reminder" at bounding box center [312, 326] width 233 height 66
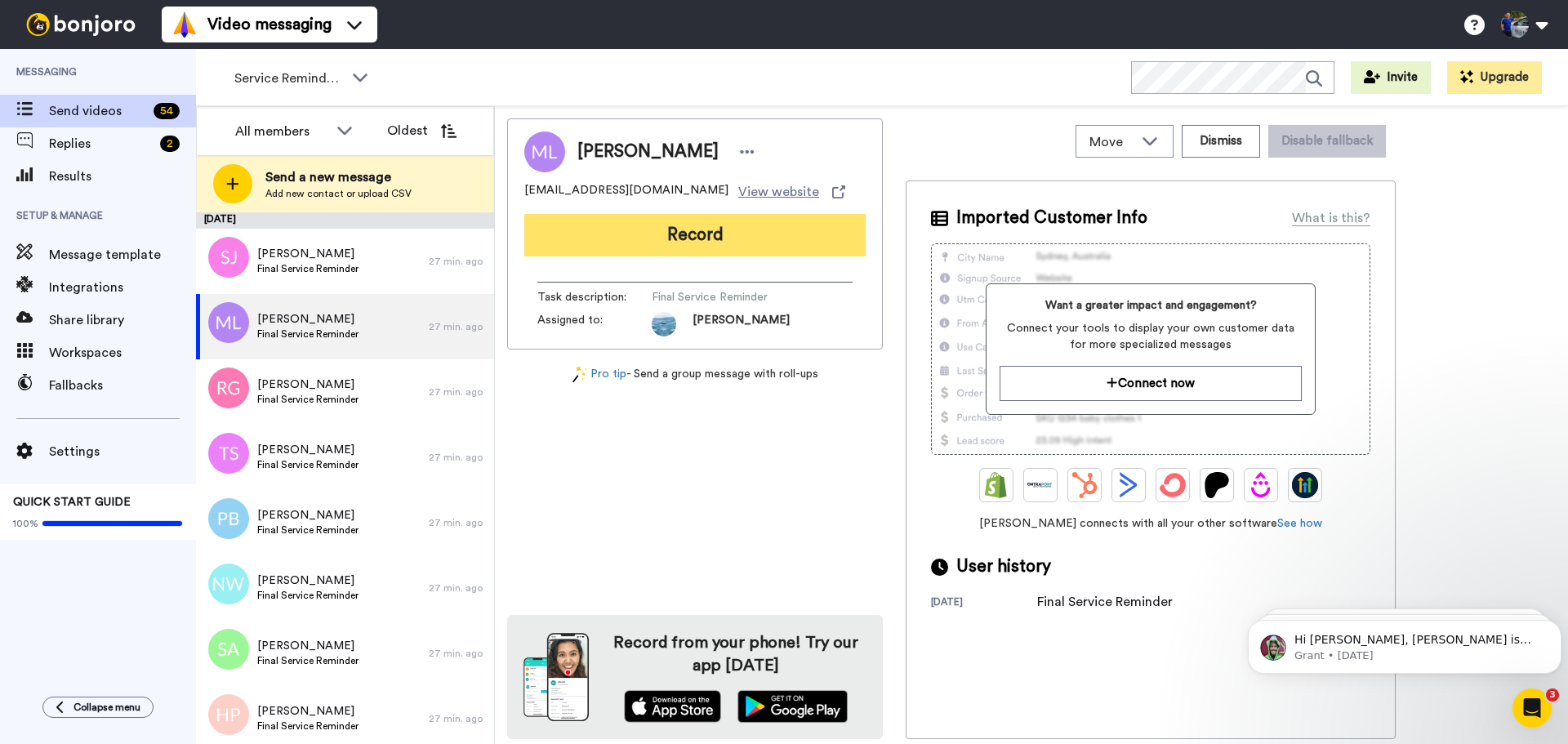
click at [704, 236] on button "Record" at bounding box center [694, 236] width 341 height 43
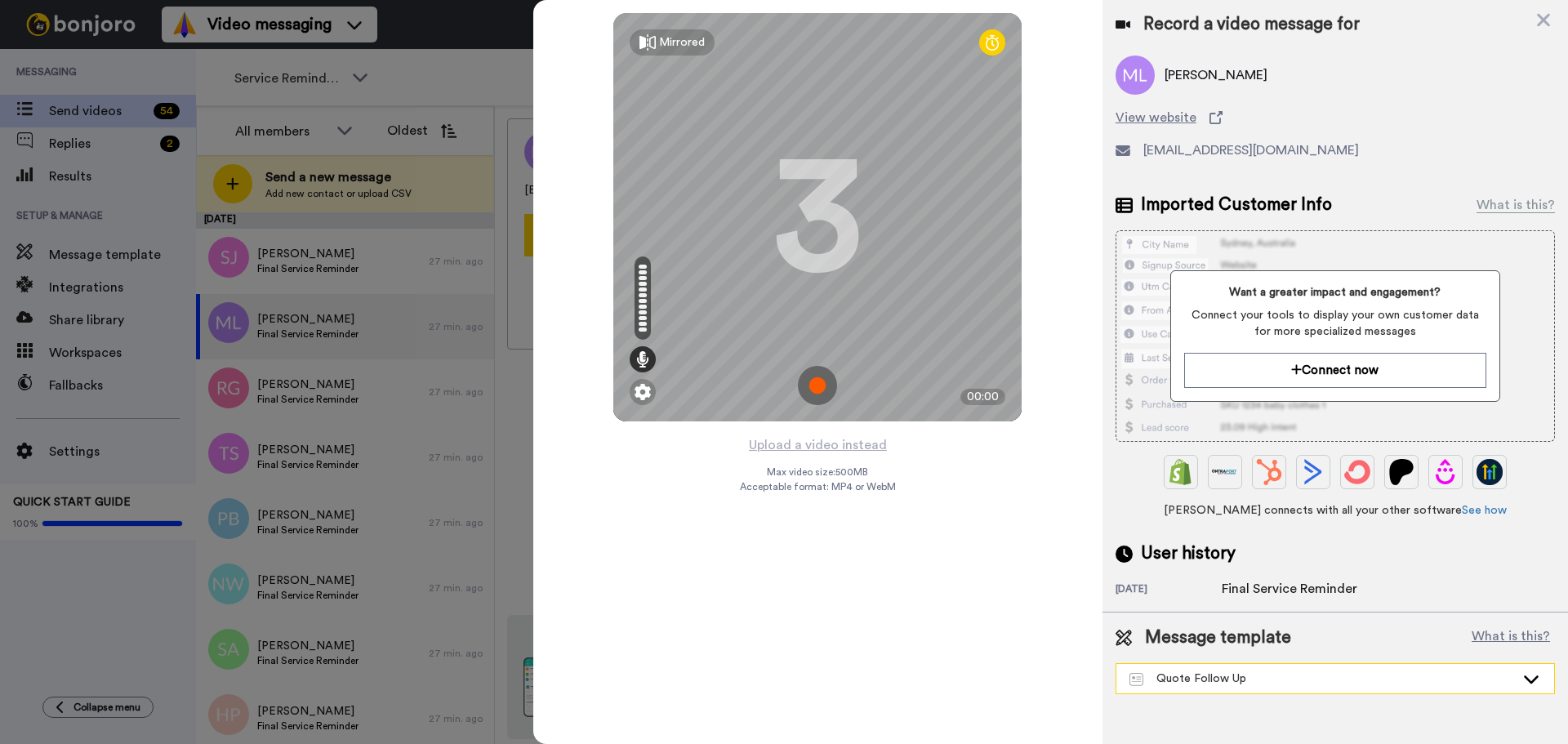
click at [1243, 682] on div "Quote Follow Up" at bounding box center [1321, 679] width 385 height 17
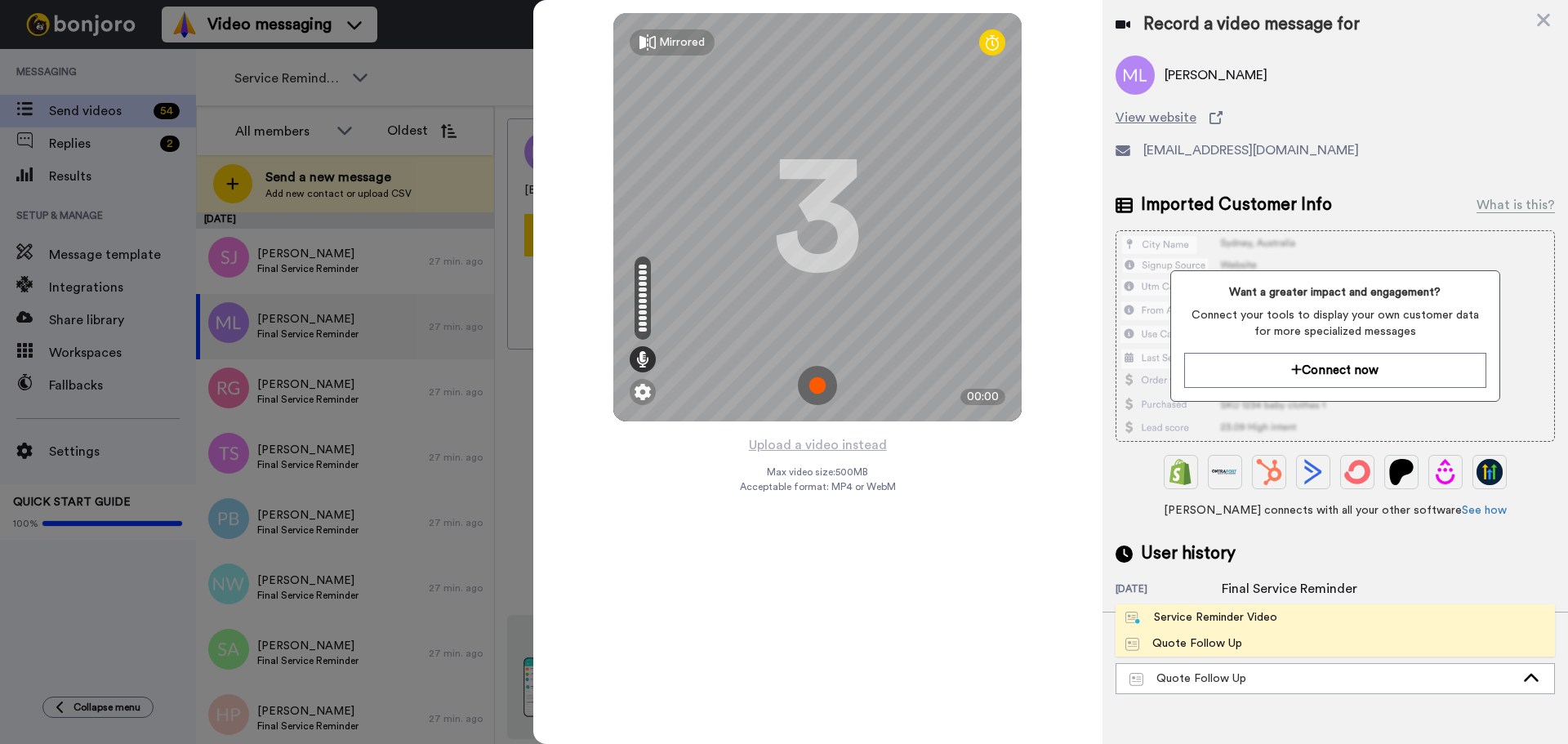
click at [1222, 616] on div "Service Reminder Video" at bounding box center [1201, 617] width 152 height 17
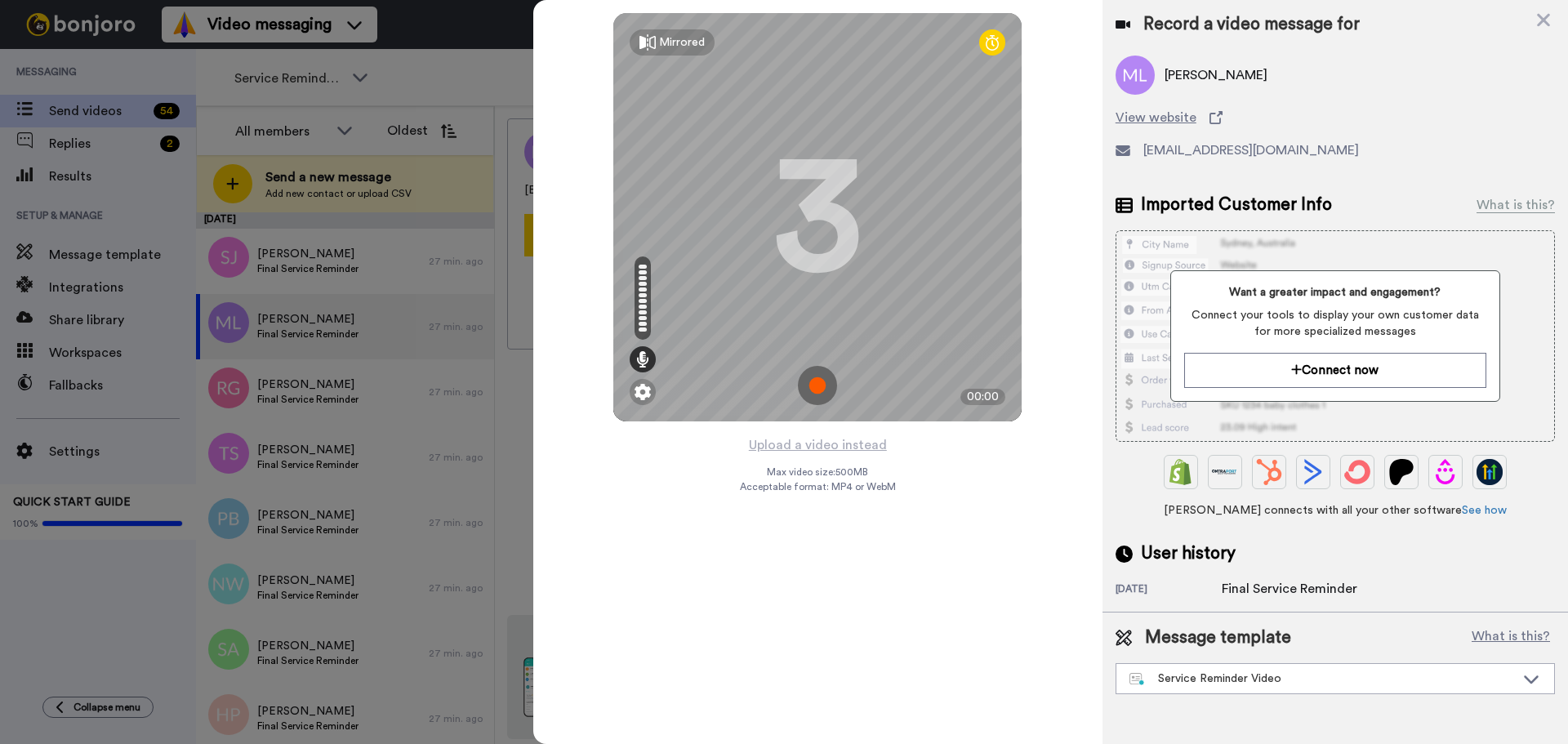
click at [1539, 18] on icon at bounding box center [1543, 20] width 13 height 13
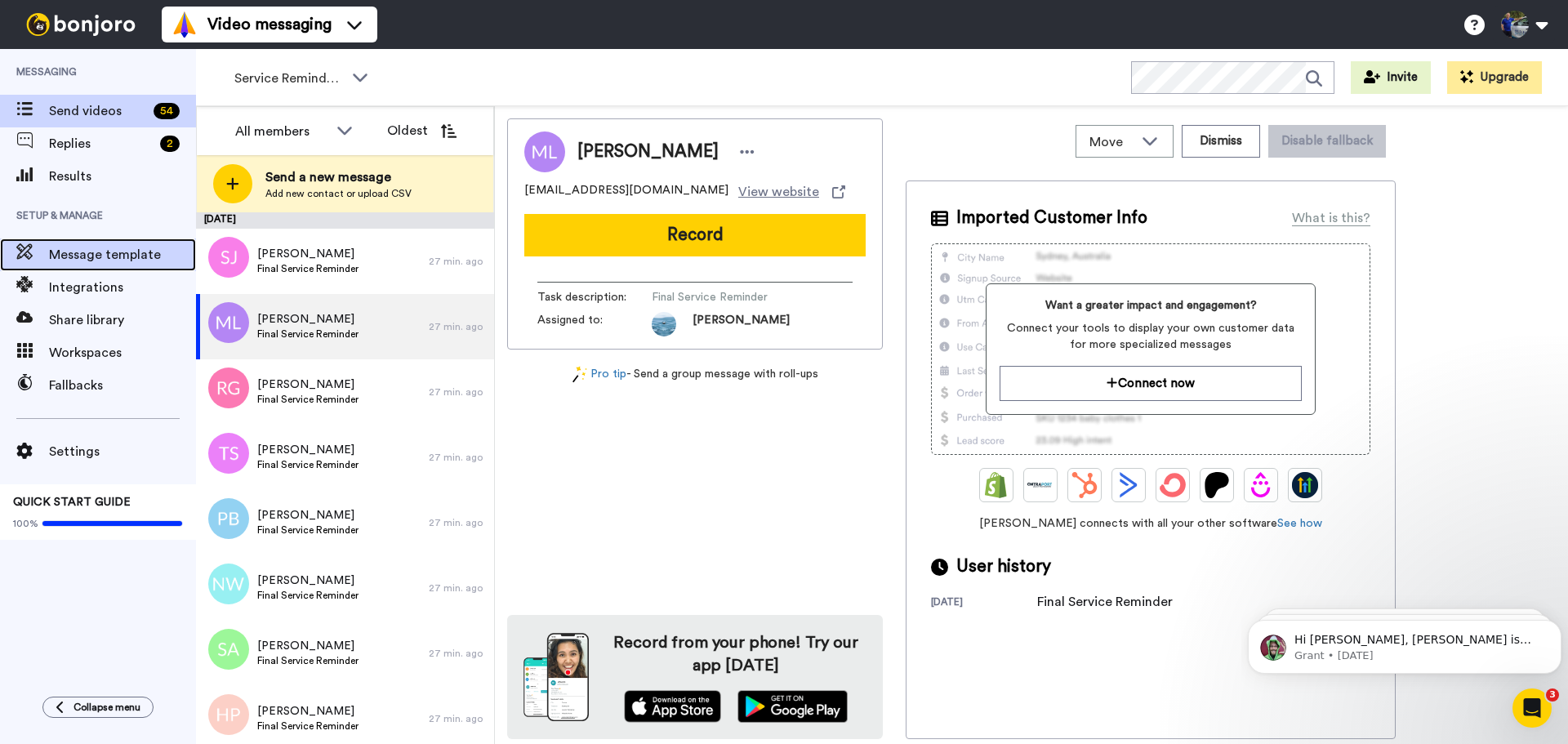
click at [92, 259] on span "Message template" at bounding box center [122, 254] width 147 height 19
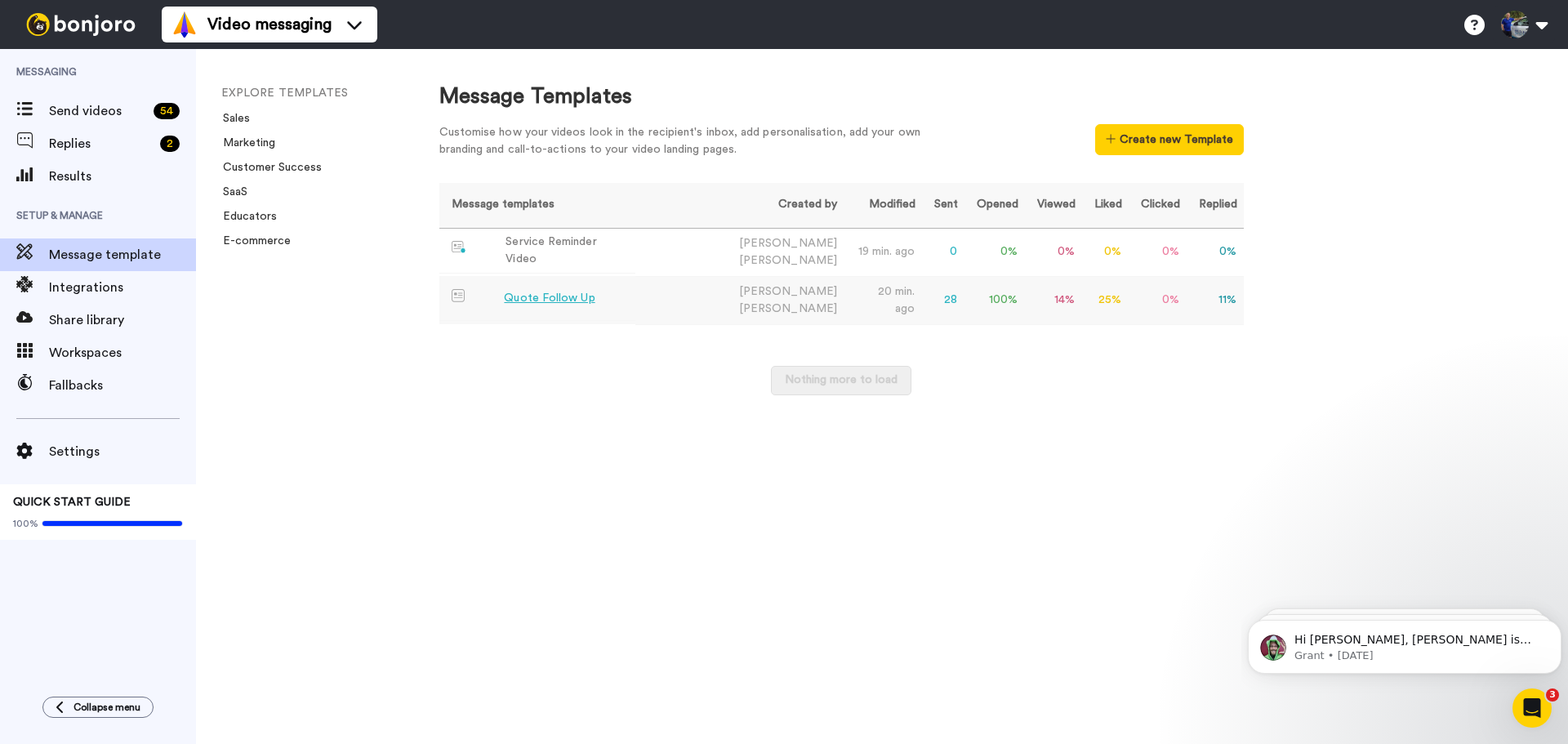
click at [614, 296] on td "Quote Follow Up" at bounding box center [537, 299] width 197 height 45
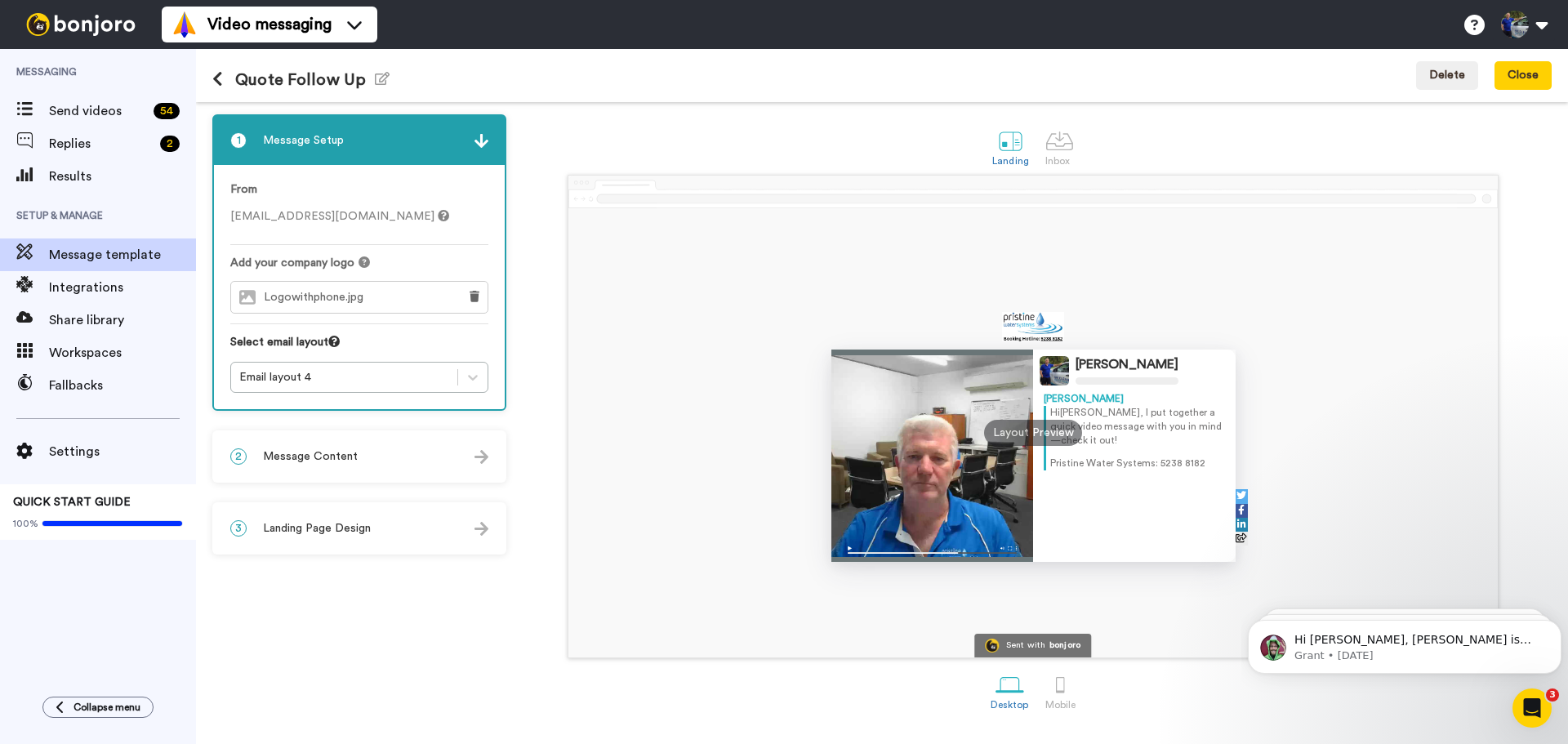
click at [415, 453] on div "2 Message Content" at bounding box center [359, 457] width 291 height 49
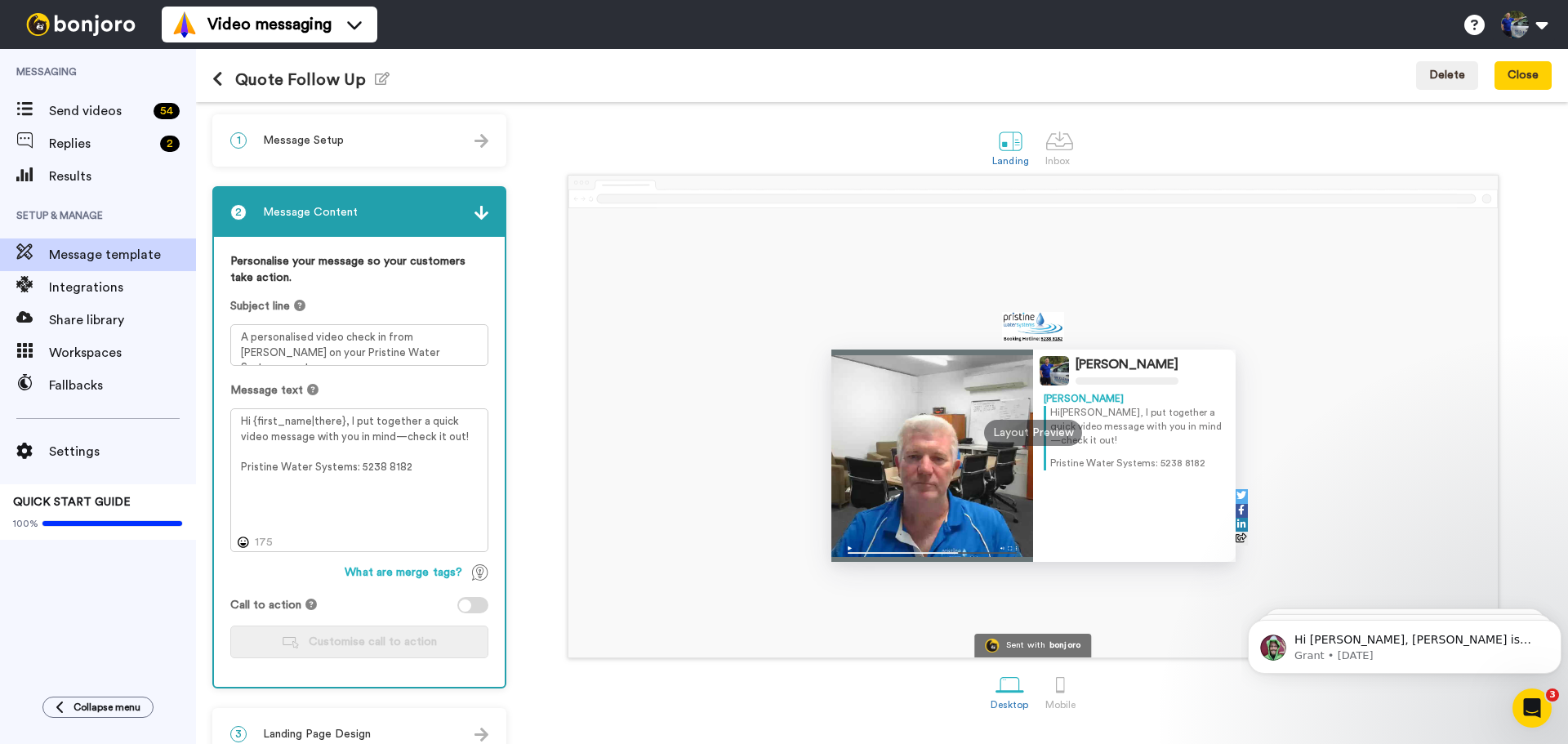
scroll to position [29, 0]
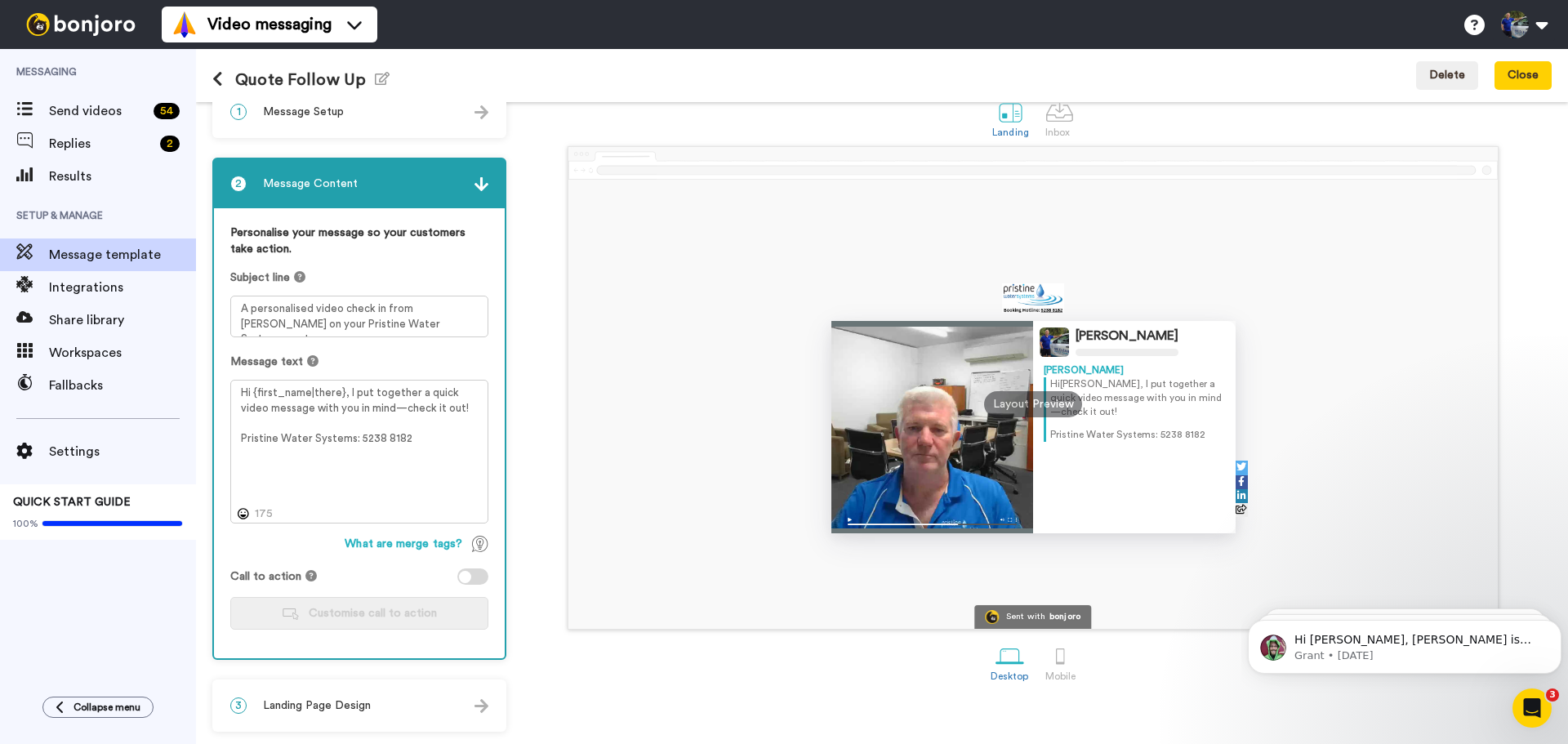
click at [524, 404] on div "Steve McDougall Steve Hi Tom , I put together a quick video message with you in…" at bounding box center [1033, 387] width 1037 height 483
click at [432, 699] on div "3 Landing Page Design" at bounding box center [359, 705] width 291 height 49
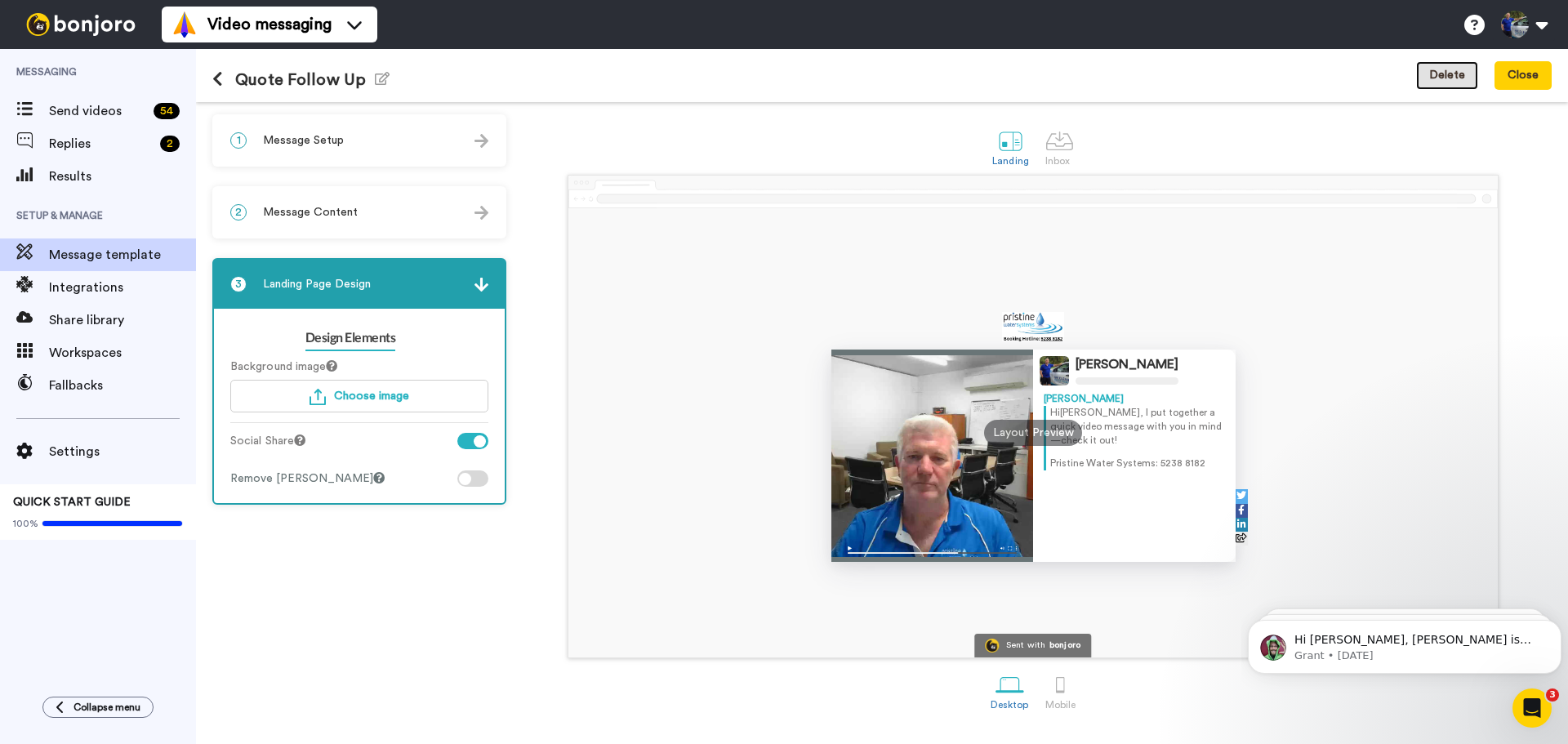
click at [1453, 71] on button "Delete" at bounding box center [1446, 76] width 62 height 30
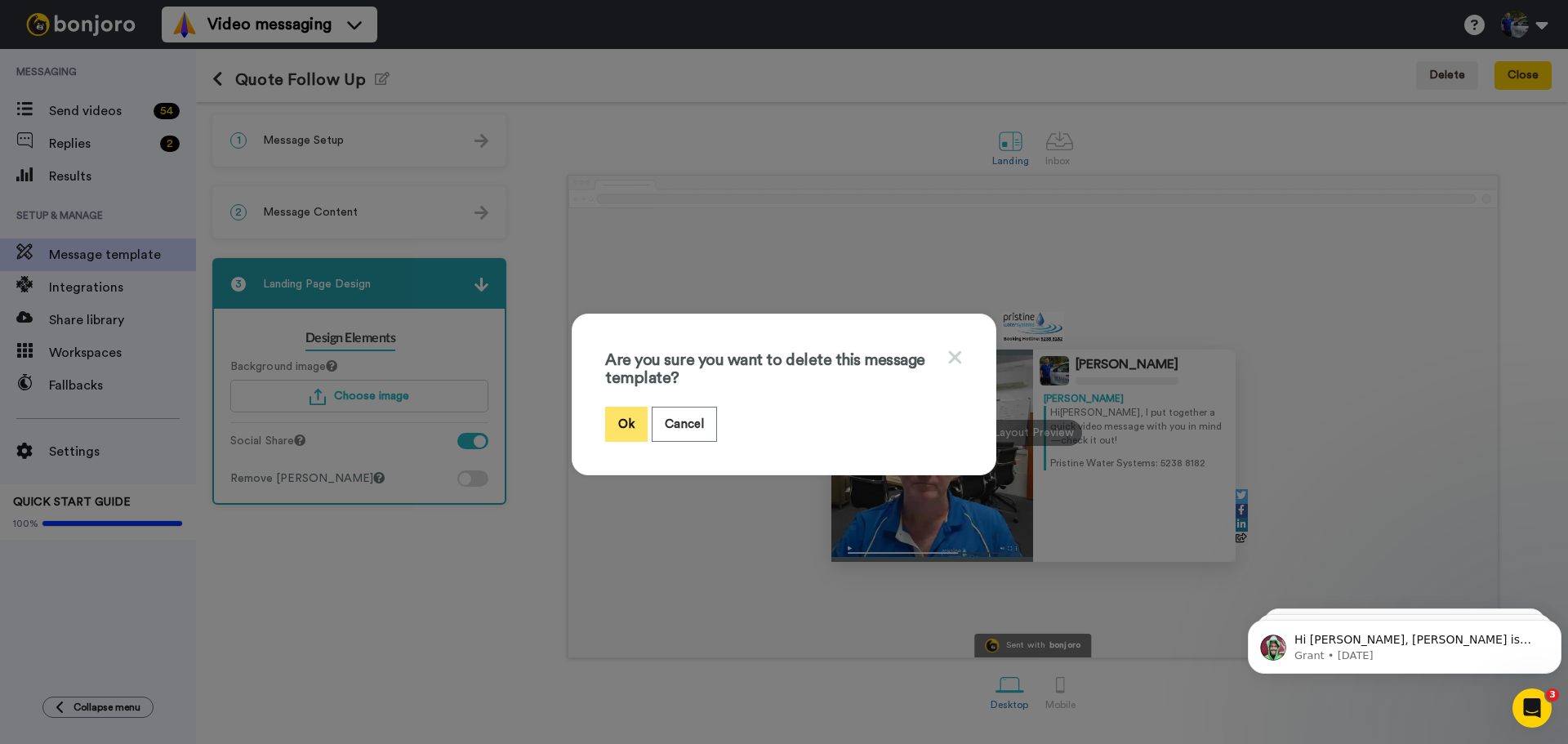
click at [629, 414] on button "Ok" at bounding box center [626, 424] width 43 height 35
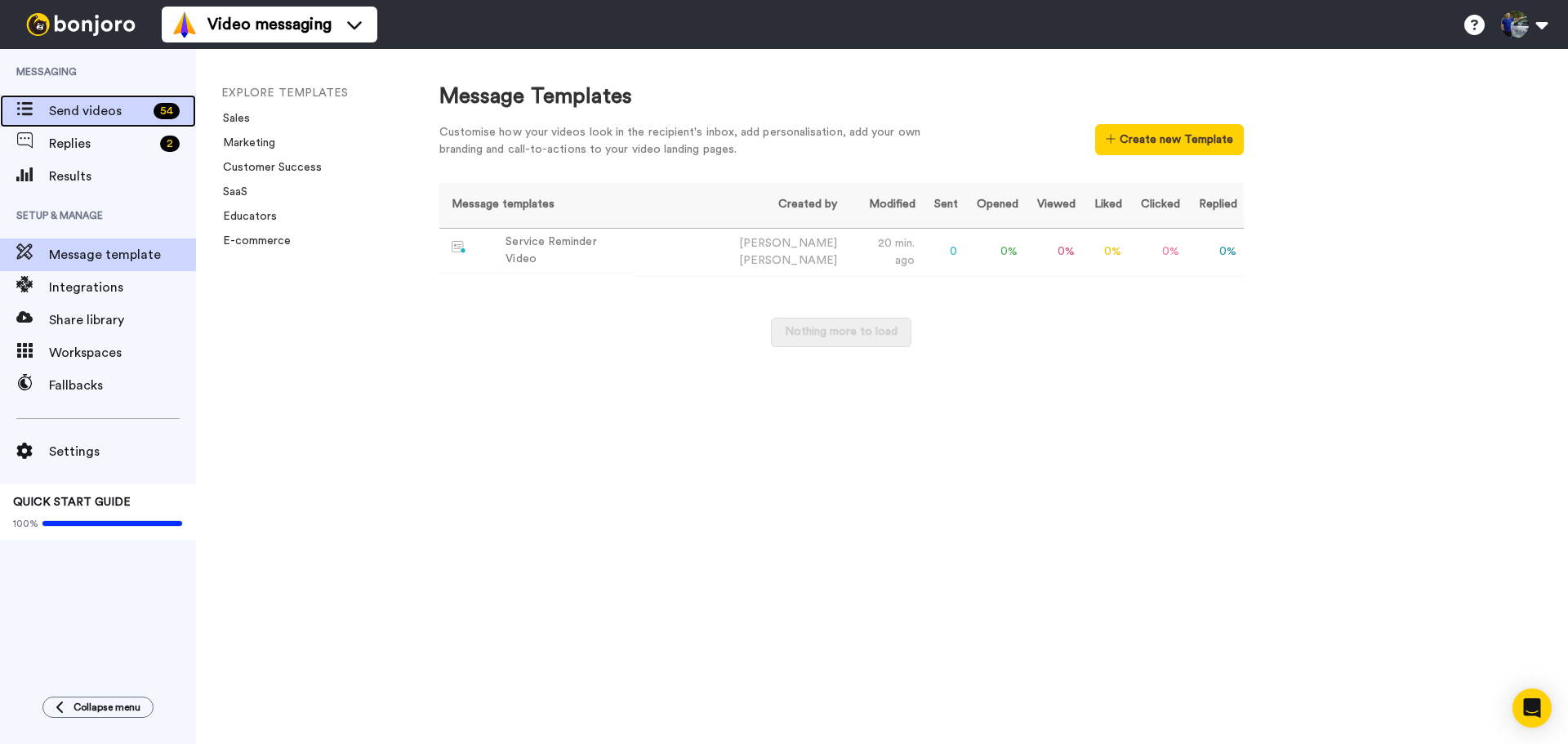
click at [110, 106] on span "Send videos" at bounding box center [98, 111] width 98 height 19
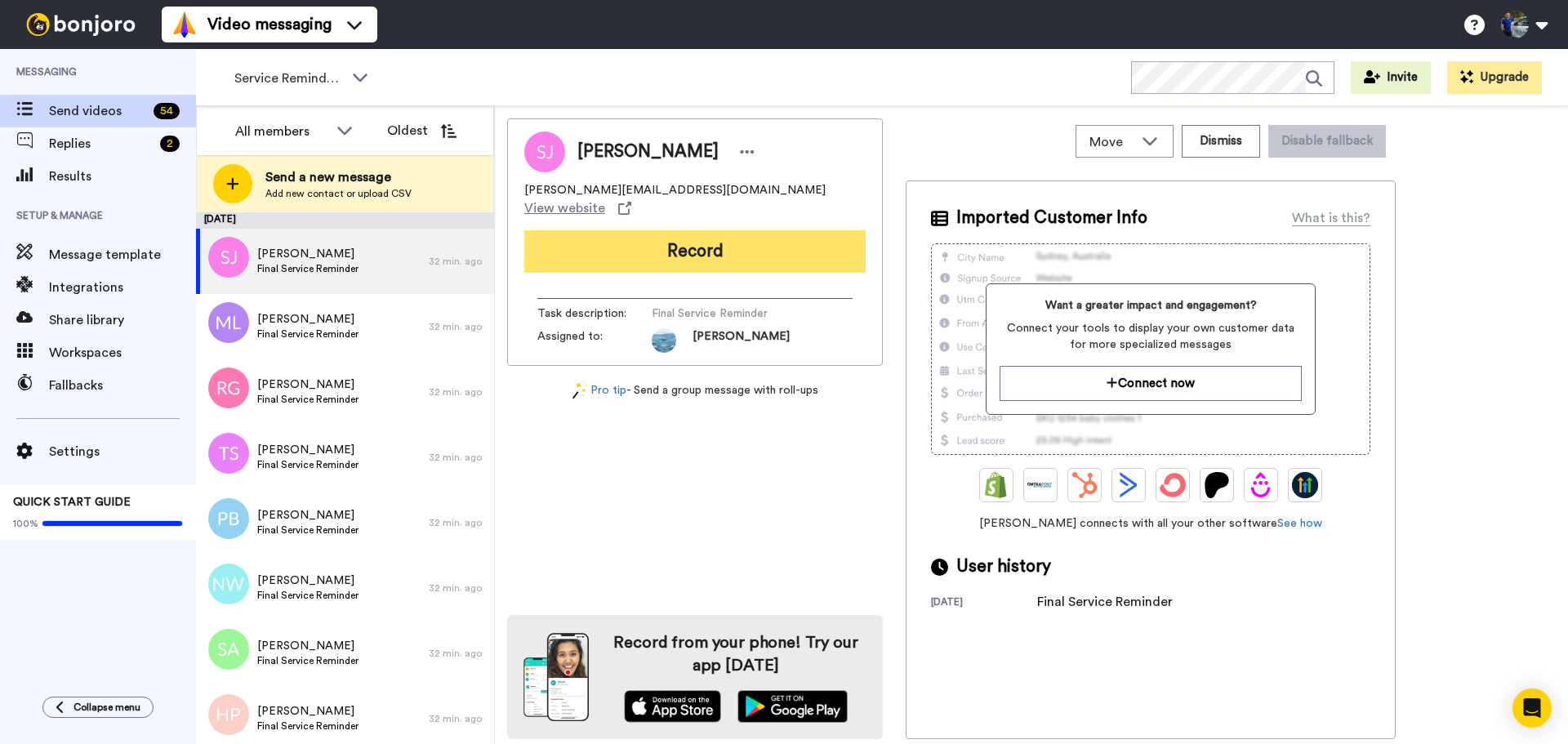
click at [655, 238] on button "Record" at bounding box center [694, 251] width 341 height 43
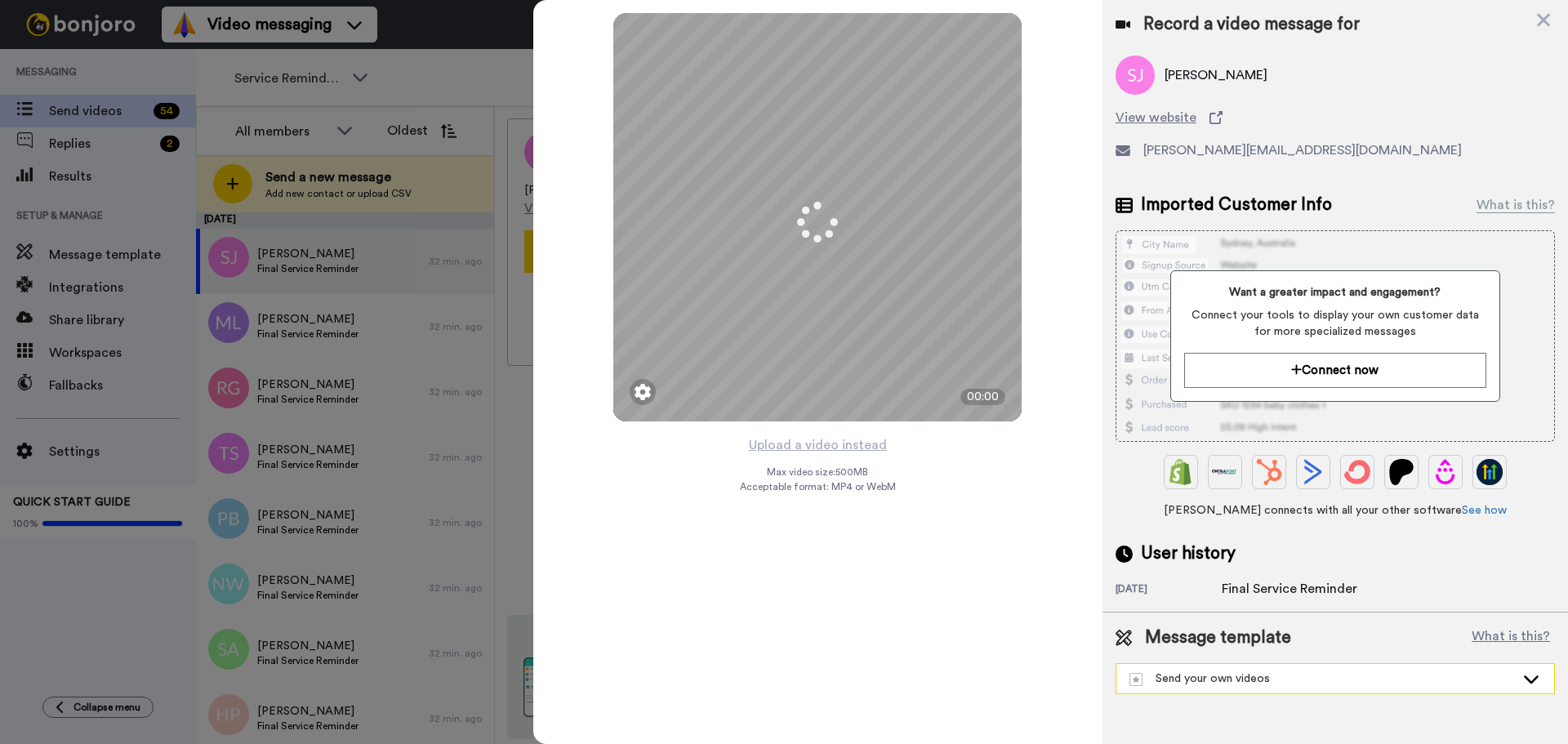
click at [1276, 680] on div "Send your own videos" at bounding box center [1321, 679] width 385 height 17
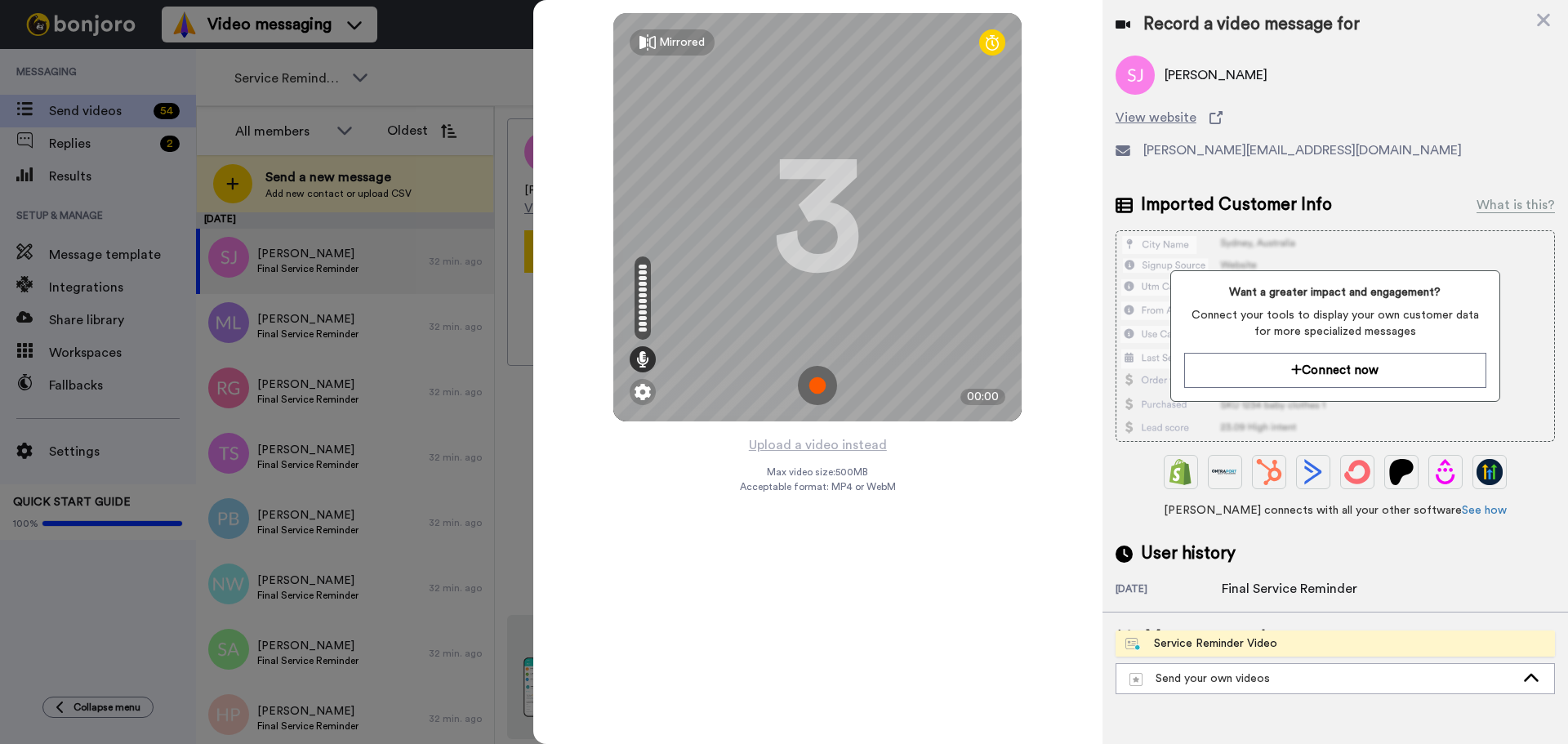
click at [1193, 648] on div "Service Reminder Video" at bounding box center [1201, 644] width 152 height 17
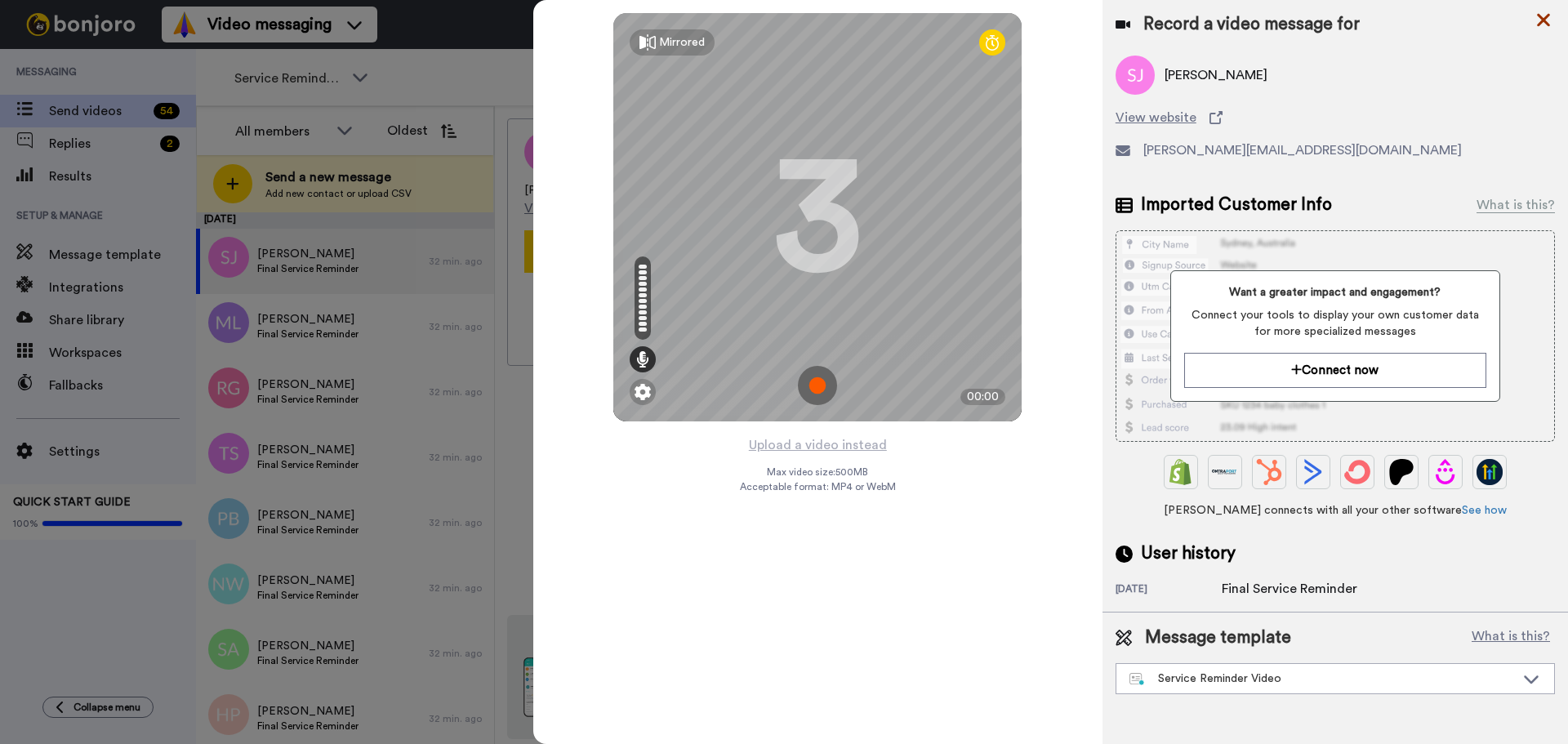
click at [1540, 19] on icon at bounding box center [1543, 20] width 17 height 20
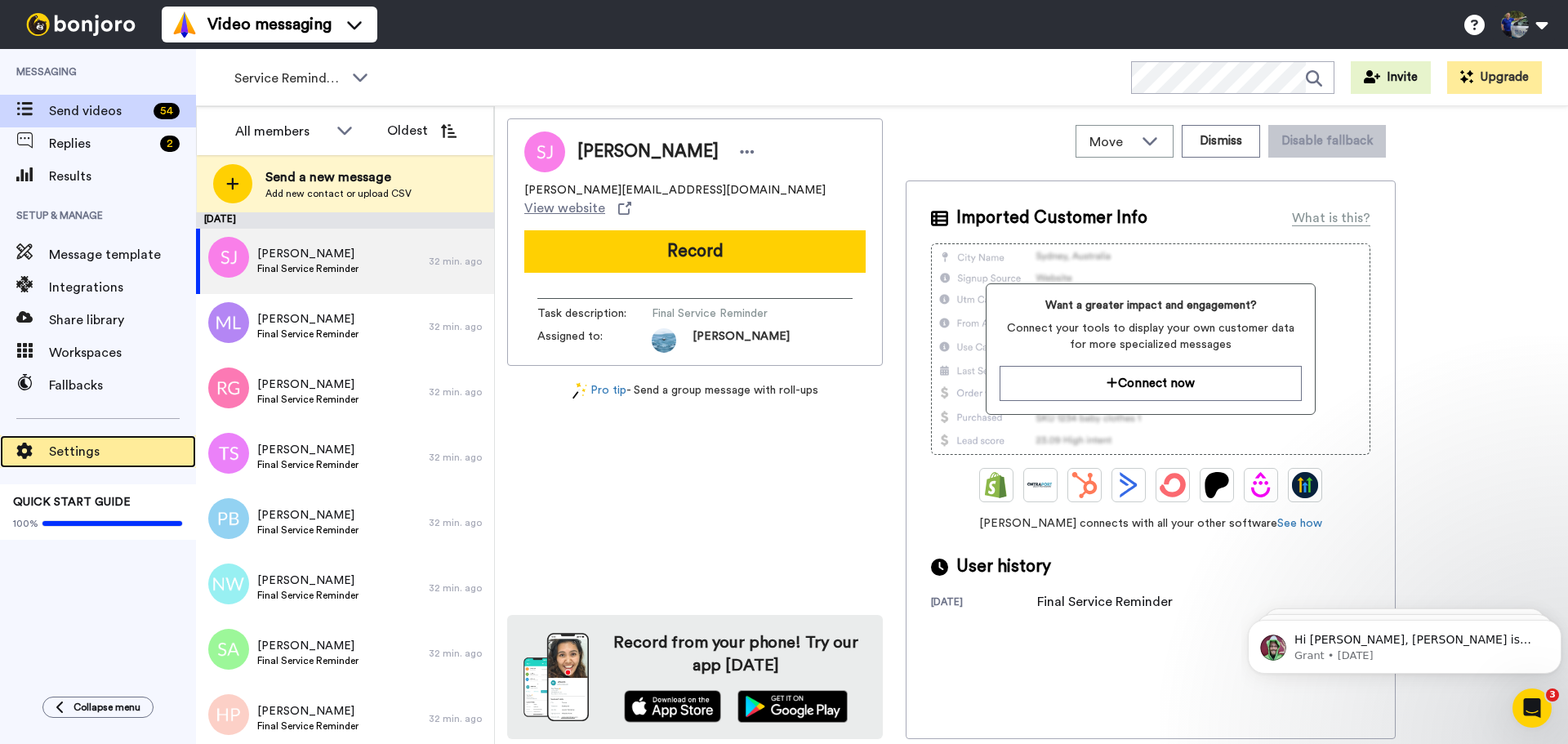
click at [95, 459] on span "Settings" at bounding box center [122, 451] width 147 height 19
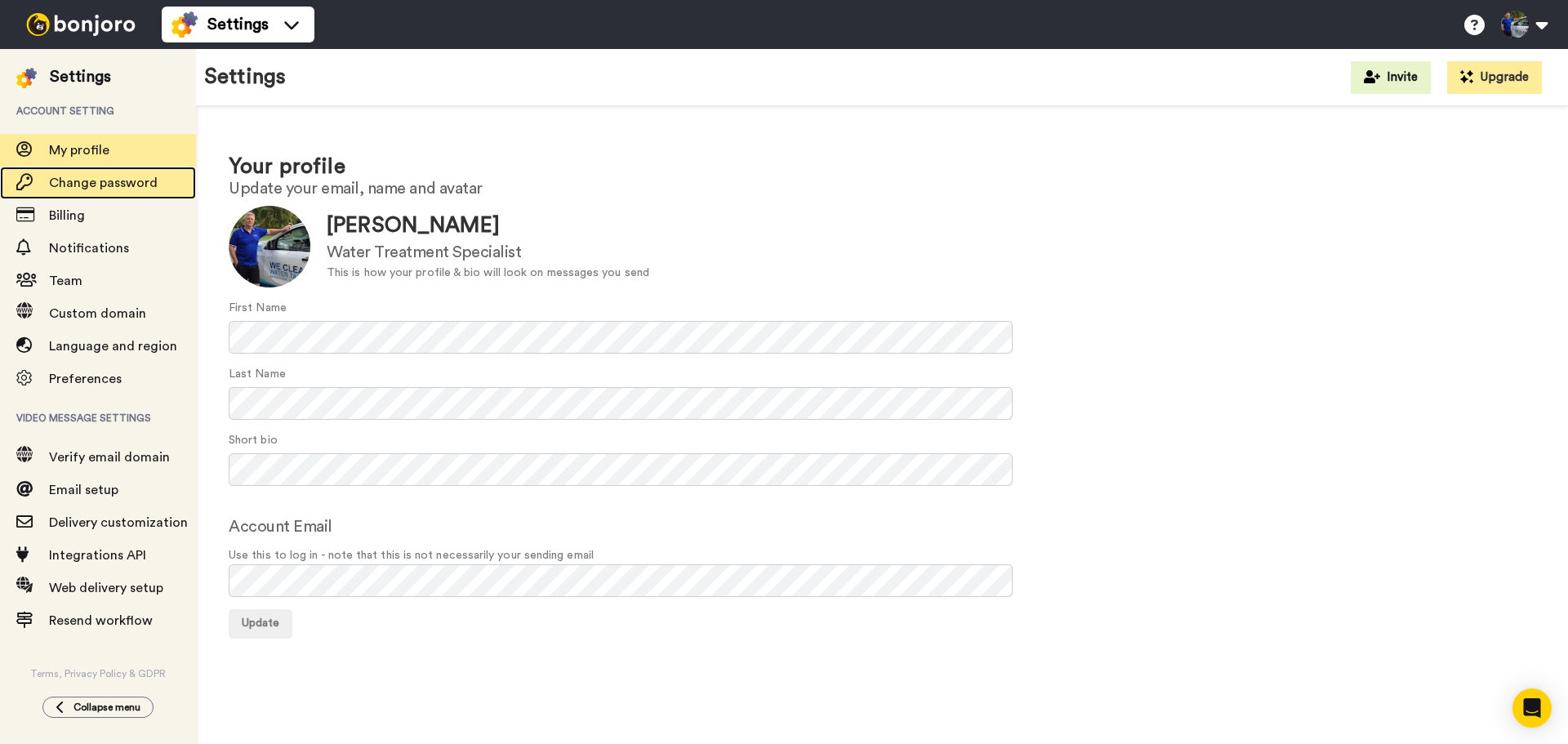
click at [86, 181] on span "Change password" at bounding box center [103, 183] width 109 height 13
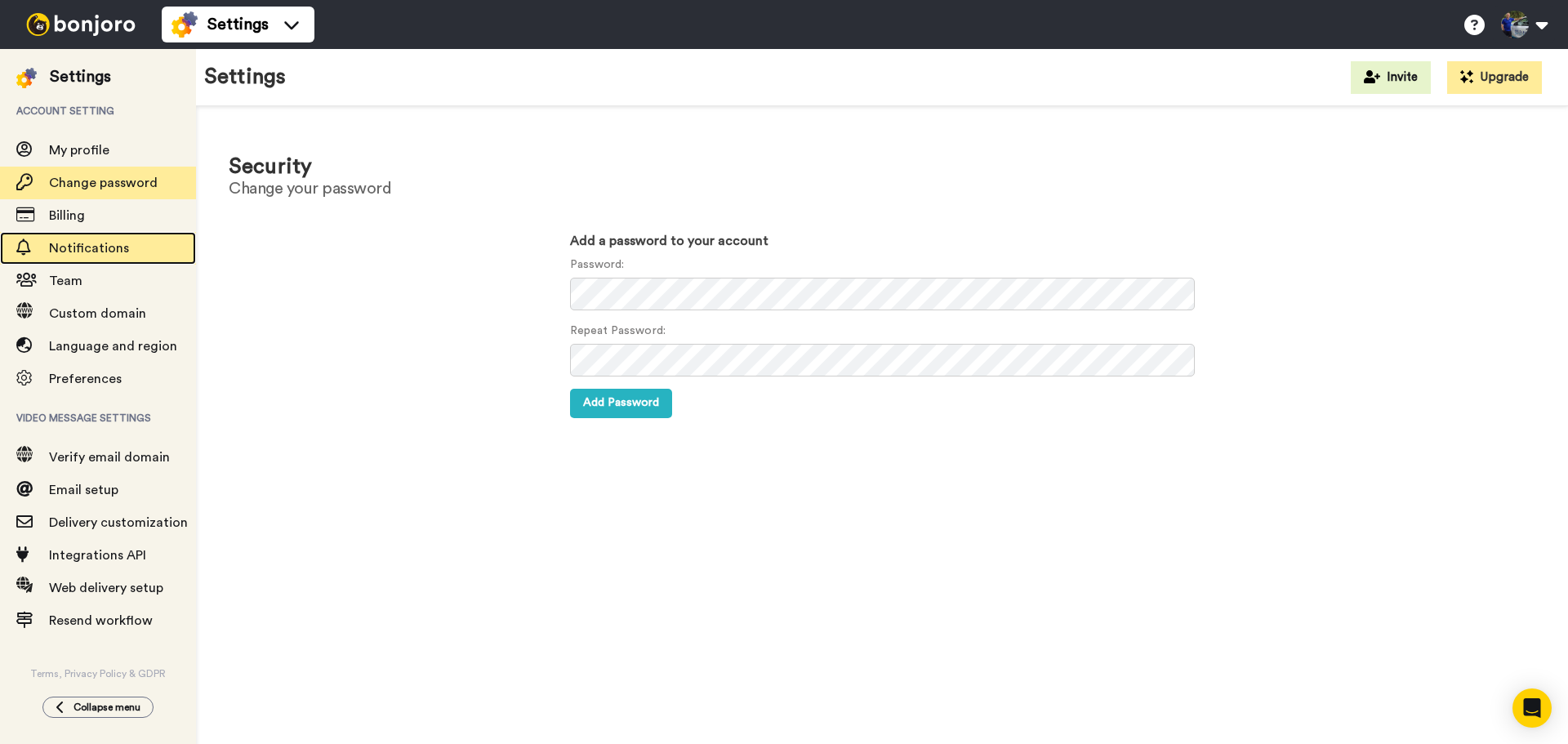
click at [75, 250] on span "Notifications" at bounding box center [89, 249] width 80 height 13
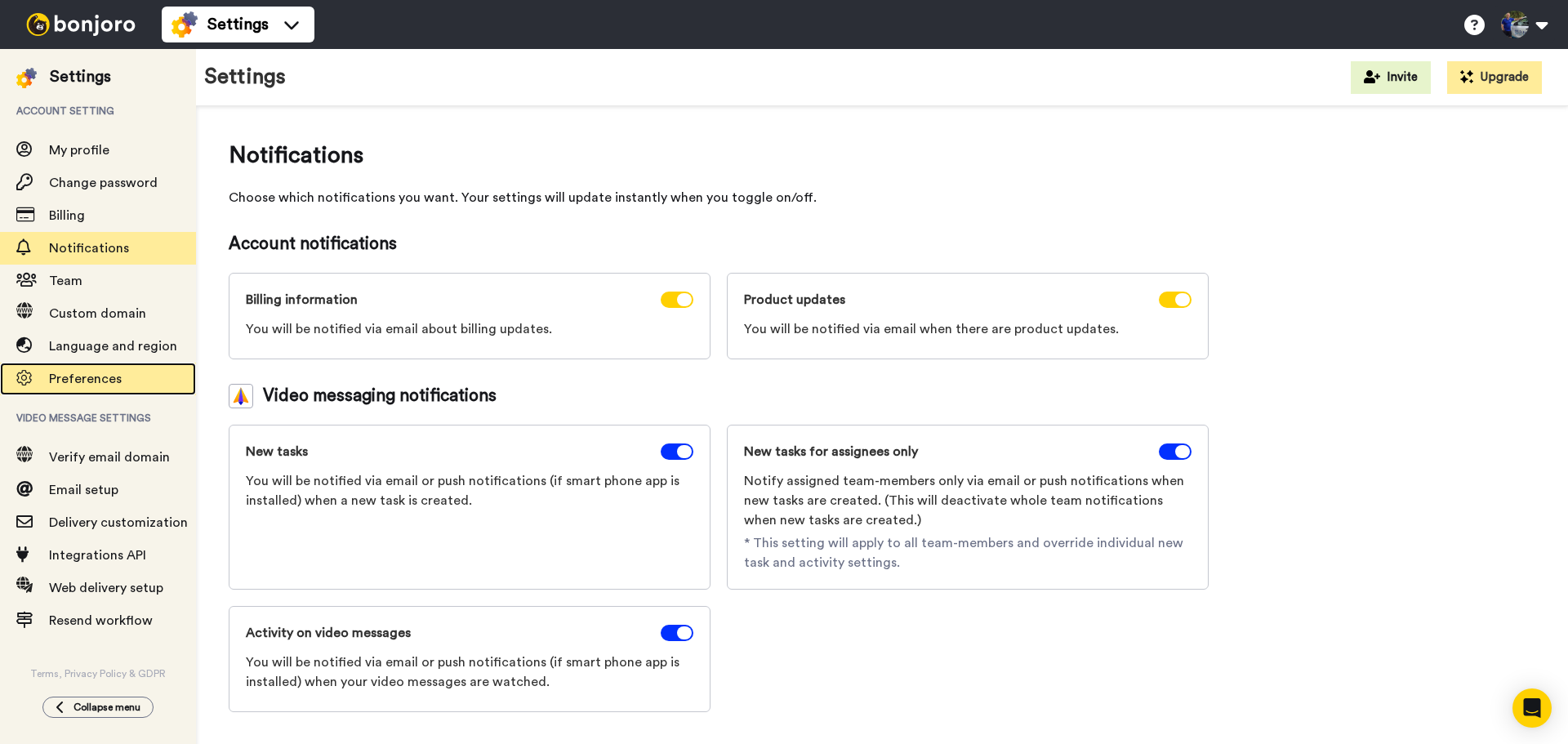
click at [103, 384] on span "Preferences" at bounding box center [85, 379] width 73 height 13
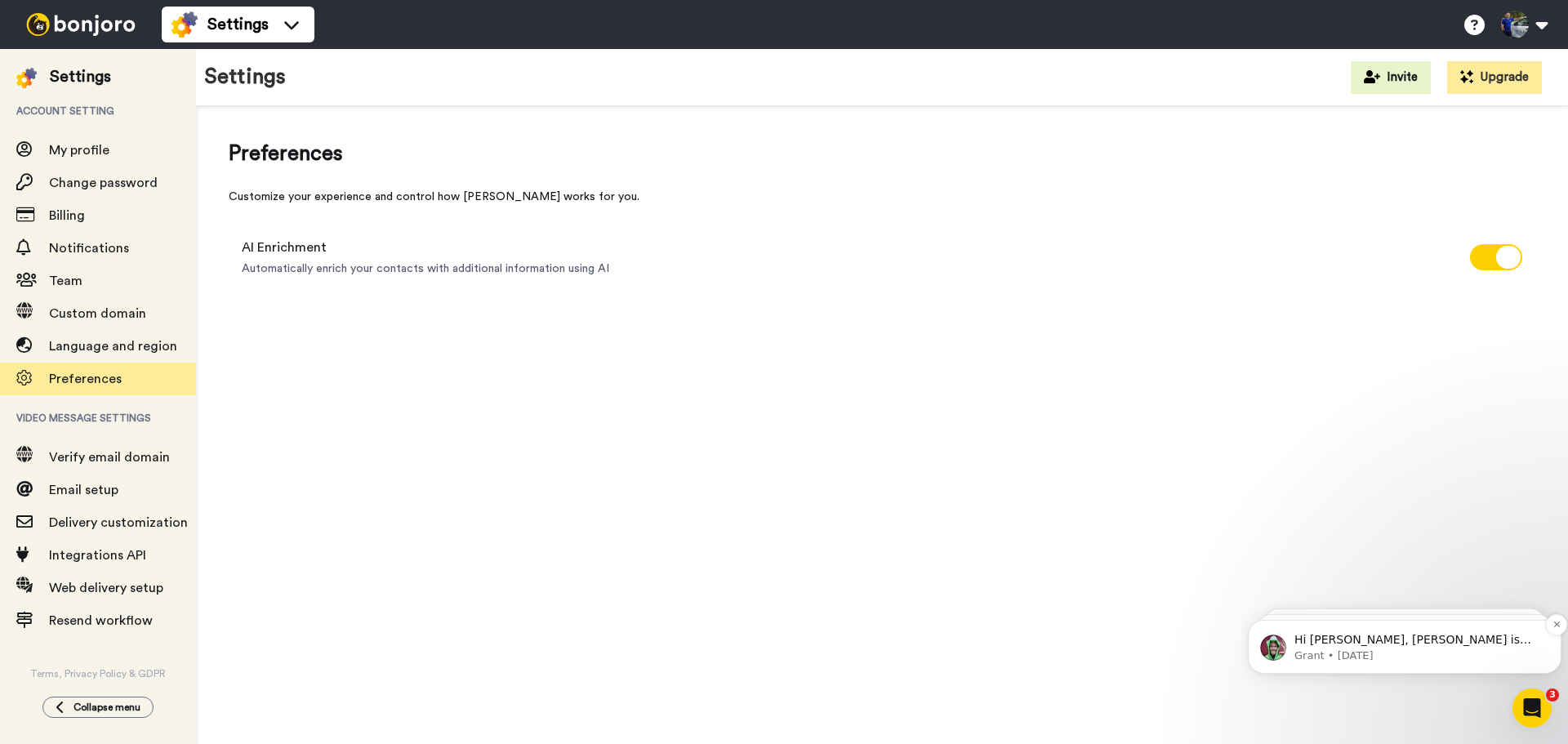
click at [1371, 653] on p "Grant • [DATE]" at bounding box center [1417, 656] width 247 height 15
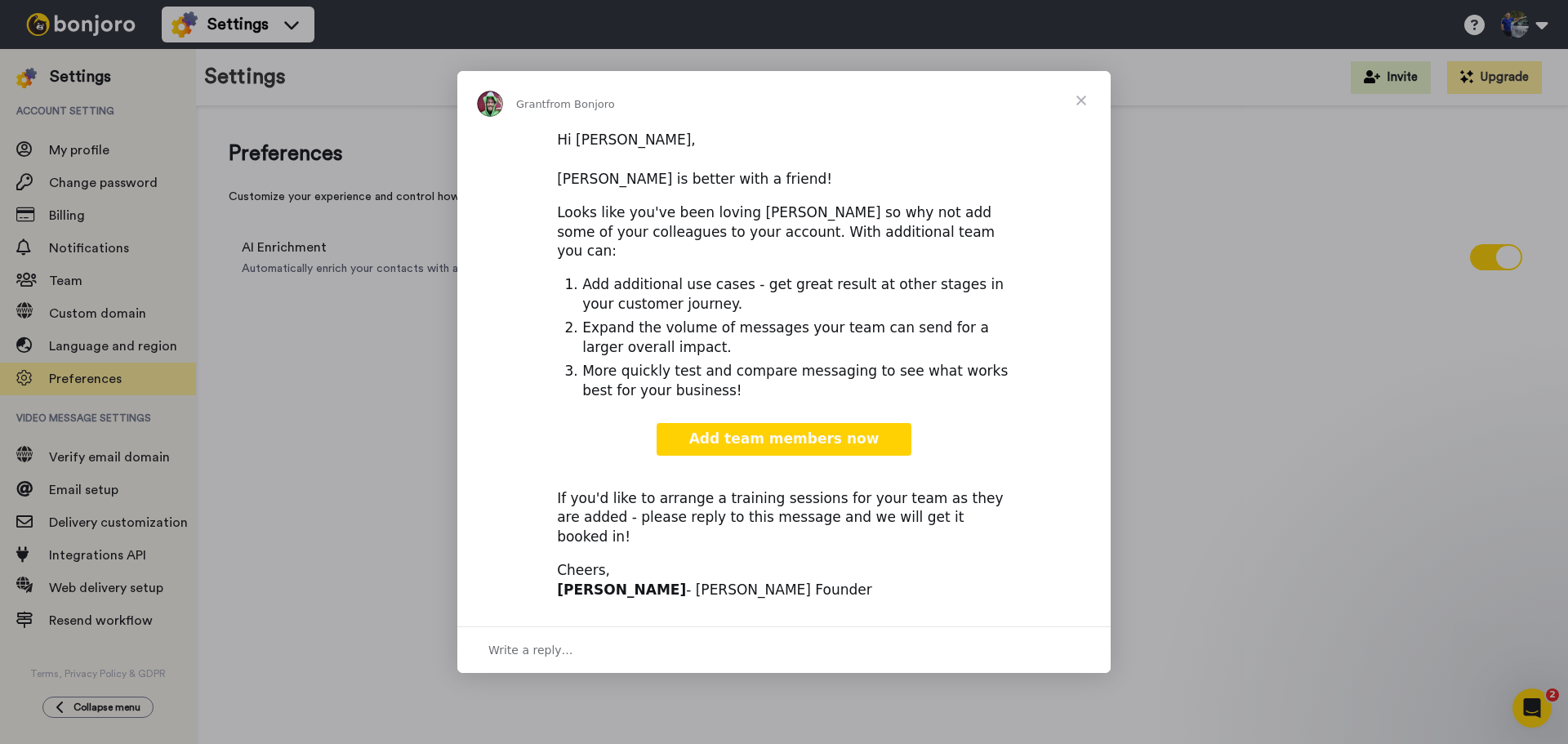
click at [1078, 122] on span "Close" at bounding box center [1081, 101] width 59 height 59
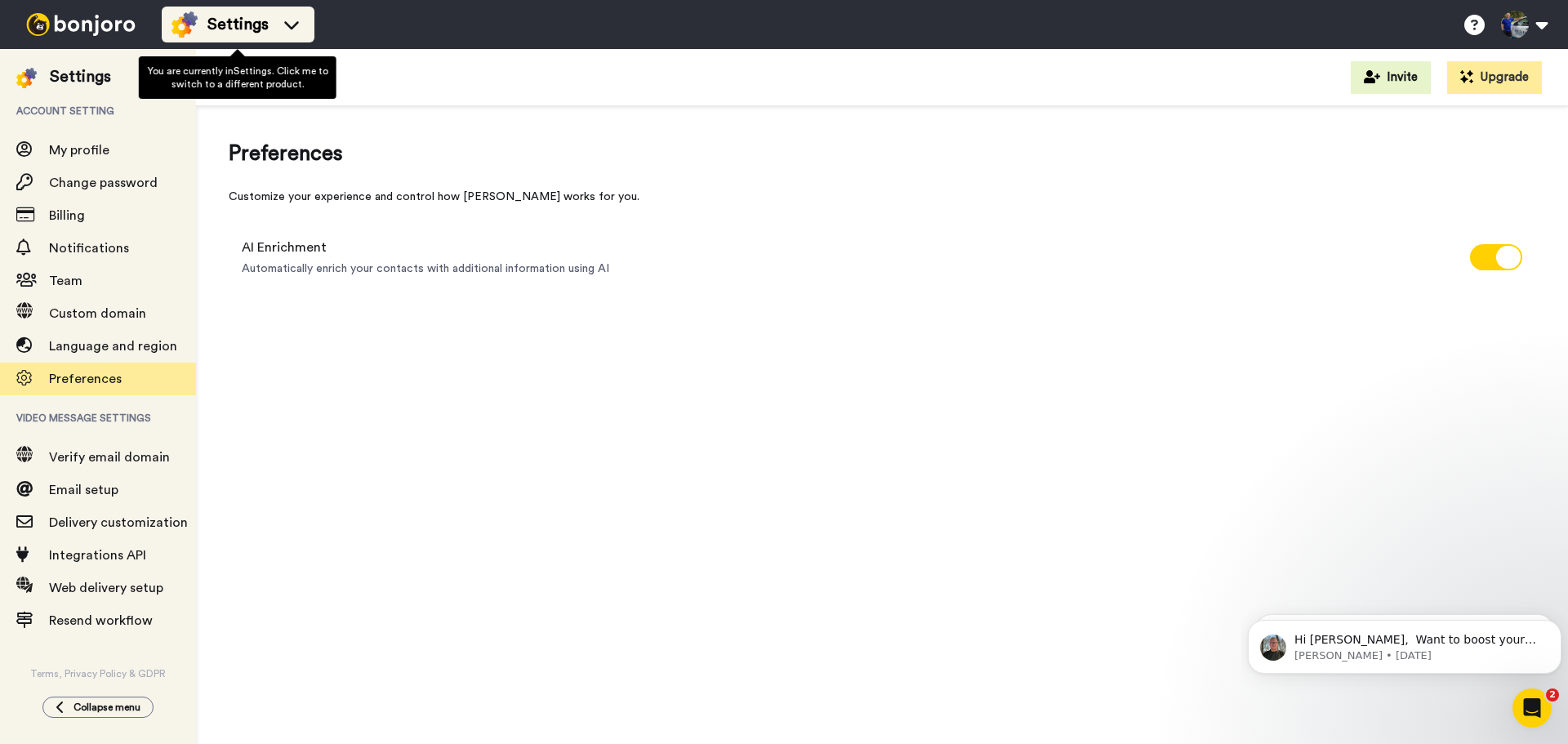
click at [249, 25] on span "Settings" at bounding box center [237, 24] width 61 height 23
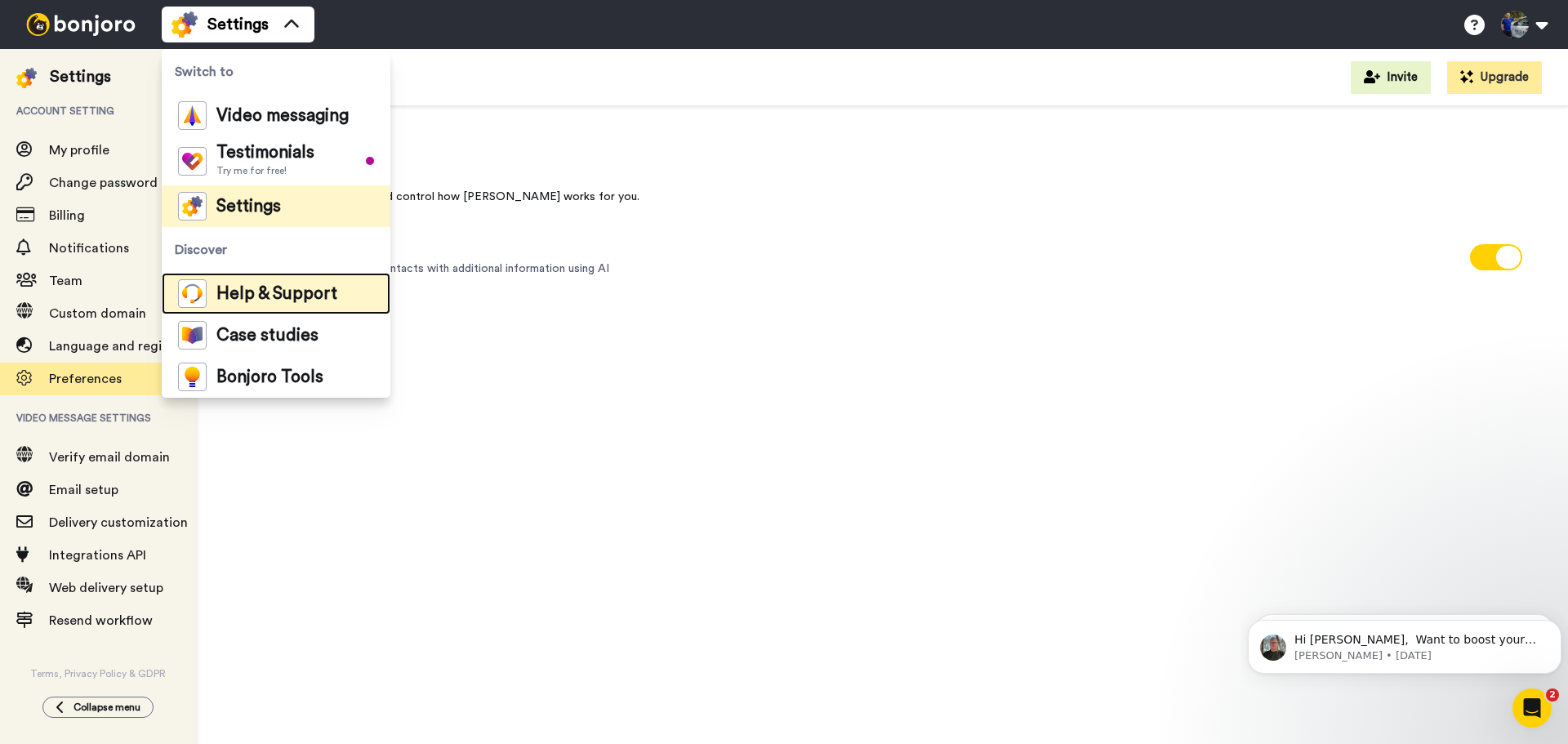
click at [280, 287] on span "Help & Support" at bounding box center [276, 294] width 121 height 17
